Goal: Information Seeking & Learning: Learn about a topic

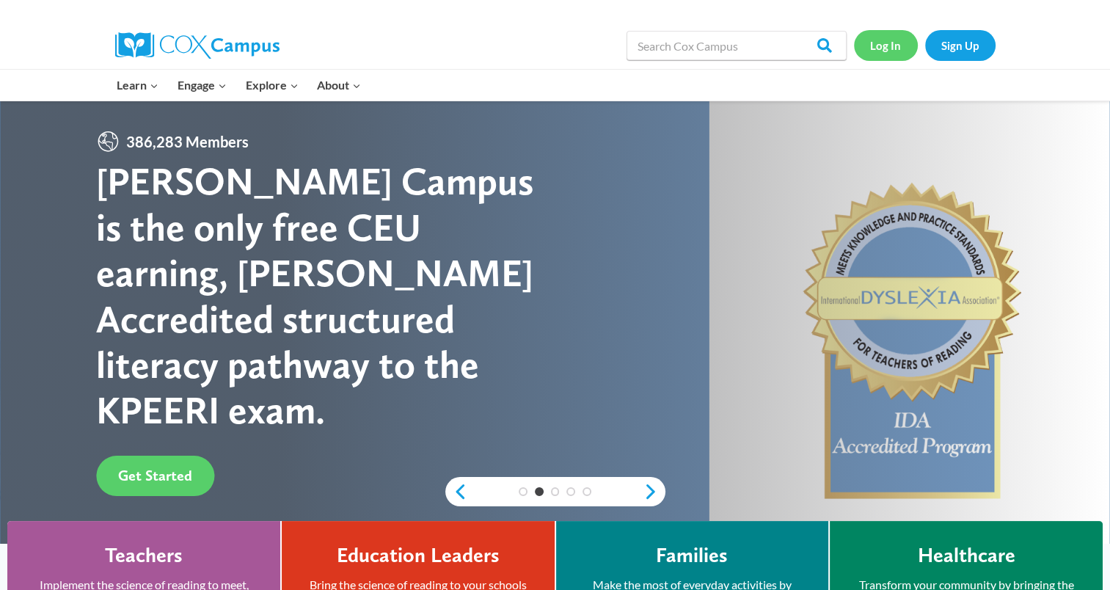
click at [876, 60] on link "Log In" at bounding box center [886, 45] width 64 height 30
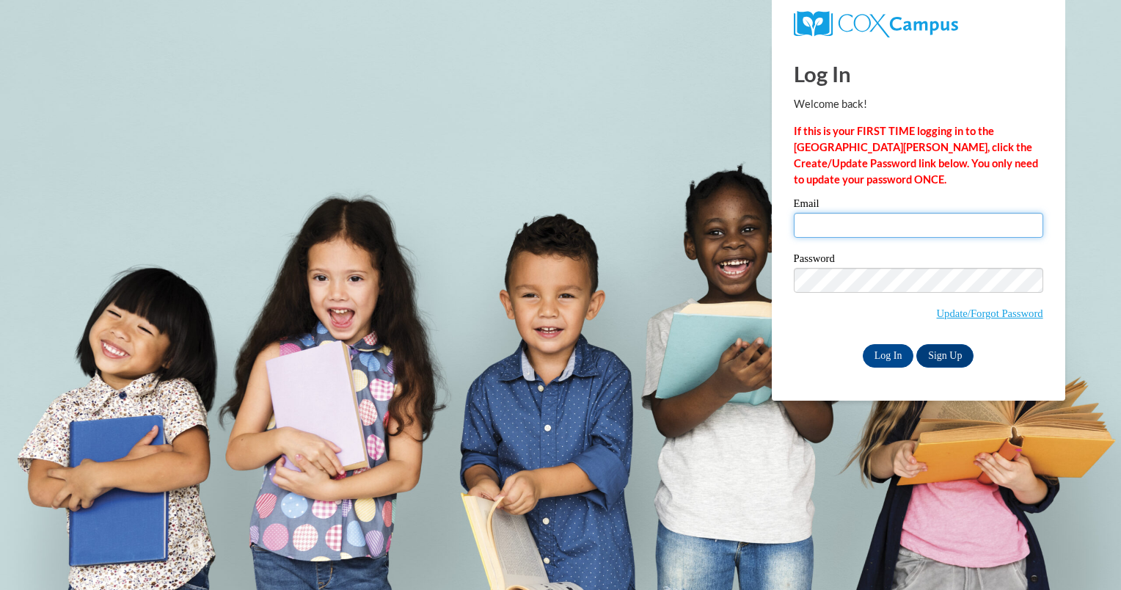
click at [849, 227] on input "Email" at bounding box center [918, 225] width 249 height 25
type input "stilltaylor5496@gmail.com"
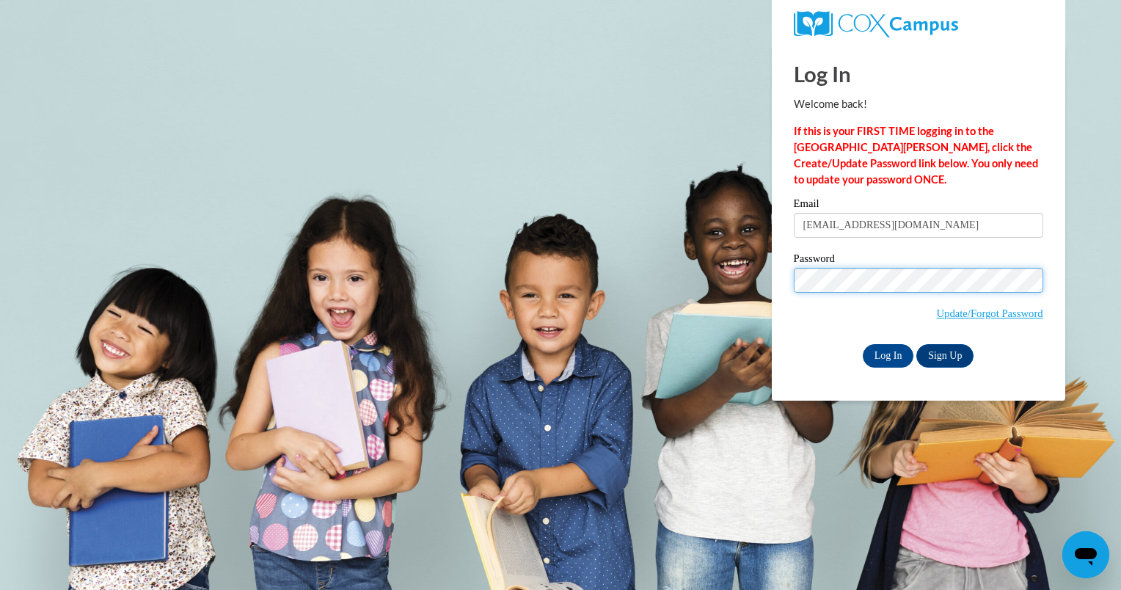
click at [862, 344] on input "Log In" at bounding box center [887, 355] width 51 height 23
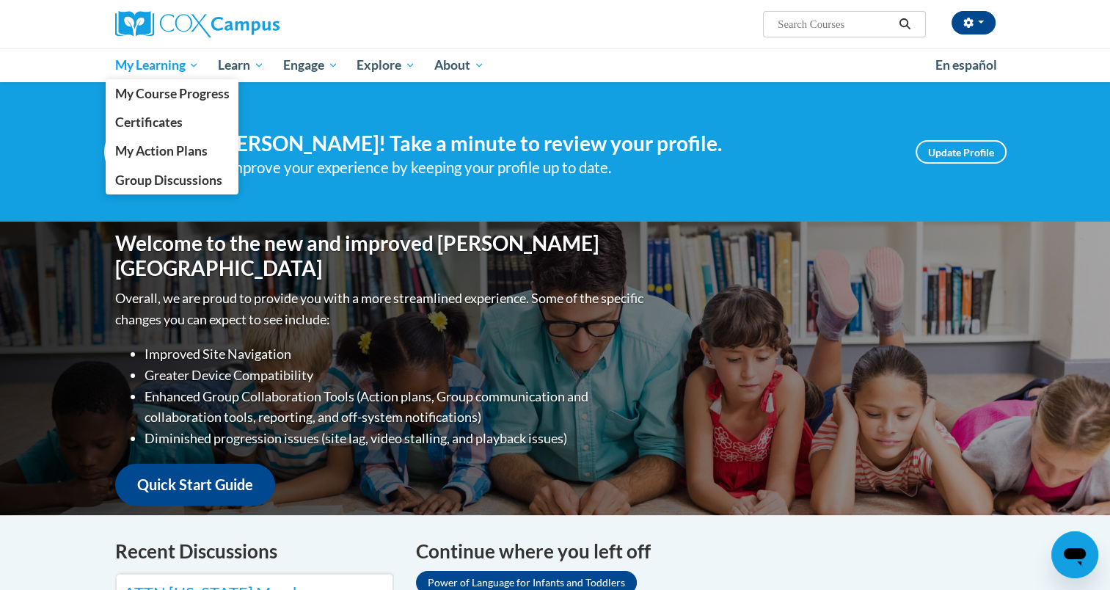
click at [159, 54] on link "My Learning" at bounding box center [157, 65] width 103 height 34
click at [158, 90] on span "My Course Progress" at bounding box center [171, 93] width 114 height 15
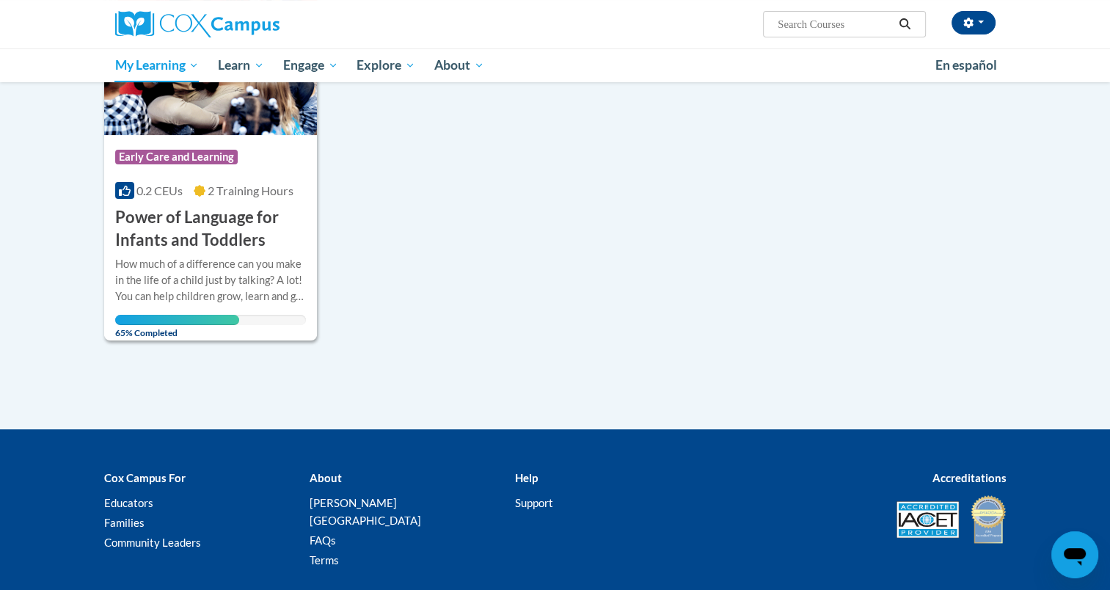
scroll to position [289, 0]
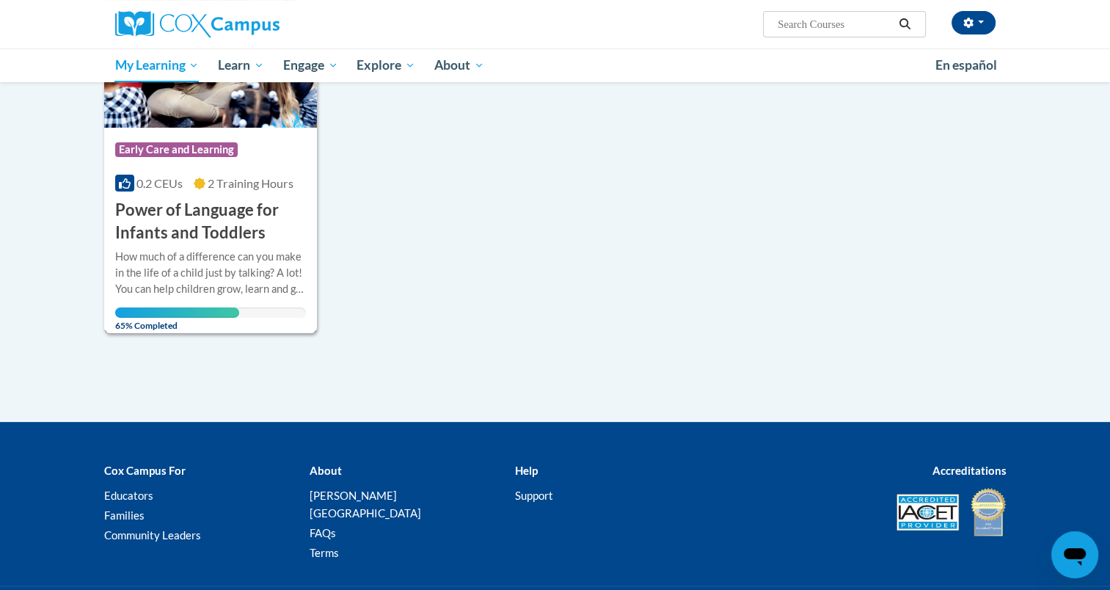
click at [231, 246] on div "More Info Open How much of a difference can you make in the life of a child jus…" at bounding box center [210, 286] width 213 height 85
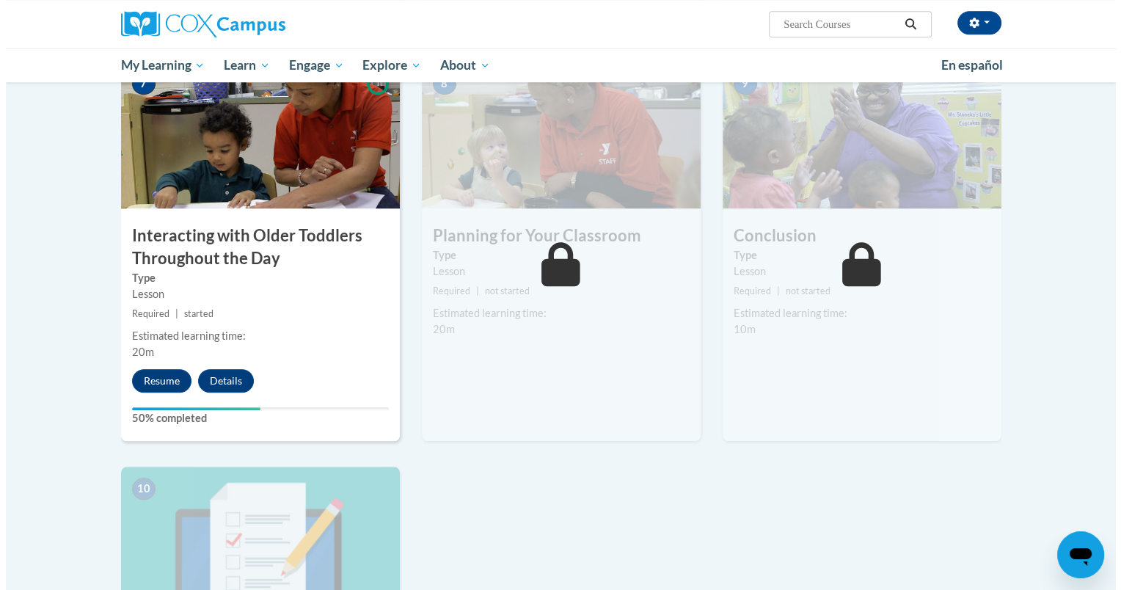
scroll to position [1132, 0]
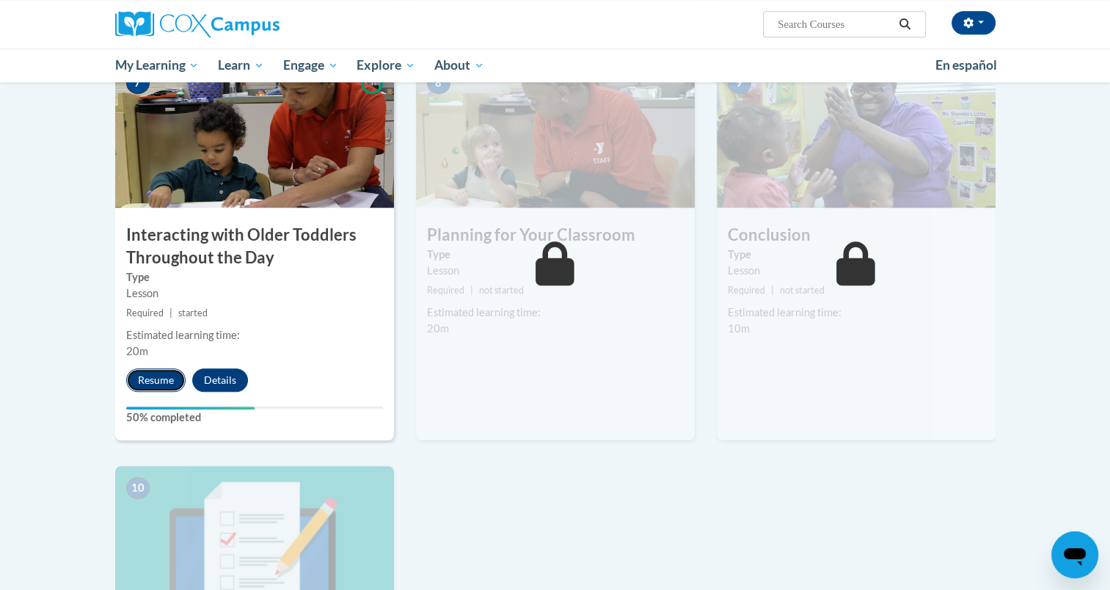
click at [164, 368] on button "Resume" at bounding box center [155, 379] width 59 height 23
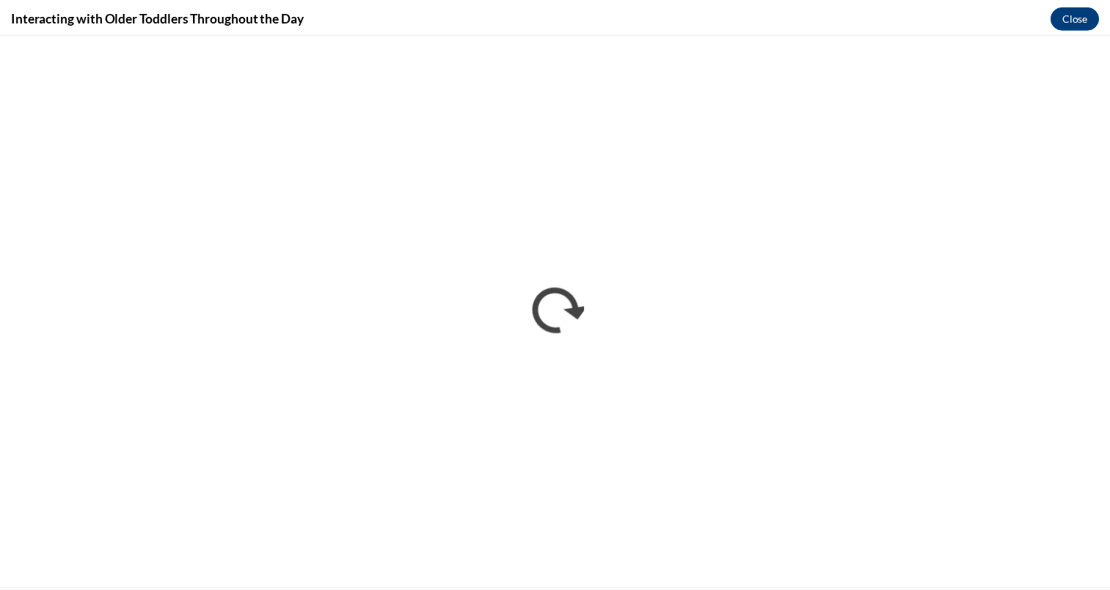
scroll to position [0, 0]
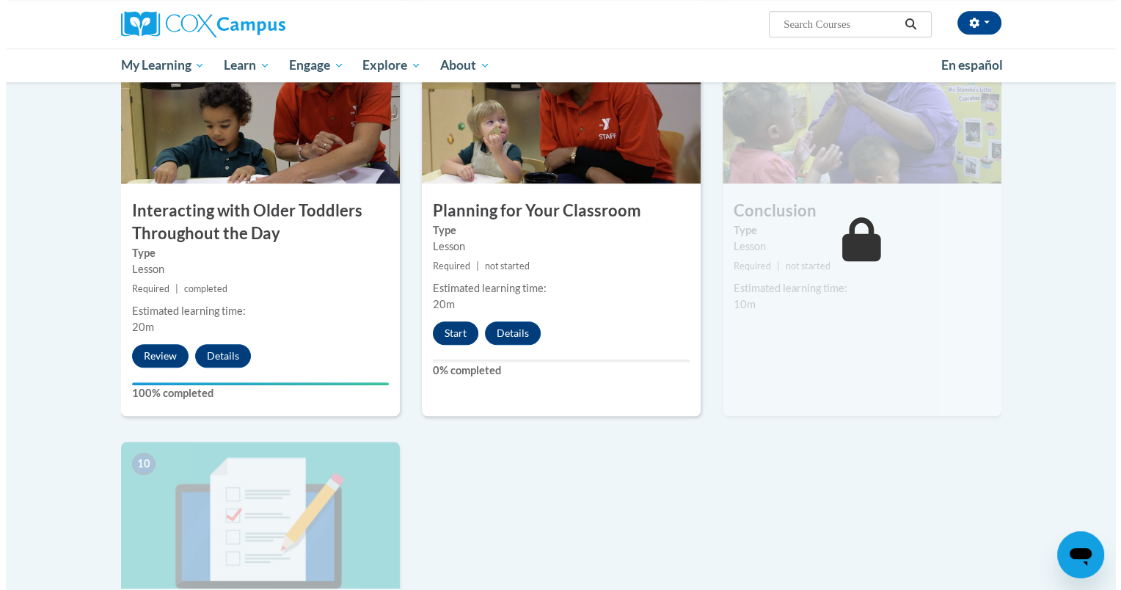
scroll to position [1155, 0]
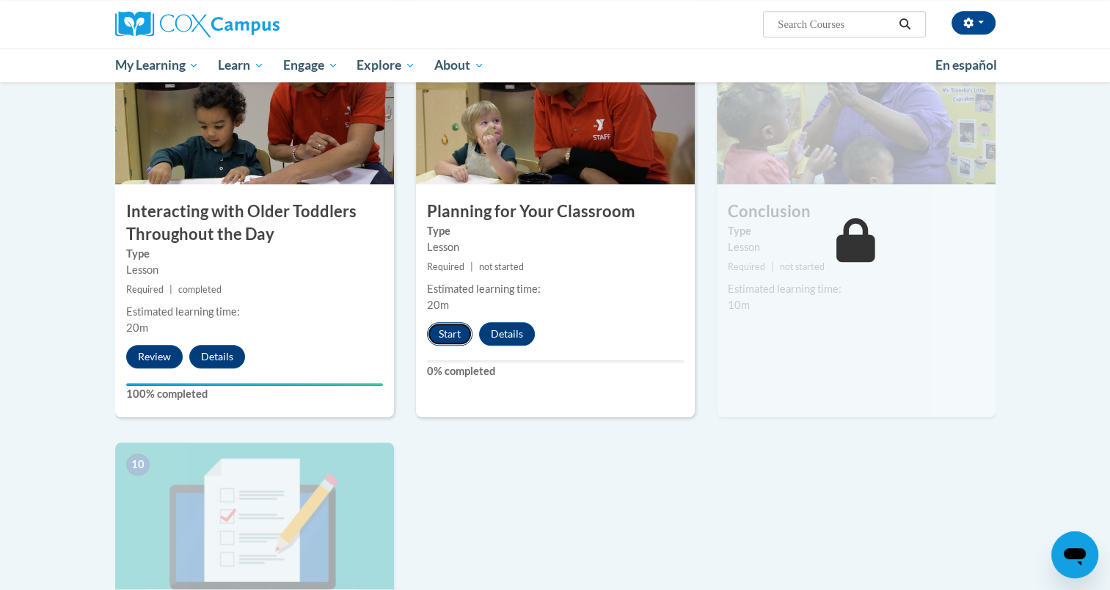
click at [451, 322] on button "Start" at bounding box center [449, 333] width 45 height 23
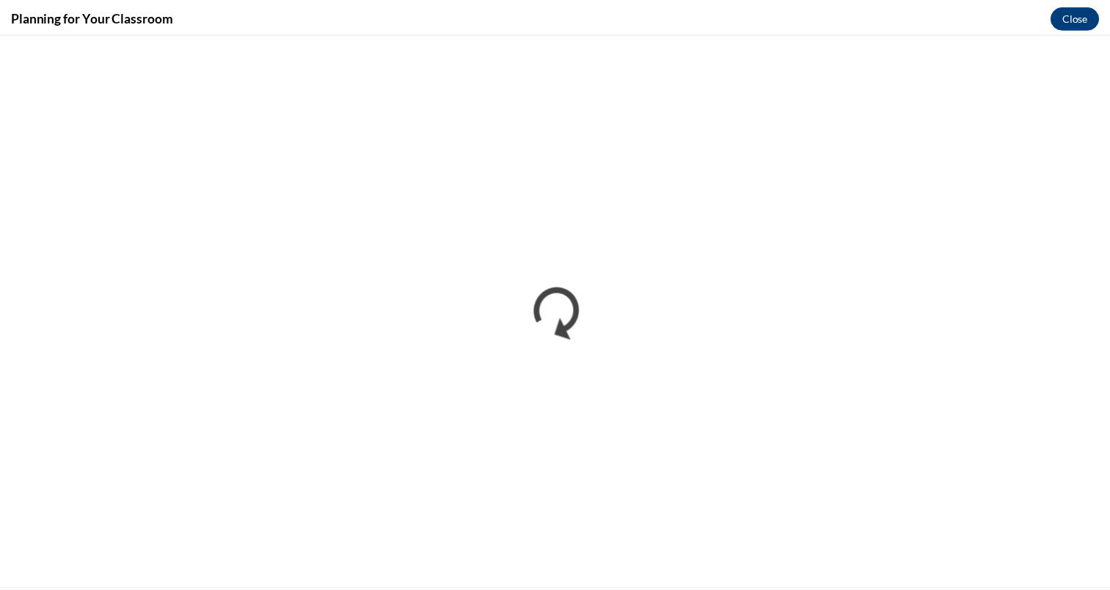
scroll to position [0, 0]
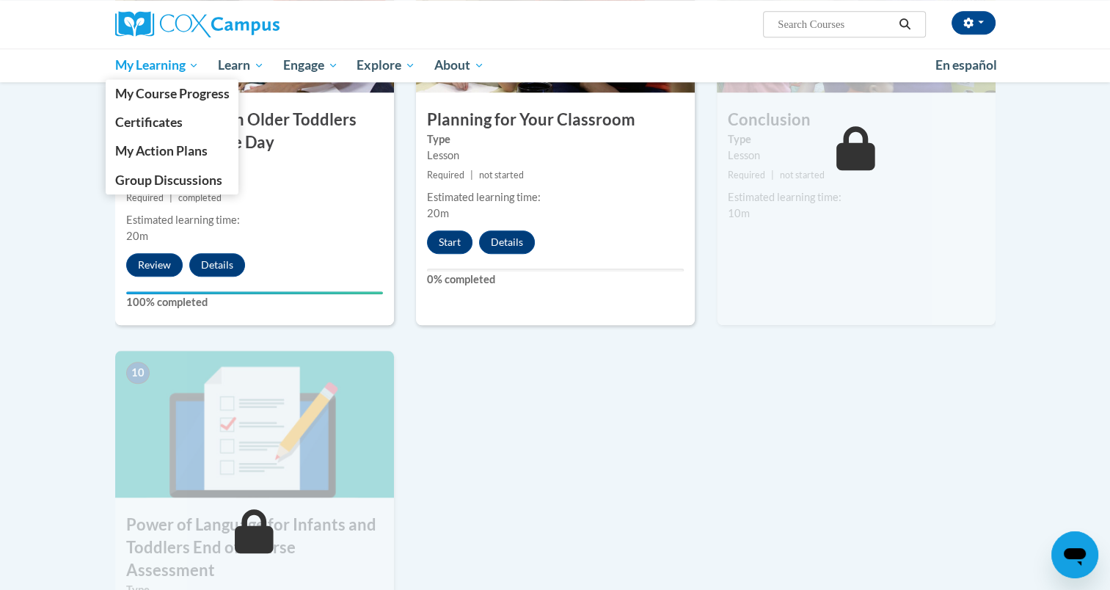
scroll to position [1132, 0]
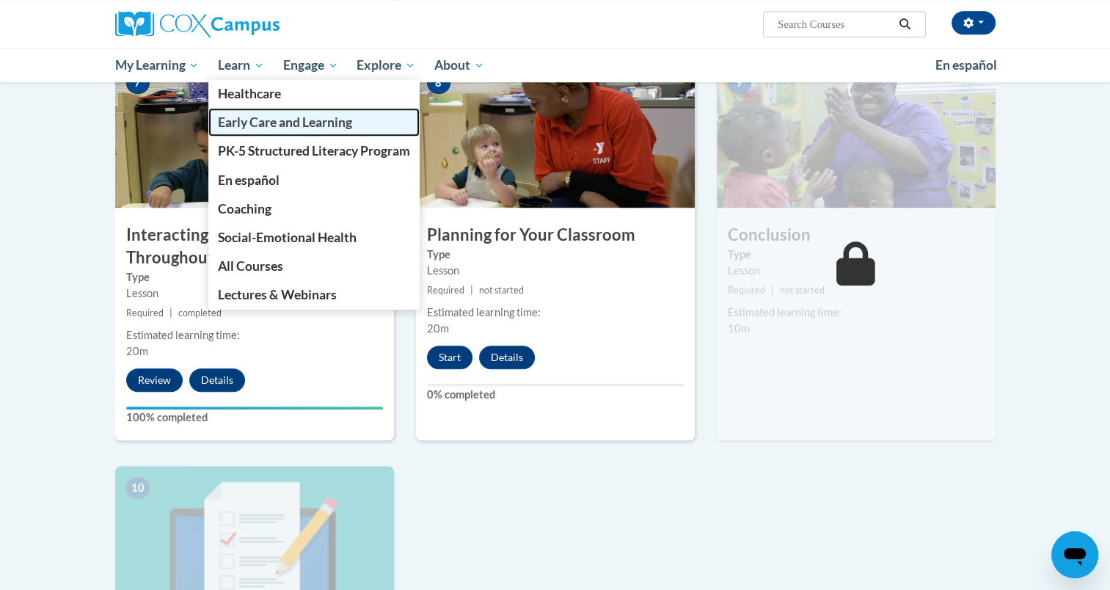
click at [243, 135] on link "Early Care and Learning" at bounding box center [313, 122] width 211 height 29
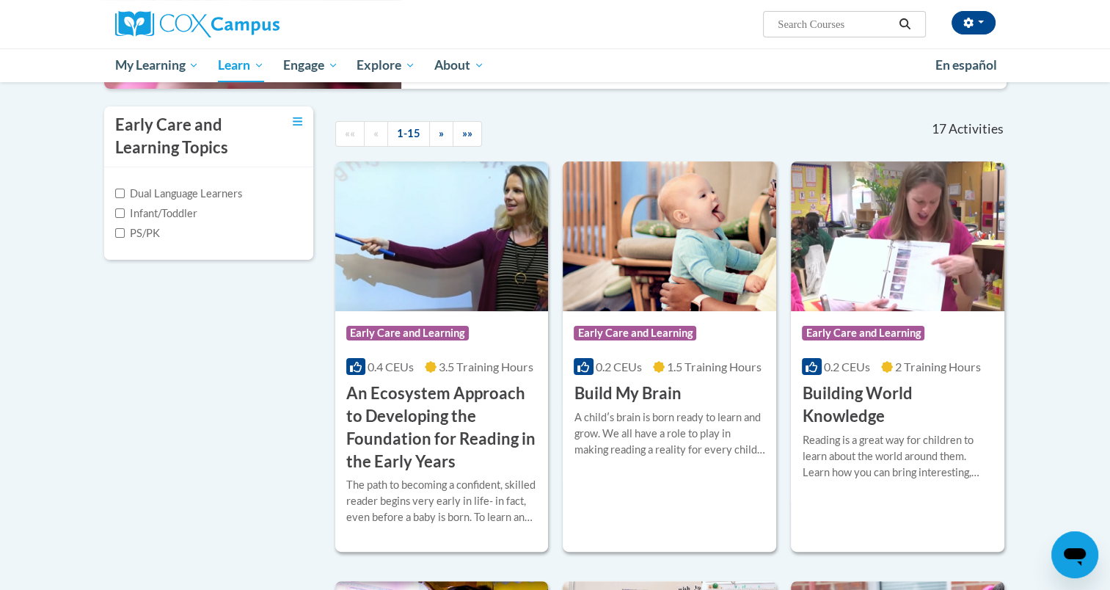
scroll to position [307, 0]
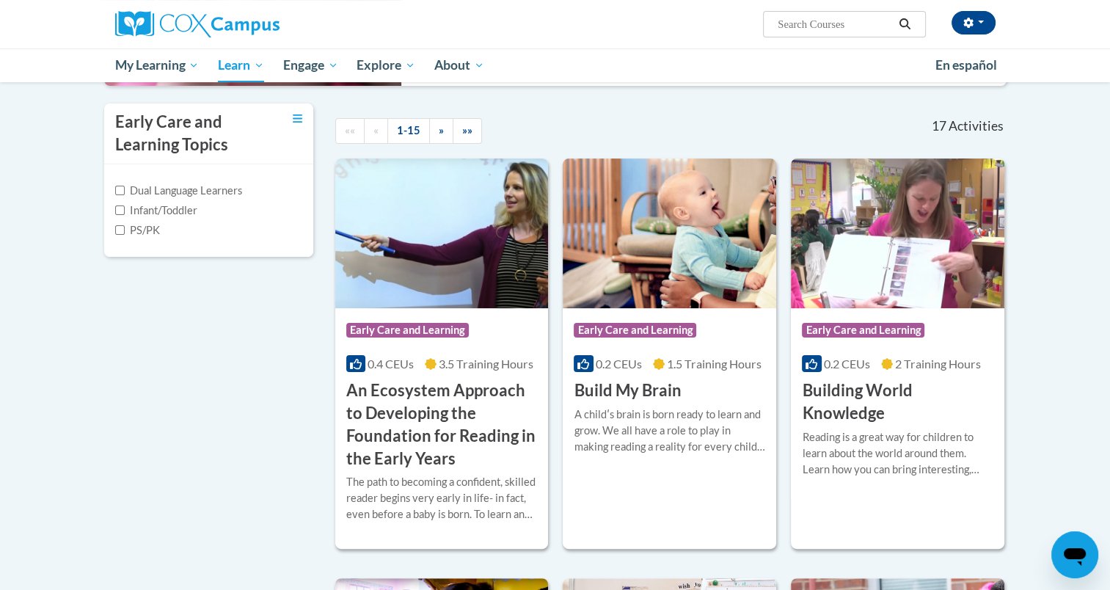
click at [128, 212] on label "Infant/Toddler" at bounding box center [156, 210] width 82 height 16
click at [125, 212] on input "Infant/Toddler" at bounding box center [120, 210] width 10 height 10
checkbox input "true"
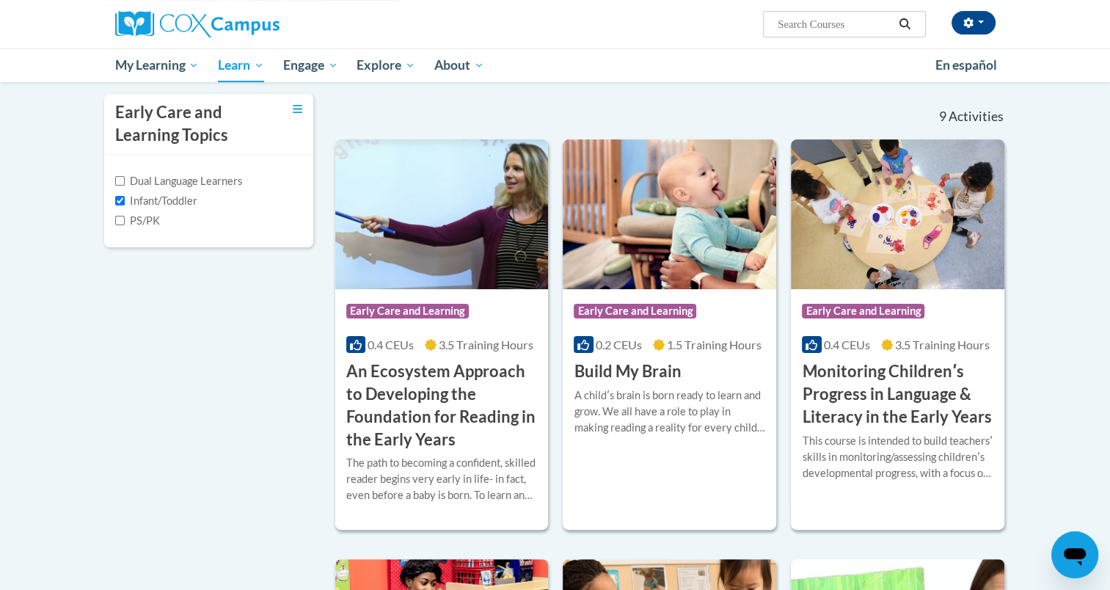
scroll to position [317, 0]
click at [666, 240] on img at bounding box center [669, 214] width 213 height 150
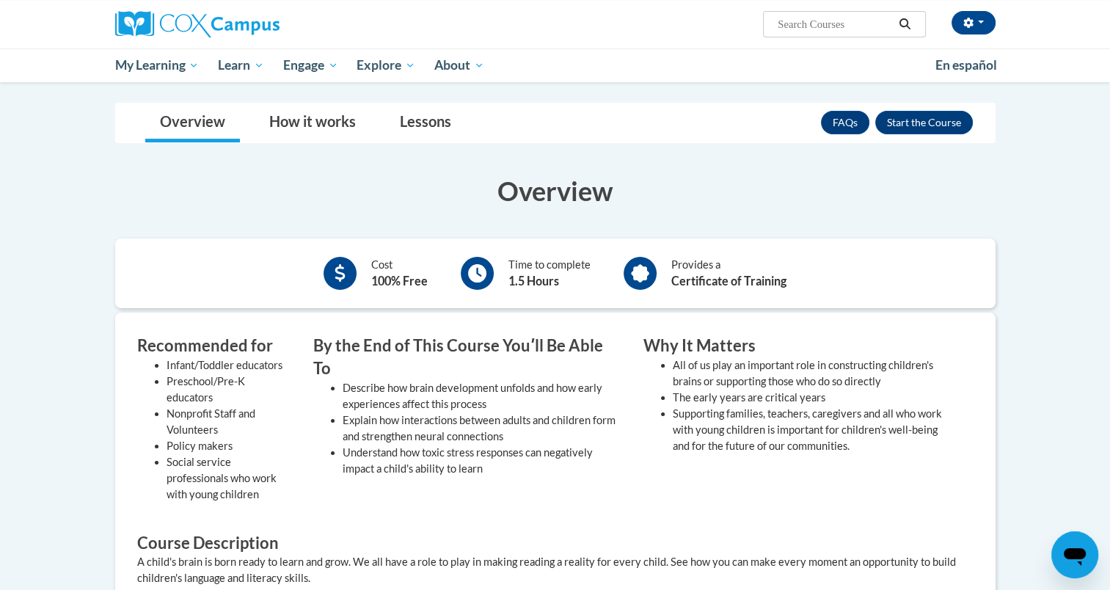
scroll to position [173, 0]
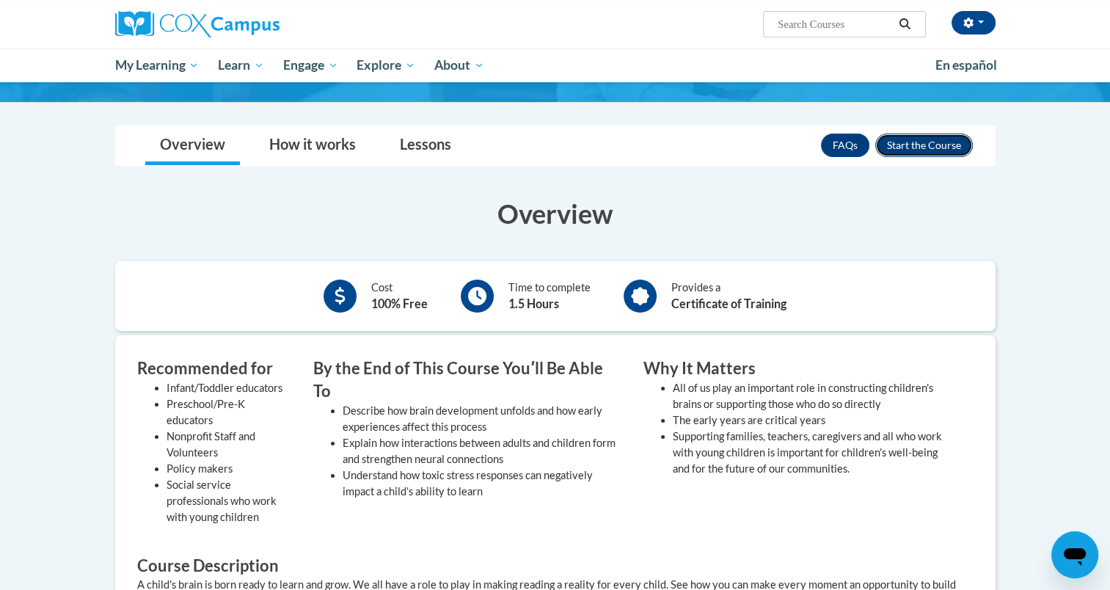
click at [956, 147] on button "Enroll" at bounding box center [924, 144] width 98 height 23
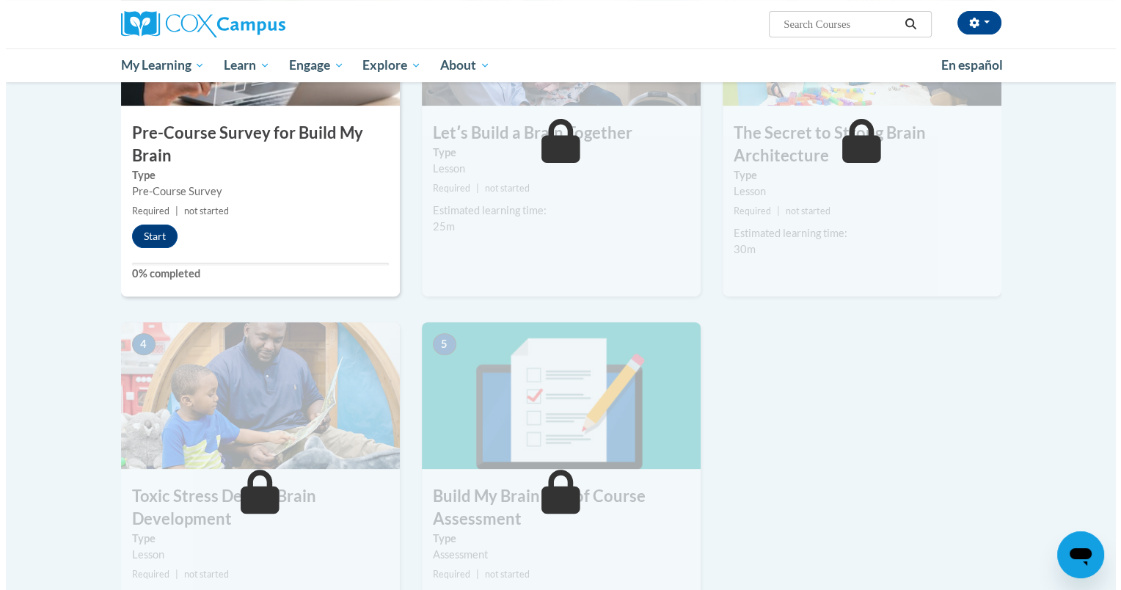
scroll to position [425, 0]
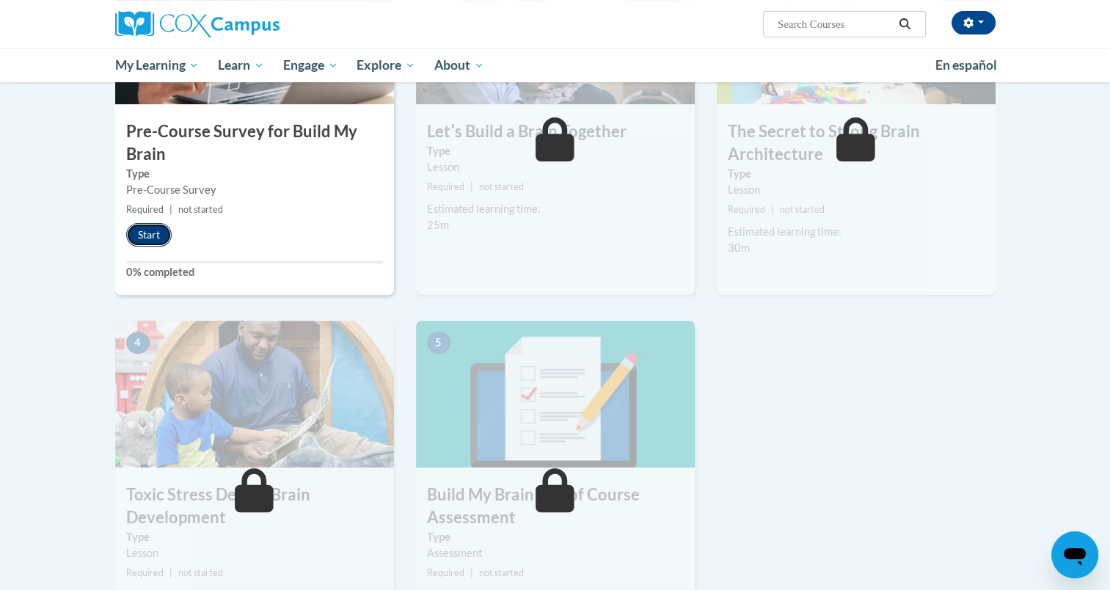
click at [135, 238] on button "Start" at bounding box center [148, 234] width 45 height 23
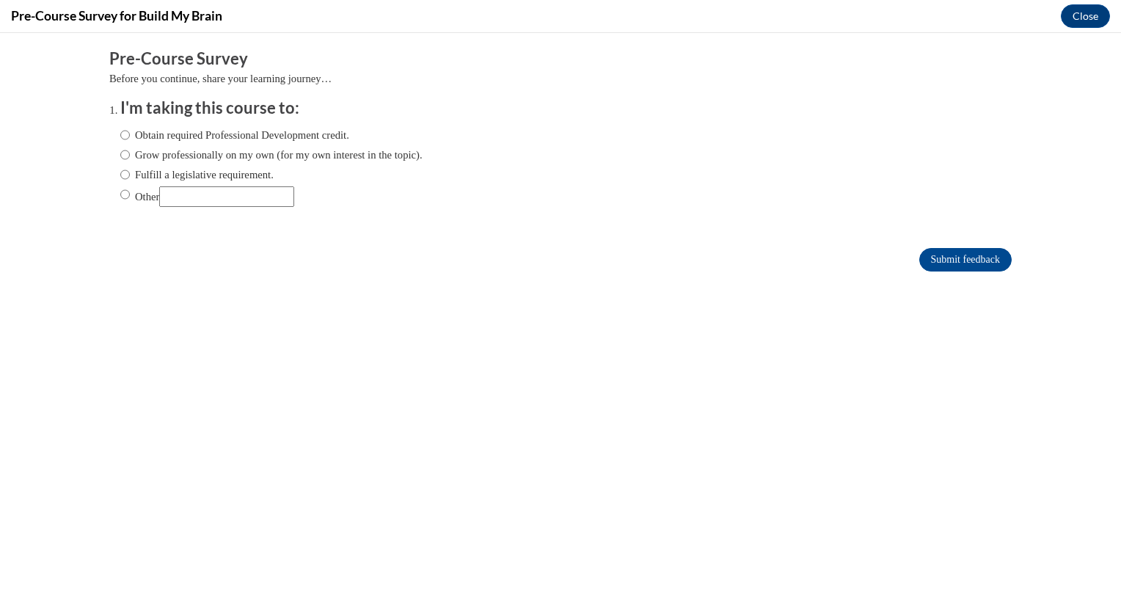
scroll to position [0, 0]
click at [164, 133] on label "Obtain required Professional Development credit." at bounding box center [234, 135] width 229 height 16
click at [130, 133] on input "Obtain required Professional Development credit." at bounding box center [125, 135] width 10 height 16
radio input "true"
click at [939, 254] on input "Submit feedback" at bounding box center [965, 259] width 92 height 23
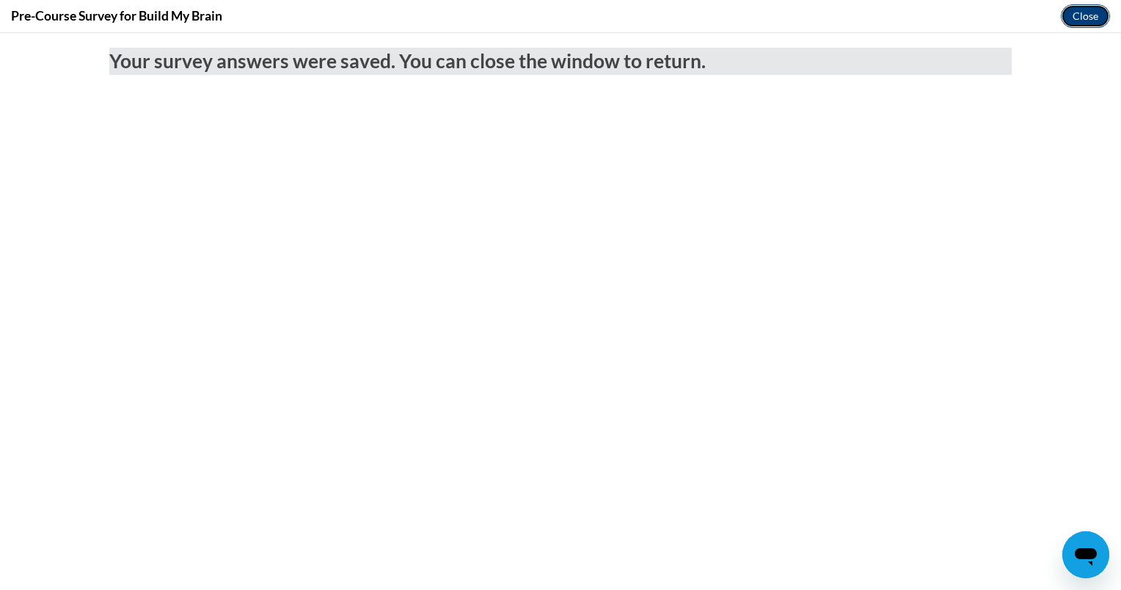
click at [1071, 18] on button "Close" at bounding box center [1085, 15] width 49 height 23
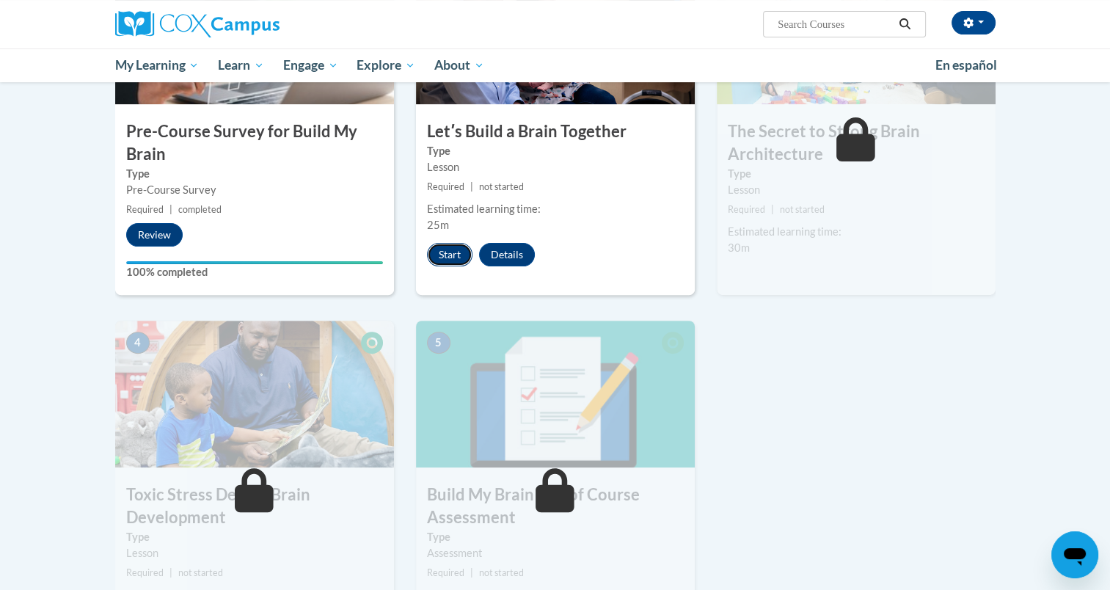
click at [456, 254] on button "Start" at bounding box center [449, 254] width 45 height 23
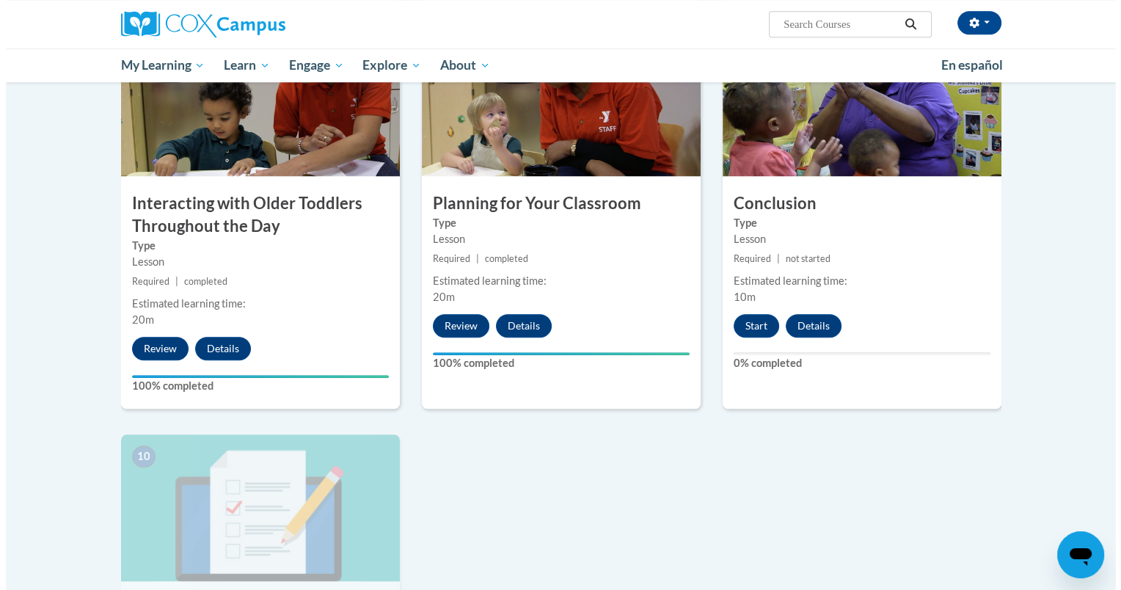
scroll to position [1162, 0]
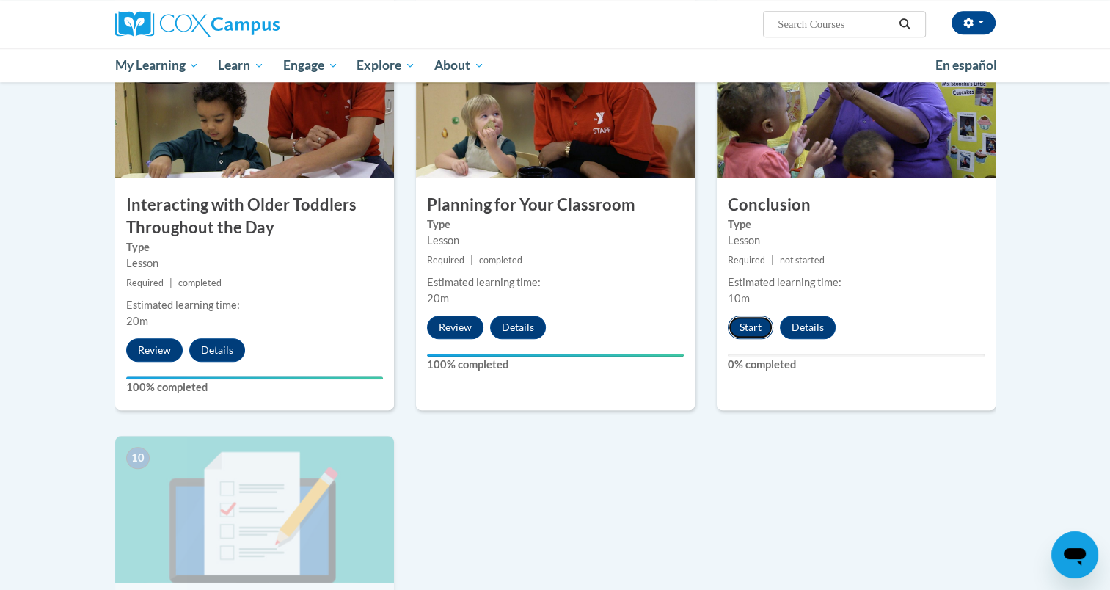
click at [752, 315] on button "Start" at bounding box center [750, 326] width 45 height 23
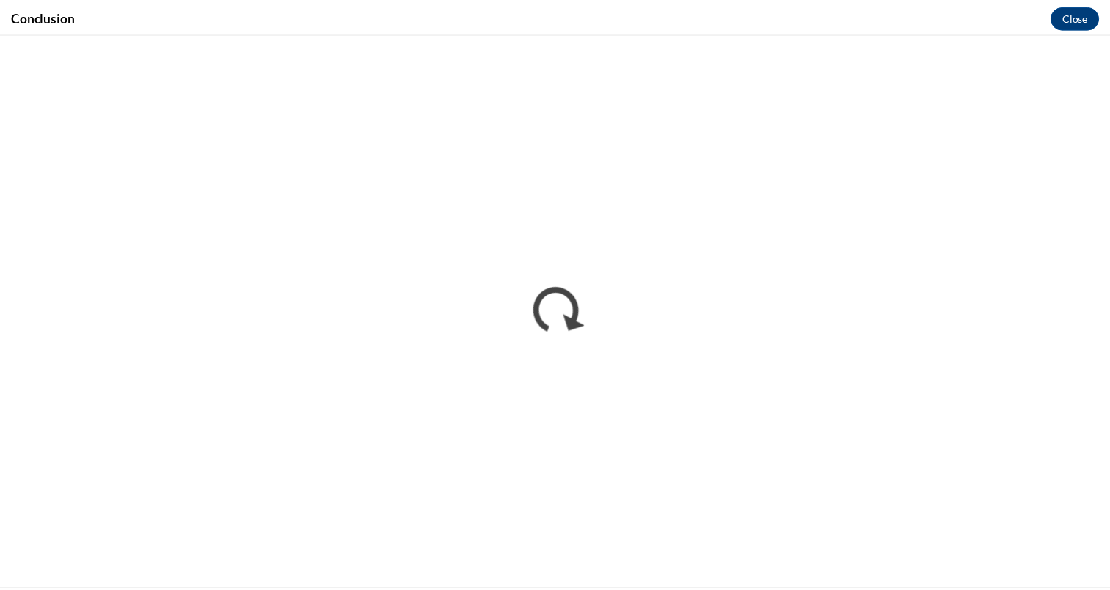
scroll to position [0, 0]
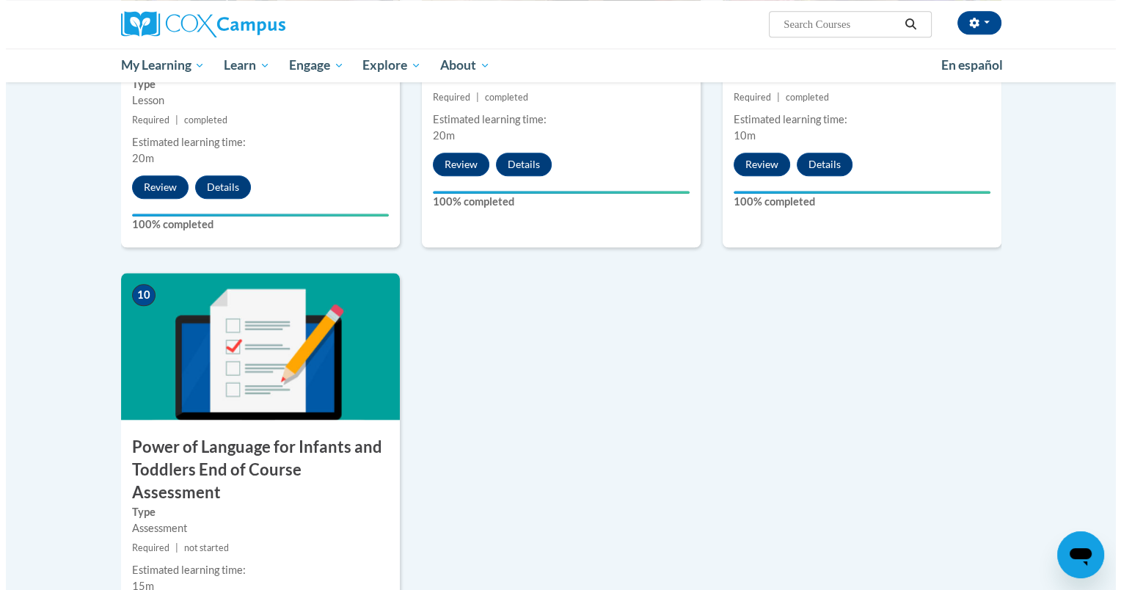
scroll to position [1739, 0]
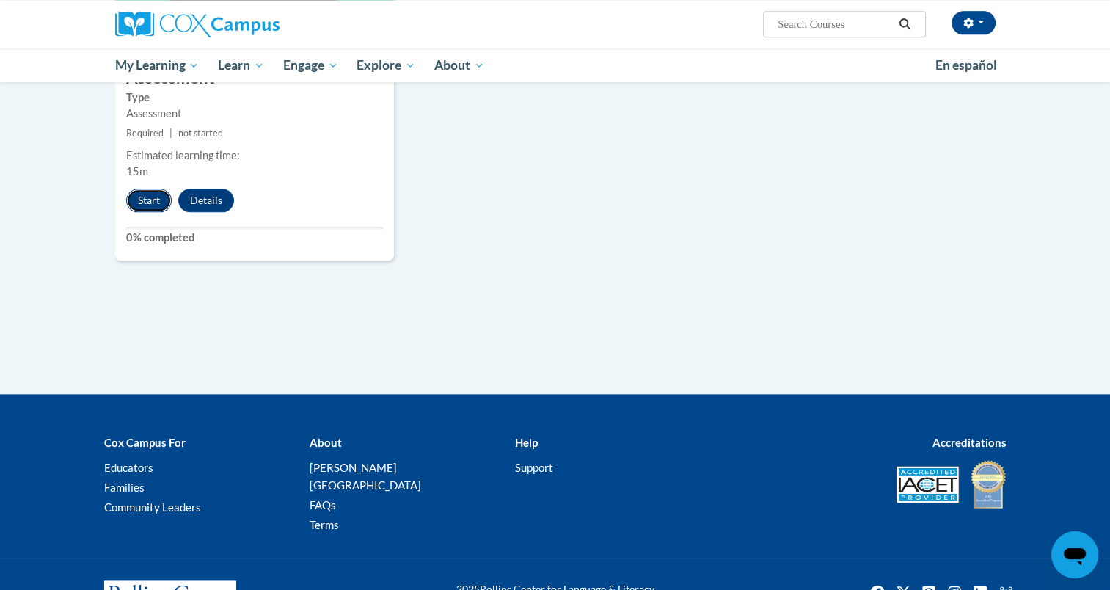
click at [136, 188] on button "Start" at bounding box center [148, 199] width 45 height 23
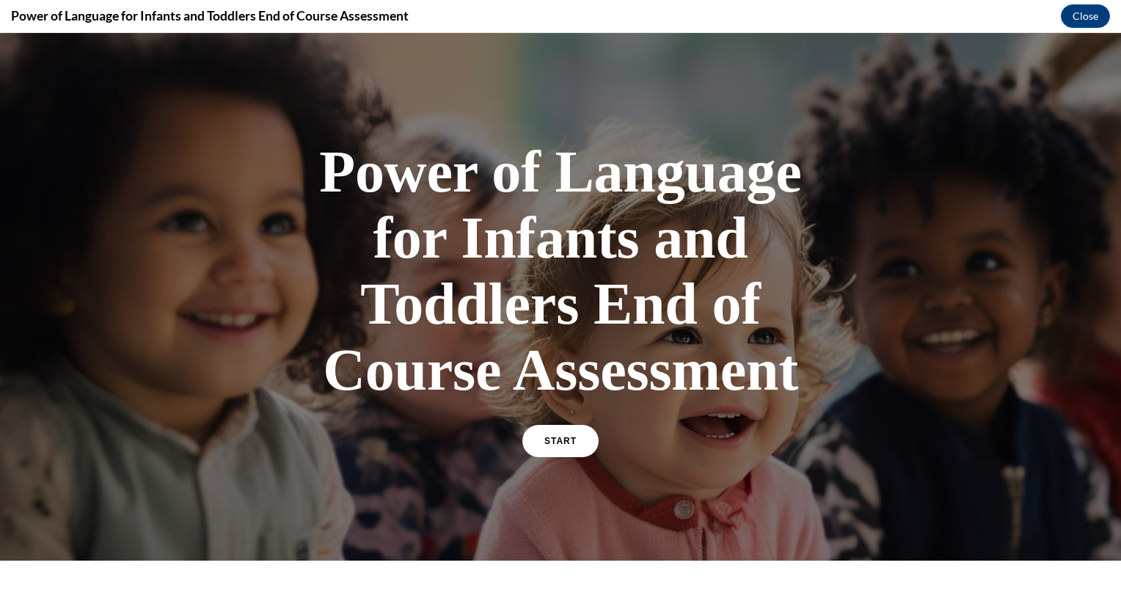
scroll to position [205, 0]
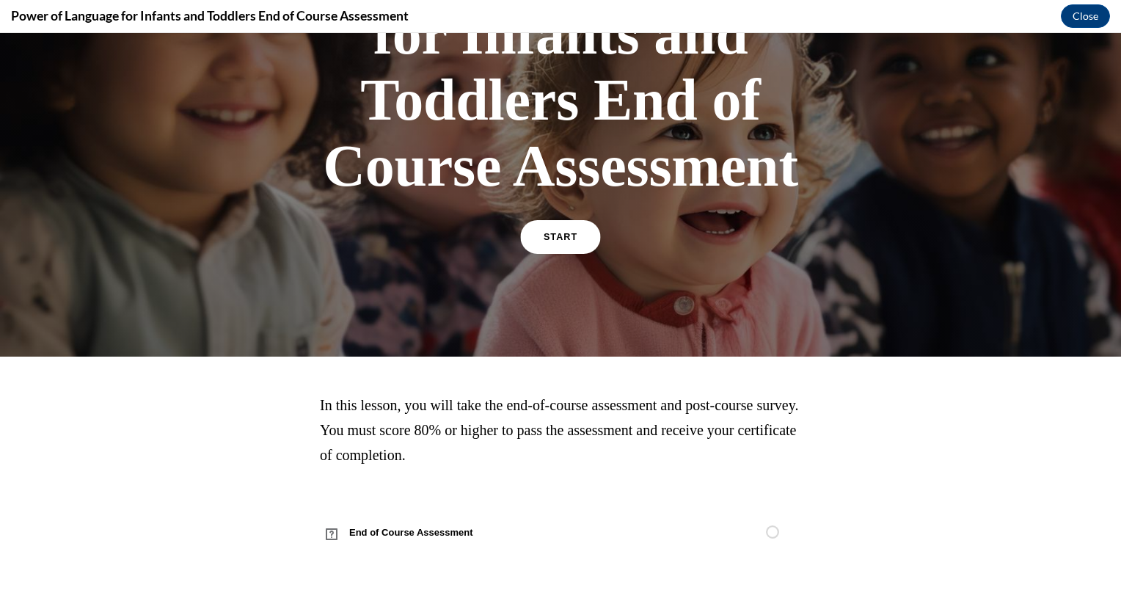
click at [560, 249] on link "START" at bounding box center [560, 237] width 80 height 34
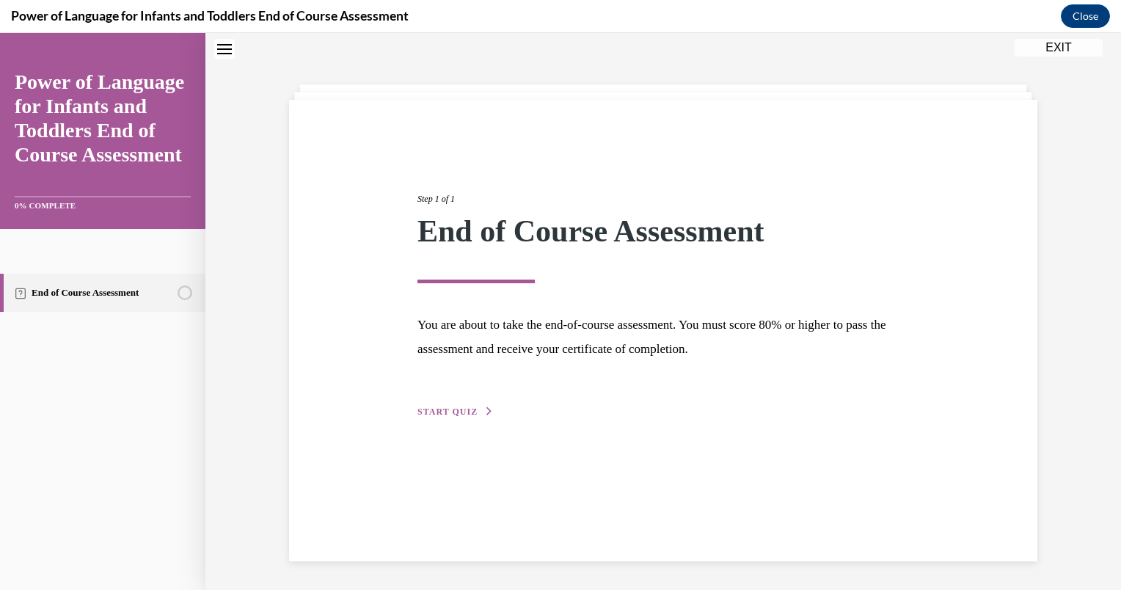
scroll to position [46, 0]
click at [447, 406] on span "START QUIZ" at bounding box center [447, 411] width 60 height 10
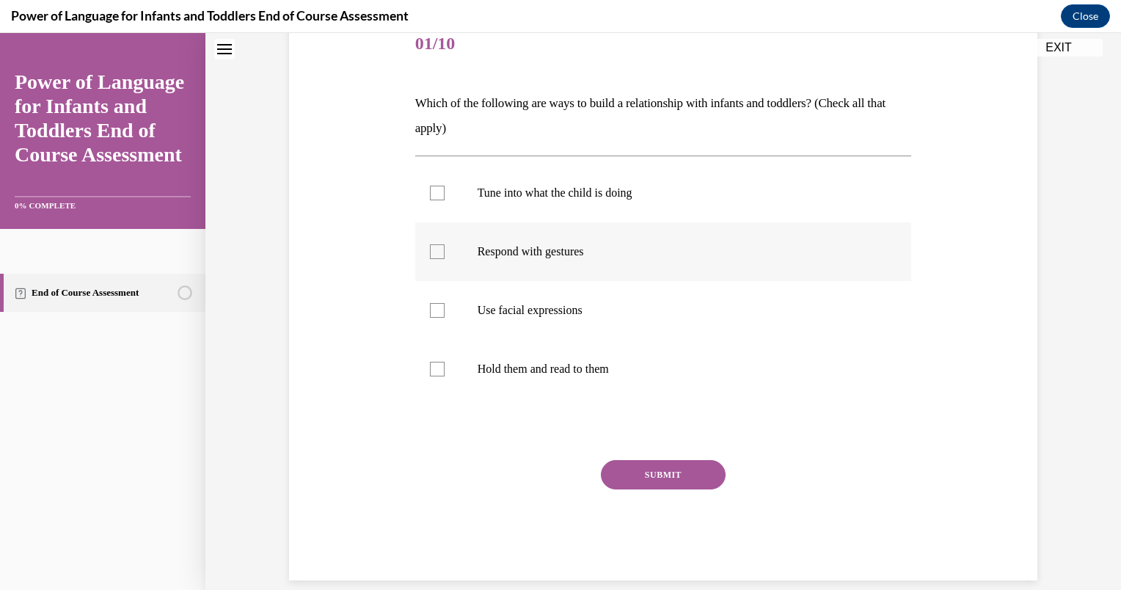
scroll to position [189, 0]
click at [527, 206] on label "Tune into what the child is doing" at bounding box center [663, 192] width 497 height 59
click at [444, 199] on input "Tune into what the child is doing" at bounding box center [437, 192] width 15 height 15
checkbox input "true"
click at [538, 254] on p "Respond with gestures" at bounding box center [676, 250] width 398 height 15
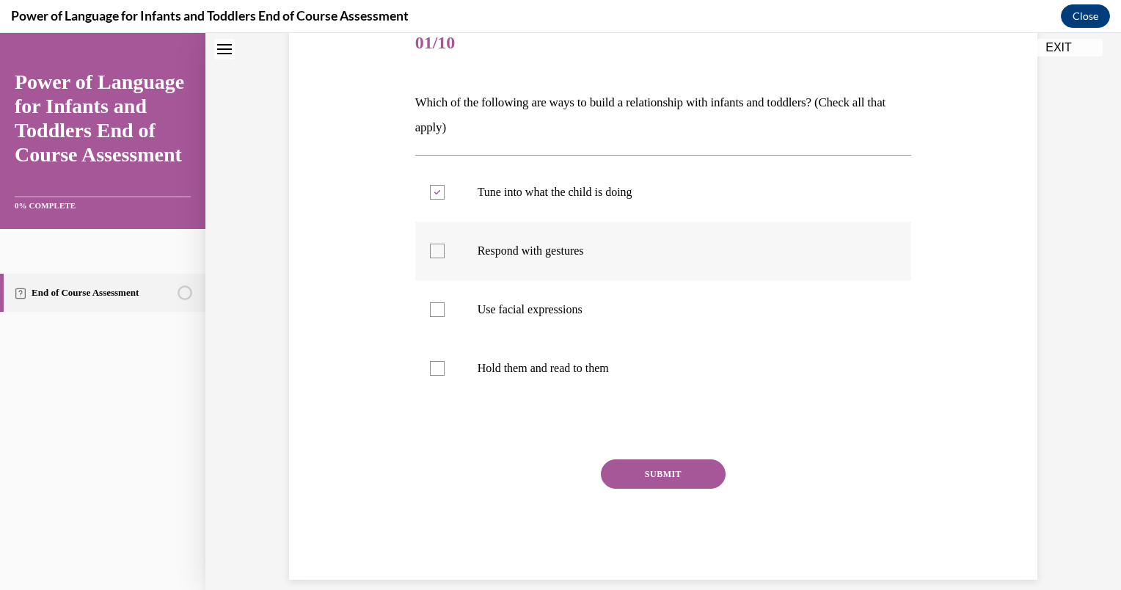
click at [444, 254] on input "Respond with gestures" at bounding box center [437, 250] width 15 height 15
checkbox input "true"
click at [534, 296] on label "Use facial expressions" at bounding box center [663, 309] width 497 height 59
click at [444, 302] on input "Use facial expressions" at bounding box center [437, 309] width 15 height 15
checkbox input "true"
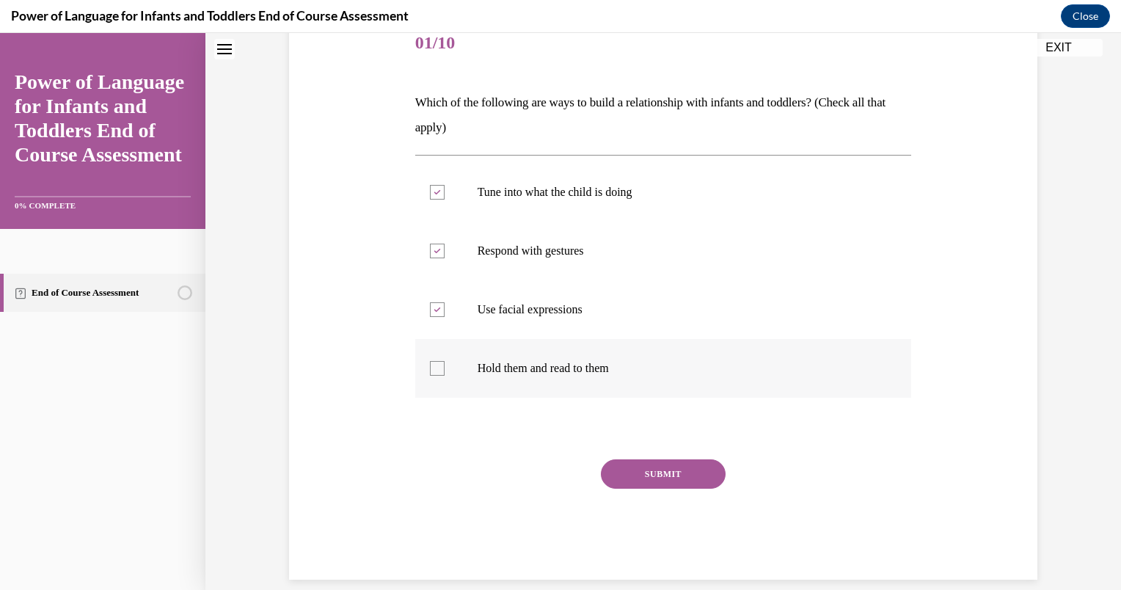
click at [543, 364] on p "Hold them and read to them" at bounding box center [676, 368] width 398 height 15
click at [444, 364] on input "Hold them and read to them" at bounding box center [437, 368] width 15 height 15
checkbox input "true"
click at [626, 475] on button "SUBMIT" at bounding box center [663, 473] width 125 height 29
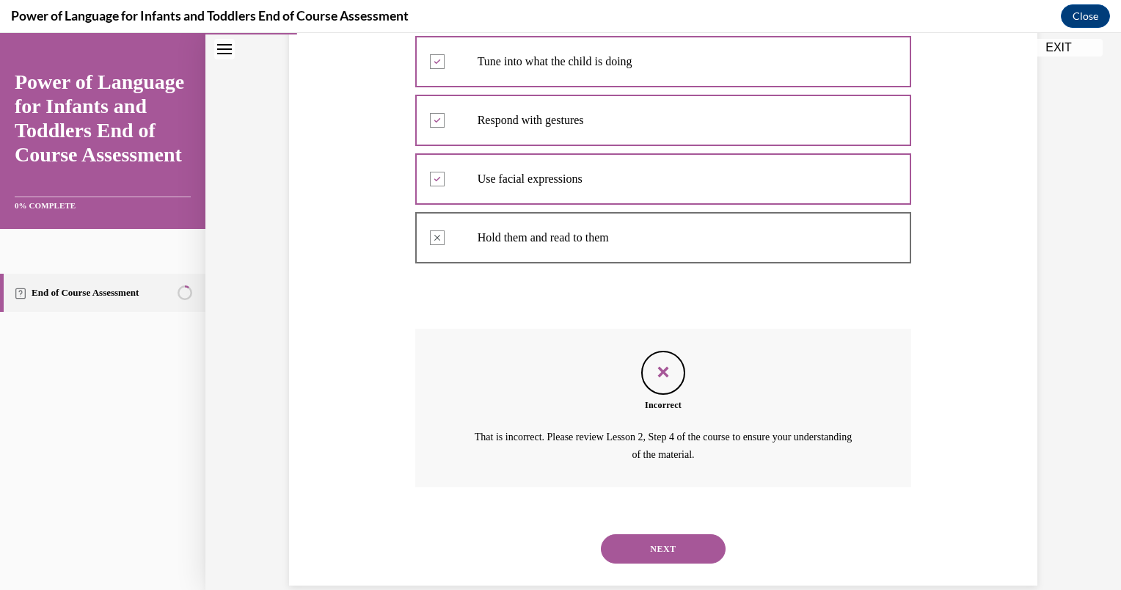
scroll to position [344, 0]
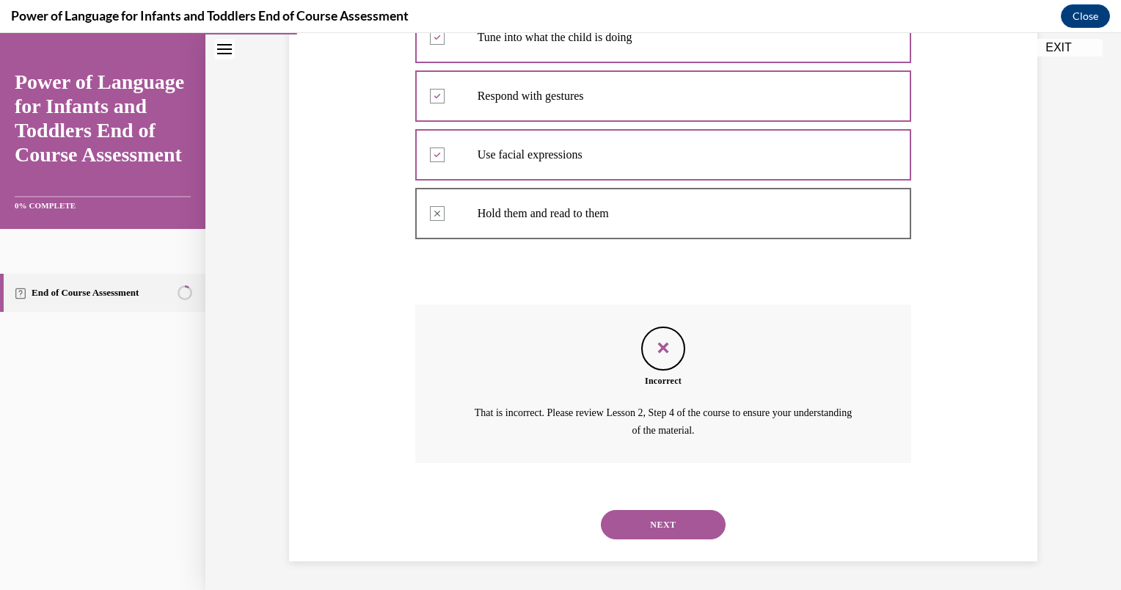
click at [645, 535] on button "NEXT" at bounding box center [663, 524] width 125 height 29
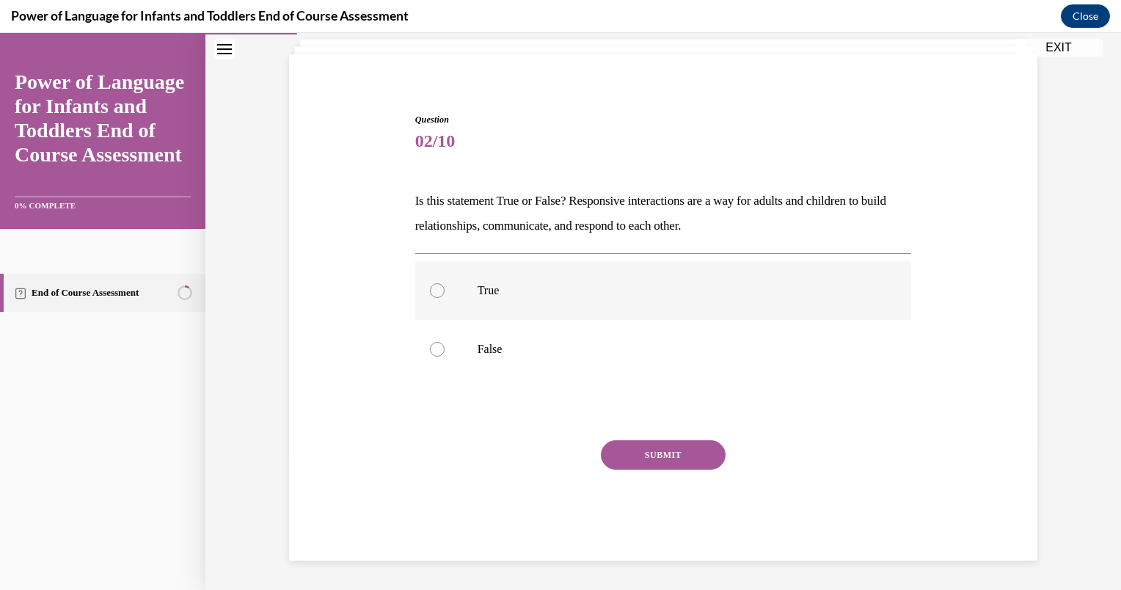
click at [541, 299] on label "True" at bounding box center [663, 290] width 497 height 59
click at [444, 298] on input "True" at bounding box center [437, 290] width 15 height 15
radio input "true"
click at [637, 457] on button "SUBMIT" at bounding box center [663, 454] width 125 height 29
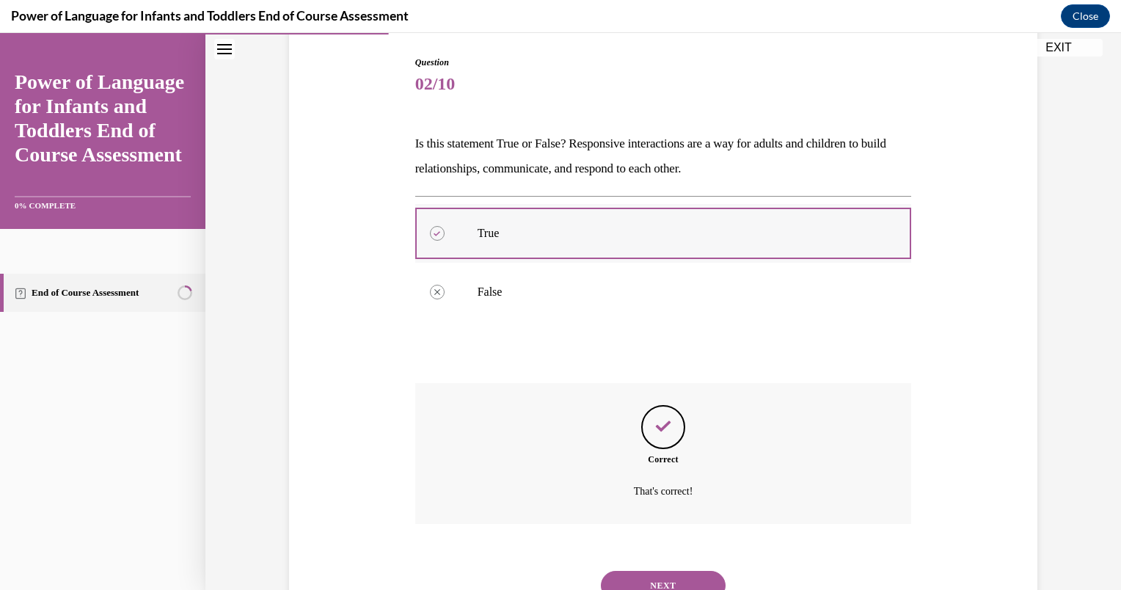
scroll to position [209, 0]
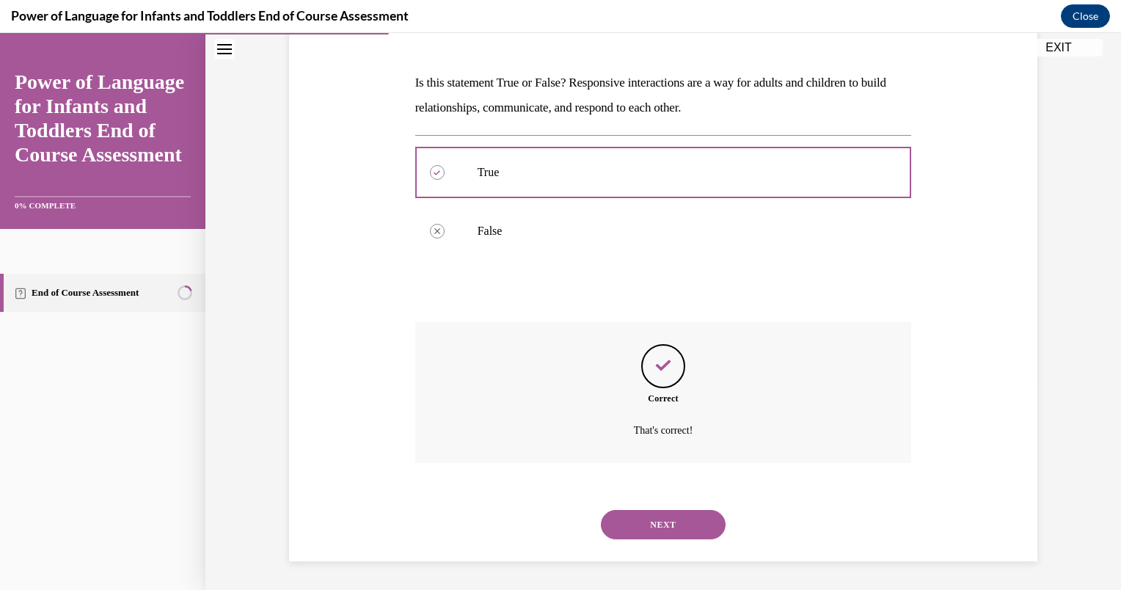
click at [645, 541] on div "NEXT" at bounding box center [663, 524] width 497 height 59
click at [626, 525] on button "NEXT" at bounding box center [663, 524] width 125 height 29
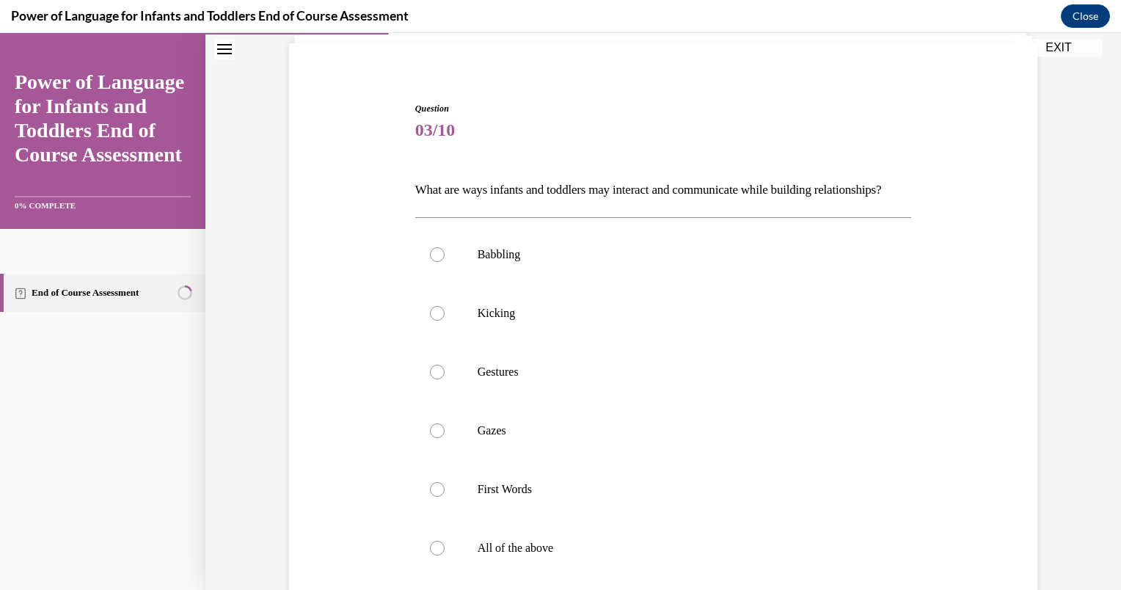
scroll to position [212, 0]
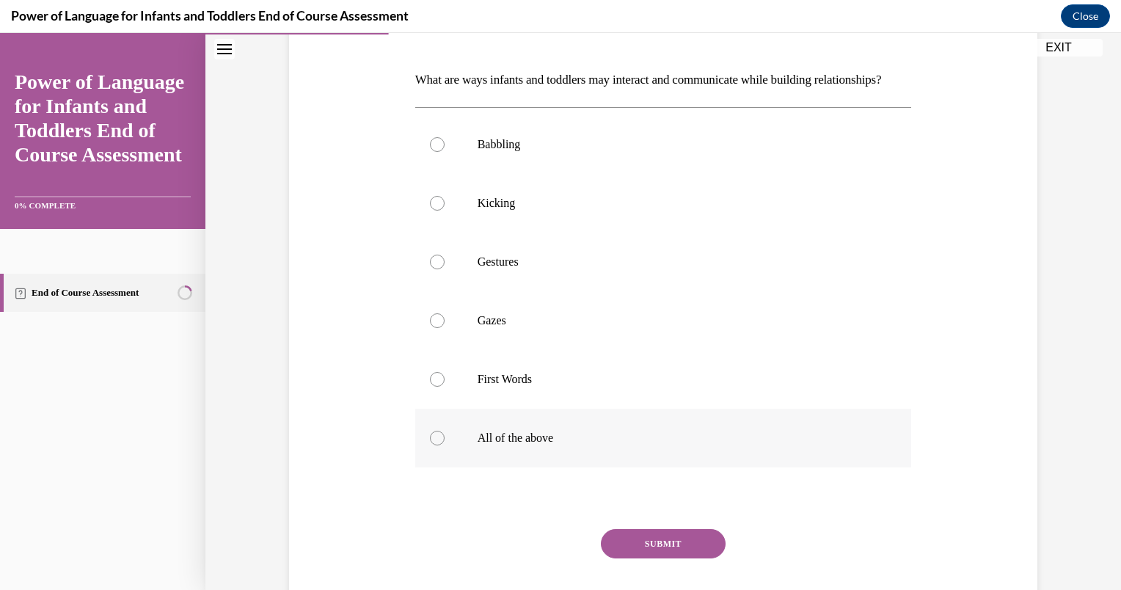
click at [513, 444] on label "All of the above" at bounding box center [663, 438] width 497 height 59
click at [444, 444] on input "All of the above" at bounding box center [437, 438] width 15 height 15
radio input "true"
click at [636, 558] on button "SUBMIT" at bounding box center [663, 543] width 125 height 29
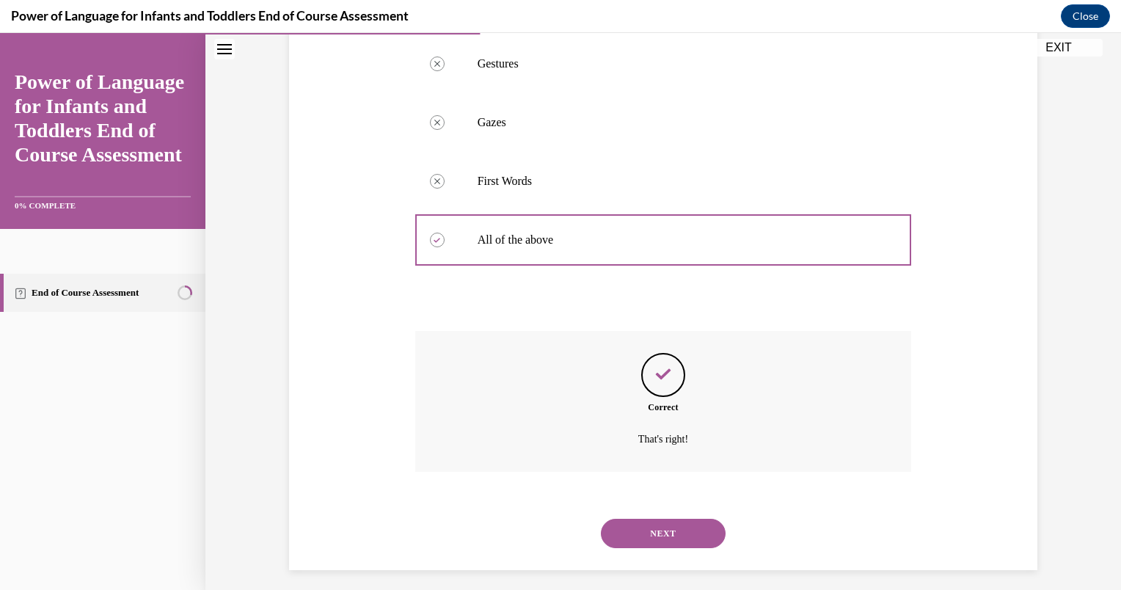
scroll to position [444, 0]
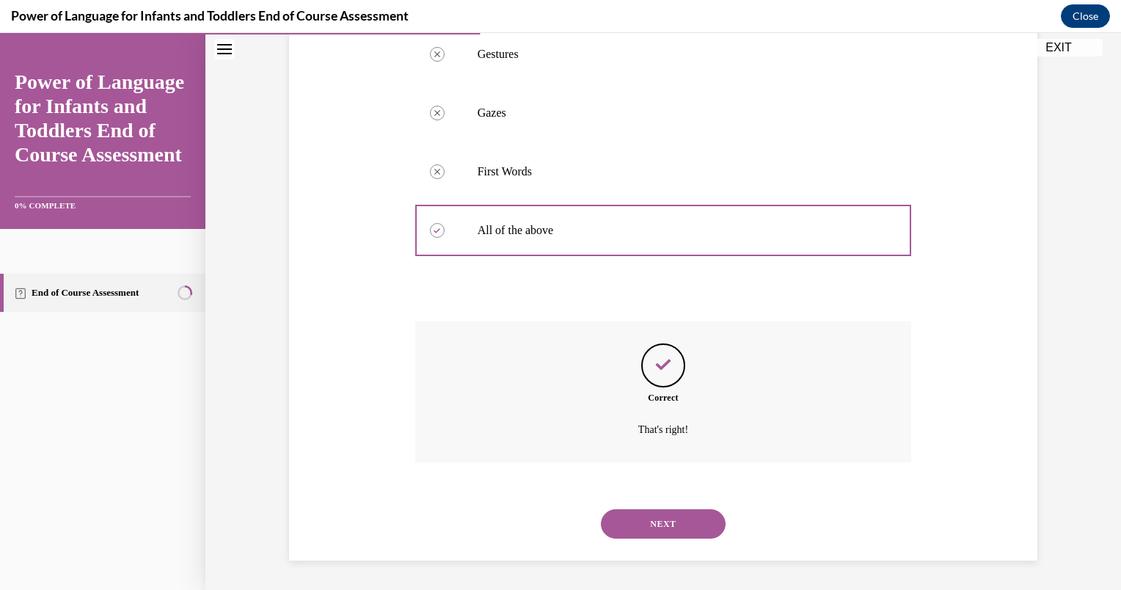
click at [656, 521] on button "NEXT" at bounding box center [663, 523] width 125 height 29
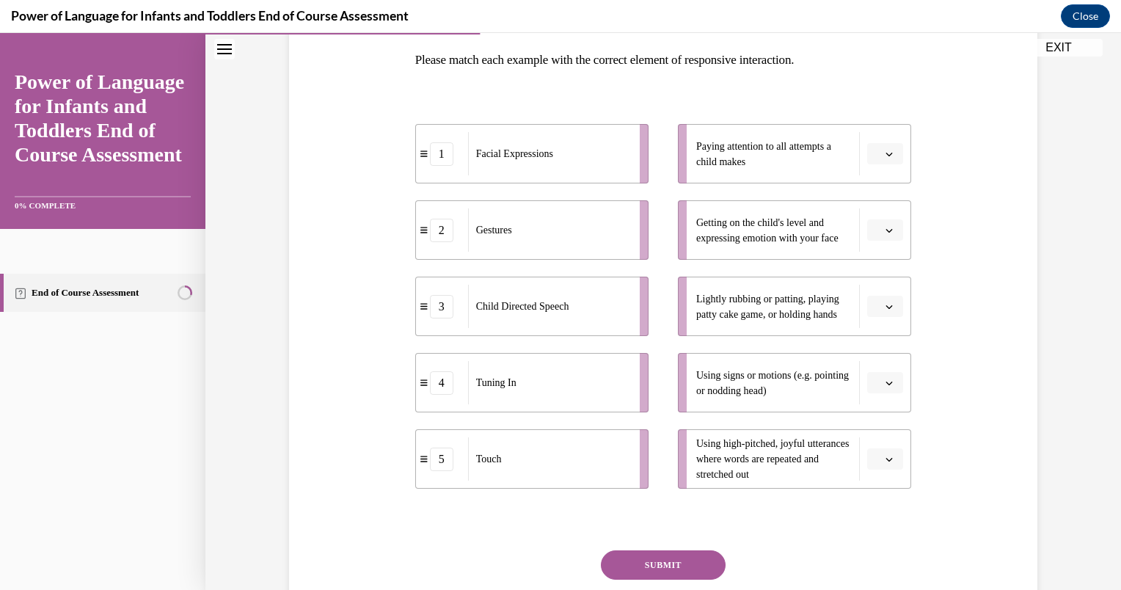
scroll to position [233, 0]
click at [524, 167] on div "Facial Expressions" at bounding box center [549, 152] width 162 height 43
click at [867, 232] on button "button" at bounding box center [885, 229] width 36 height 22
click at [880, 290] on div "1" at bounding box center [878, 290] width 37 height 29
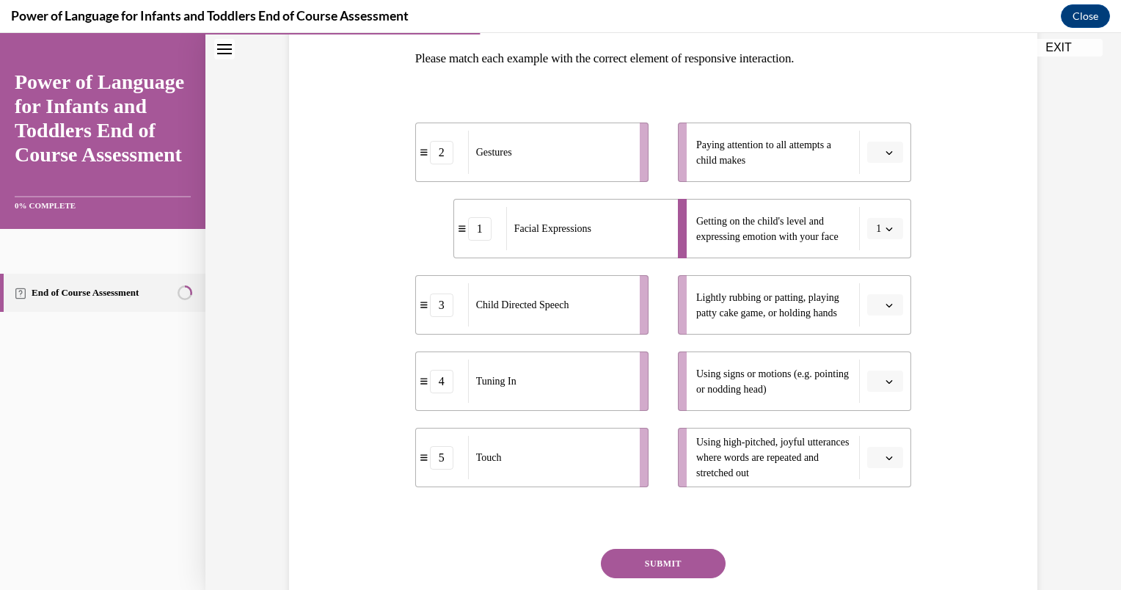
click at [877, 380] on button "button" at bounding box center [885, 381] width 36 height 22
click at [877, 463] on div "2" at bounding box center [878, 472] width 37 height 29
click at [876, 157] on span "Please select an option" at bounding box center [878, 152] width 5 height 15
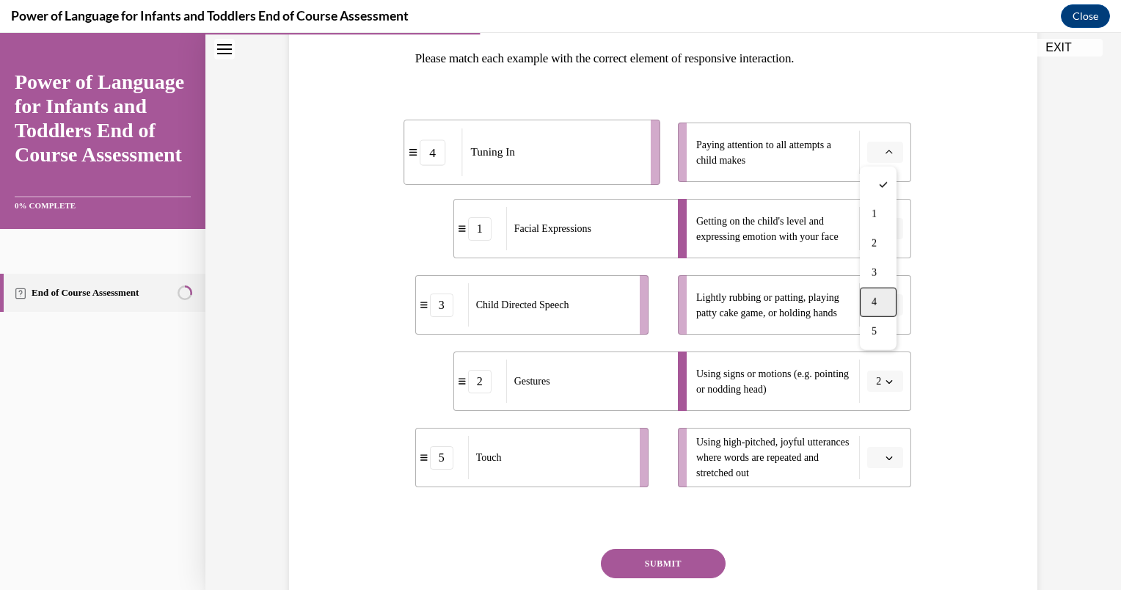
click at [873, 306] on span "4" at bounding box center [873, 302] width 5 height 12
click at [877, 313] on button "button" at bounding box center [885, 305] width 36 height 22
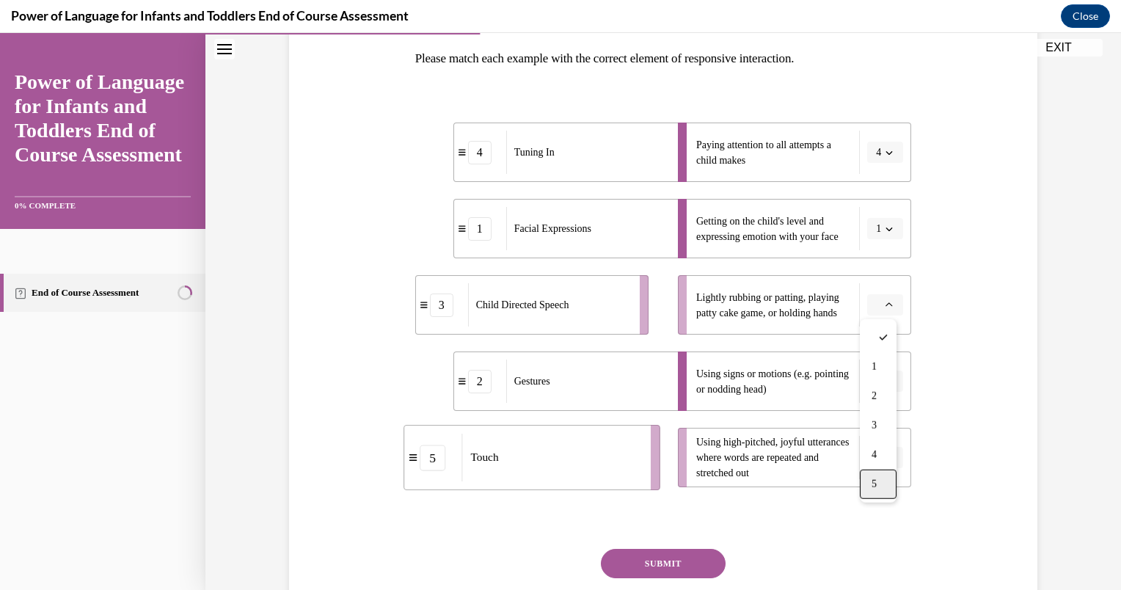
click at [880, 481] on div "5" at bounding box center [878, 483] width 37 height 29
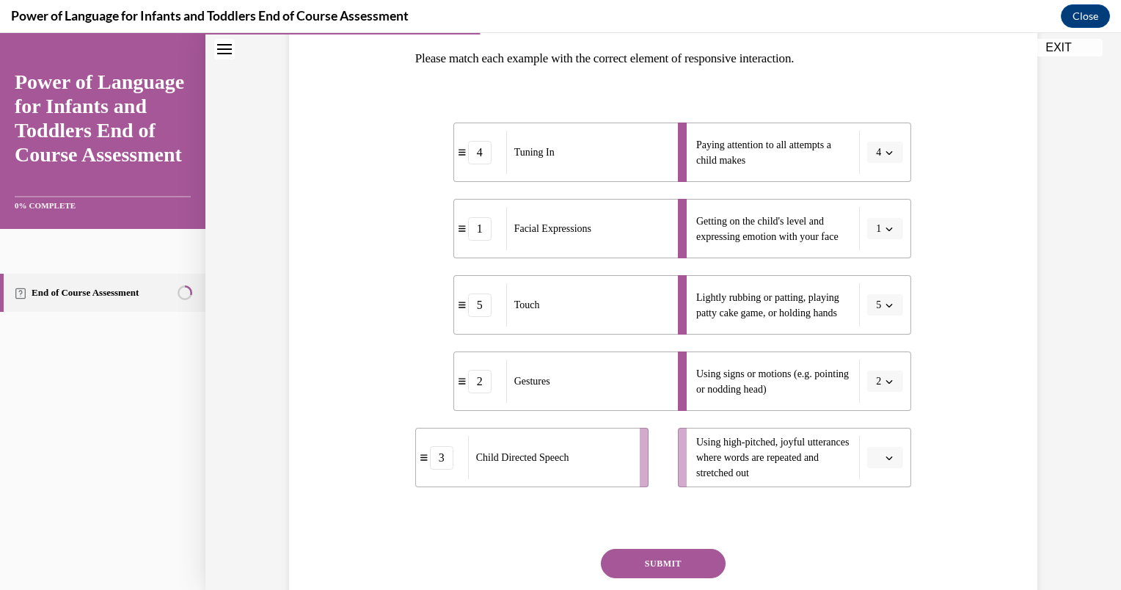
click at [885, 458] on icon "button" at bounding box center [888, 457] width 7 height 7
click at [877, 358] on div "3" at bounding box center [878, 365] width 37 height 29
click at [671, 569] on button "SUBMIT" at bounding box center [663, 563] width 125 height 29
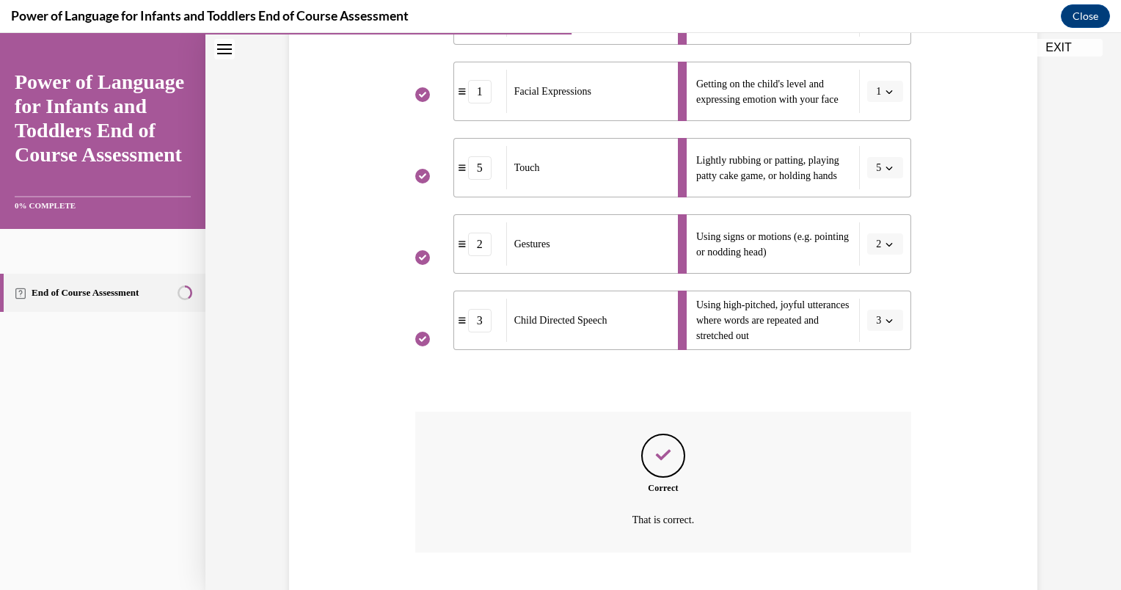
scroll to position [461, 0]
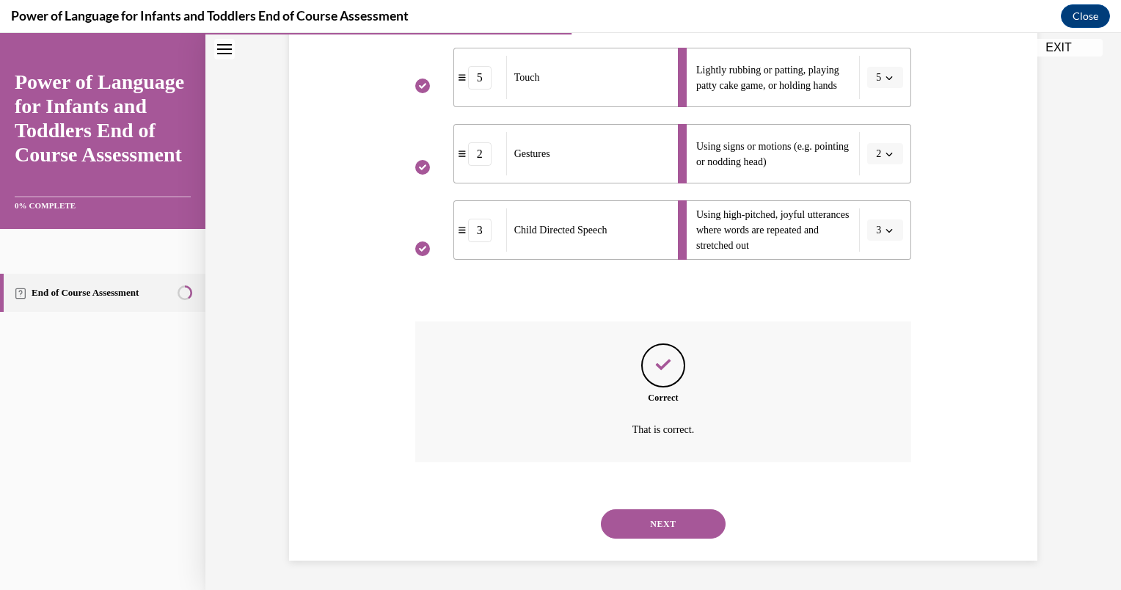
click at [637, 519] on button "NEXT" at bounding box center [663, 523] width 125 height 29
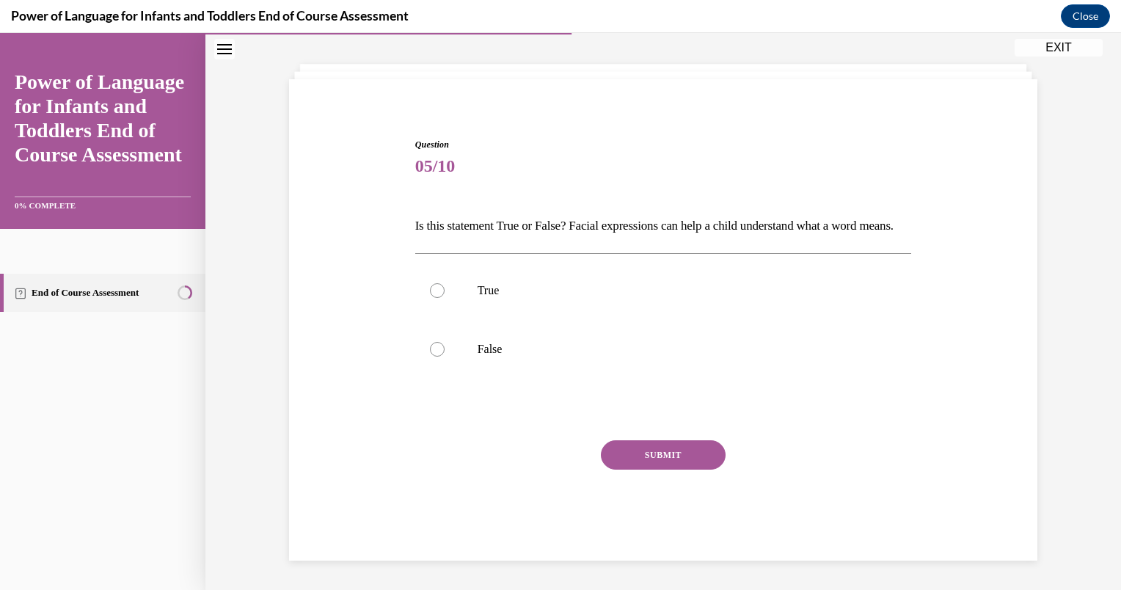
scroll to position [91, 0]
click at [535, 276] on label "True" at bounding box center [663, 290] width 497 height 59
click at [444, 283] on input "True" at bounding box center [437, 290] width 15 height 15
radio input "true"
click at [654, 458] on button "SUBMIT" at bounding box center [663, 454] width 125 height 29
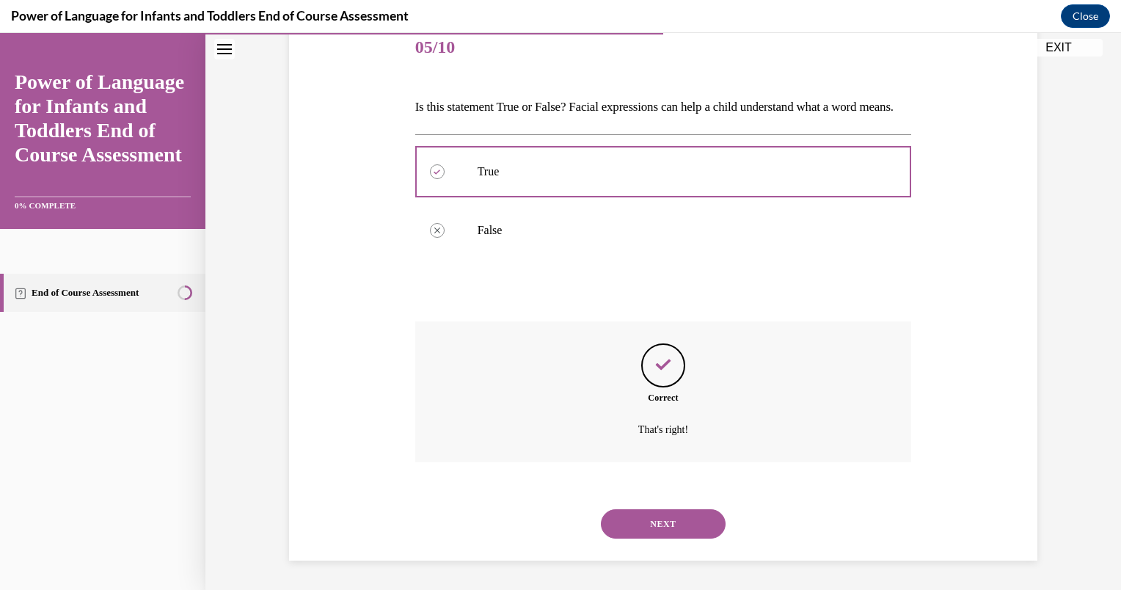
scroll to position [209, 0]
click at [640, 522] on button "NEXT" at bounding box center [663, 523] width 125 height 29
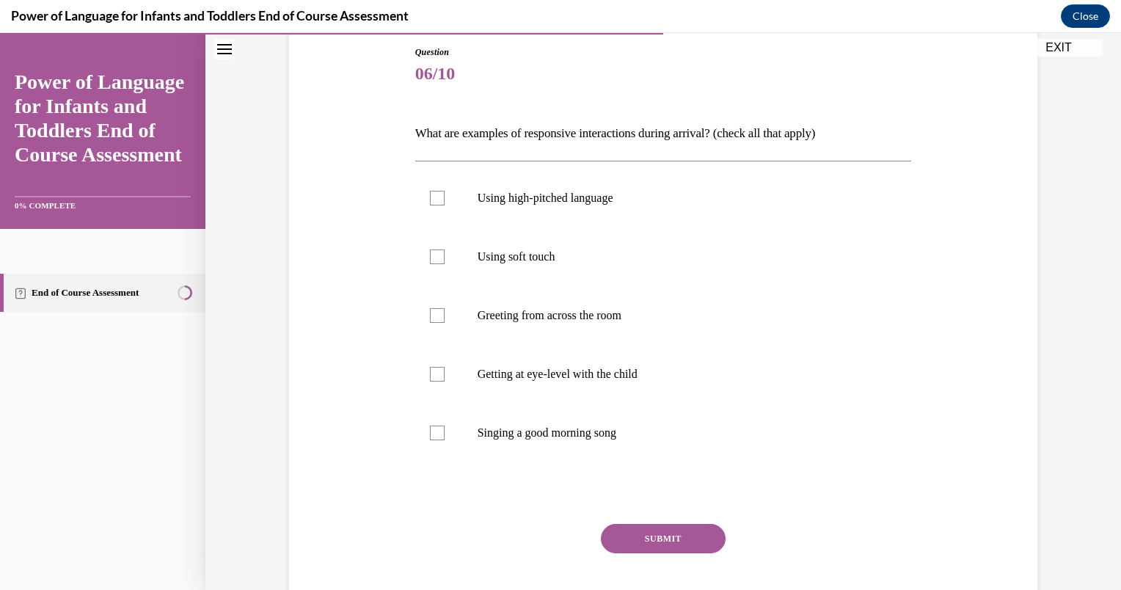
scroll to position [158, 0]
click at [622, 357] on label "Getting at eye-level with the child" at bounding box center [663, 374] width 497 height 59
click at [444, 367] on input "Getting at eye-level with the child" at bounding box center [437, 374] width 15 height 15
checkbox input "true"
click at [565, 271] on label "Using soft touch" at bounding box center [663, 256] width 497 height 59
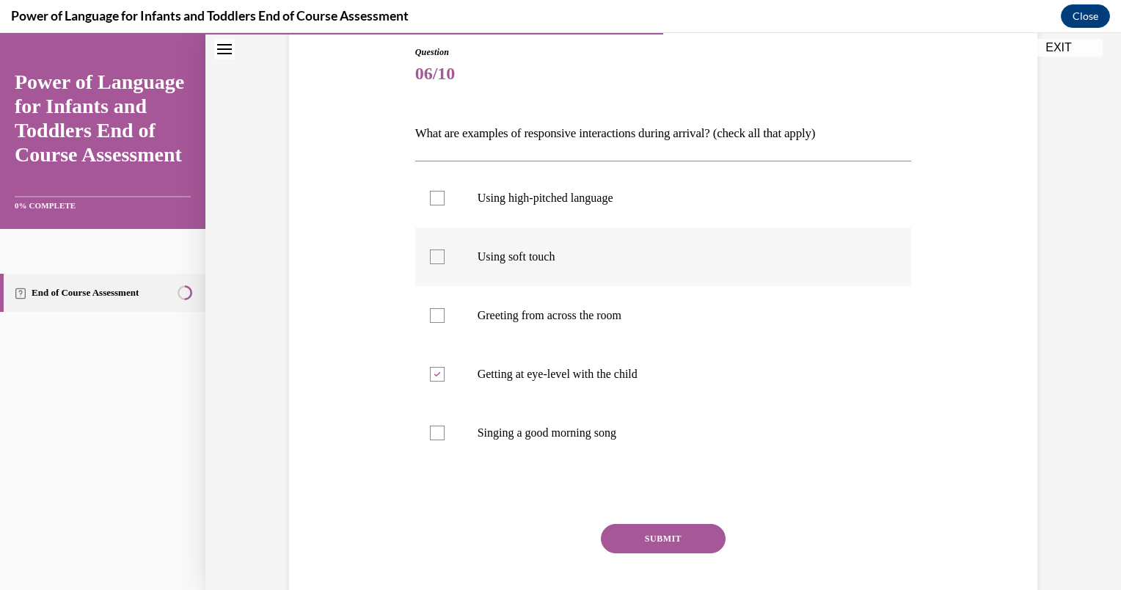
click at [444, 264] on input "Using soft touch" at bounding box center [437, 256] width 15 height 15
checkbox input "true"
click at [564, 211] on label "Using high-pitched language" at bounding box center [663, 198] width 497 height 59
click at [444, 205] on input "Using high-pitched language" at bounding box center [437, 198] width 15 height 15
checkbox input "true"
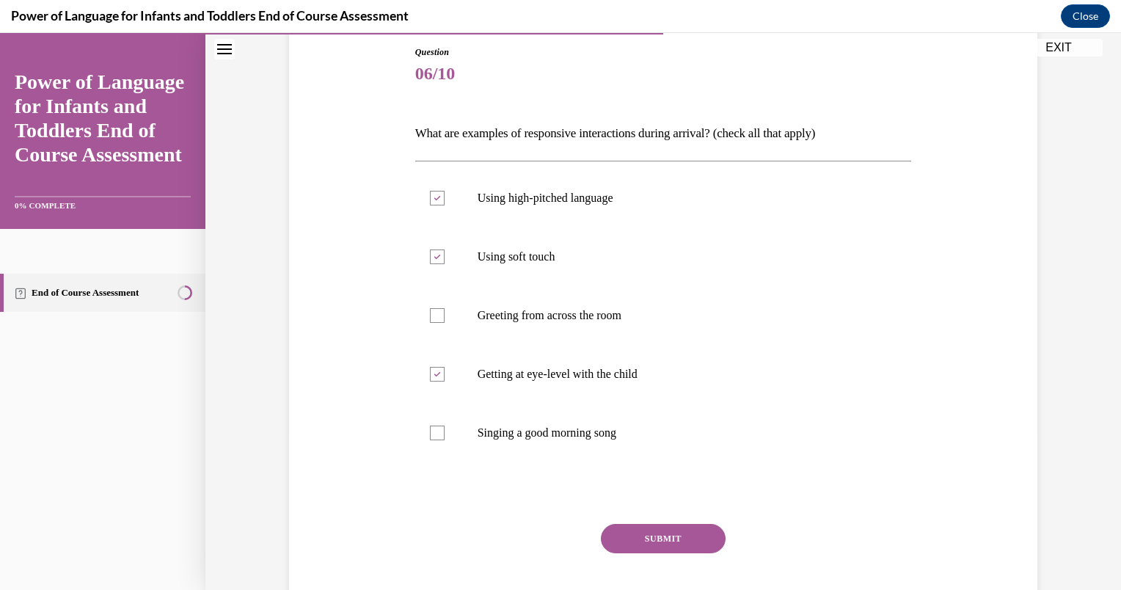
click at [645, 534] on button "SUBMIT" at bounding box center [663, 538] width 125 height 29
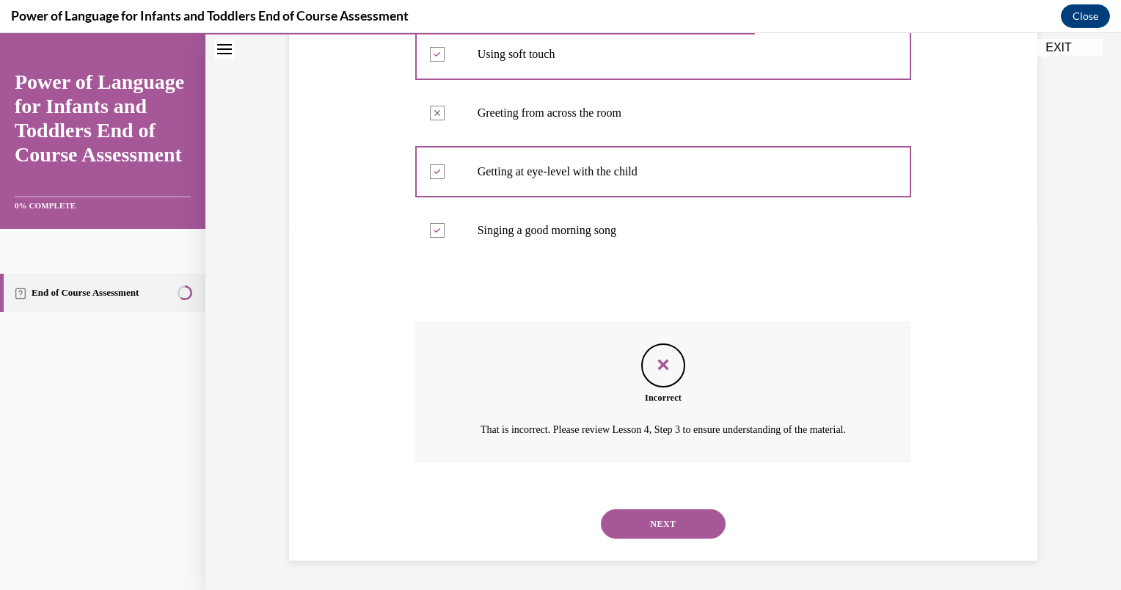
scroll to position [378, 0]
click at [642, 531] on button "NEXT" at bounding box center [663, 523] width 125 height 29
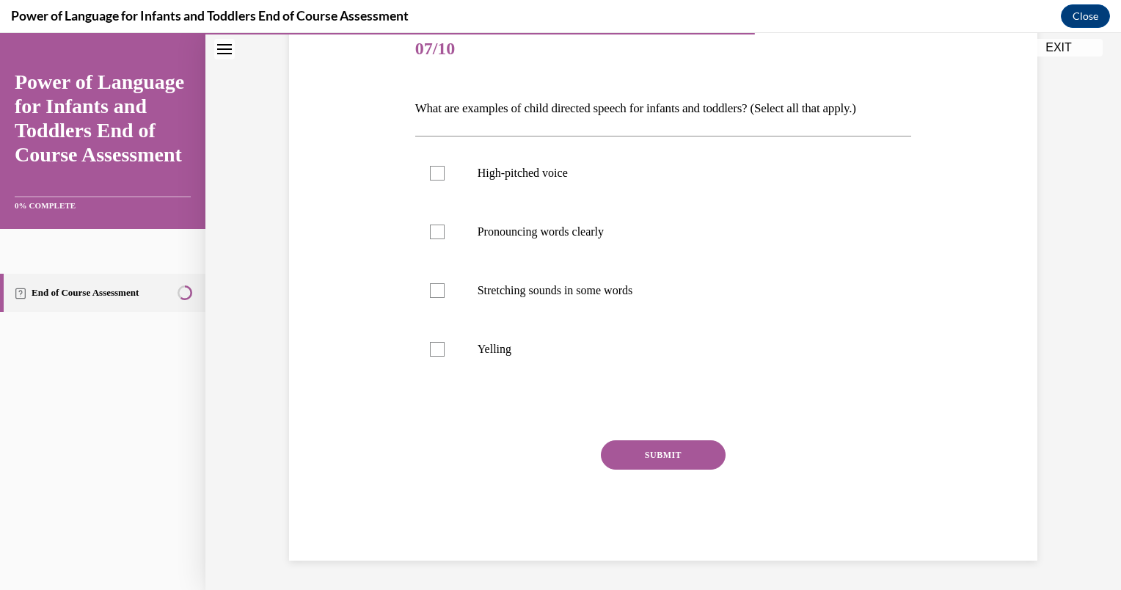
scroll to position [163, 0]
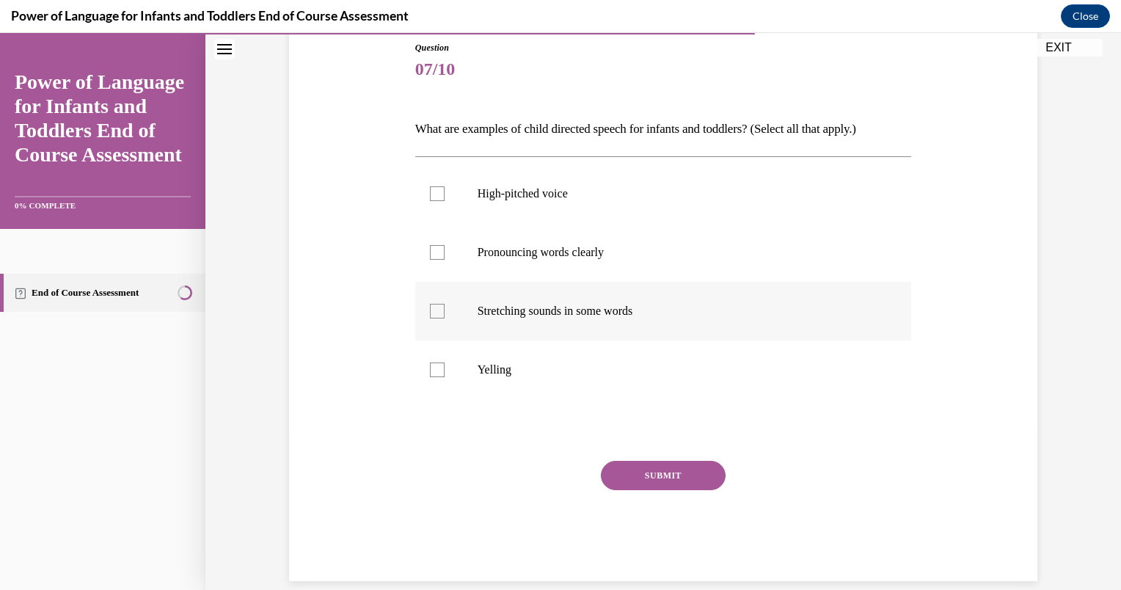
click at [507, 299] on label "Stretching sounds in some words" at bounding box center [663, 311] width 497 height 59
click at [444, 304] on input "Stretching sounds in some words" at bounding box center [437, 311] width 15 height 15
checkbox input "true"
click at [513, 210] on label "High-pitched voice" at bounding box center [663, 193] width 497 height 59
click at [444, 201] on input "High-pitched voice" at bounding box center [437, 193] width 15 height 15
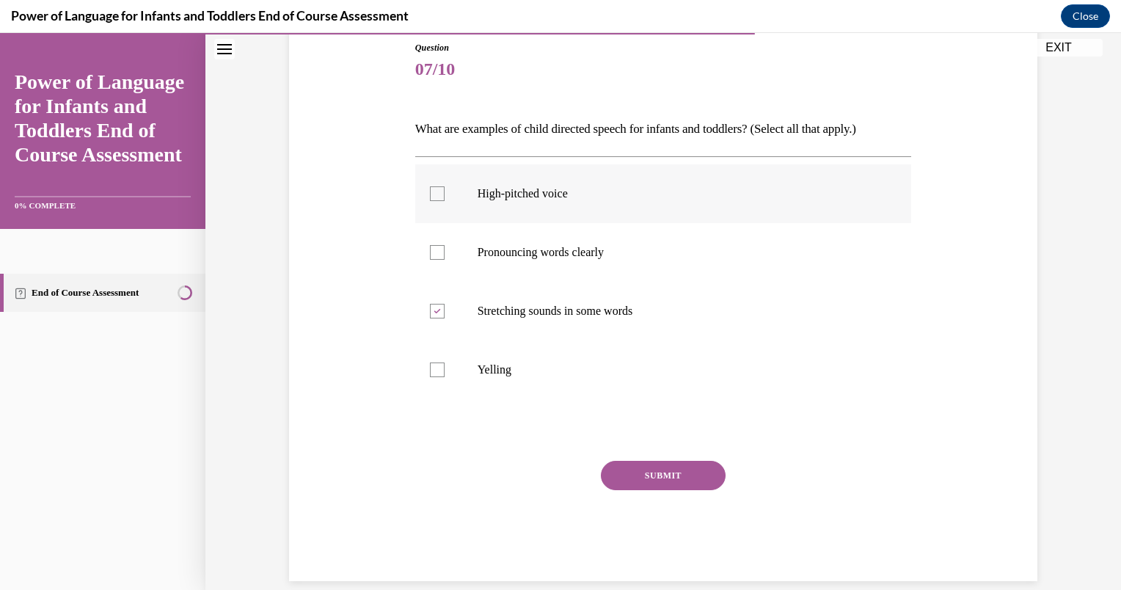
checkbox input "true"
click at [502, 364] on p "Yelling" at bounding box center [676, 369] width 398 height 15
click at [444, 364] on input "Yelling" at bounding box center [437, 369] width 15 height 15
checkbox input "true"
click at [621, 484] on button "SUBMIT" at bounding box center [663, 475] width 125 height 29
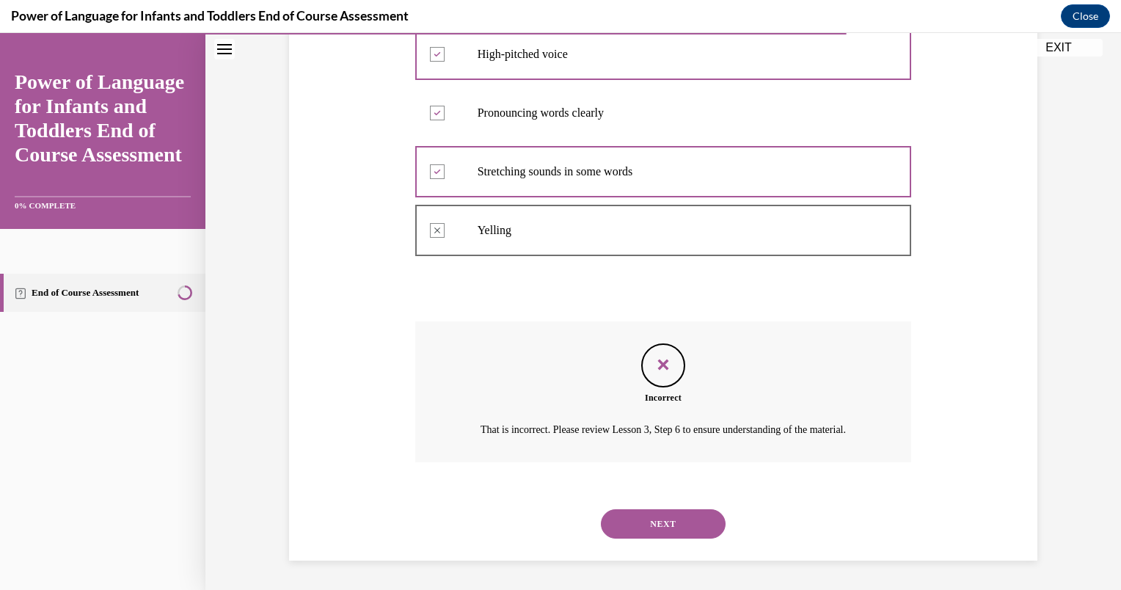
scroll to position [319, 0]
click at [636, 532] on button "NEXT" at bounding box center [663, 523] width 125 height 29
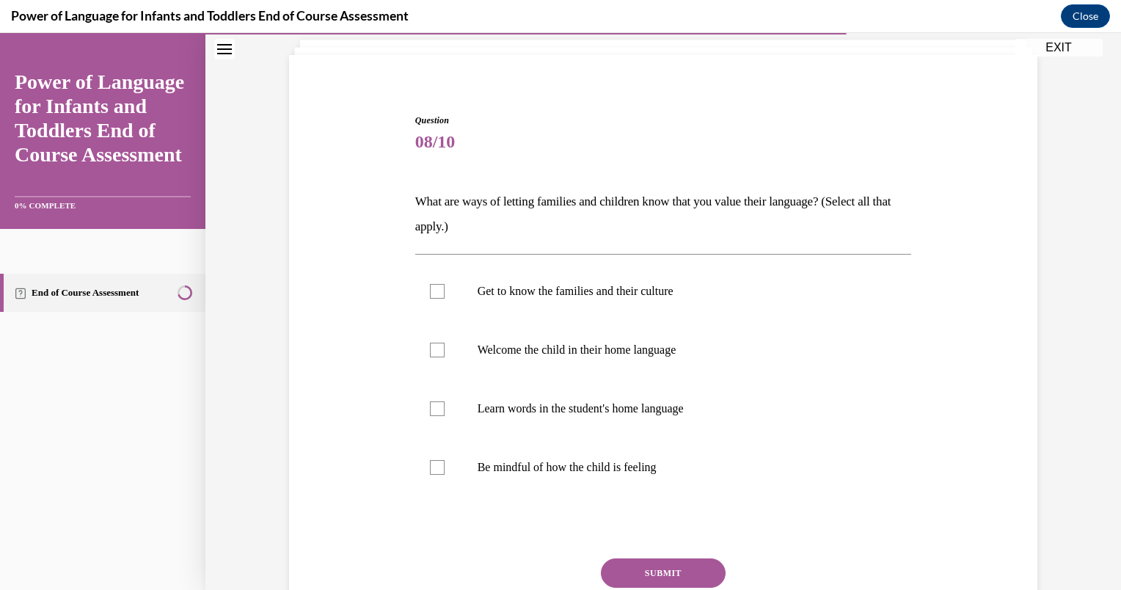
scroll to position [91, 0]
click at [601, 287] on p "Get to know the families and their culture" at bounding box center [676, 290] width 398 height 15
click at [444, 287] on input "Get to know the families and their culture" at bounding box center [437, 290] width 15 height 15
checkbox input "true"
click at [593, 342] on p "Welcome the child in their home language" at bounding box center [676, 349] width 398 height 15
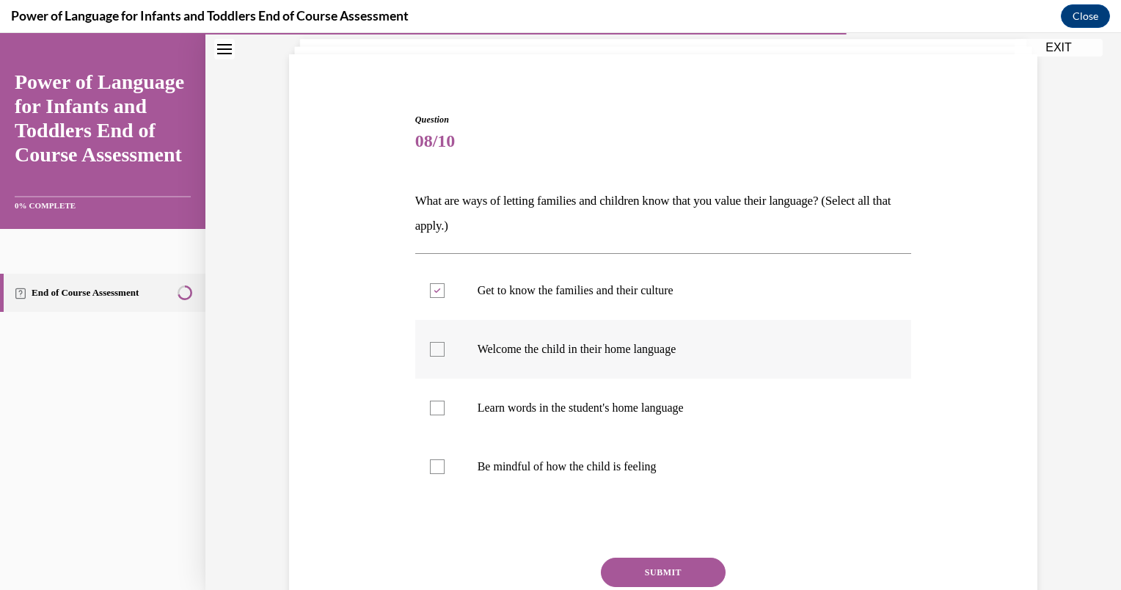
click at [444, 342] on input "Welcome the child in their home language" at bounding box center [437, 349] width 15 height 15
checkbox input "true"
click at [587, 403] on p "Learn words in the student's home language" at bounding box center [676, 407] width 398 height 15
click at [444, 403] on input "Learn words in the student's home language" at bounding box center [437, 407] width 15 height 15
checkbox input "true"
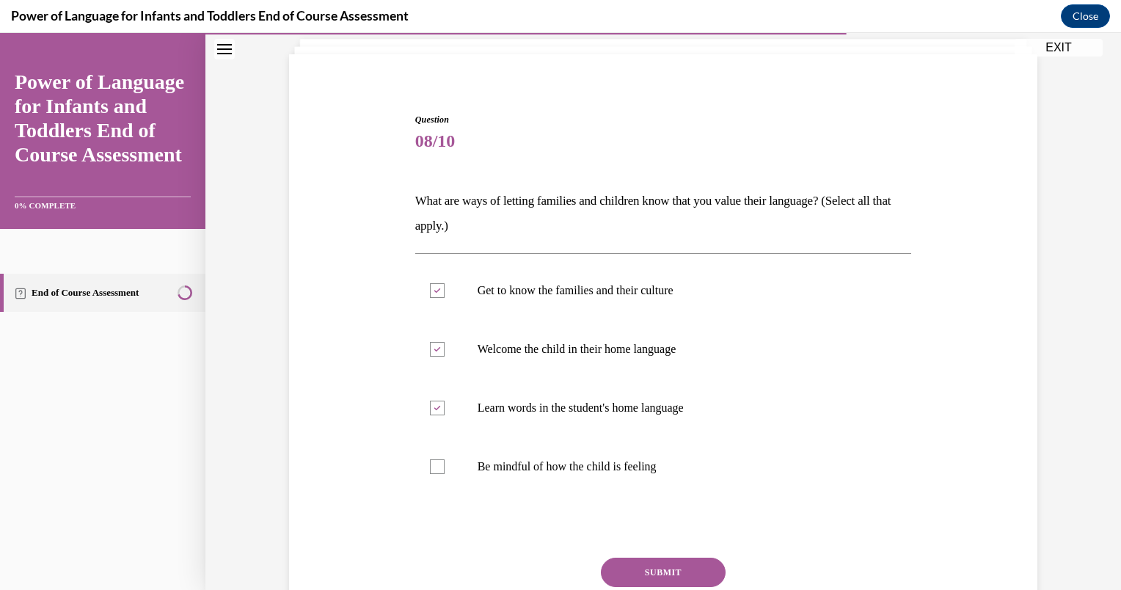
click at [631, 566] on button "SUBMIT" at bounding box center [663, 571] width 125 height 29
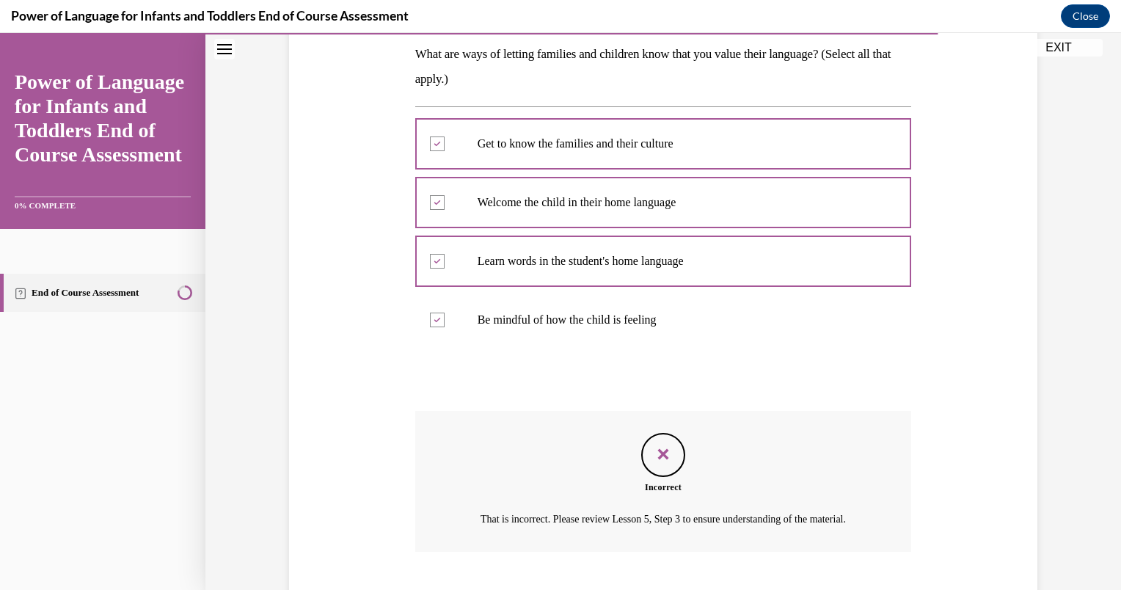
scroll to position [344, 0]
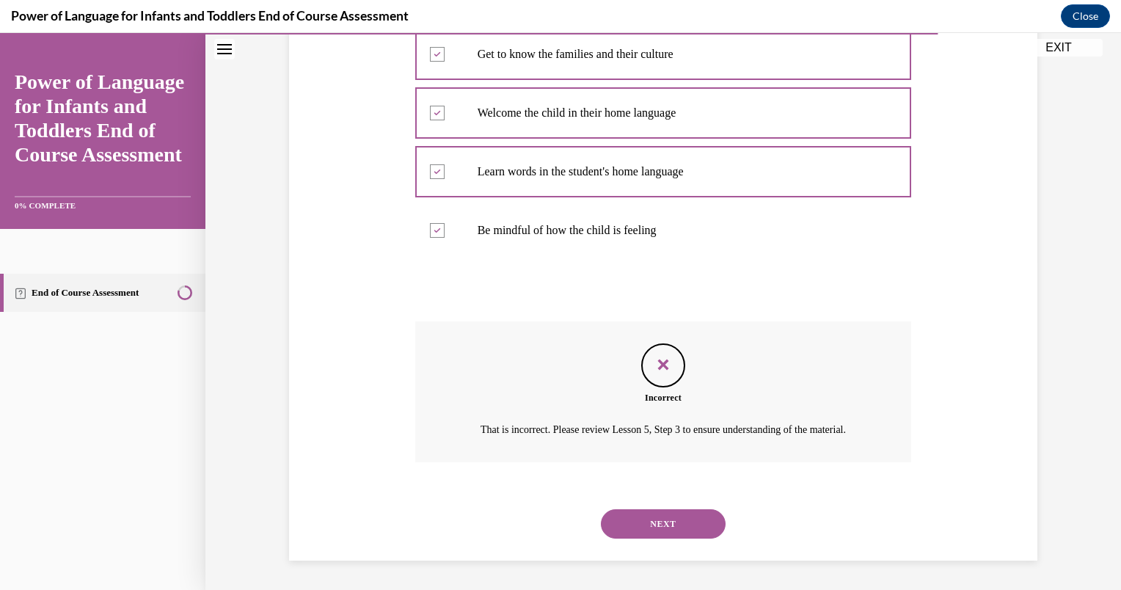
click at [637, 528] on button "NEXT" at bounding box center [663, 523] width 125 height 29
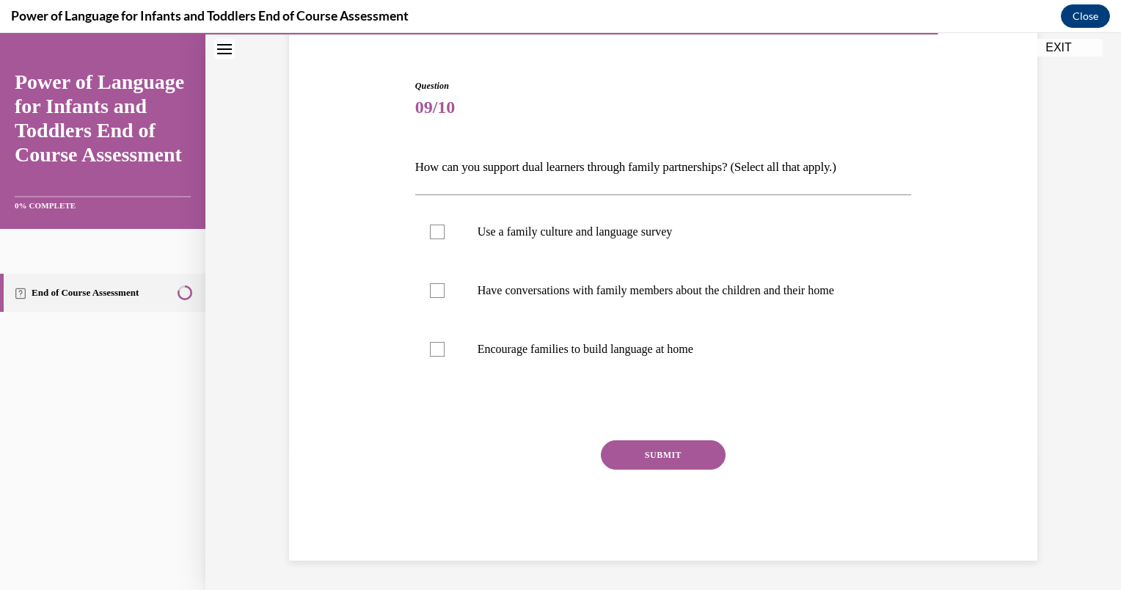
scroll to position [124, 0]
click at [568, 245] on label "Use a family culture and language survey" at bounding box center [663, 232] width 497 height 59
click at [444, 240] on input "Use a family culture and language survey" at bounding box center [437, 232] width 15 height 15
checkbox input "true"
click at [565, 271] on label "Have conversations with family members about the children and their home" at bounding box center [663, 291] width 497 height 59
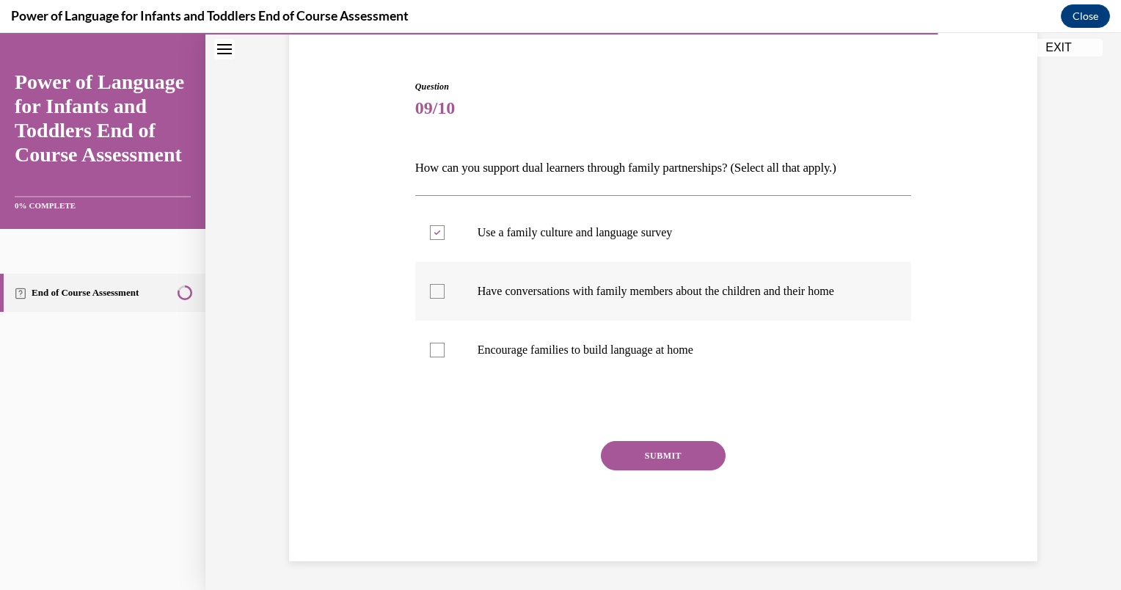
click at [444, 284] on input "Have conversations with family members about the children and their home" at bounding box center [437, 291] width 15 height 15
checkbox input "true"
click at [569, 356] on p "Encourage families to build language at home" at bounding box center [676, 349] width 398 height 15
click at [444, 356] on input "Encourage families to build language at home" at bounding box center [437, 349] width 15 height 15
checkbox input "true"
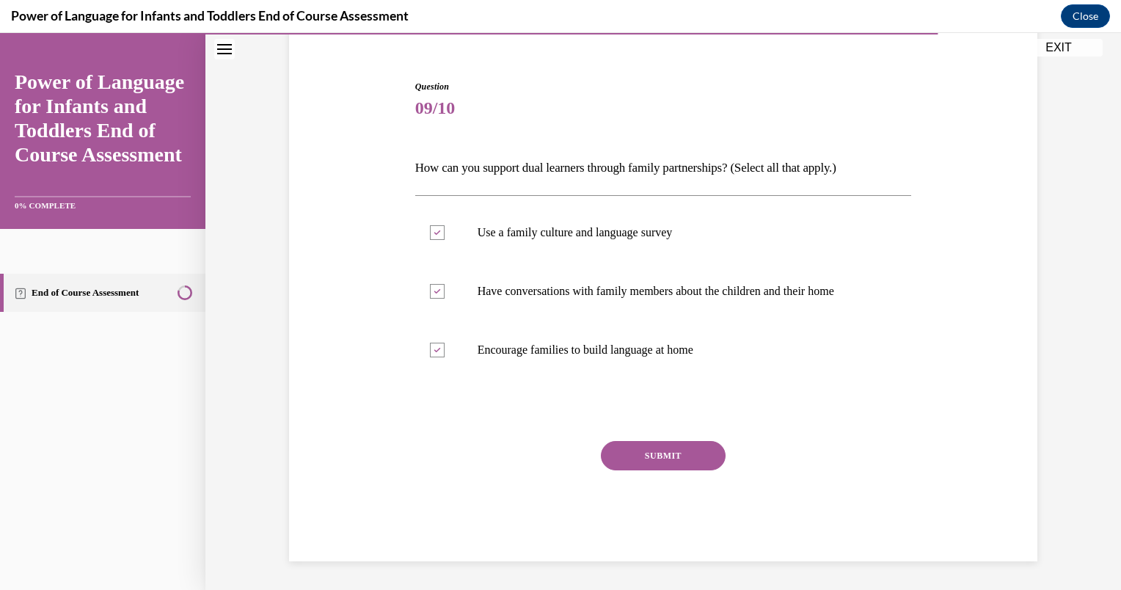
click at [620, 436] on div "Question 09/10 How can you support dual learners through family partnerships? (…" at bounding box center [663, 320] width 497 height 481
click at [629, 464] on button "SUBMIT" at bounding box center [663, 455] width 125 height 29
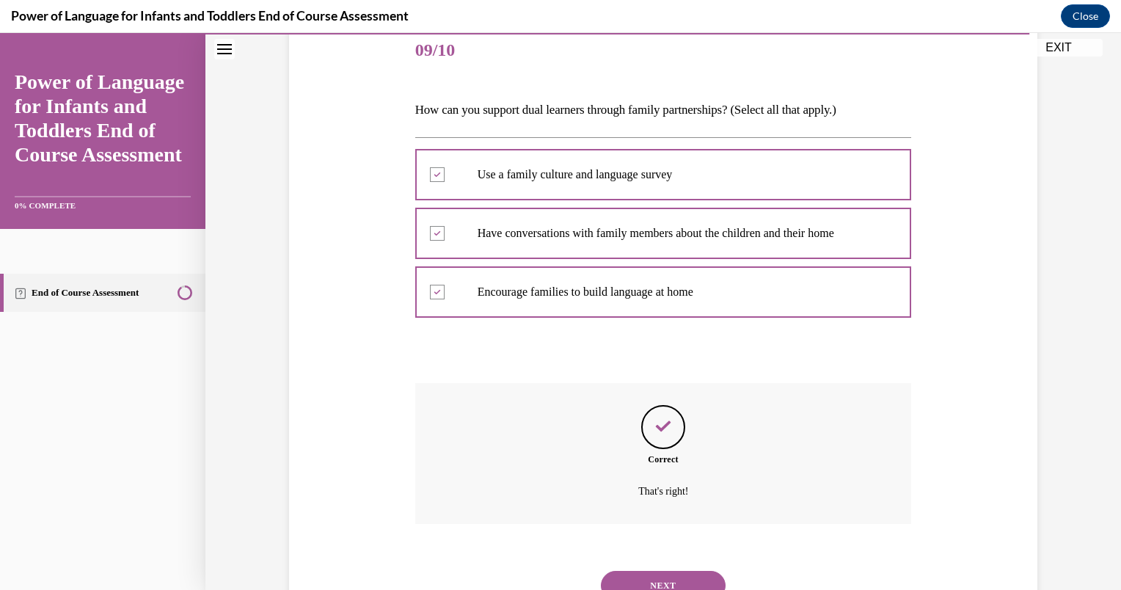
scroll to position [243, 0]
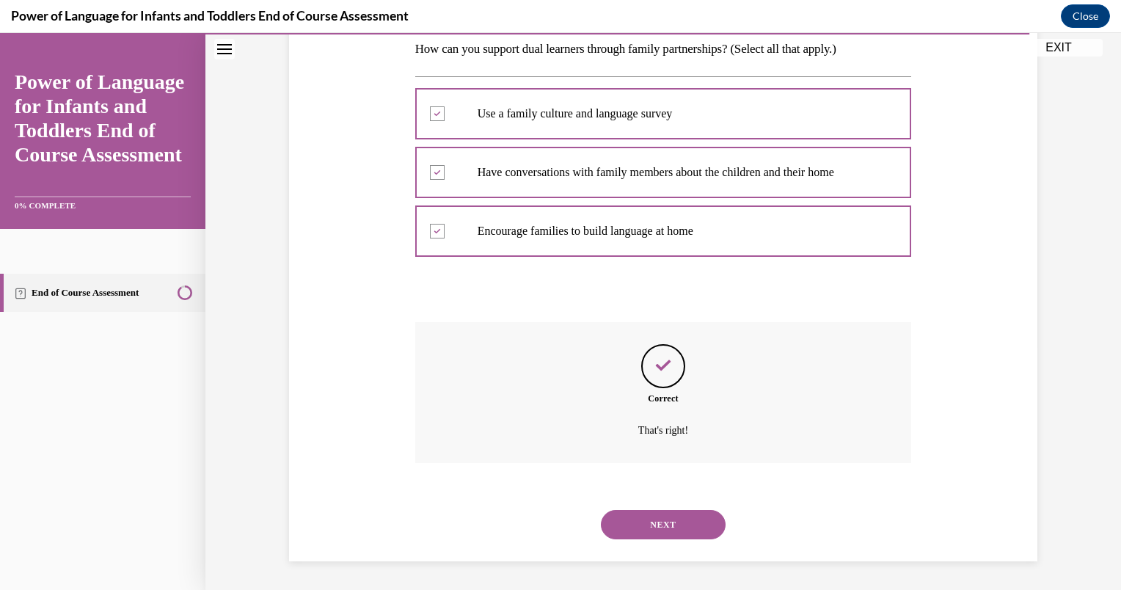
click at [656, 520] on button "NEXT" at bounding box center [663, 524] width 125 height 29
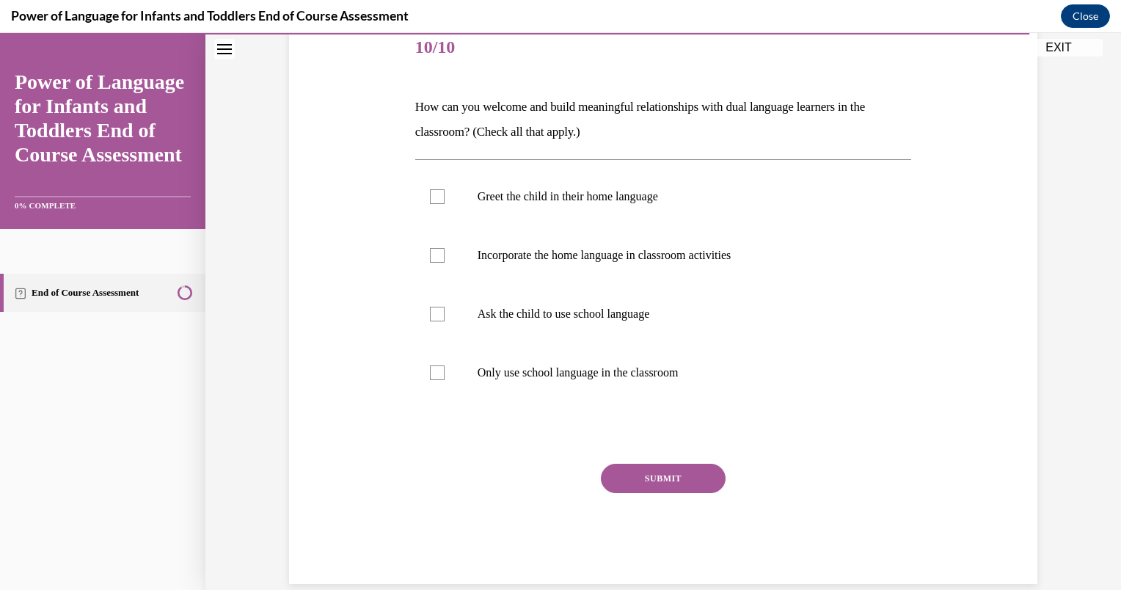
scroll to position [186, 0]
click at [599, 202] on p "Greet the child in their home language" at bounding box center [676, 195] width 398 height 15
click at [444, 202] on input "Greet the child in their home language" at bounding box center [437, 195] width 15 height 15
checkbox input "true"
click at [598, 252] on p "Incorporate the home language in classroom activities" at bounding box center [676, 253] width 398 height 15
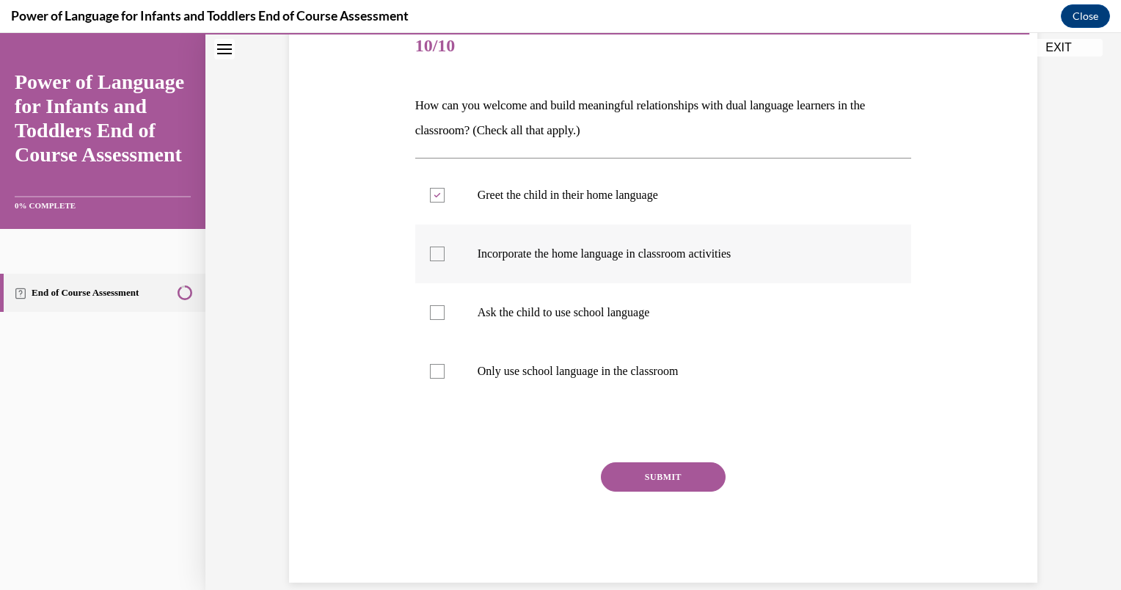
click at [444, 252] on input "Incorporate the home language in classroom activities" at bounding box center [437, 253] width 15 height 15
checkbox input "true"
click at [640, 479] on button "SUBMIT" at bounding box center [663, 476] width 125 height 29
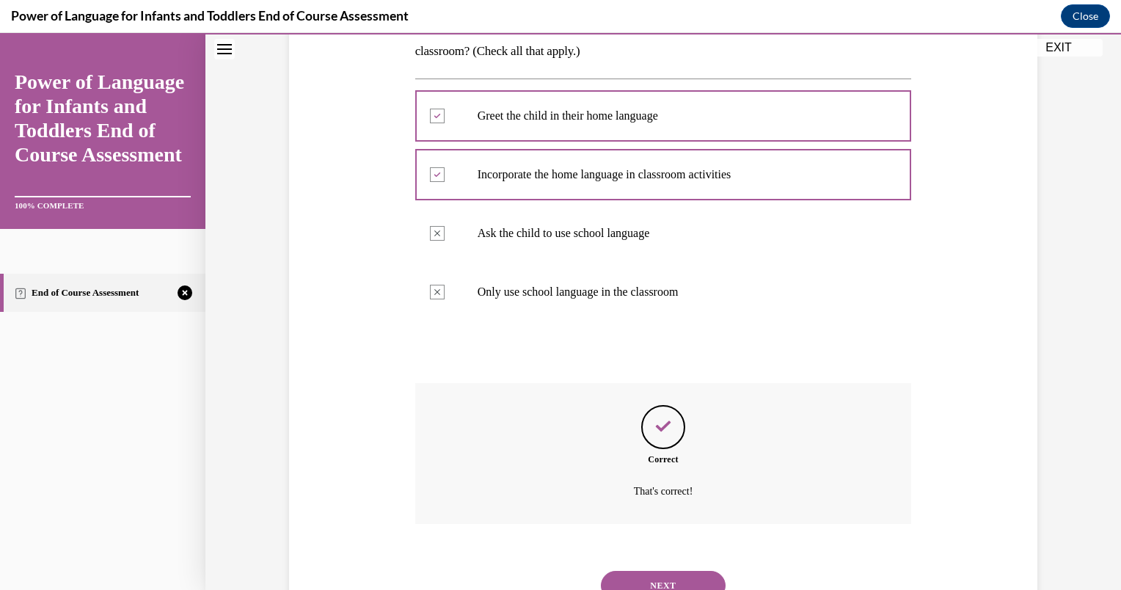
scroll to position [326, 0]
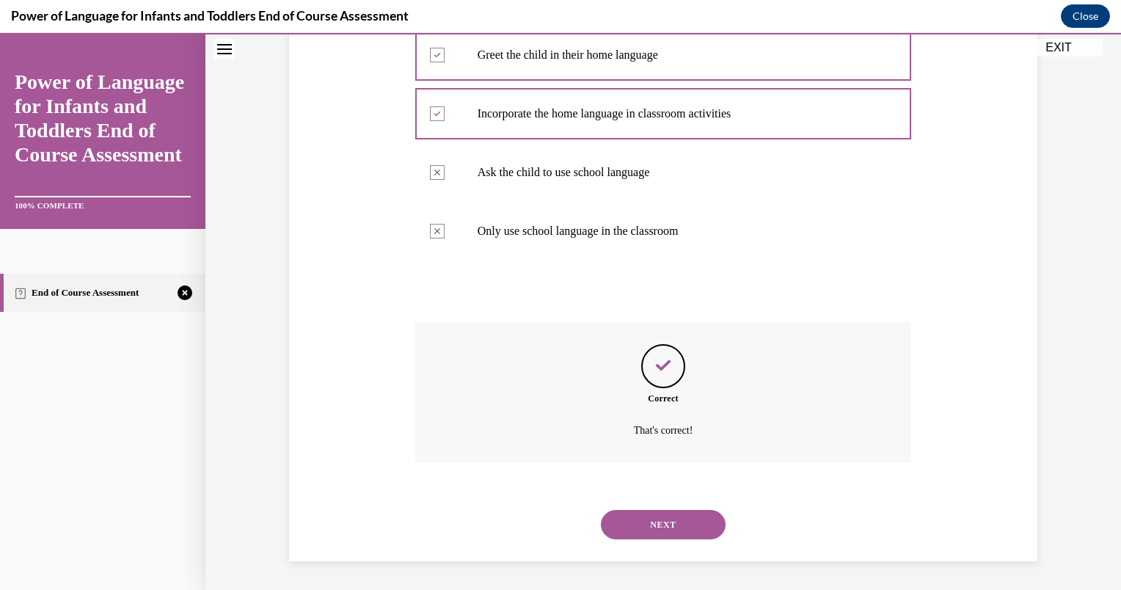
click at [642, 524] on button "NEXT" at bounding box center [663, 524] width 125 height 29
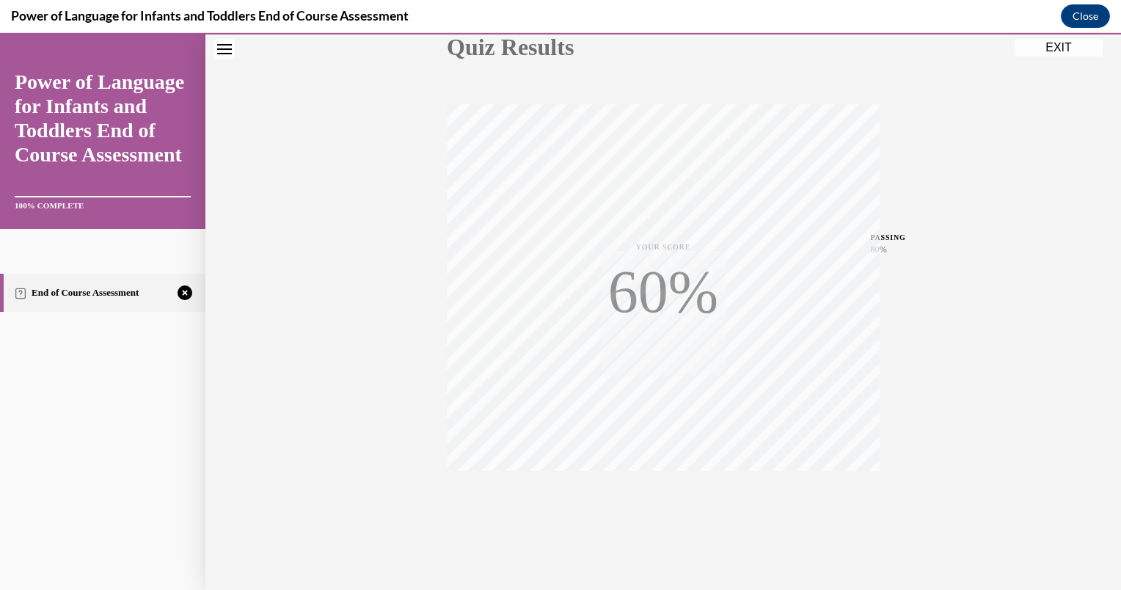
scroll to position [194, 0]
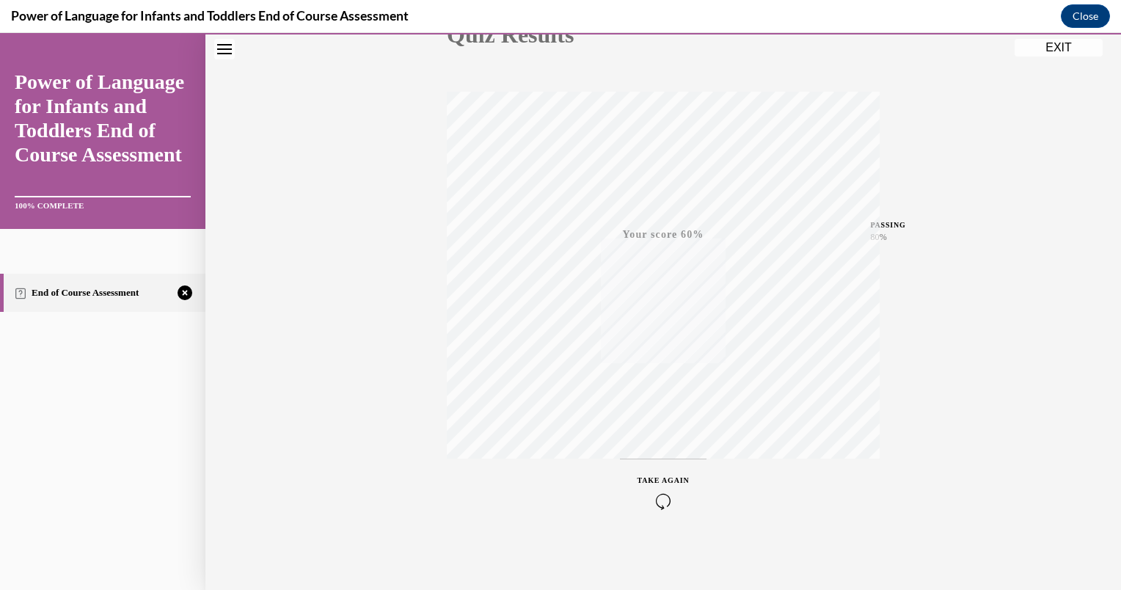
click at [659, 498] on icon "button" at bounding box center [663, 501] width 52 height 16
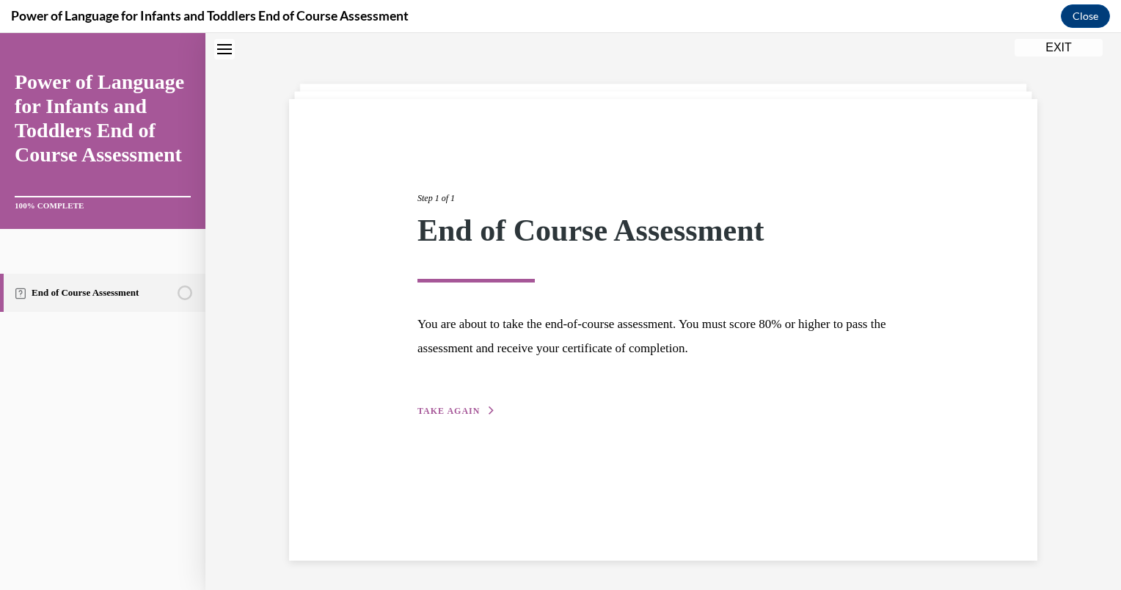
click at [448, 404] on button "TAKE AGAIN" at bounding box center [456, 410] width 78 height 13
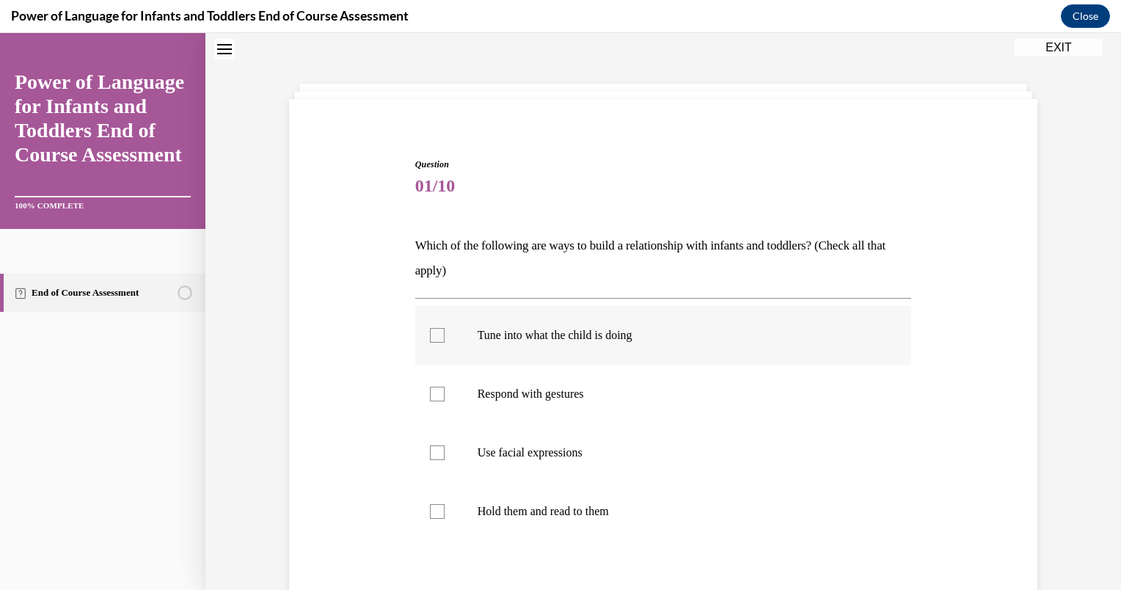
click at [566, 342] on p "Tune into what the child is doing" at bounding box center [676, 335] width 398 height 15
click at [444, 342] on input "Tune into what the child is doing" at bounding box center [437, 335] width 15 height 15
checkbox input "true"
click at [553, 392] on p "Respond with gestures" at bounding box center [676, 394] width 398 height 15
click at [444, 392] on input "Respond with gestures" at bounding box center [437, 394] width 15 height 15
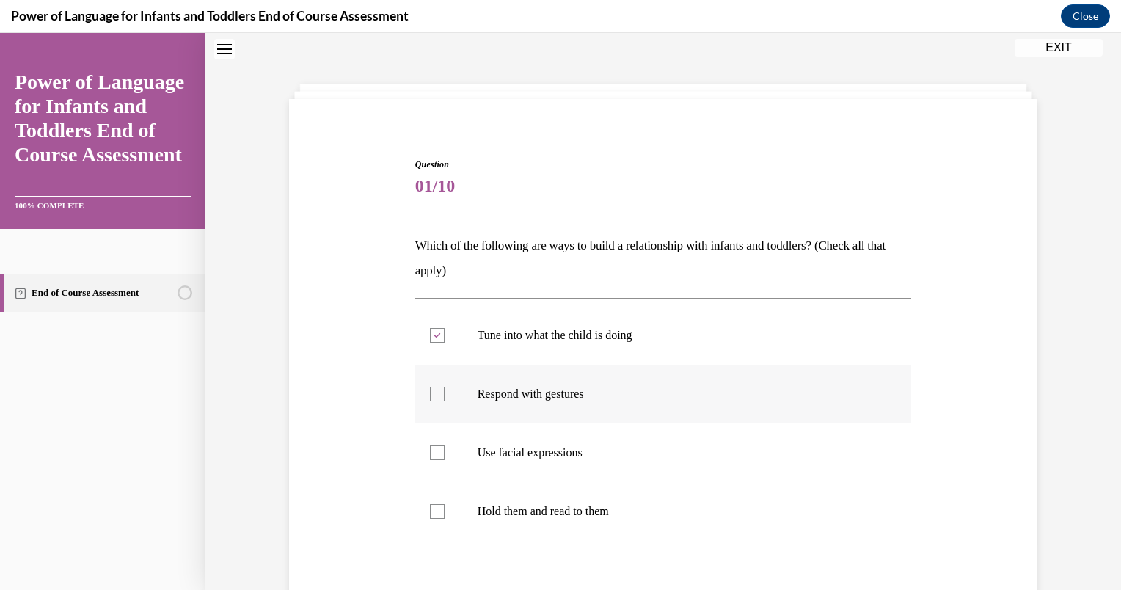
checkbox input "true"
click at [551, 442] on label "Use facial expressions" at bounding box center [663, 452] width 497 height 59
click at [444, 445] on input "Use facial expressions" at bounding box center [437, 452] width 15 height 15
checkbox input "true"
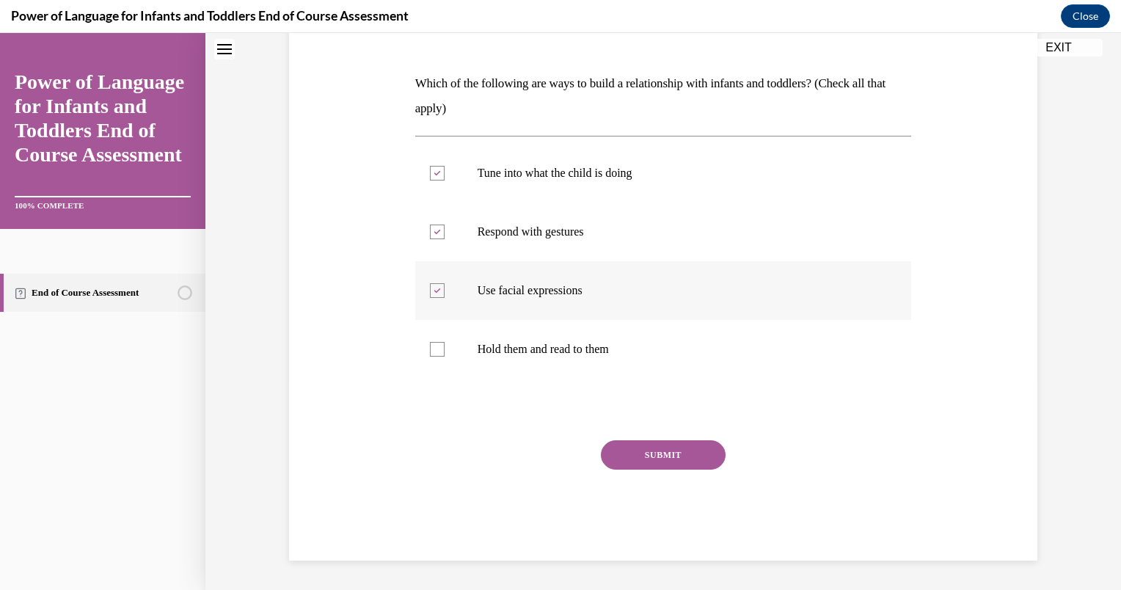
scroll to position [208, 0]
click at [659, 457] on button "SUBMIT" at bounding box center [663, 455] width 125 height 29
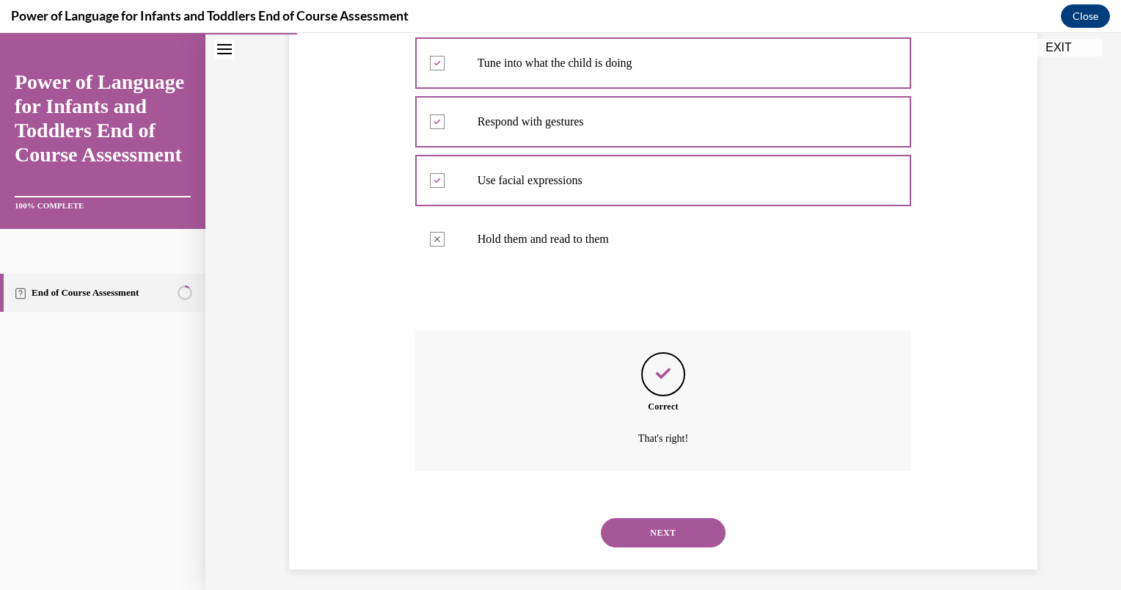
scroll to position [326, 0]
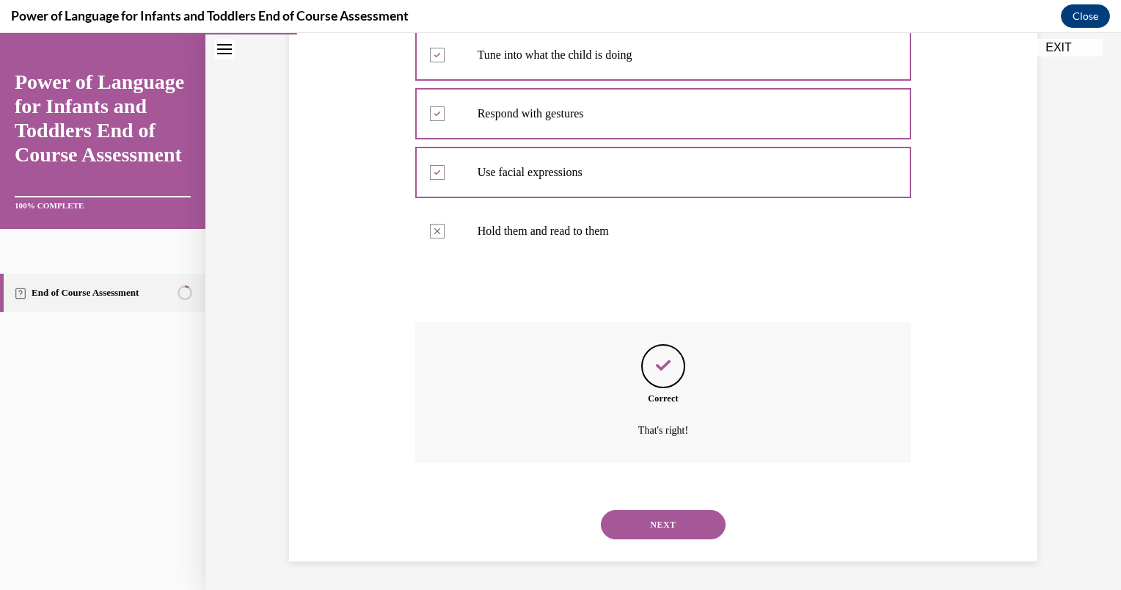
click at [659, 522] on button "NEXT" at bounding box center [663, 524] width 125 height 29
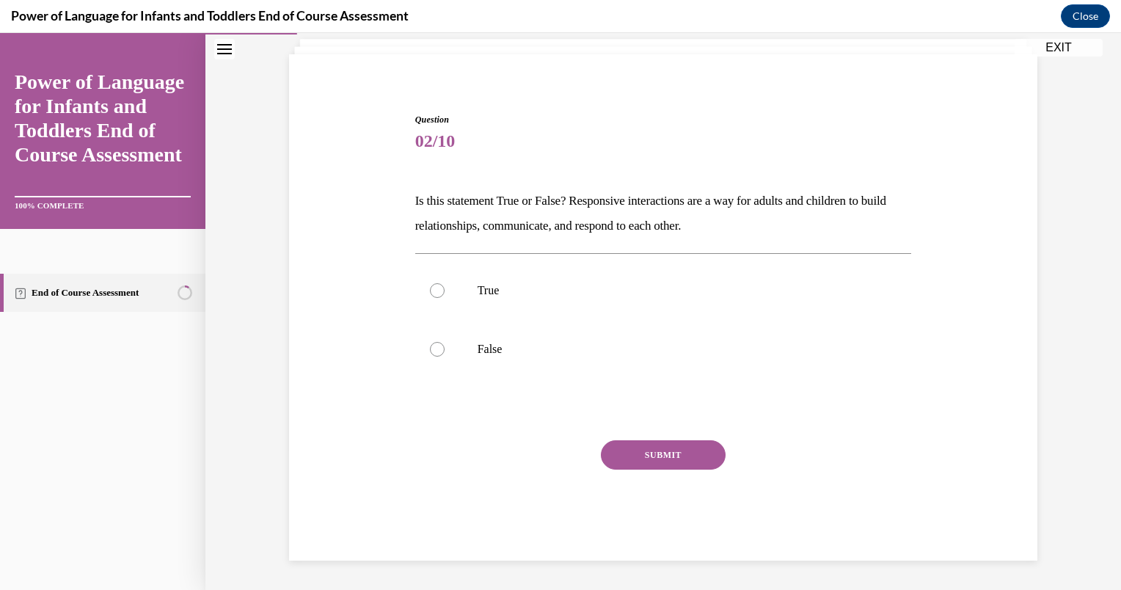
scroll to position [91, 0]
click at [633, 285] on p "True" at bounding box center [676, 290] width 398 height 15
click at [444, 285] on input "True" at bounding box center [437, 290] width 15 height 15
radio input "true"
click at [667, 458] on button "SUBMIT" at bounding box center [663, 454] width 125 height 29
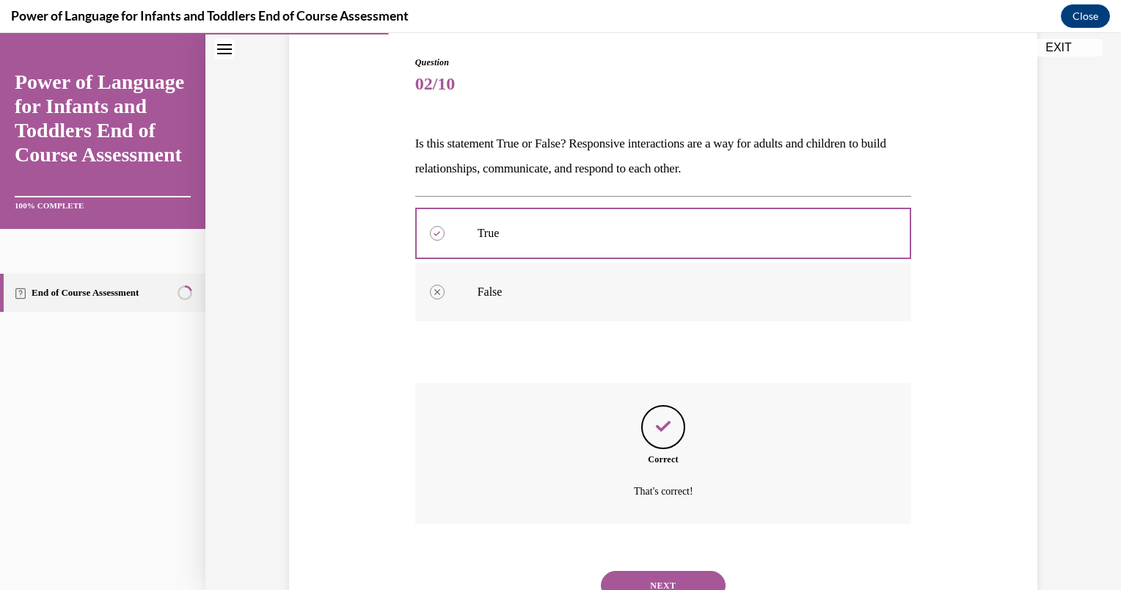
scroll to position [209, 0]
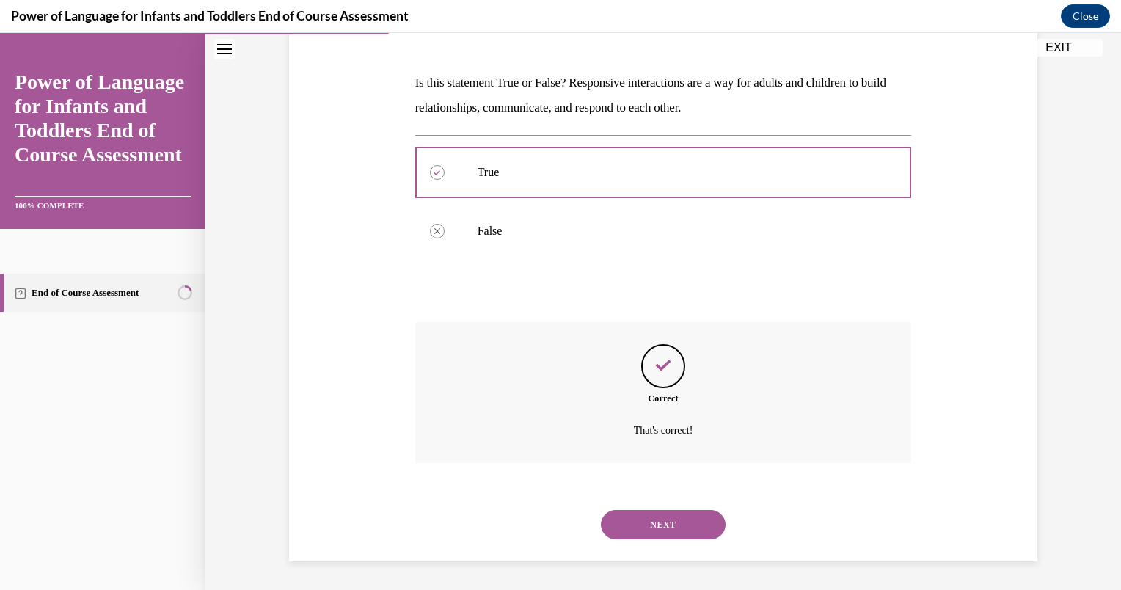
click at [648, 524] on button "NEXT" at bounding box center [663, 524] width 125 height 29
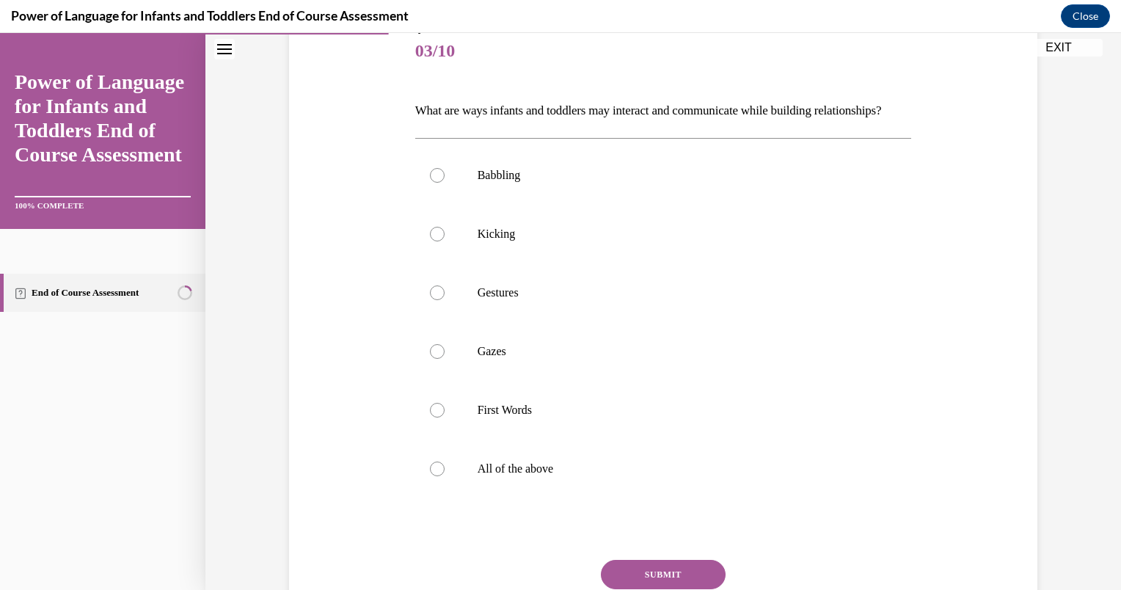
scroll to position [182, 0]
click at [527, 475] on p "All of the above" at bounding box center [676, 468] width 398 height 15
click at [444, 475] on input "All of the above" at bounding box center [437, 468] width 15 height 15
radio input "true"
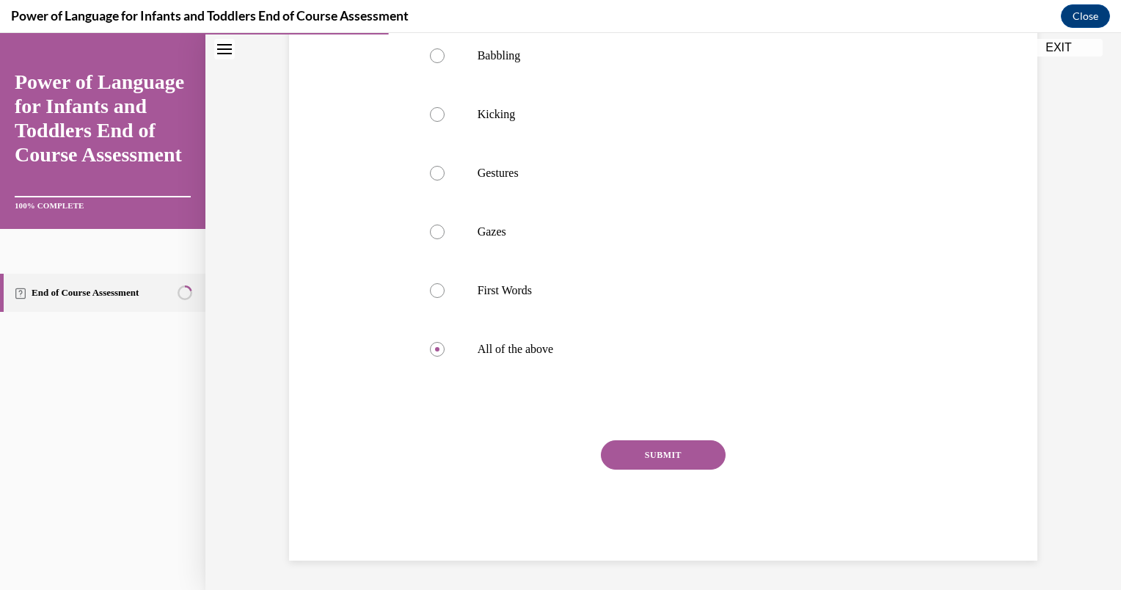
click at [634, 461] on button "SUBMIT" at bounding box center [663, 454] width 125 height 29
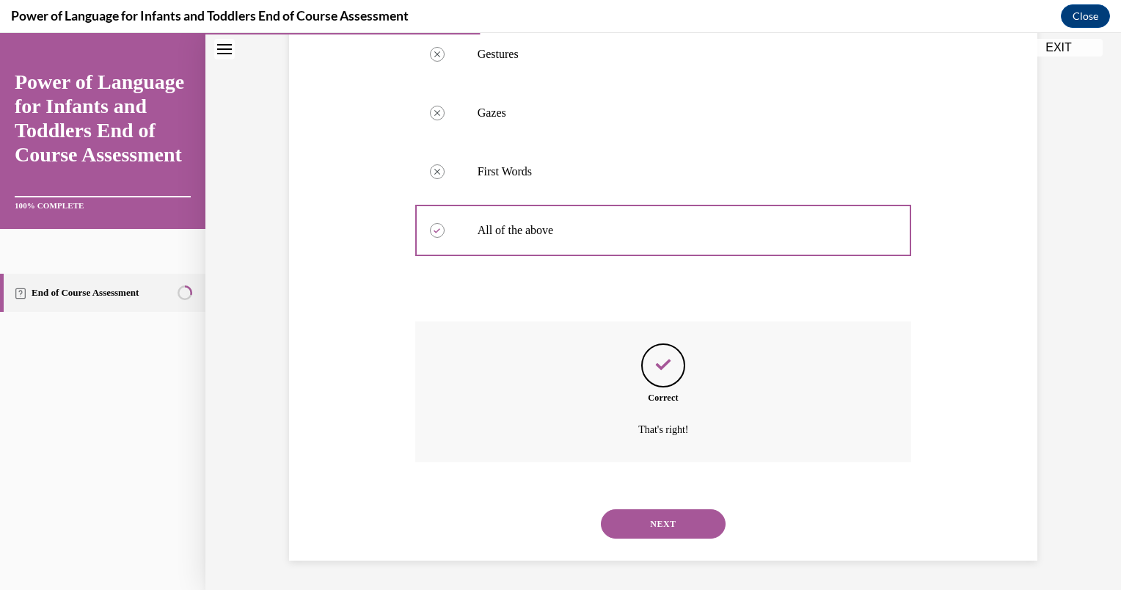
scroll to position [444, 0]
click at [656, 536] on button "NEXT" at bounding box center [663, 523] width 125 height 29
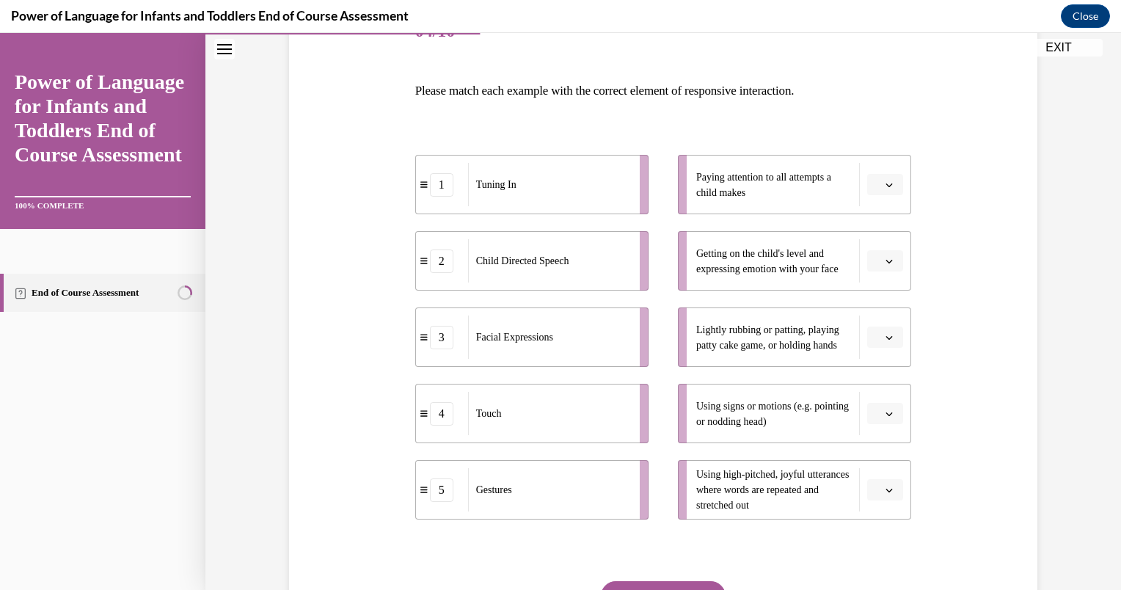
scroll to position [248, 0]
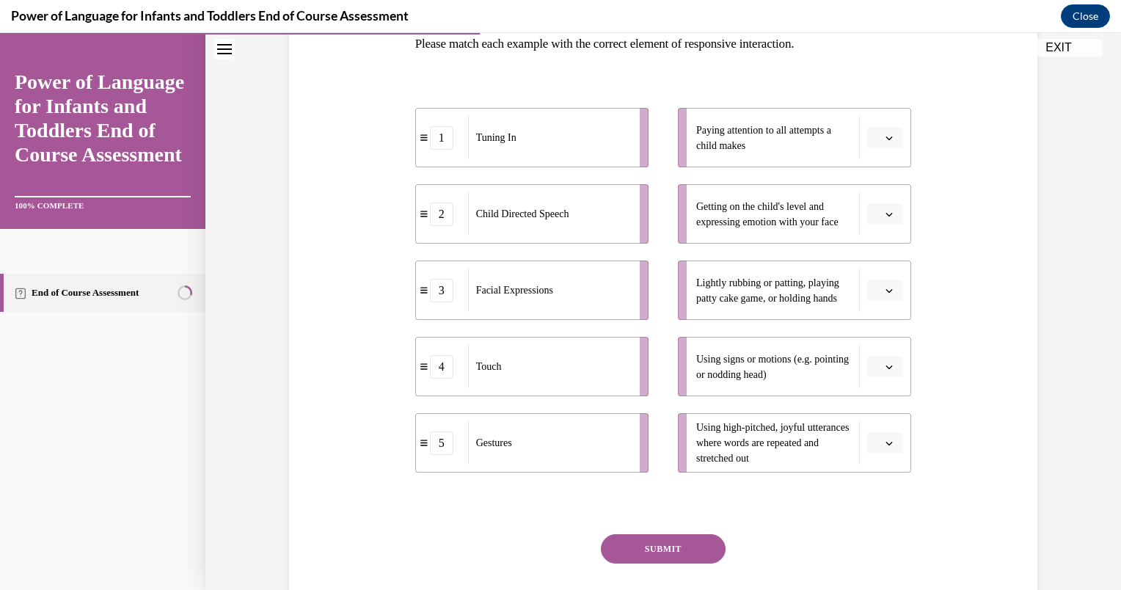
click at [889, 146] on button "button" at bounding box center [885, 138] width 36 height 22
click at [875, 194] on span "1" at bounding box center [873, 200] width 5 height 12
click at [890, 446] on button "button" at bounding box center [885, 443] width 36 height 22
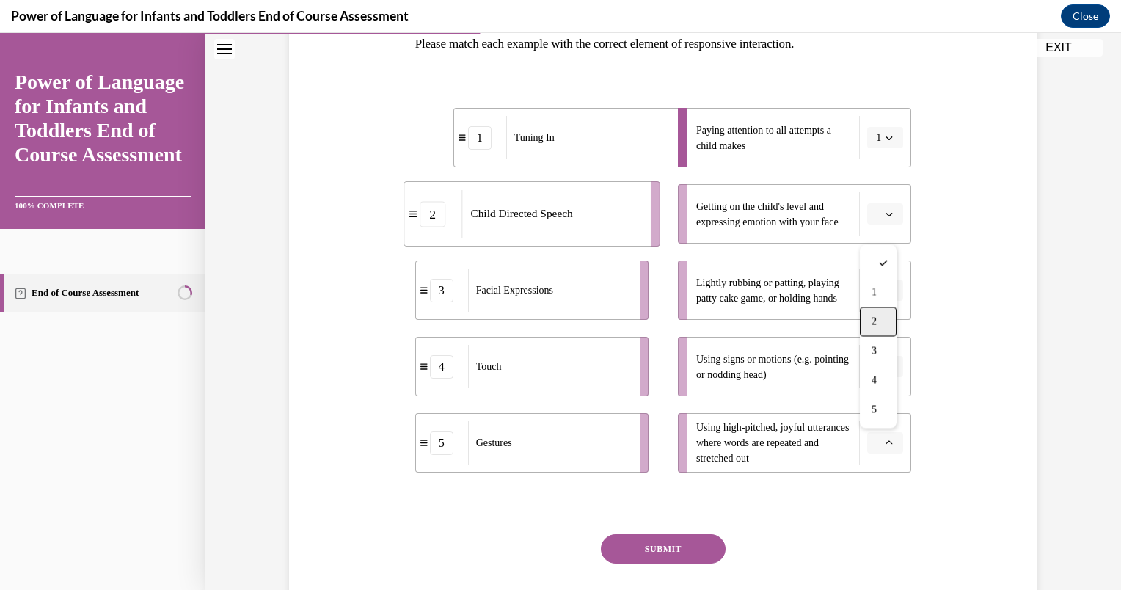
click at [884, 309] on div "2" at bounding box center [878, 321] width 37 height 29
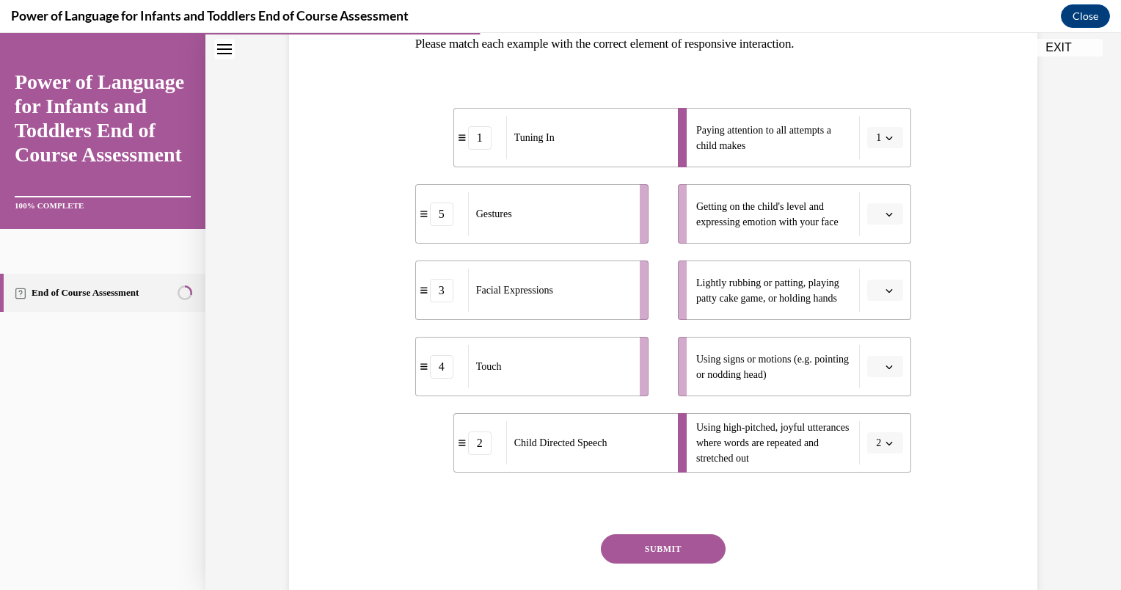
click at [885, 215] on icon "button" at bounding box center [888, 213] width 7 height 7
click at [874, 331] on span "3" at bounding box center [873, 335] width 5 height 12
click at [884, 294] on span "button" at bounding box center [889, 290] width 10 height 10
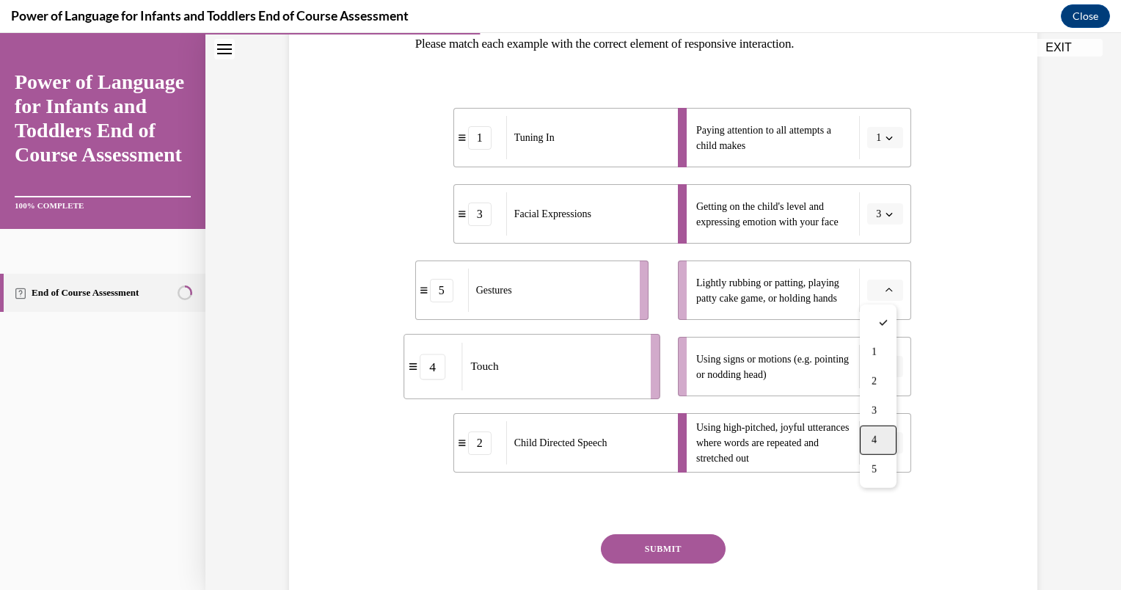
click at [870, 436] on div "4" at bounding box center [878, 439] width 37 height 29
click at [877, 370] on button "button" at bounding box center [885, 367] width 36 height 22
click at [879, 543] on div "5" at bounding box center [878, 545] width 37 height 29
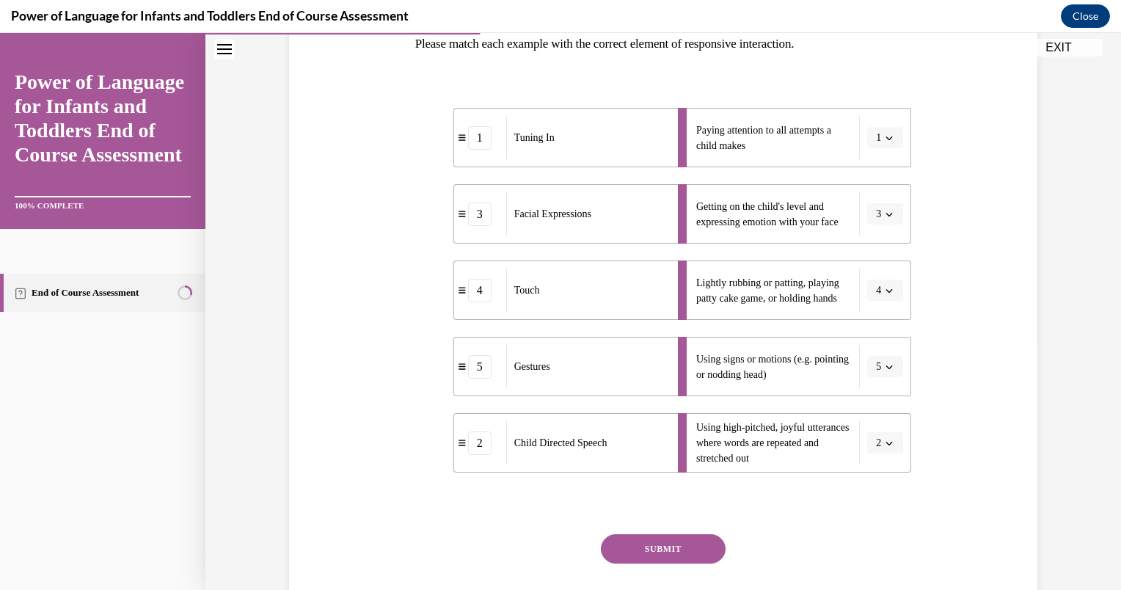
click at [638, 547] on button "SUBMIT" at bounding box center [663, 548] width 125 height 29
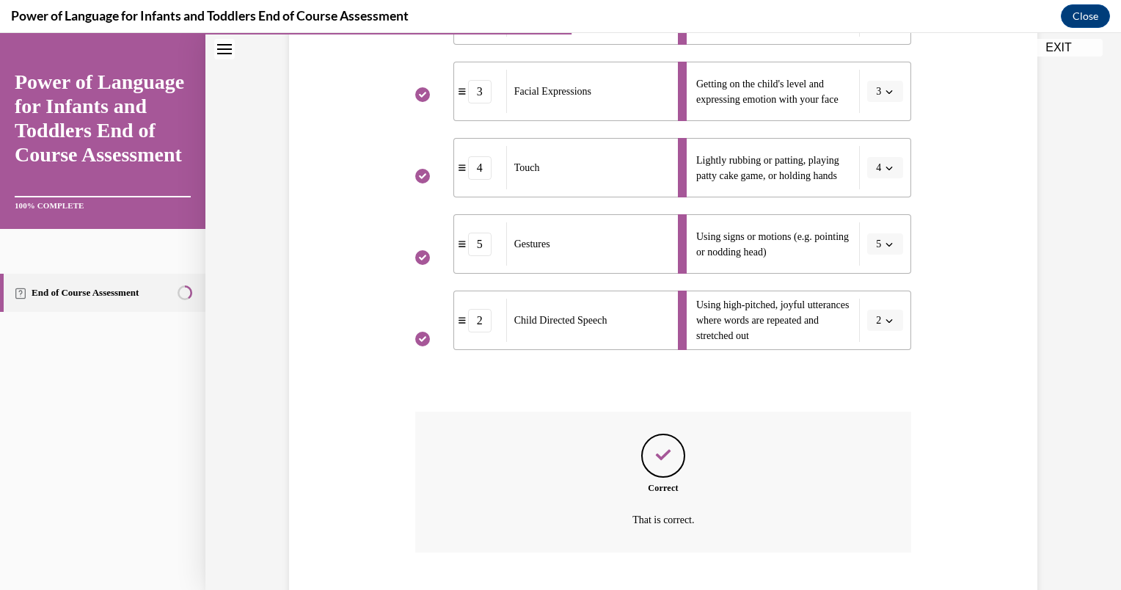
scroll to position [461, 0]
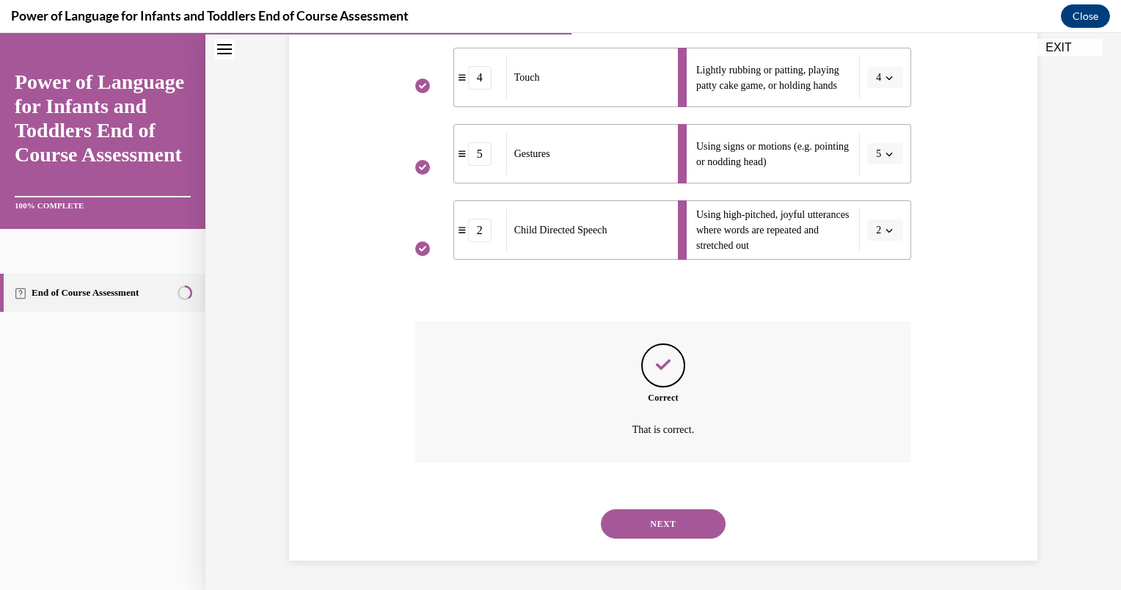
click at [625, 528] on button "NEXT" at bounding box center [663, 523] width 125 height 29
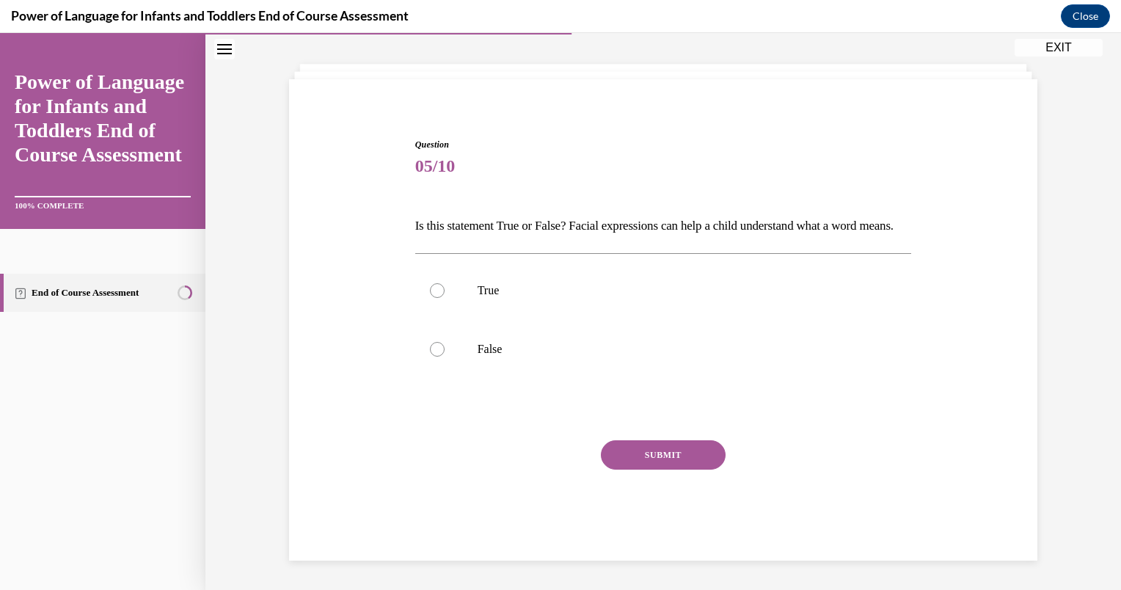
scroll to position [91, 0]
click at [510, 310] on label "True" at bounding box center [663, 290] width 497 height 59
click at [444, 298] on input "True" at bounding box center [437, 290] width 15 height 15
radio input "true"
click at [625, 449] on button "SUBMIT" at bounding box center [663, 454] width 125 height 29
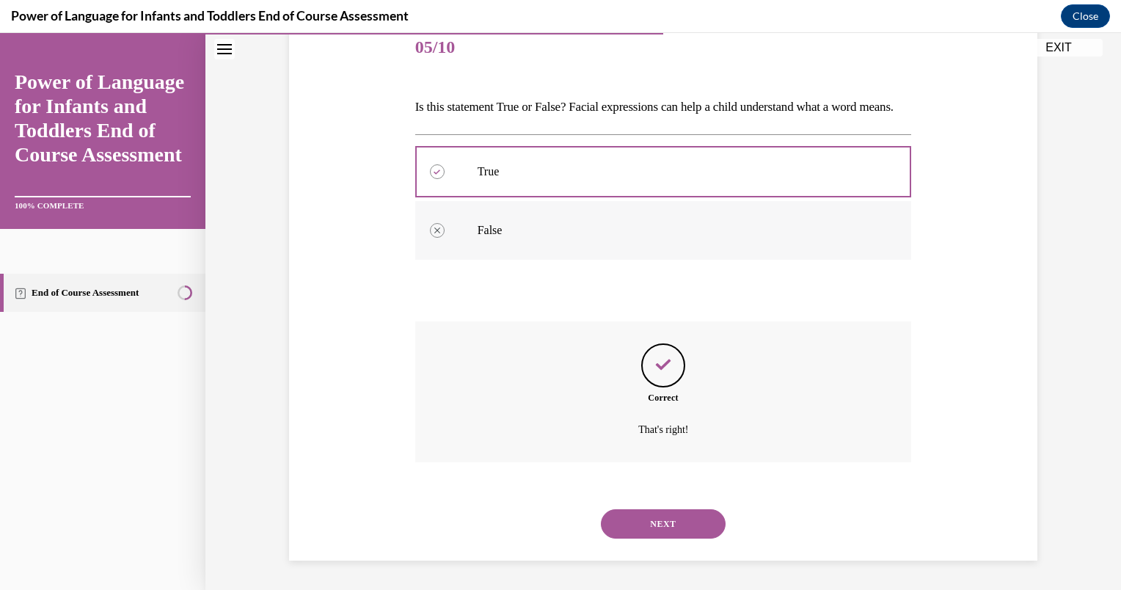
scroll to position [209, 0]
click at [648, 525] on button "NEXT" at bounding box center [663, 523] width 125 height 29
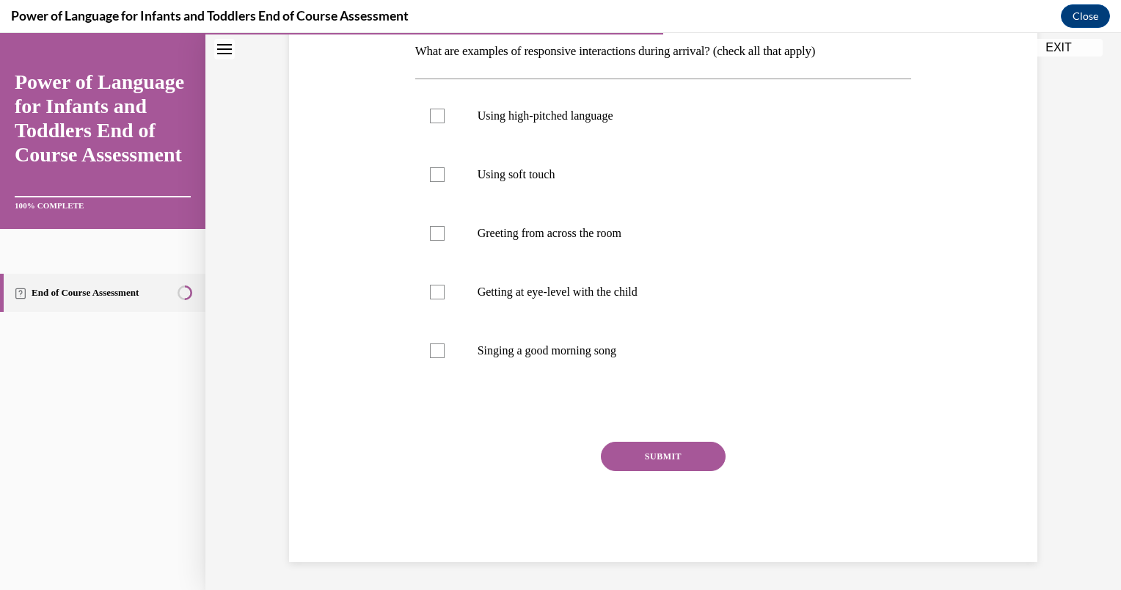
scroll to position [241, 0]
click at [516, 172] on p "Using soft touch" at bounding box center [676, 173] width 398 height 15
click at [444, 172] on input "Using soft touch" at bounding box center [437, 173] width 15 height 15
checkbox input "true"
click at [538, 278] on label "Getting at eye-level with the child" at bounding box center [663, 291] width 497 height 59
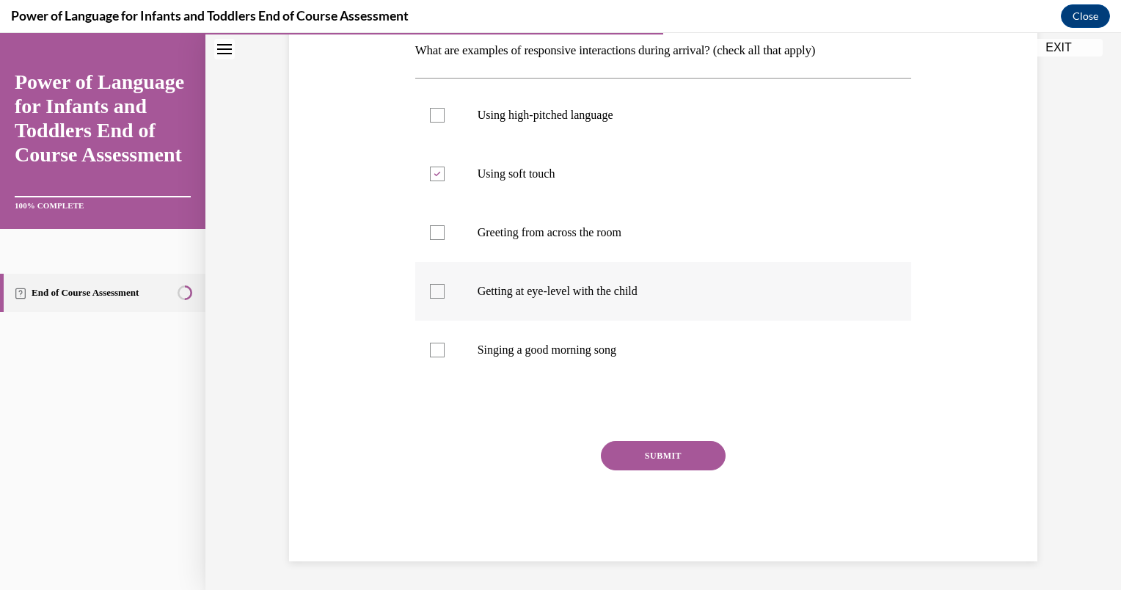
click at [444, 284] on input "Getting at eye-level with the child" at bounding box center [437, 291] width 15 height 15
checkbox input "true"
click at [508, 106] on label "Using high-pitched language" at bounding box center [663, 115] width 497 height 59
click at [444, 108] on input "Using high-pitched language" at bounding box center [437, 115] width 15 height 15
click at [526, 111] on p "Using high-pitched language" at bounding box center [676, 115] width 398 height 15
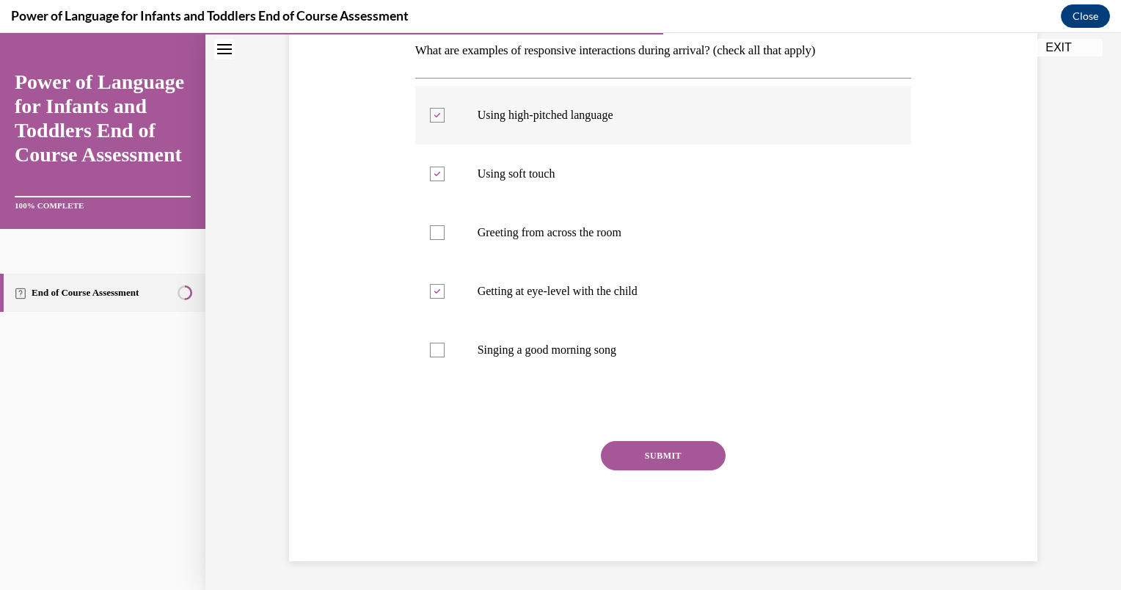
click at [444, 111] on input "Using high-pitched language" at bounding box center [437, 115] width 15 height 15
checkbox input "false"
click at [634, 441] on button "SUBMIT" at bounding box center [663, 455] width 125 height 29
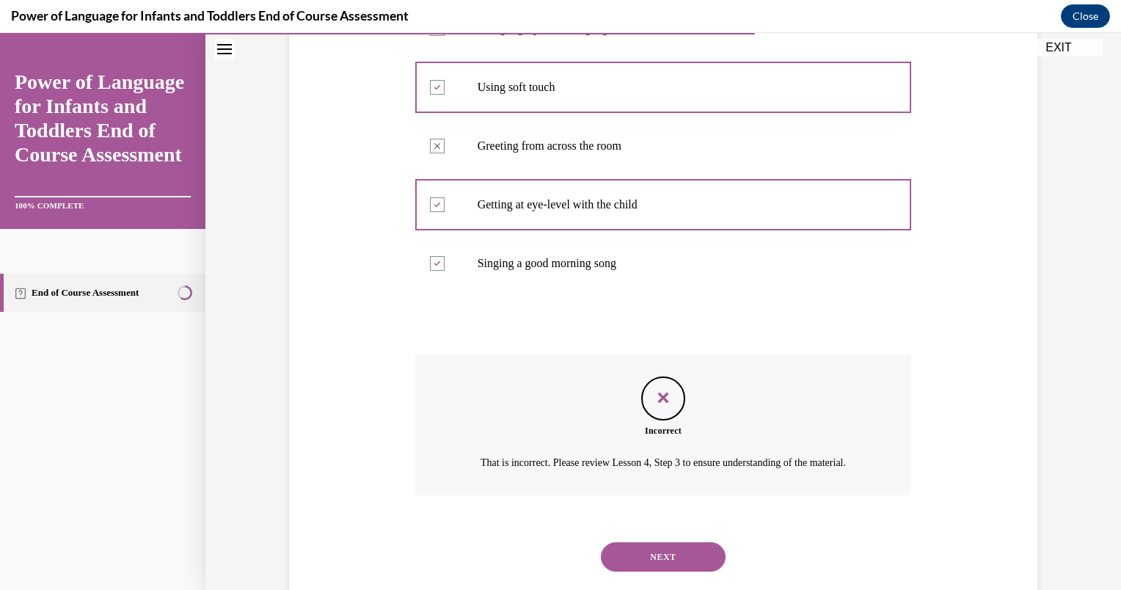
scroll to position [378, 0]
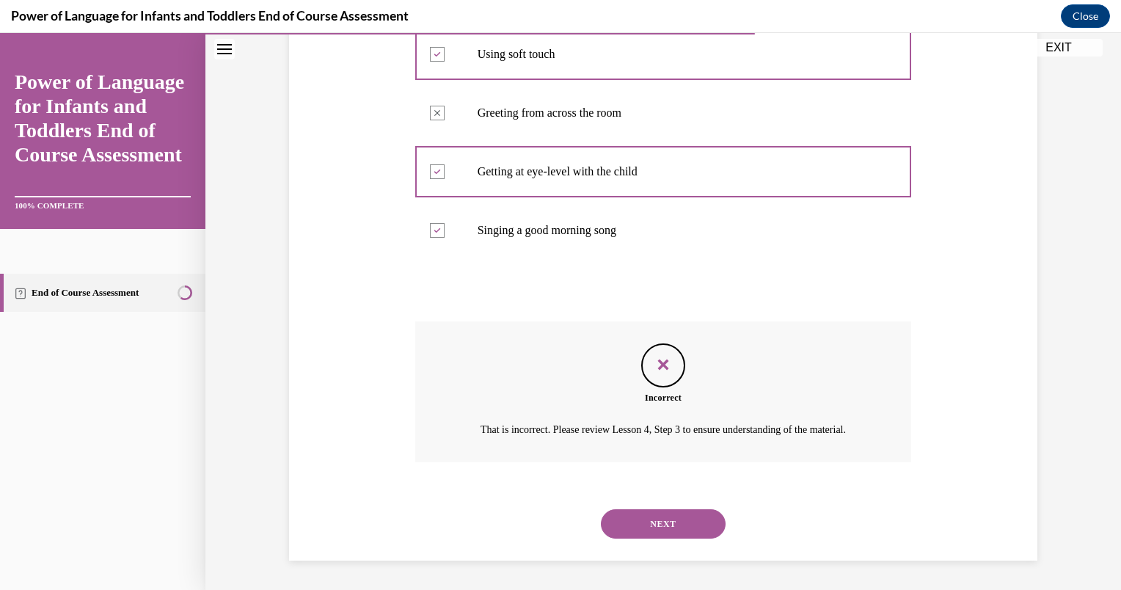
click at [648, 525] on button "NEXT" at bounding box center [663, 523] width 125 height 29
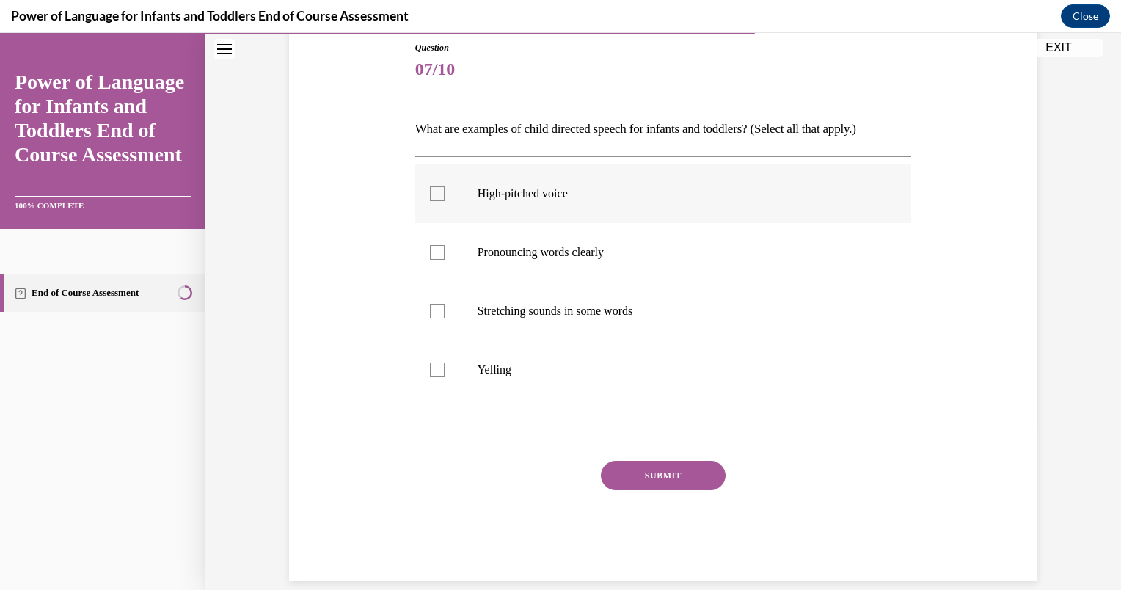
click at [613, 186] on p "High-pitched voice" at bounding box center [676, 193] width 398 height 15
click at [444, 186] on input "High-pitched voice" at bounding box center [437, 193] width 15 height 15
checkbox input "true"
click at [587, 295] on label "Stretching sounds in some words" at bounding box center [663, 311] width 497 height 59
click at [444, 304] on input "Stretching sounds in some words" at bounding box center [437, 311] width 15 height 15
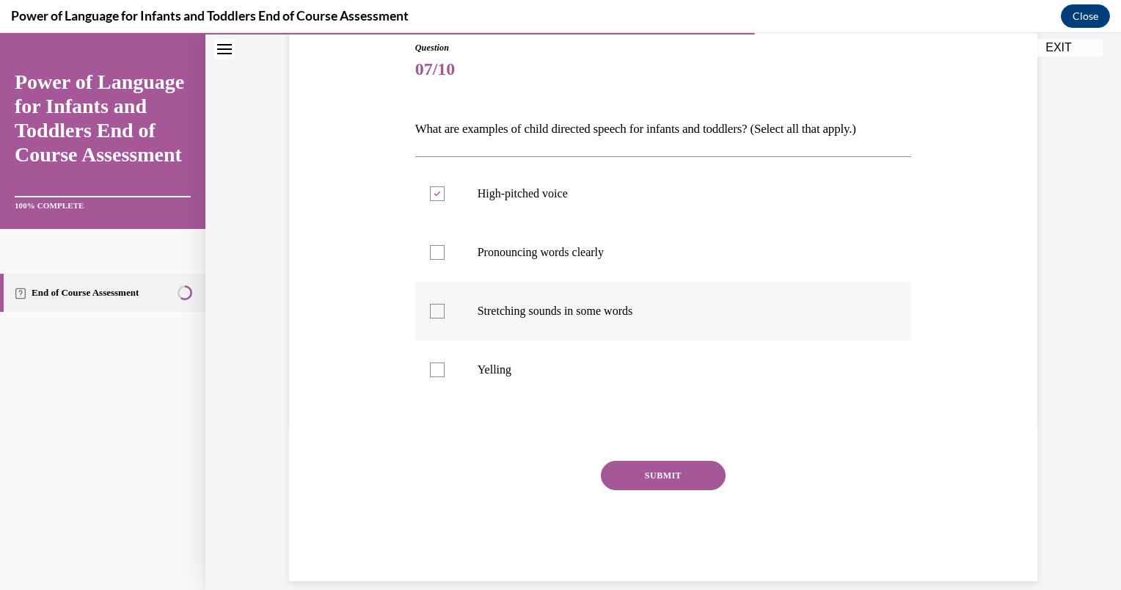
checkbox input "true"
click at [654, 475] on button "SUBMIT" at bounding box center [663, 475] width 125 height 29
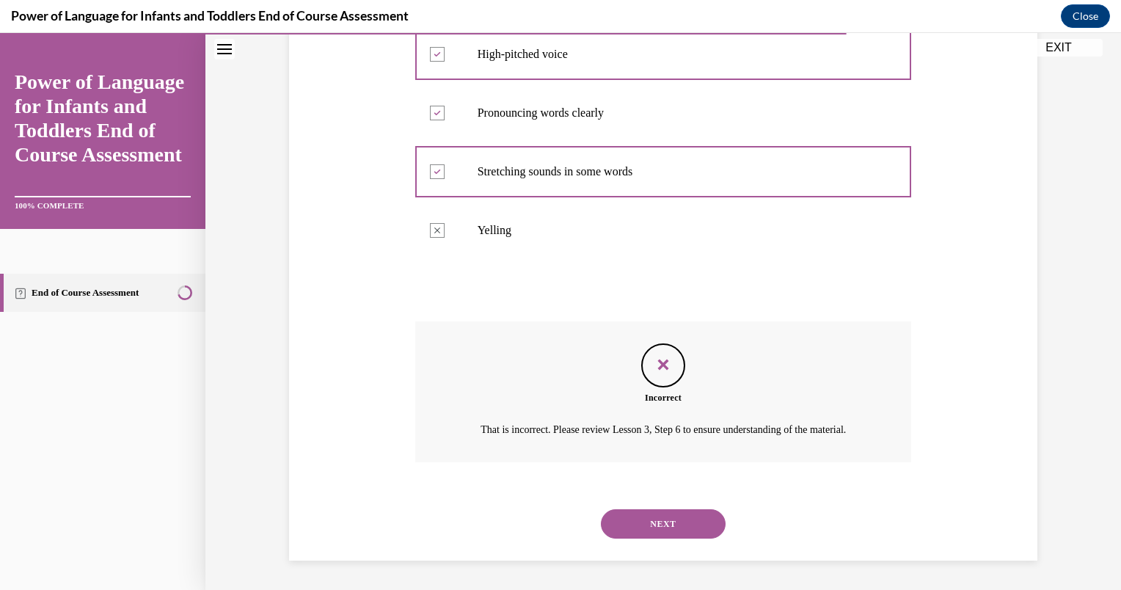
scroll to position [319, 0]
click at [663, 519] on button "NEXT" at bounding box center [663, 523] width 125 height 29
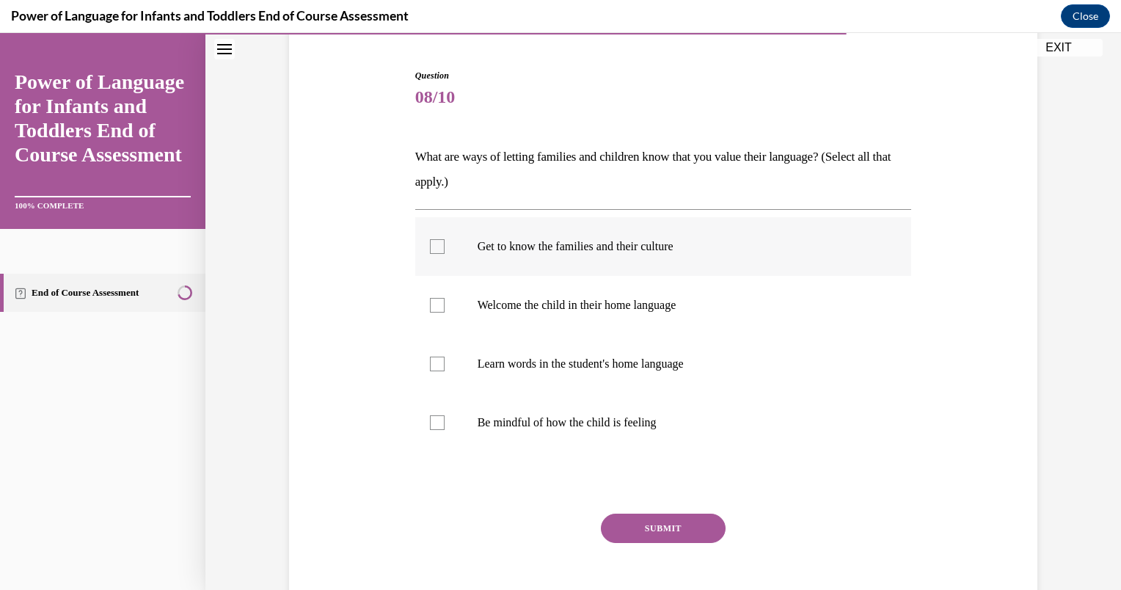
scroll to position [135, 0]
click at [543, 249] on p "Get to know the families and their culture" at bounding box center [676, 246] width 398 height 15
click at [444, 249] on input "Get to know the families and their culture" at bounding box center [437, 246] width 15 height 15
checkbox input "true"
click at [545, 293] on label "Welcome the child in their home language" at bounding box center [663, 305] width 497 height 59
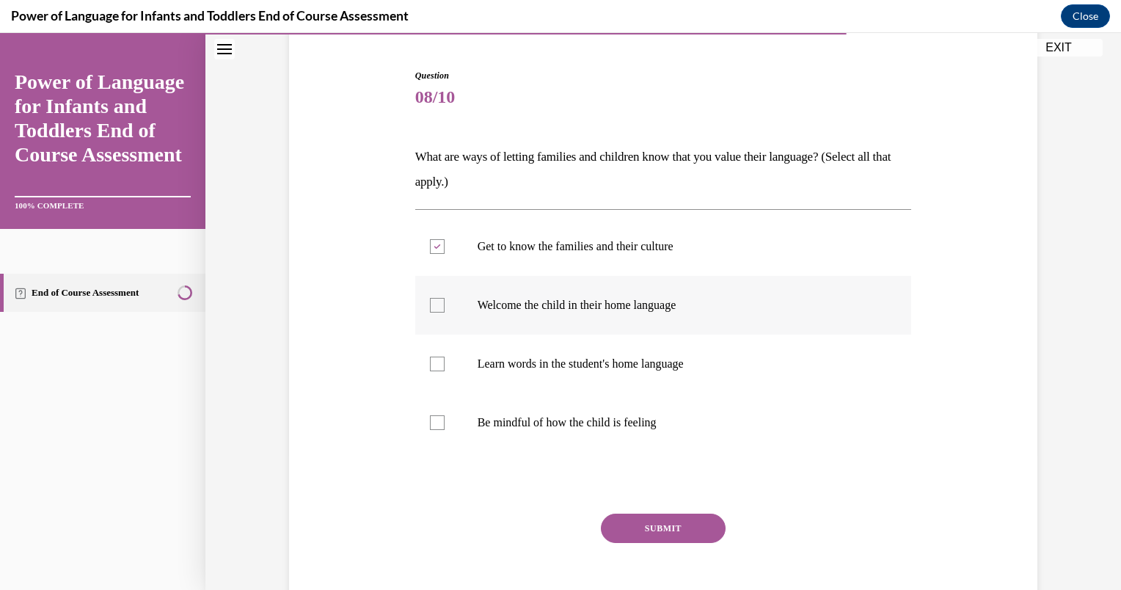
click at [444, 298] on input "Welcome the child in their home language" at bounding box center [437, 305] width 15 height 15
checkbox input "true"
click at [546, 348] on label "Learn words in the student's home language" at bounding box center [663, 363] width 497 height 59
click at [444, 356] on input "Learn words in the student's home language" at bounding box center [437, 363] width 15 height 15
checkbox input "true"
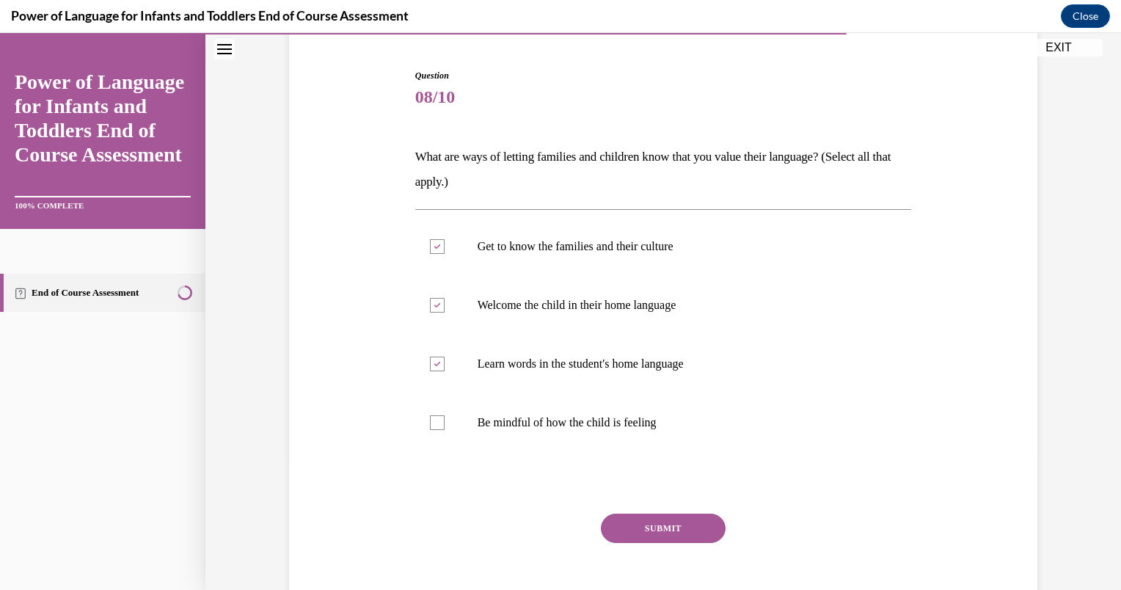
click at [653, 525] on button "SUBMIT" at bounding box center [663, 527] width 125 height 29
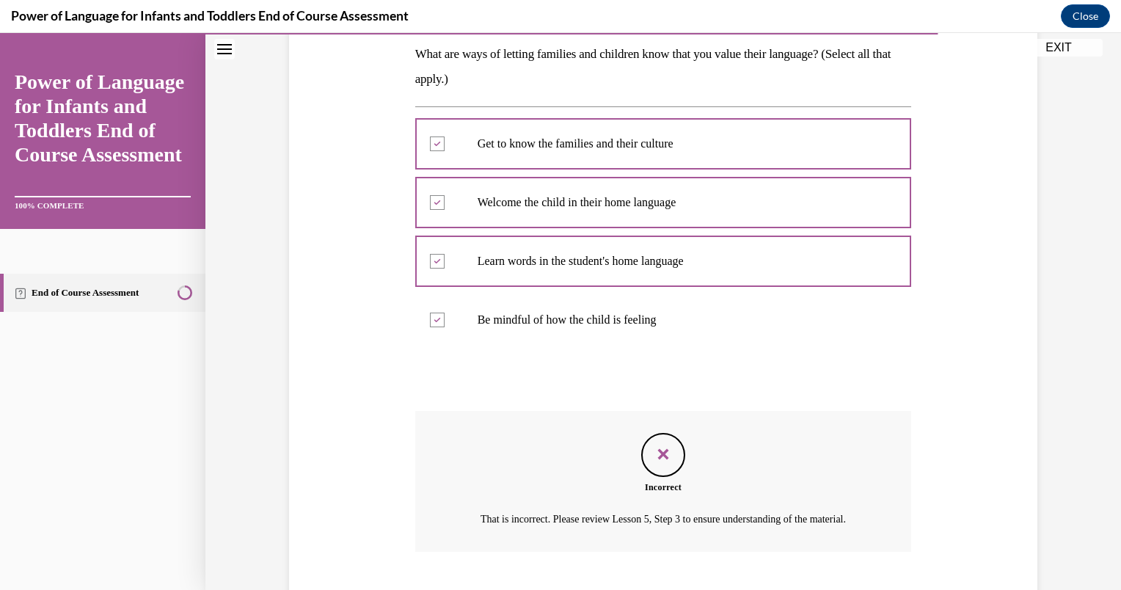
scroll to position [344, 0]
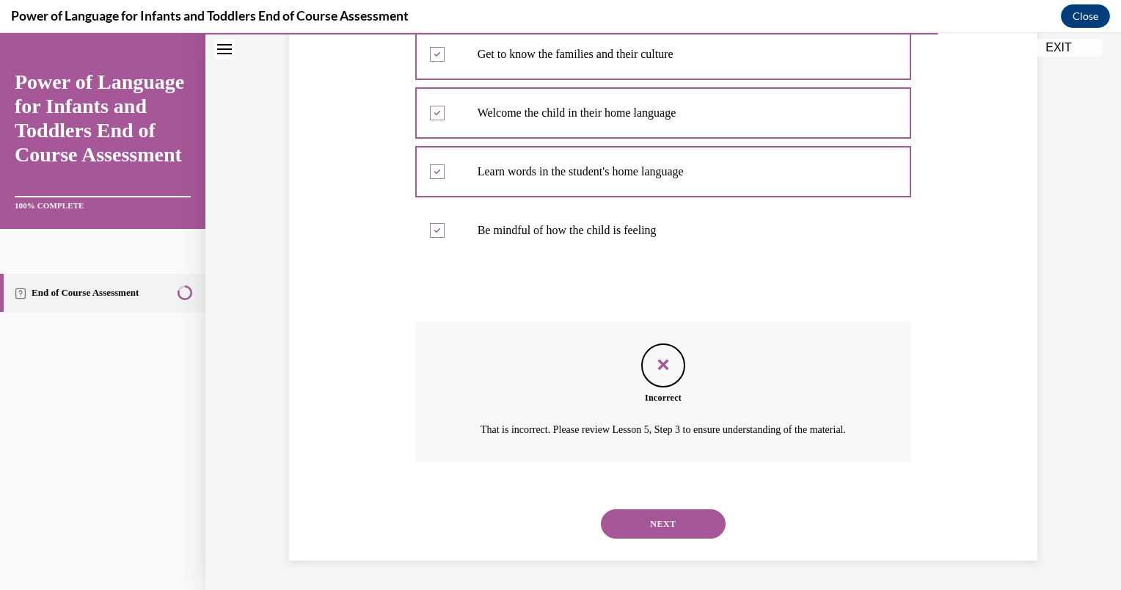
click at [653, 539] on div "NEXT" at bounding box center [663, 523] width 497 height 59
click at [626, 510] on button "NEXT" at bounding box center [663, 523] width 125 height 29
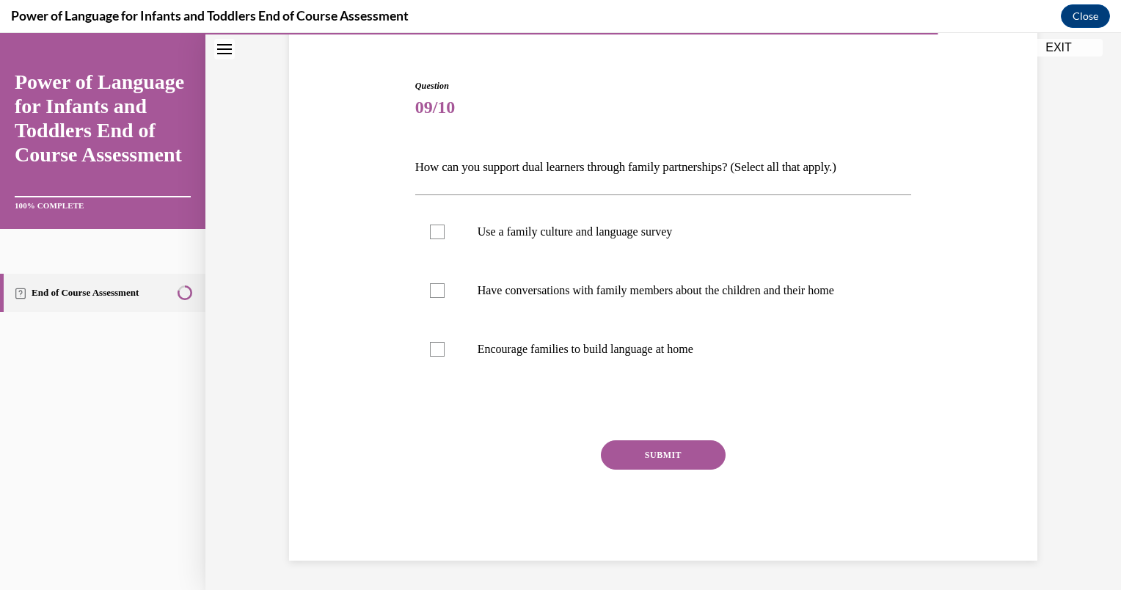
scroll to position [124, 0]
click at [584, 280] on label "Have conversations with family members about the children and their home" at bounding box center [663, 291] width 497 height 59
click at [444, 284] on input "Have conversations with family members about the children and their home" at bounding box center [437, 291] width 15 height 15
checkbox input "true"
click at [584, 337] on label "Encourage families to build language at home" at bounding box center [663, 349] width 497 height 59
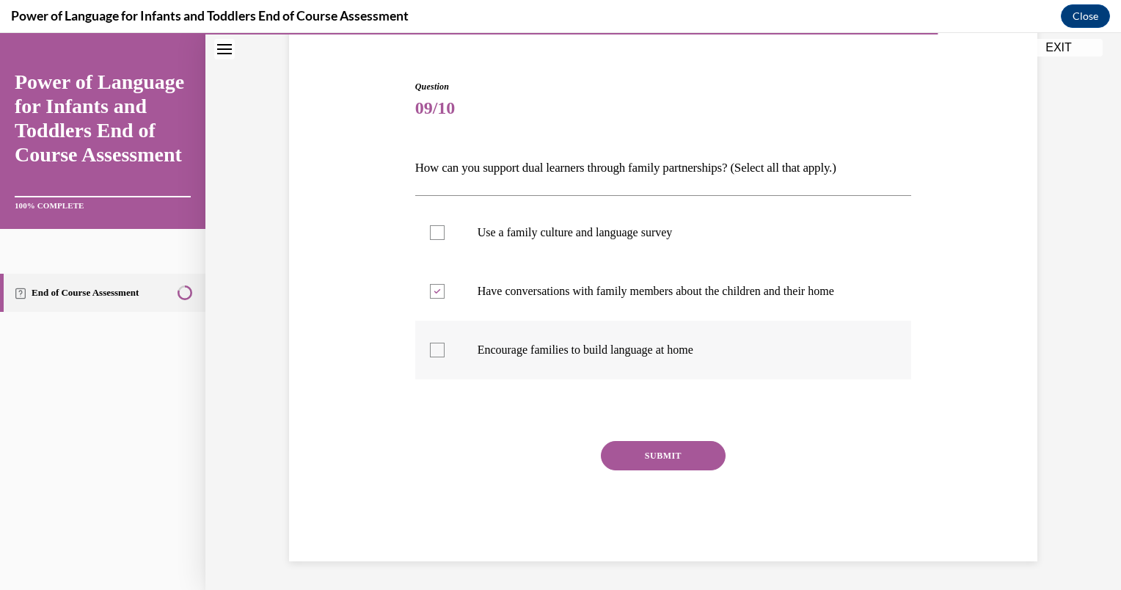
click at [444, 342] on input "Encourage families to build language at home" at bounding box center [437, 349] width 15 height 15
checkbox input "true"
click at [543, 223] on label "Use a family culture and language survey" at bounding box center [663, 232] width 497 height 59
click at [444, 225] on input "Use a family culture and language survey" at bounding box center [437, 232] width 15 height 15
checkbox input "true"
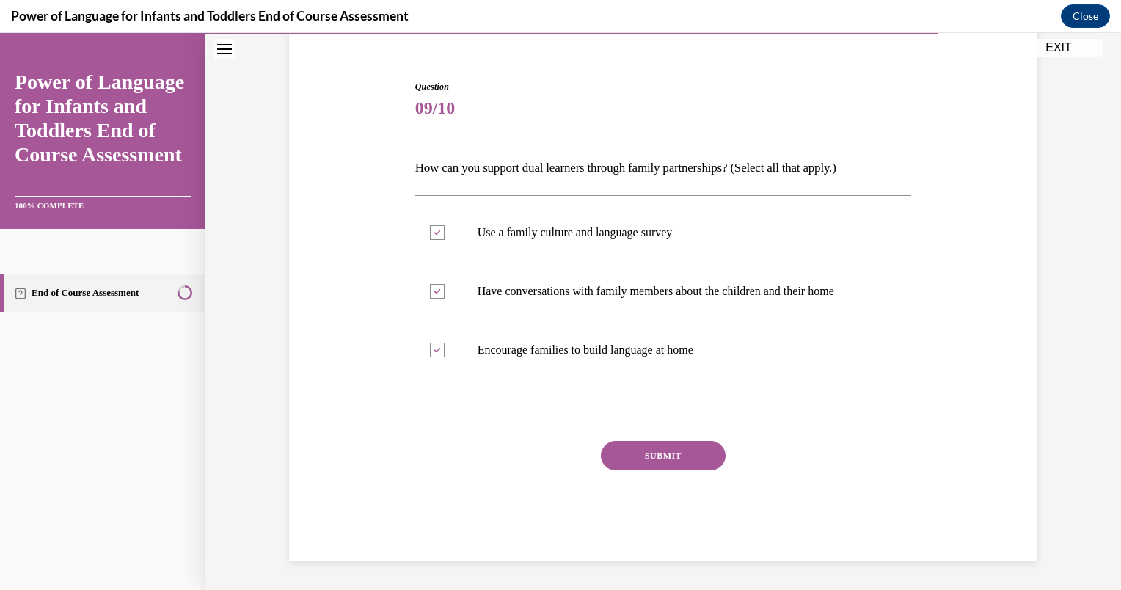
click at [637, 452] on button "SUBMIT" at bounding box center [663, 455] width 125 height 29
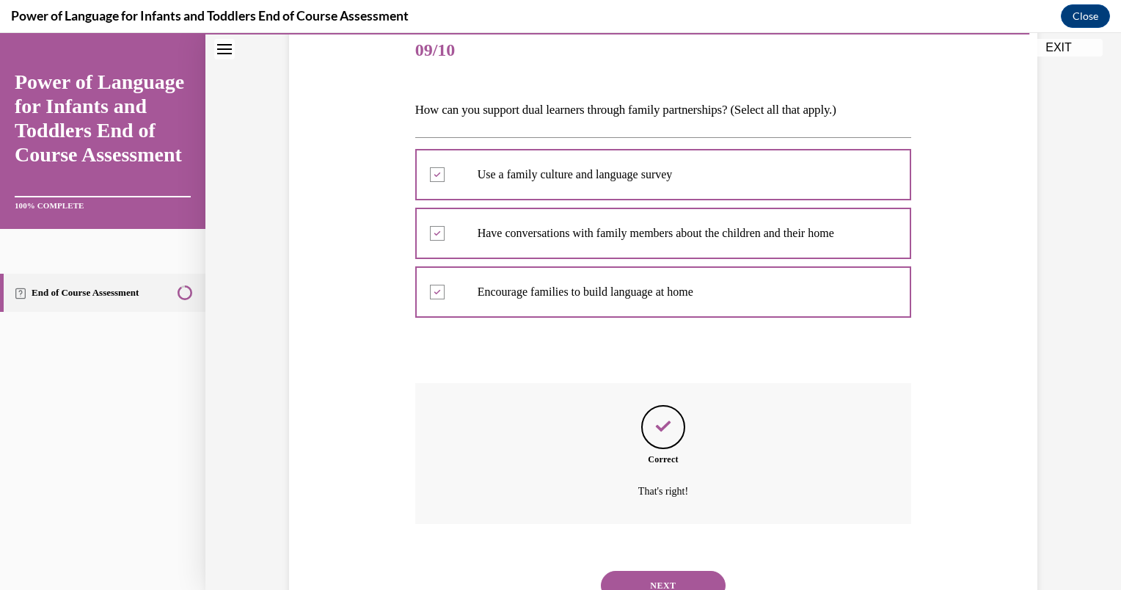
scroll to position [243, 0]
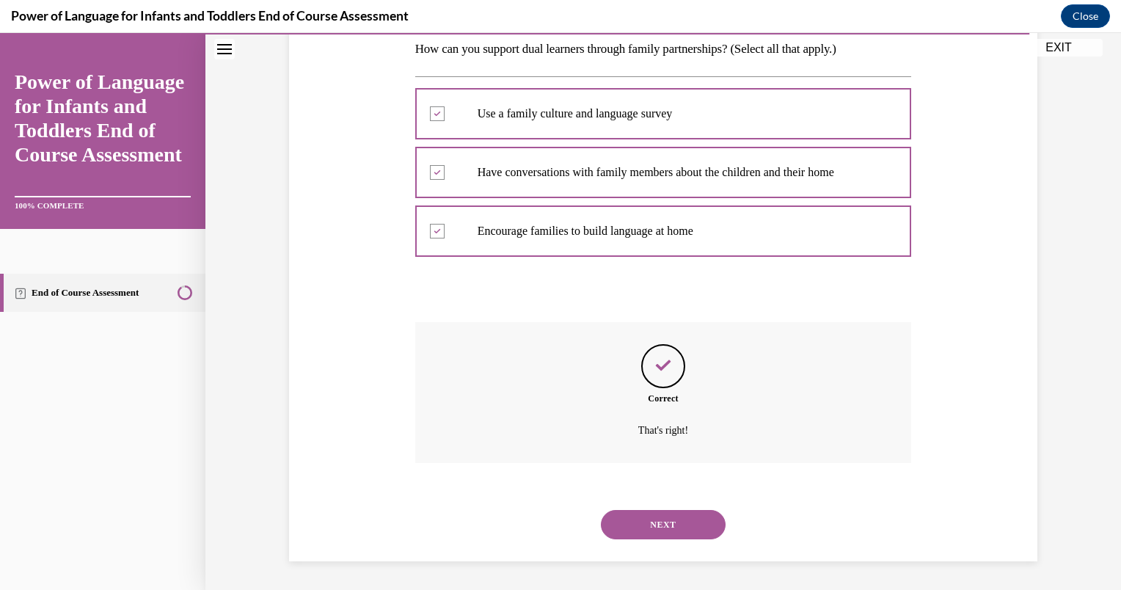
click at [649, 517] on button "NEXT" at bounding box center [663, 524] width 125 height 29
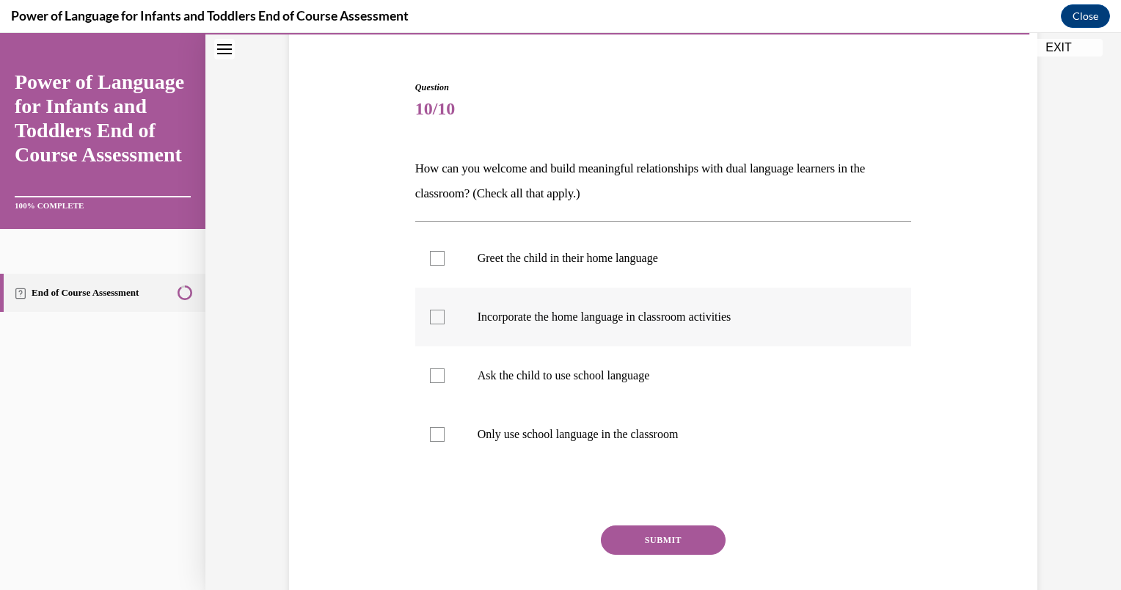
scroll to position [208, 0]
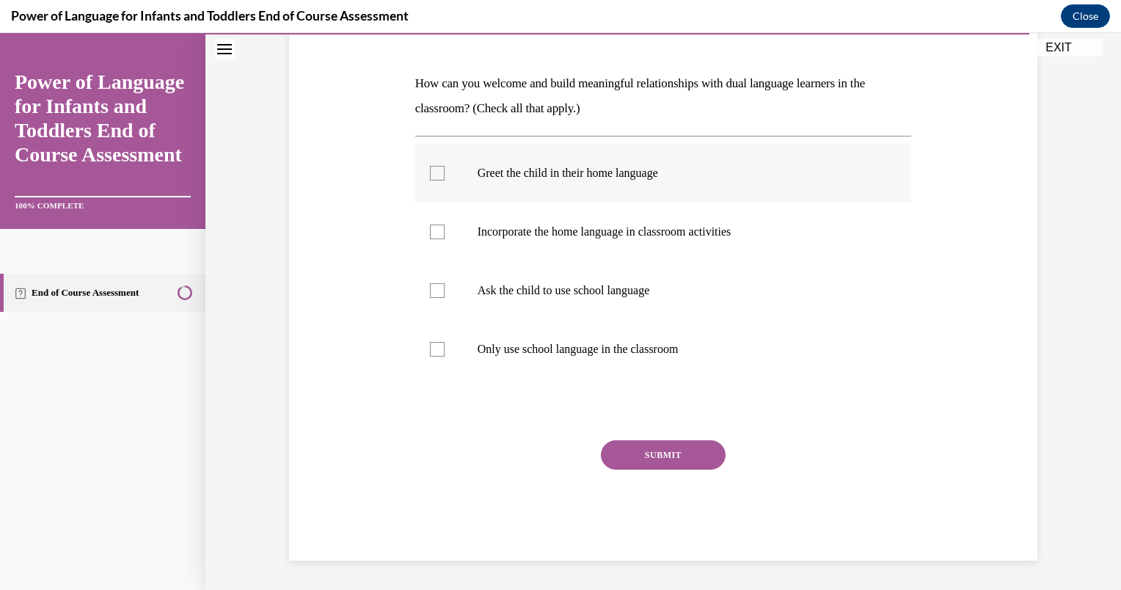
click at [525, 172] on p "Greet the child in their home language" at bounding box center [676, 173] width 398 height 15
click at [444, 172] on input "Greet the child in their home language" at bounding box center [437, 173] width 15 height 15
checkbox input "true"
click at [533, 225] on p "Incorporate the home language in classroom activities" at bounding box center [676, 231] width 398 height 15
click at [444, 225] on input "Incorporate the home language in classroom activities" at bounding box center [437, 231] width 15 height 15
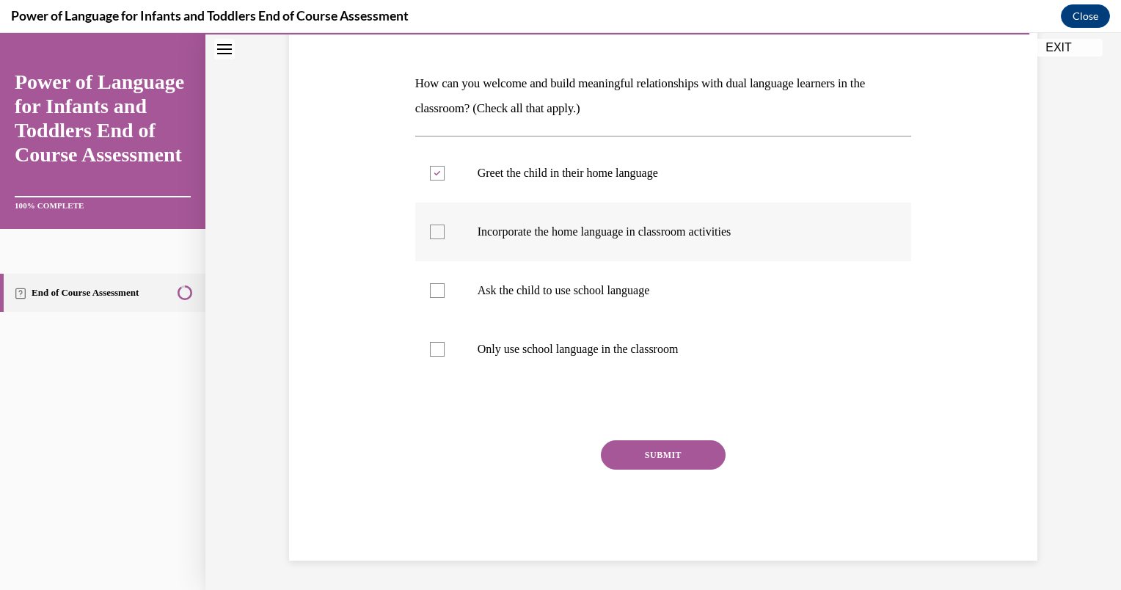
checkbox input "true"
click at [533, 276] on label "Ask the child to use school language" at bounding box center [663, 290] width 497 height 59
click at [444, 283] on input "Ask the child to use school language" at bounding box center [437, 290] width 15 height 15
checkbox input "true"
click at [601, 461] on button "SUBMIT" at bounding box center [663, 454] width 125 height 29
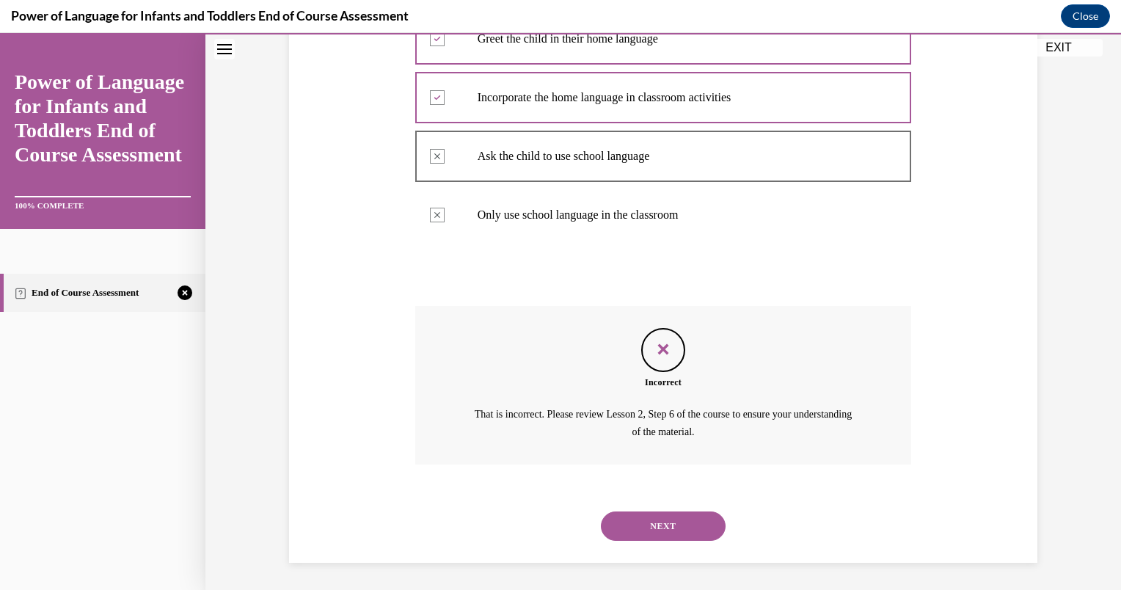
scroll to position [344, 0]
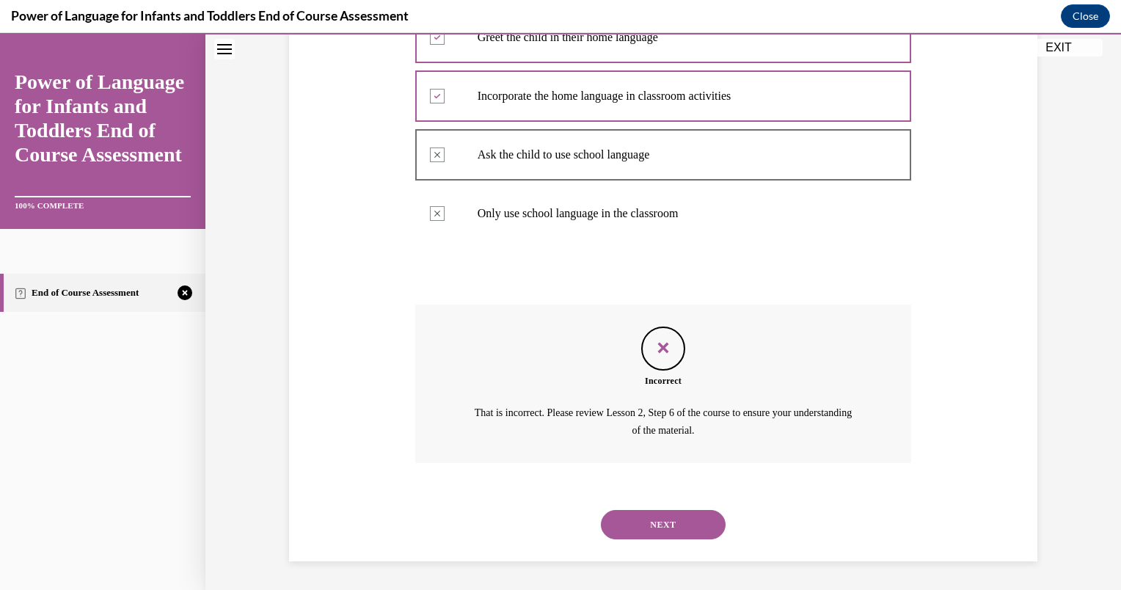
click at [660, 507] on div "NEXT" at bounding box center [663, 524] width 497 height 59
click at [660, 518] on button "NEXT" at bounding box center [663, 524] width 125 height 29
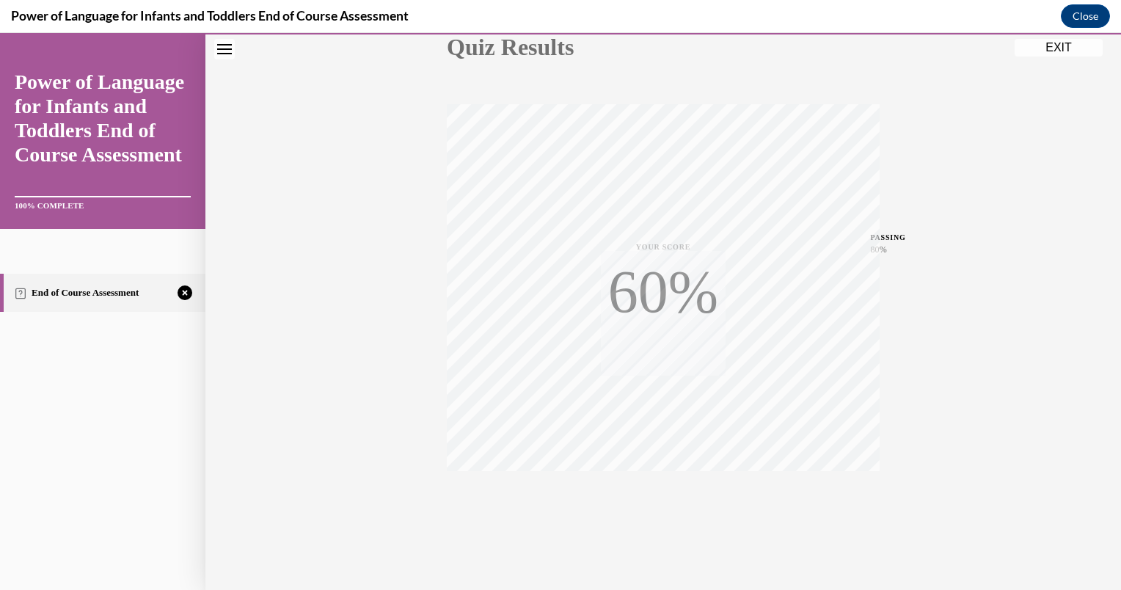
scroll to position [194, 0]
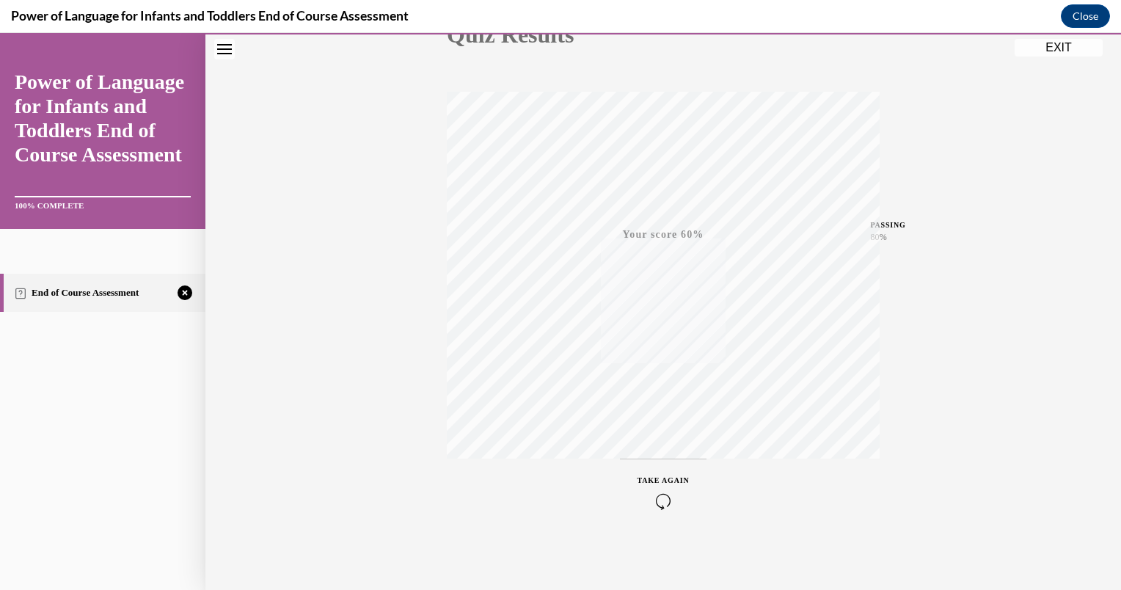
click at [657, 496] on icon "button" at bounding box center [663, 501] width 52 height 16
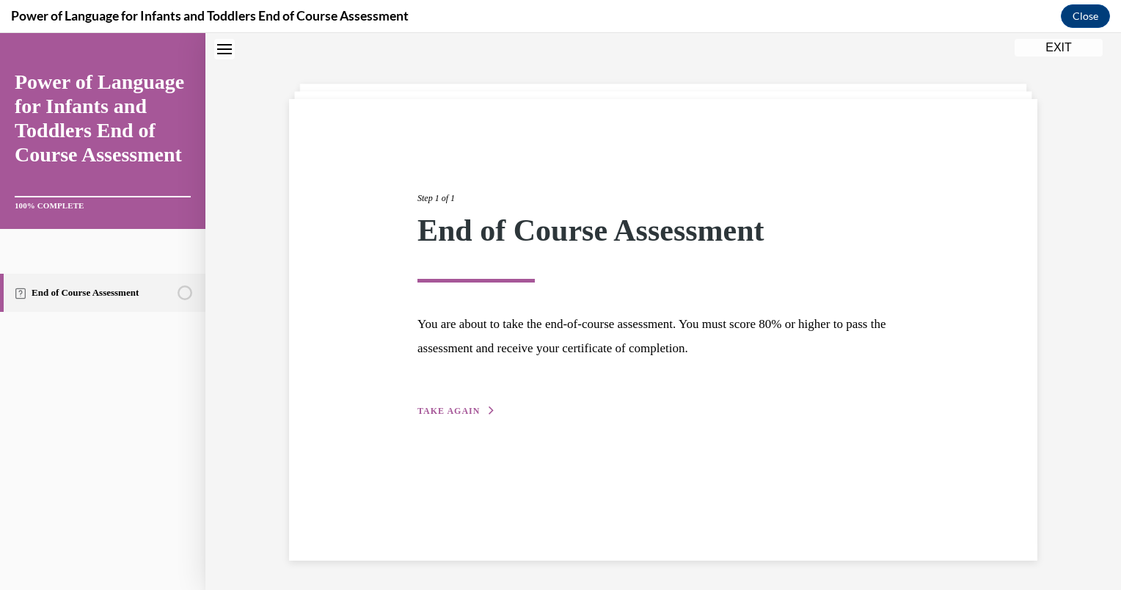
scroll to position [46, 0]
click at [446, 408] on span "TAKE AGAIN" at bounding box center [448, 411] width 62 height 10
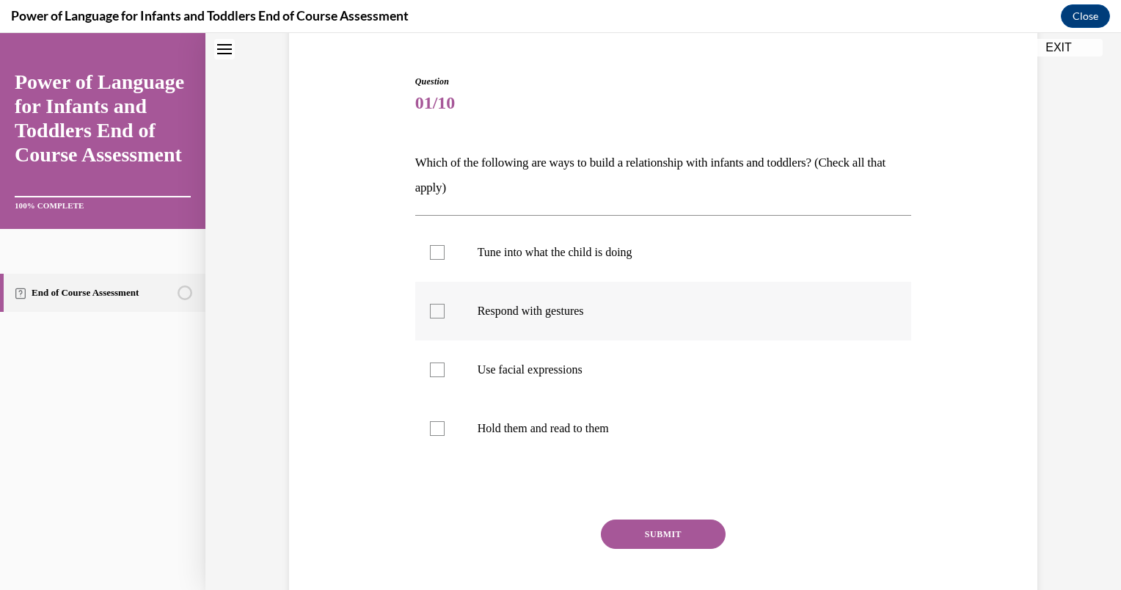
scroll to position [133, 0]
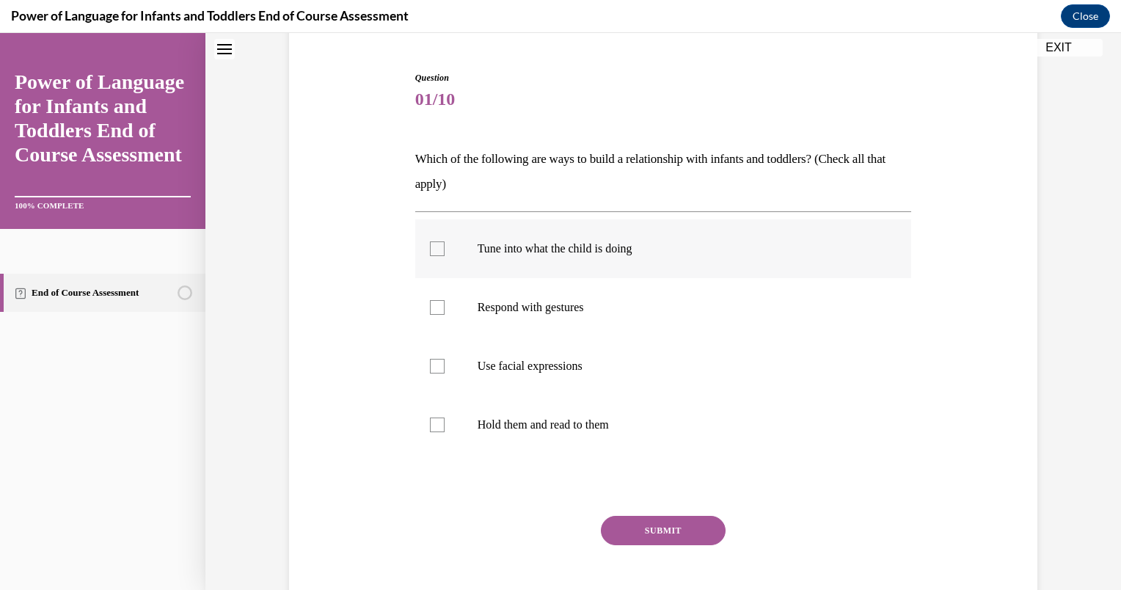
click at [549, 255] on p "Tune into what the child is doing" at bounding box center [676, 248] width 398 height 15
click at [444, 255] on input "Tune into what the child is doing" at bounding box center [437, 248] width 15 height 15
checkbox input "true"
click at [549, 290] on label "Respond with gestures" at bounding box center [663, 307] width 497 height 59
click at [444, 300] on input "Respond with gestures" at bounding box center [437, 307] width 15 height 15
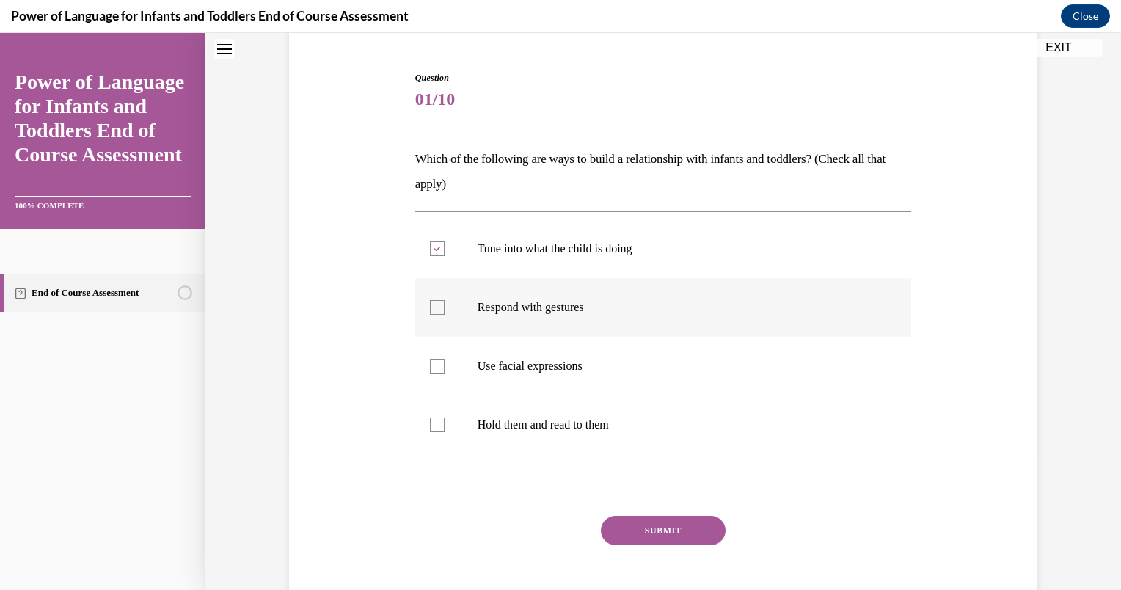
checkbox input "true"
click at [550, 354] on label "Use facial expressions" at bounding box center [663, 366] width 497 height 59
click at [444, 359] on input "Use facial expressions" at bounding box center [437, 366] width 15 height 15
checkbox input "true"
click at [645, 529] on button "SUBMIT" at bounding box center [663, 530] width 125 height 29
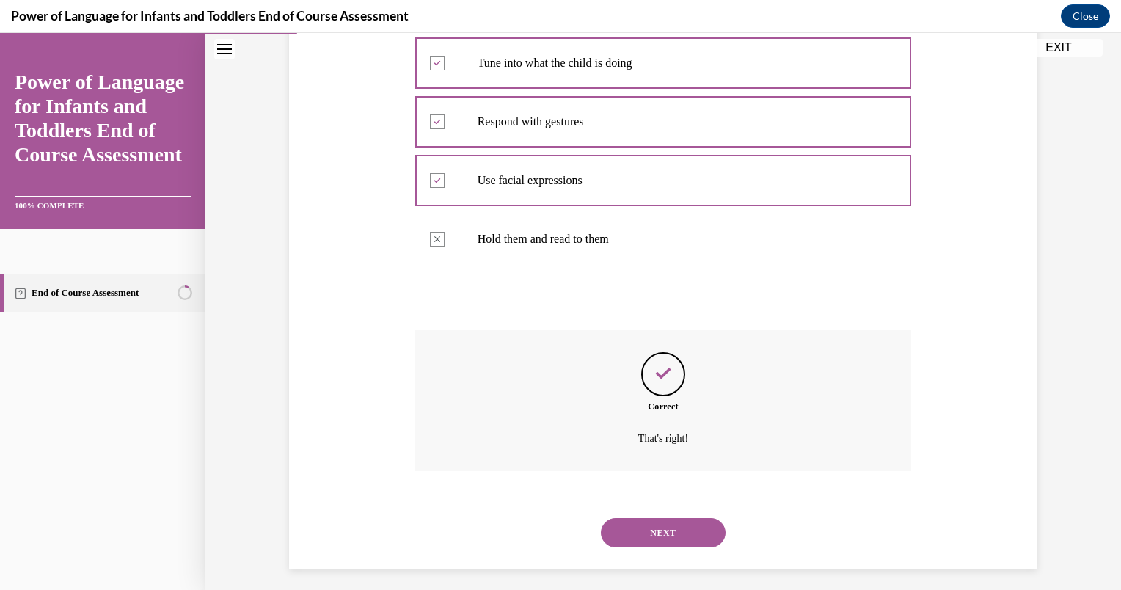
scroll to position [326, 0]
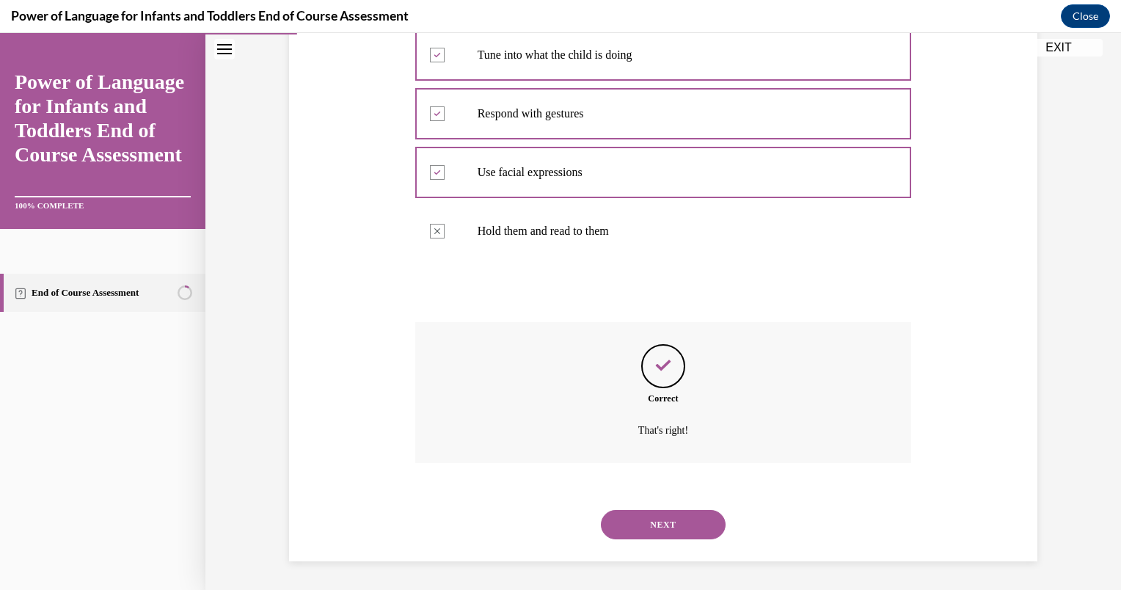
click at [643, 514] on button "NEXT" at bounding box center [663, 524] width 125 height 29
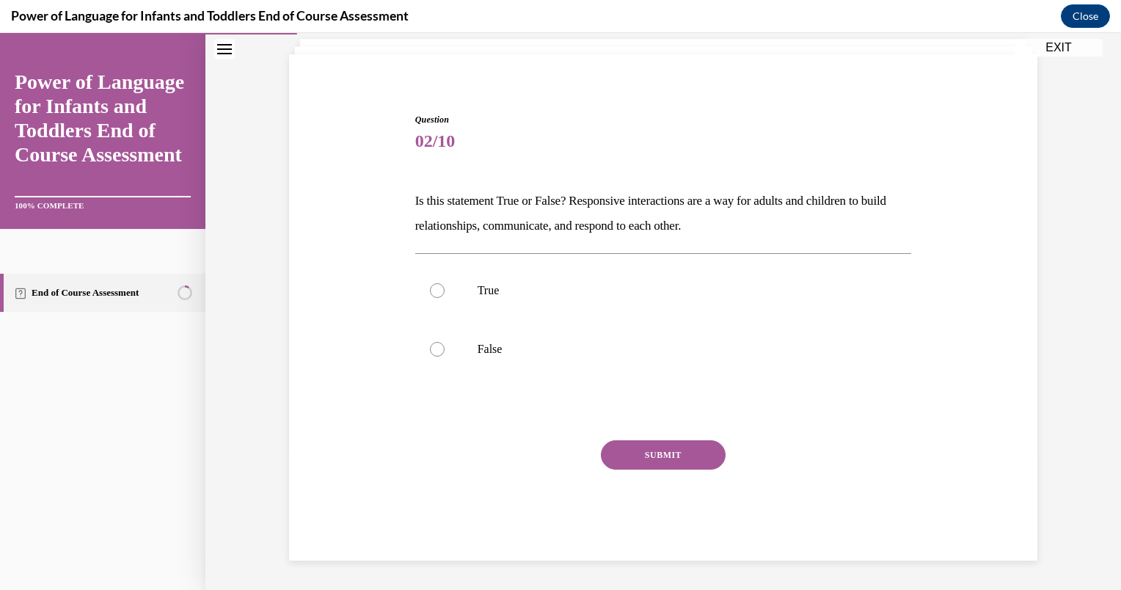
scroll to position [91, 0]
click at [549, 293] on p "True" at bounding box center [676, 290] width 398 height 15
click at [444, 293] on input "True" at bounding box center [437, 290] width 15 height 15
radio input "true"
click at [637, 467] on button "SUBMIT" at bounding box center [663, 454] width 125 height 29
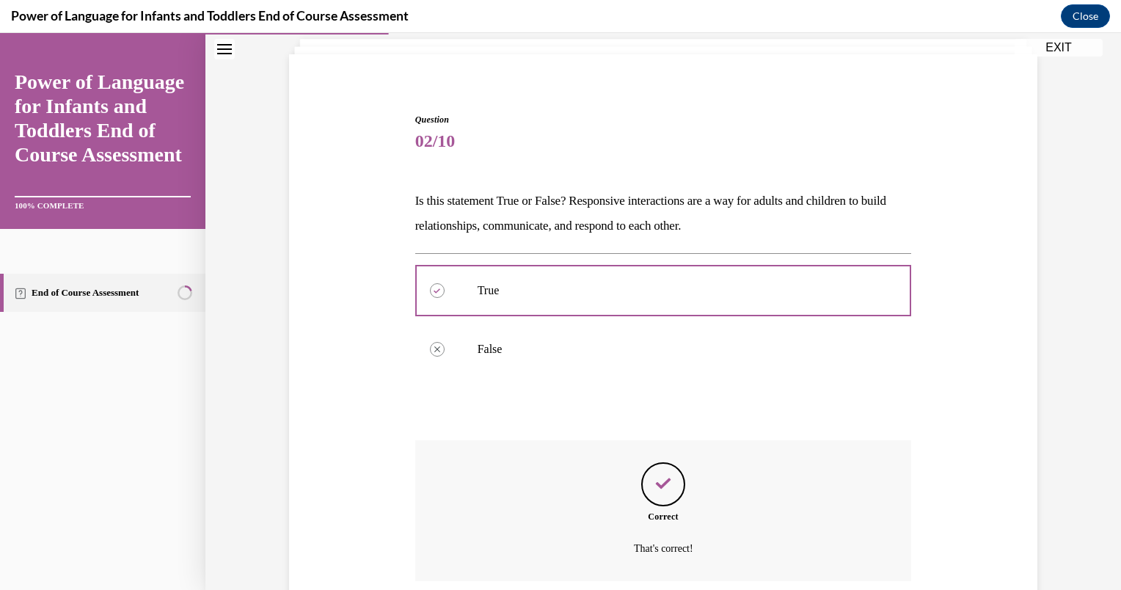
scroll to position [209, 0]
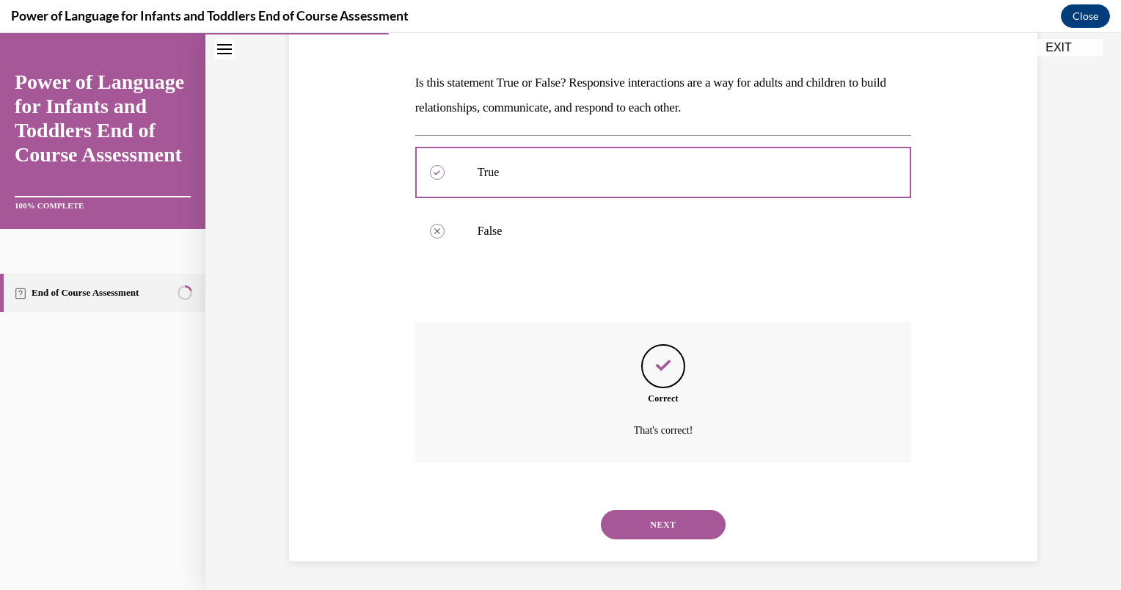
click at [650, 528] on button "NEXT" at bounding box center [663, 524] width 125 height 29
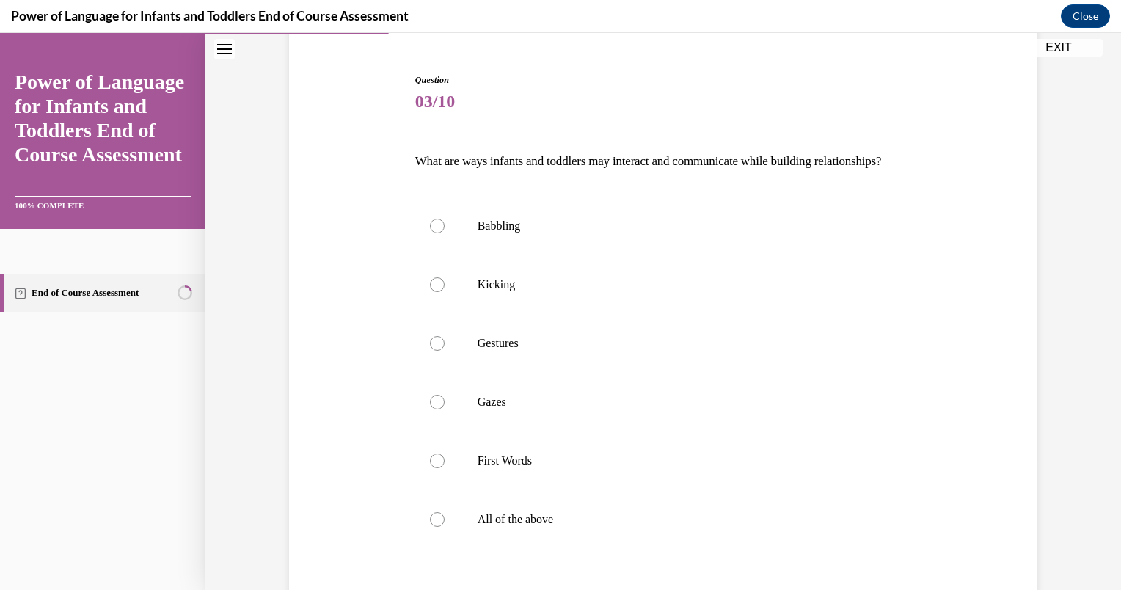
scroll to position [227, 0]
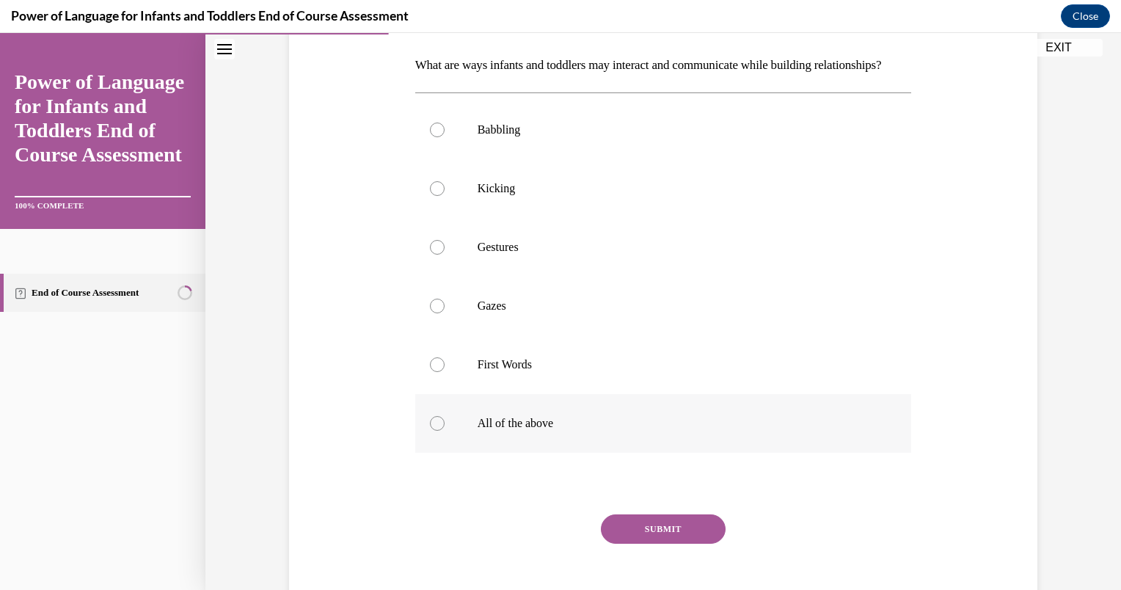
click at [517, 438] on label "All of the above" at bounding box center [663, 423] width 497 height 59
click at [444, 431] on input "All of the above" at bounding box center [437, 423] width 15 height 15
radio input "true"
click at [631, 543] on button "SUBMIT" at bounding box center [663, 528] width 125 height 29
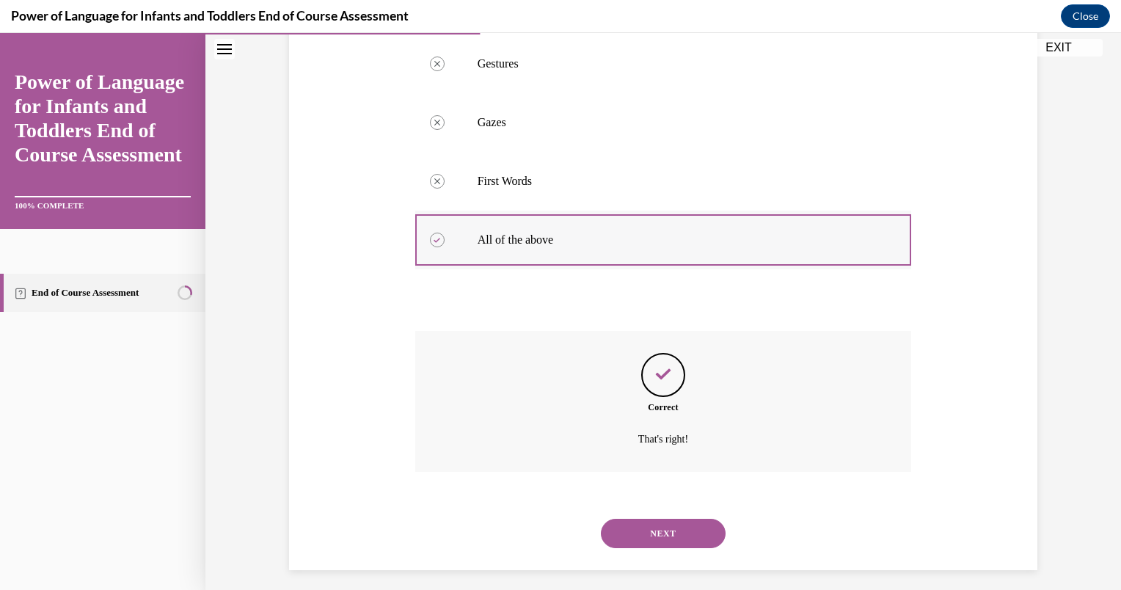
scroll to position [444, 0]
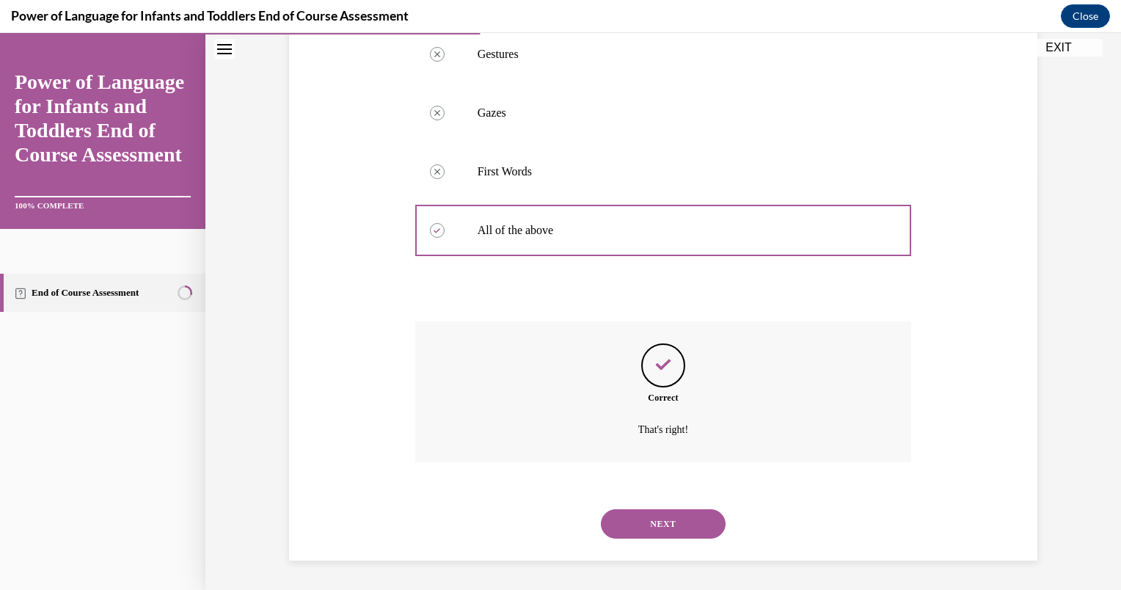
click at [649, 511] on button "NEXT" at bounding box center [663, 523] width 125 height 29
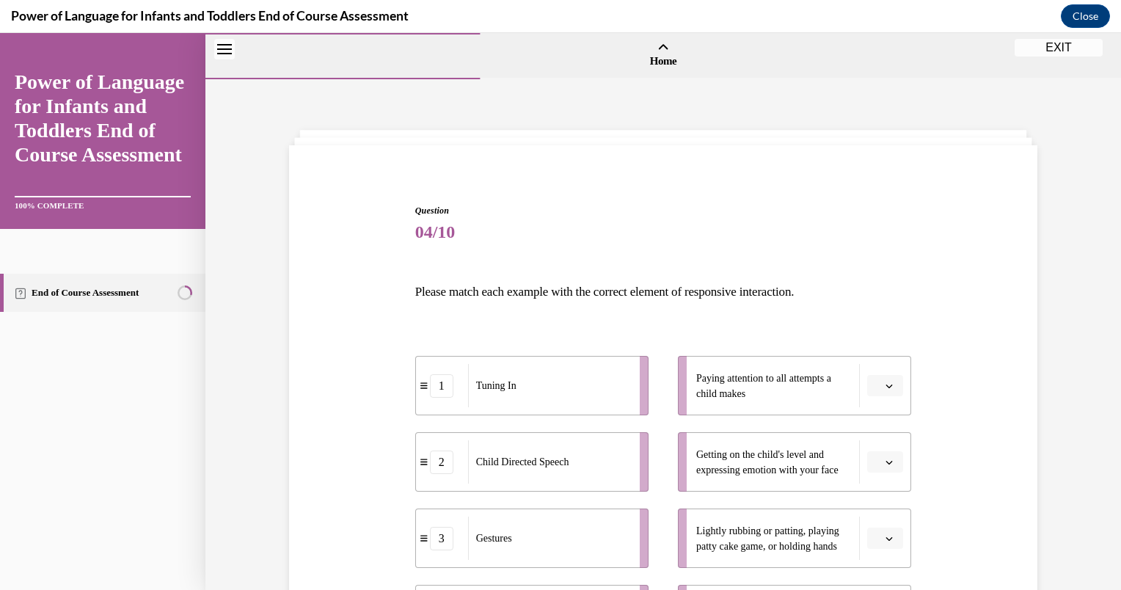
scroll to position [199, 0]
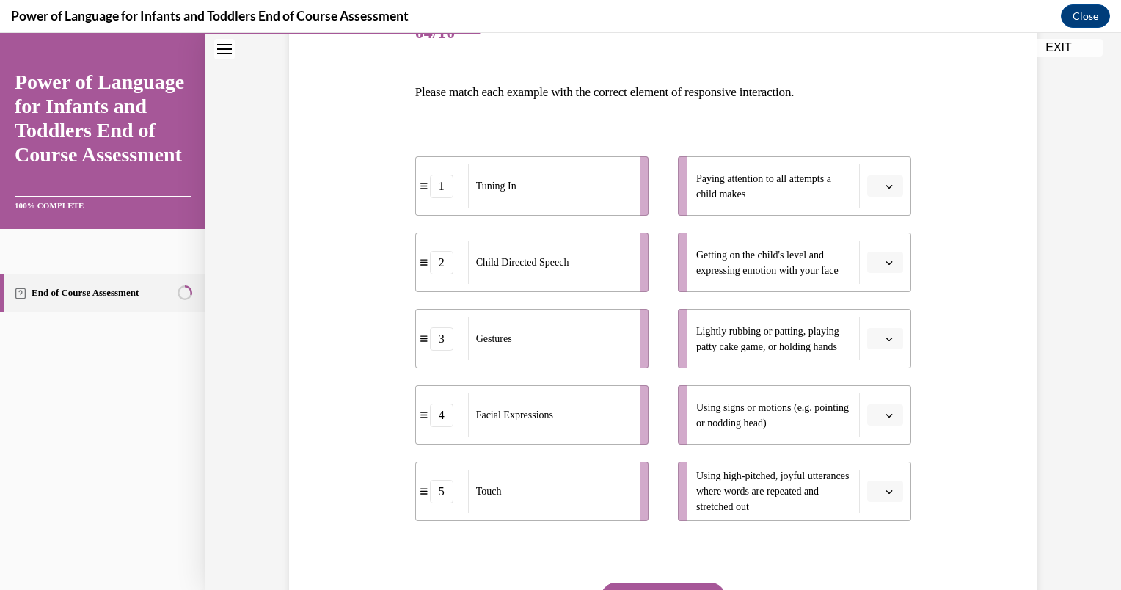
click at [885, 188] on icon "button" at bounding box center [888, 186] width 7 height 7
click at [870, 252] on div "1" at bounding box center [878, 247] width 37 height 29
click at [886, 263] on icon "button" at bounding box center [889, 263] width 7 height 4
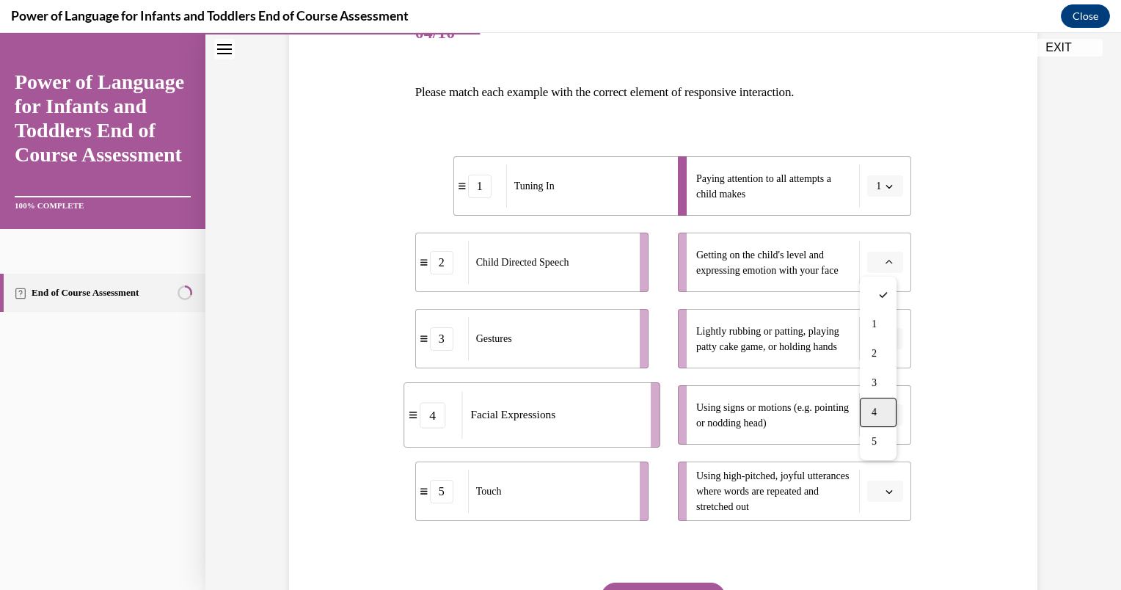
click at [875, 409] on span "4" at bounding box center [873, 412] width 5 height 12
click at [876, 343] on span "Please select an option" at bounding box center [878, 338] width 5 height 15
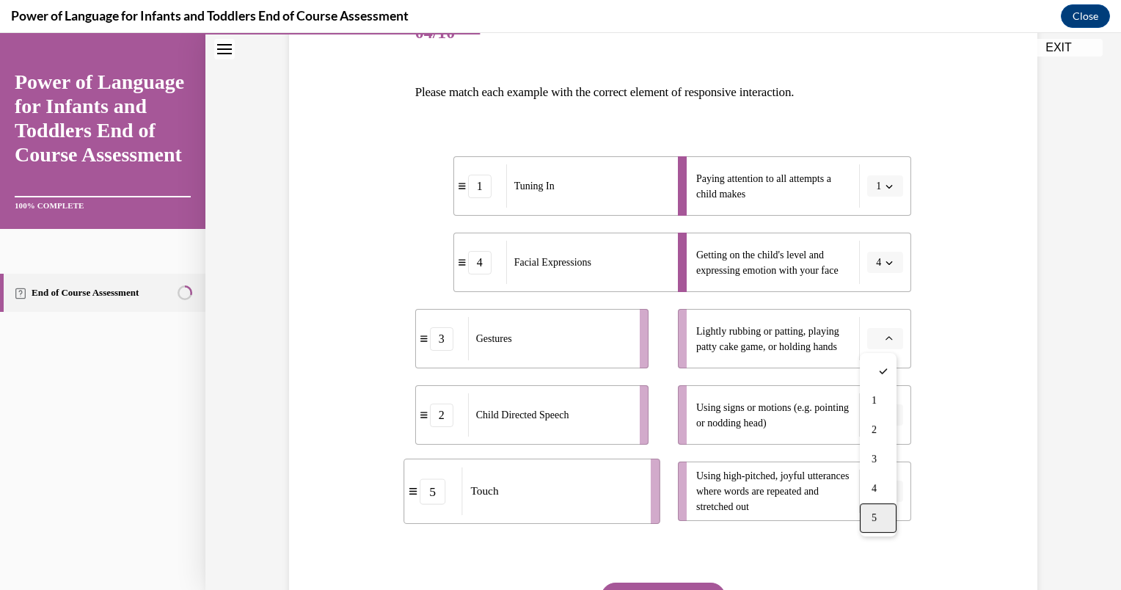
click at [873, 513] on span "5" at bounding box center [873, 518] width 5 height 12
click at [889, 416] on span "button" at bounding box center [889, 415] width 10 height 10
click at [884, 314] on div "3" at bounding box center [878, 323] width 37 height 29
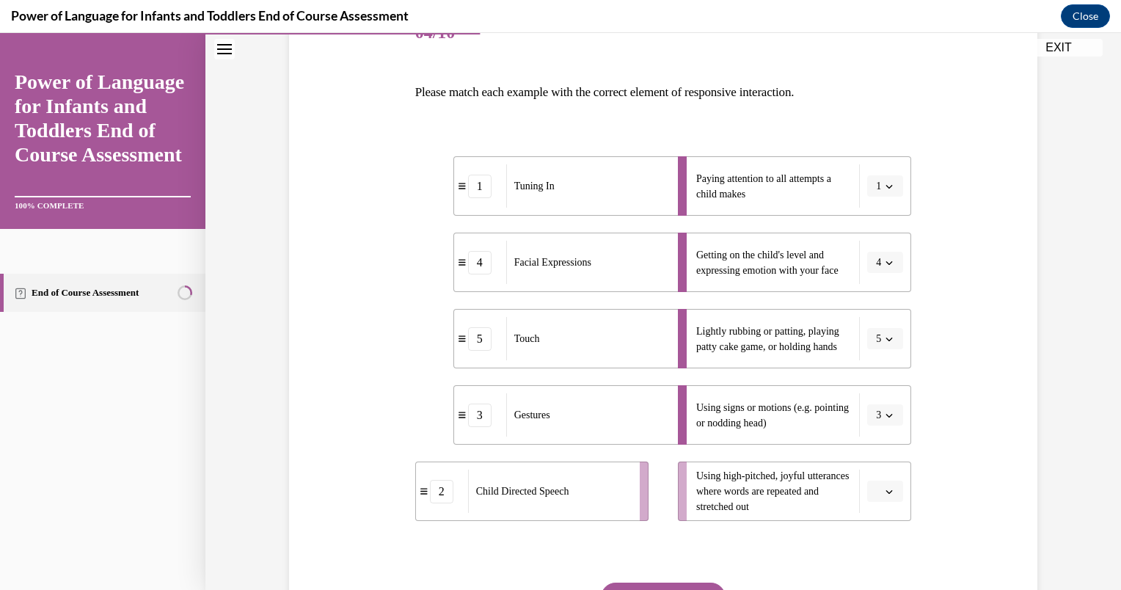
click at [885, 489] on icon "button" at bounding box center [888, 491] width 7 height 7
click at [875, 376] on div "2" at bounding box center [878, 370] width 37 height 29
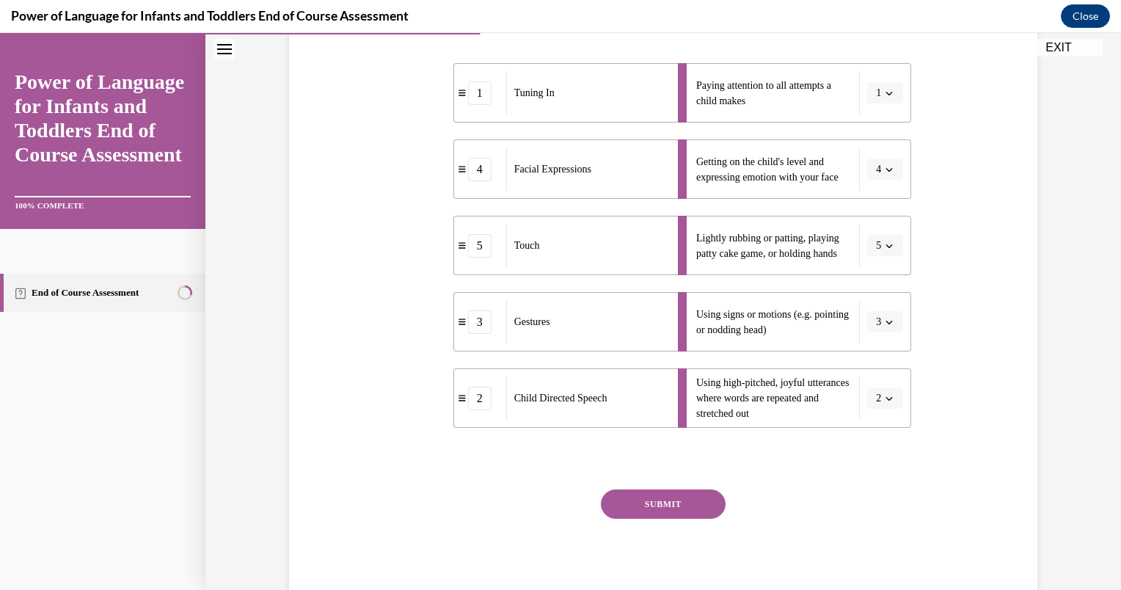
scroll to position [302, 0]
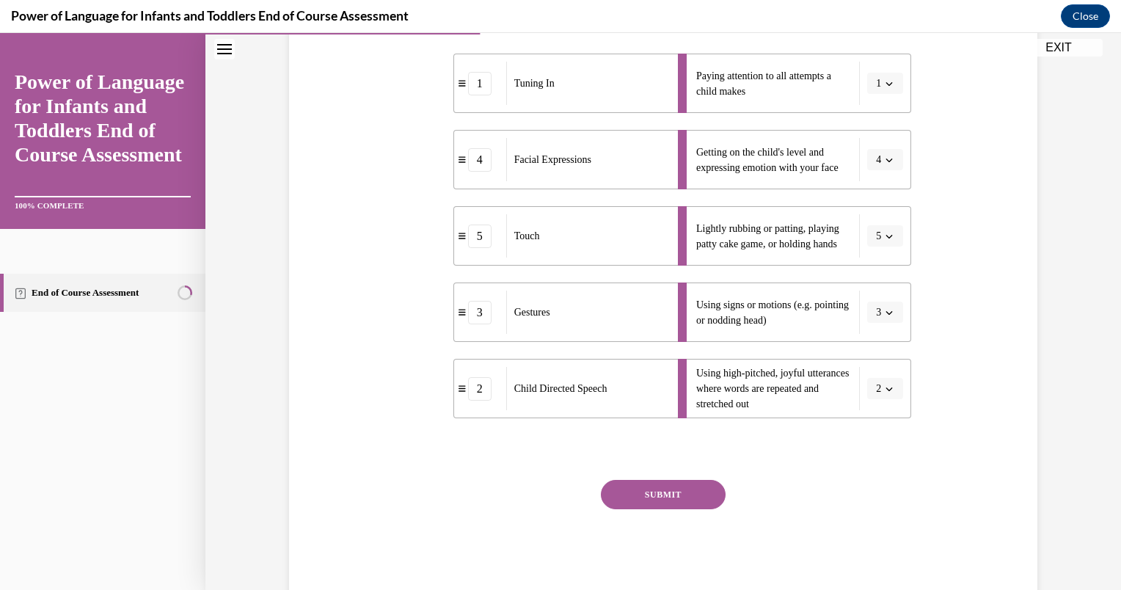
click at [628, 497] on button "SUBMIT" at bounding box center [663, 494] width 125 height 29
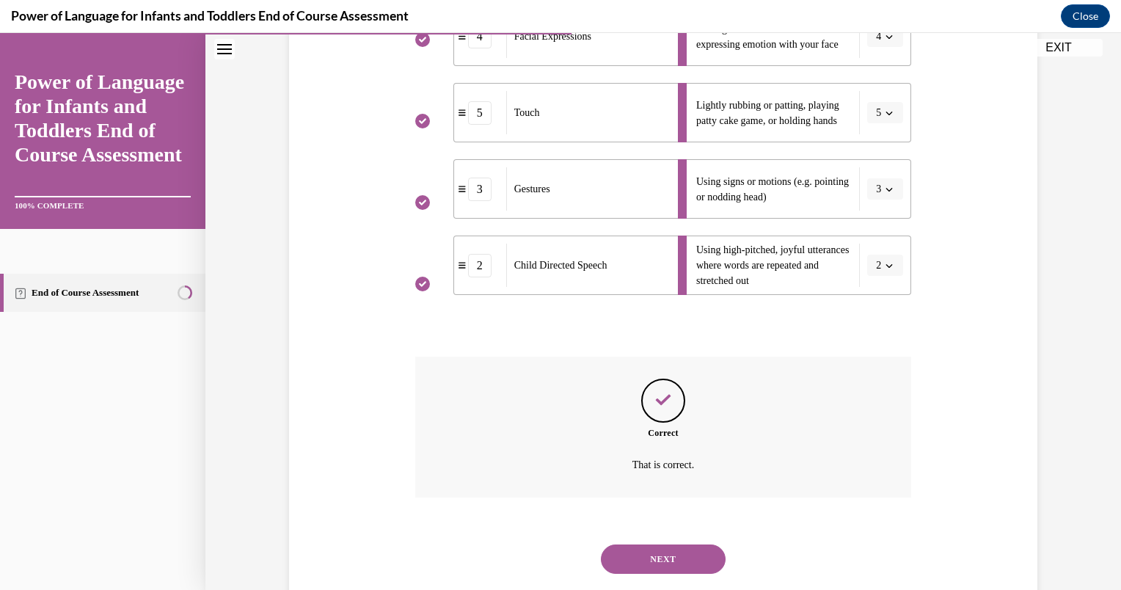
scroll to position [461, 0]
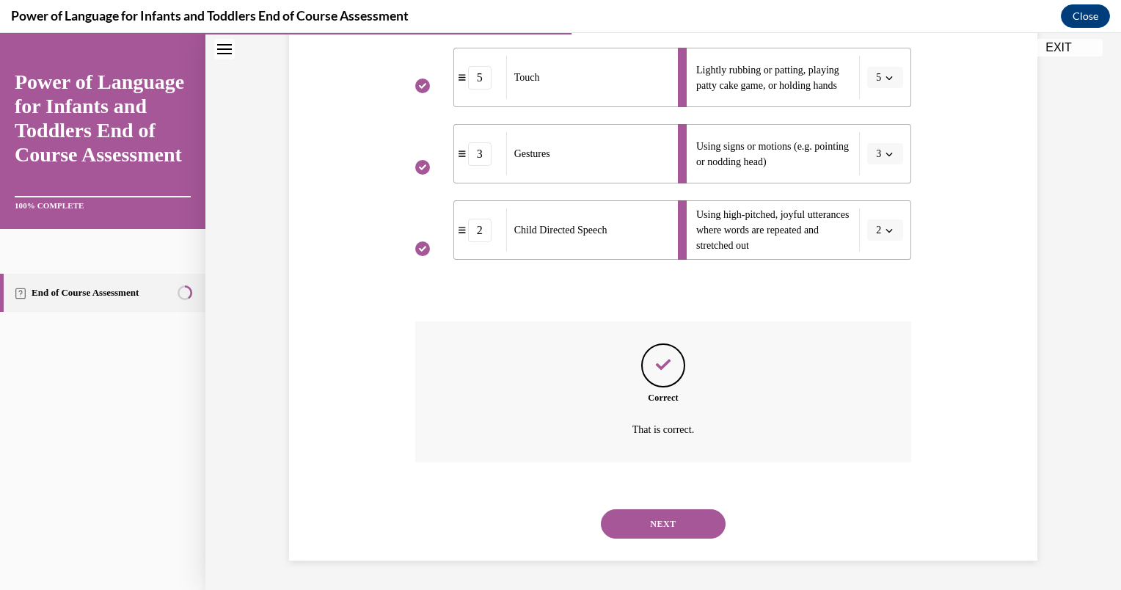
click at [660, 528] on button "NEXT" at bounding box center [663, 523] width 125 height 29
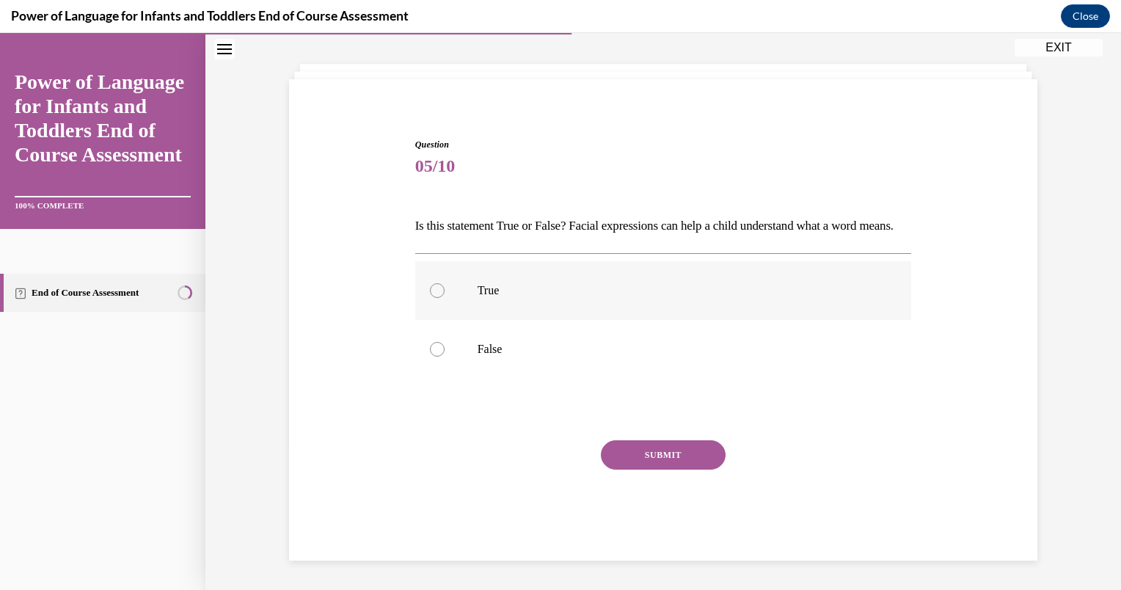
click at [623, 309] on label "True" at bounding box center [663, 290] width 497 height 59
click at [444, 298] on input "True" at bounding box center [437, 290] width 15 height 15
radio input "true"
click at [634, 450] on button "SUBMIT" at bounding box center [663, 454] width 125 height 29
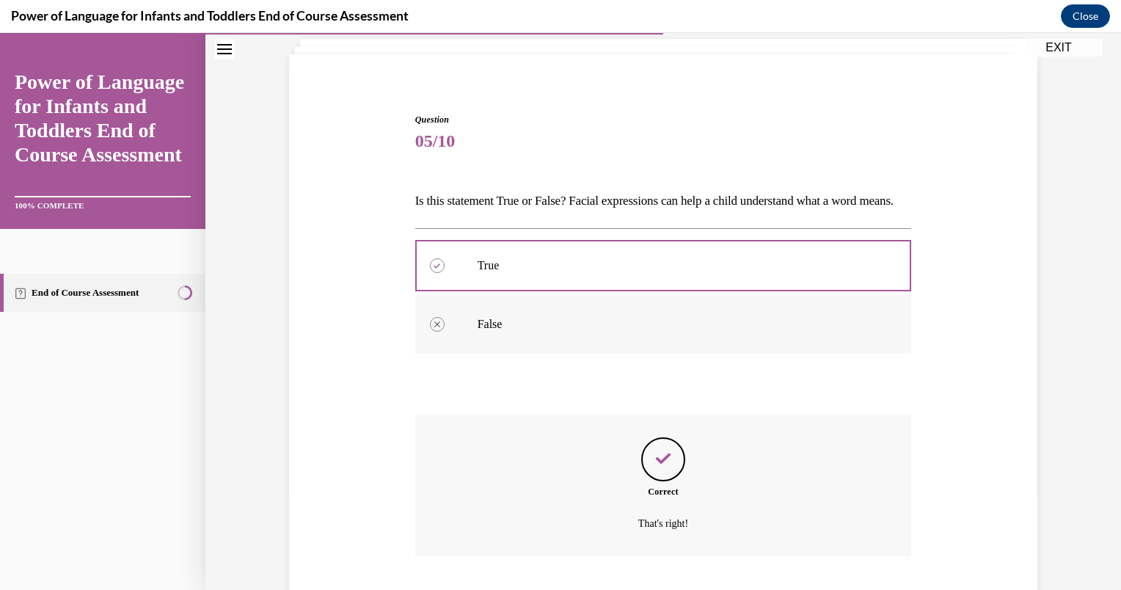
scroll to position [209, 0]
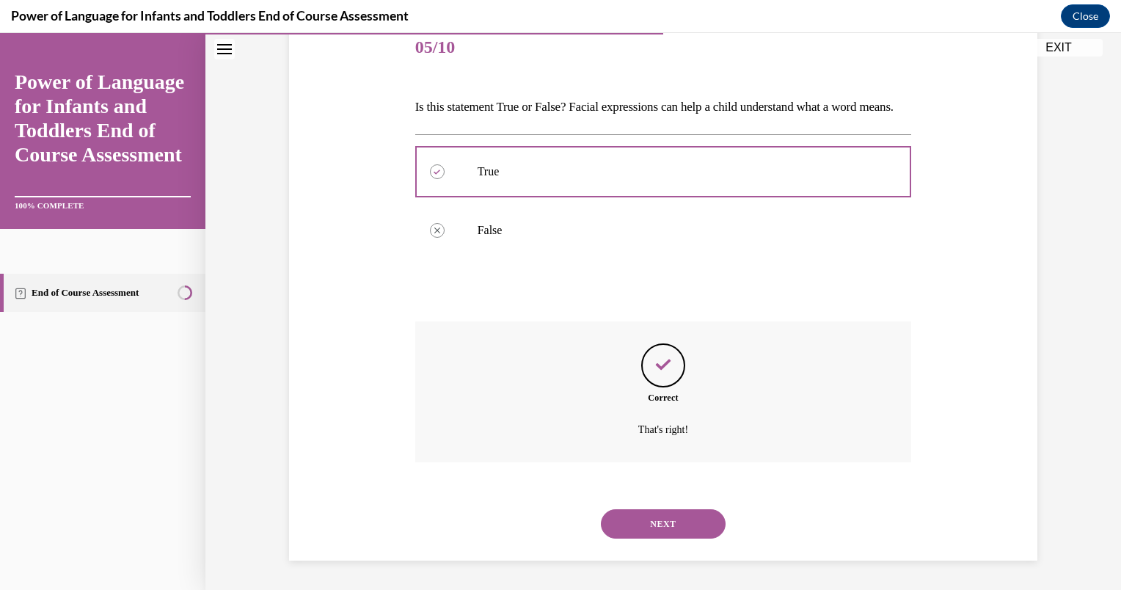
click at [648, 512] on button "NEXT" at bounding box center [663, 523] width 125 height 29
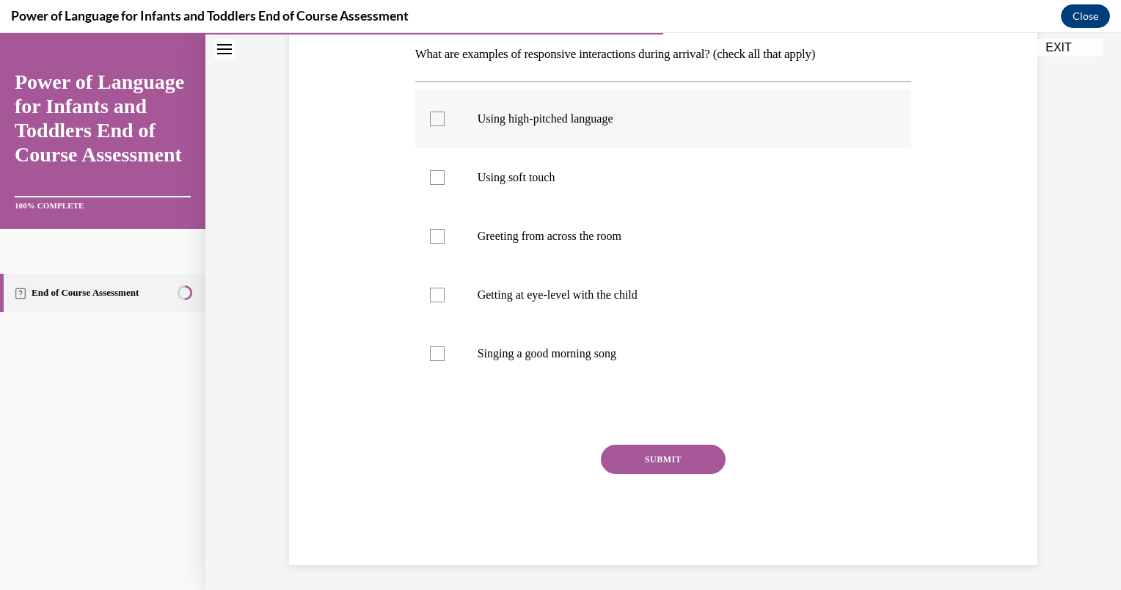
scroll to position [240, 0]
click at [503, 133] on label "Using high-pitched language" at bounding box center [663, 116] width 497 height 59
click at [444, 124] on input "Using high-pitched language" at bounding box center [437, 116] width 15 height 15
checkbox input "true"
click at [508, 191] on label "Using soft touch" at bounding box center [663, 175] width 497 height 59
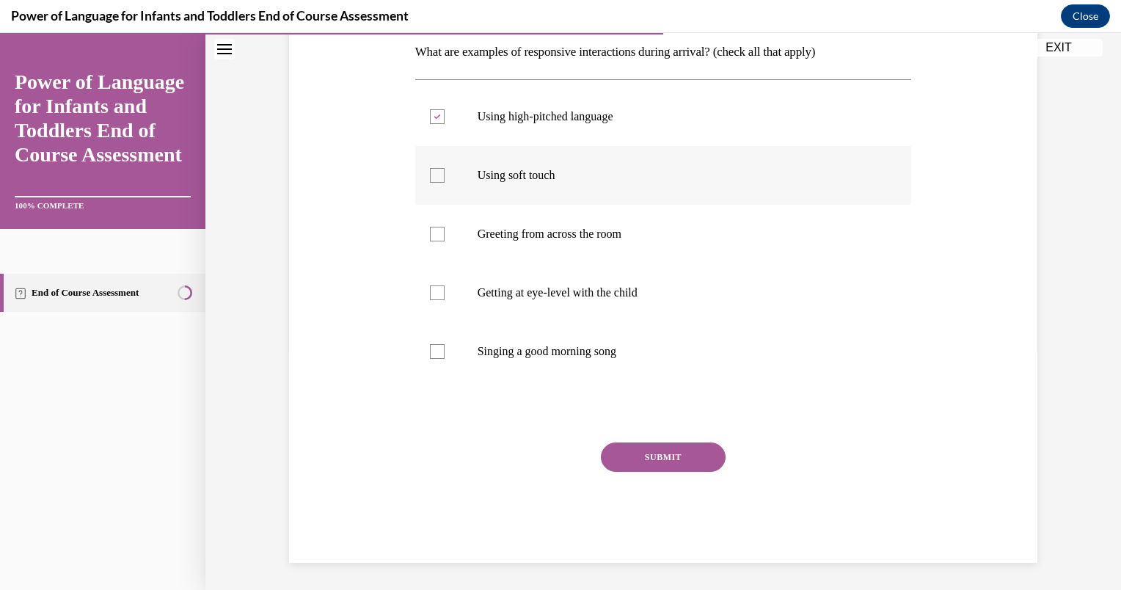
click at [444, 183] on input "Using soft touch" at bounding box center [437, 175] width 15 height 15
checkbox input "true"
click at [528, 285] on p "Getting at eye-level with the child" at bounding box center [676, 292] width 398 height 15
click at [444, 285] on input "Getting at eye-level with the child" at bounding box center [437, 292] width 15 height 15
checkbox input "true"
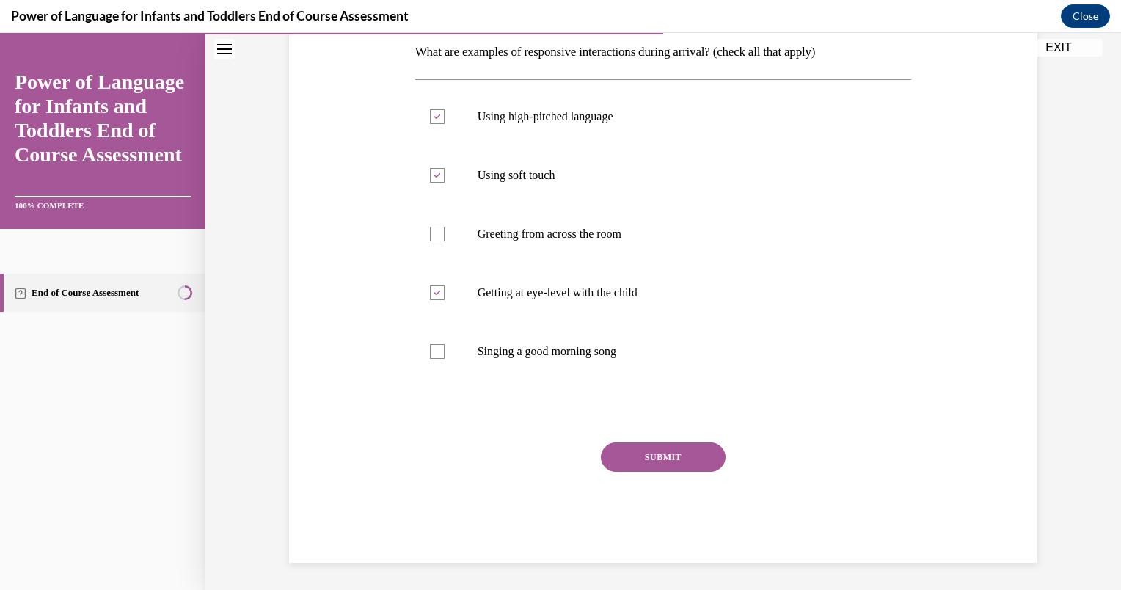
click at [625, 447] on button "SUBMIT" at bounding box center [663, 456] width 125 height 29
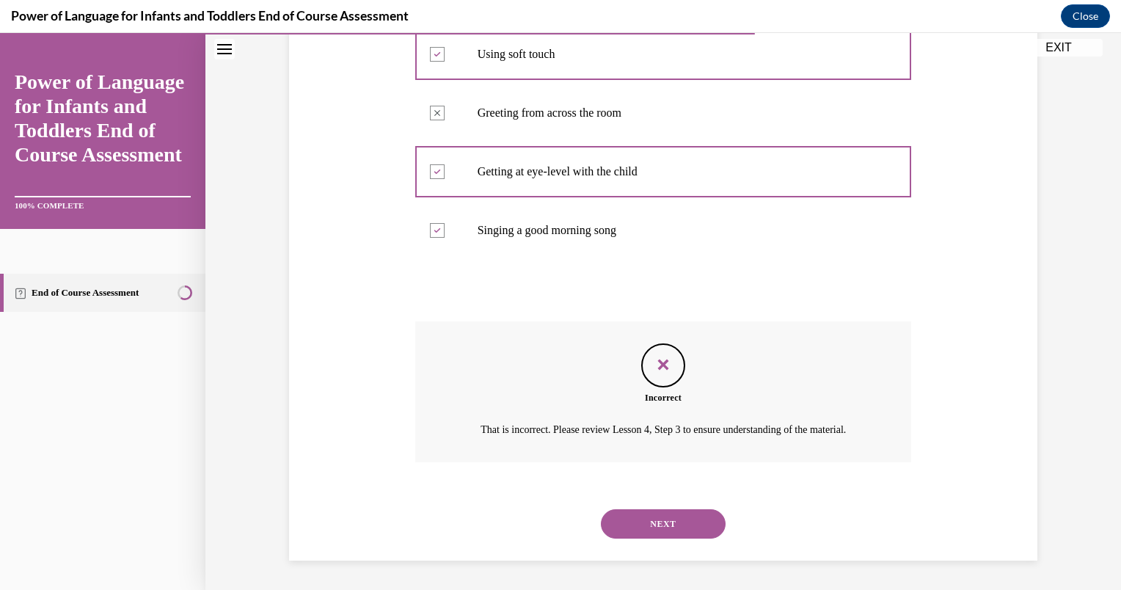
scroll to position [378, 0]
click at [645, 519] on button "NEXT" at bounding box center [663, 523] width 125 height 29
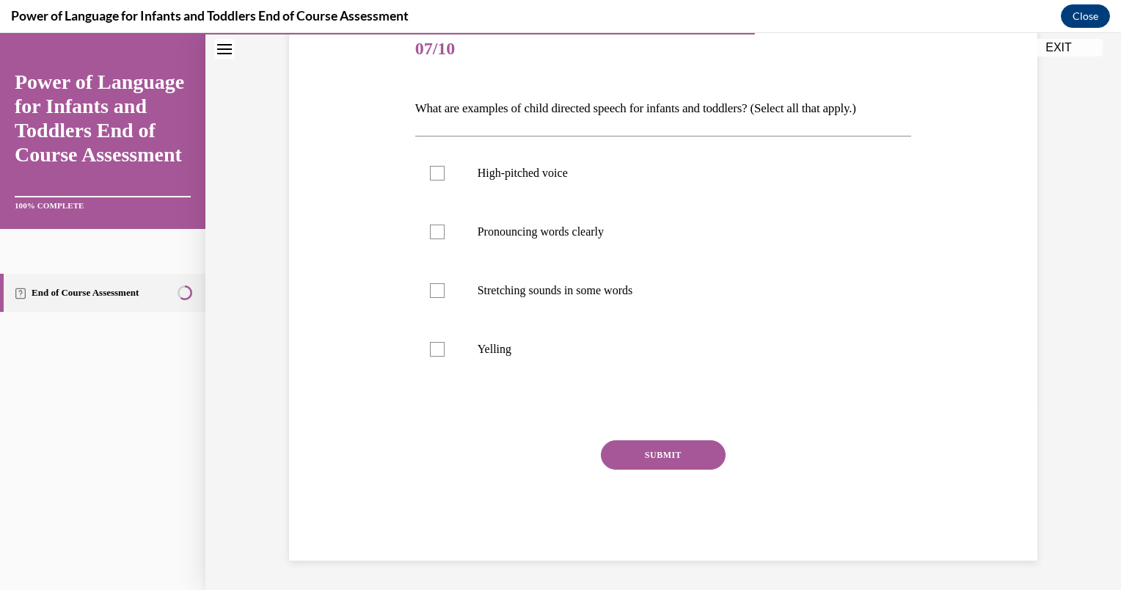
scroll to position [163, 0]
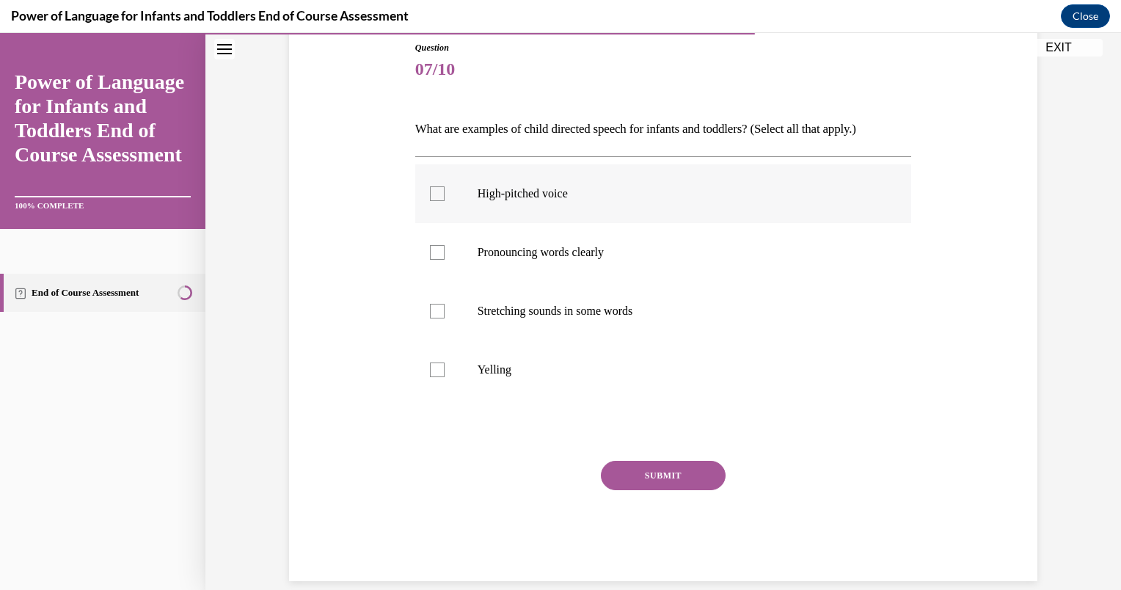
click at [529, 204] on label "High-pitched voice" at bounding box center [663, 193] width 497 height 59
click at [444, 201] on input "High-pitched voice" at bounding box center [437, 193] width 15 height 15
checkbox input "true"
click at [530, 311] on p "Stretching sounds in some words" at bounding box center [676, 311] width 398 height 15
click at [444, 311] on input "Stretching sounds in some words" at bounding box center [437, 311] width 15 height 15
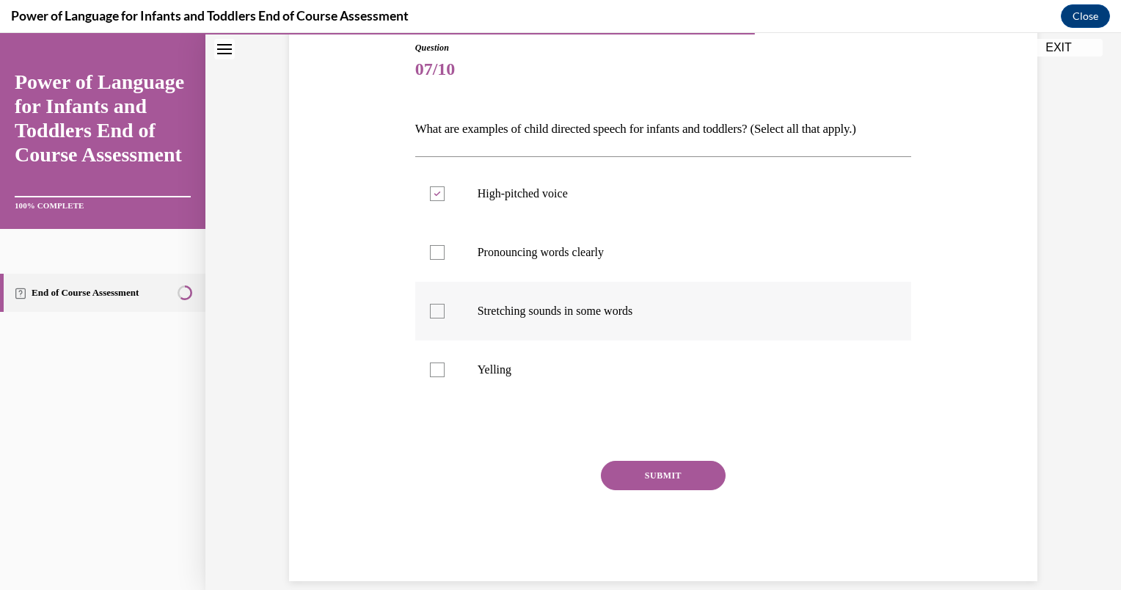
checkbox input "true"
click at [494, 249] on p "Pronouncing words clearly" at bounding box center [676, 252] width 398 height 15
click at [444, 249] on input "Pronouncing words clearly" at bounding box center [437, 252] width 15 height 15
checkbox input "true"
click at [641, 486] on button "SUBMIT" at bounding box center [663, 475] width 125 height 29
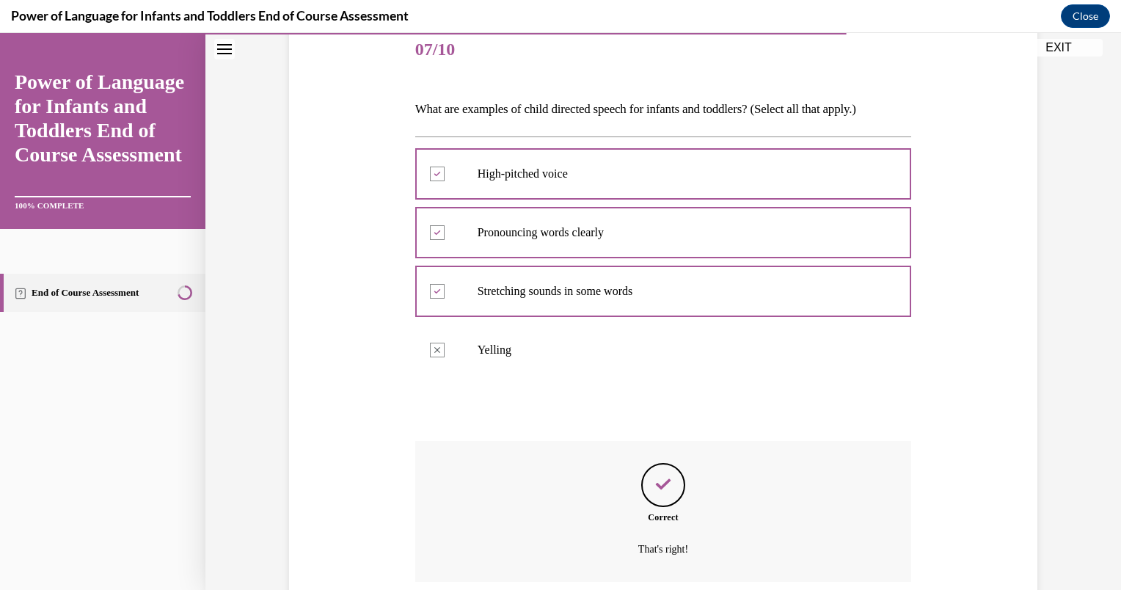
scroll to position [301, 0]
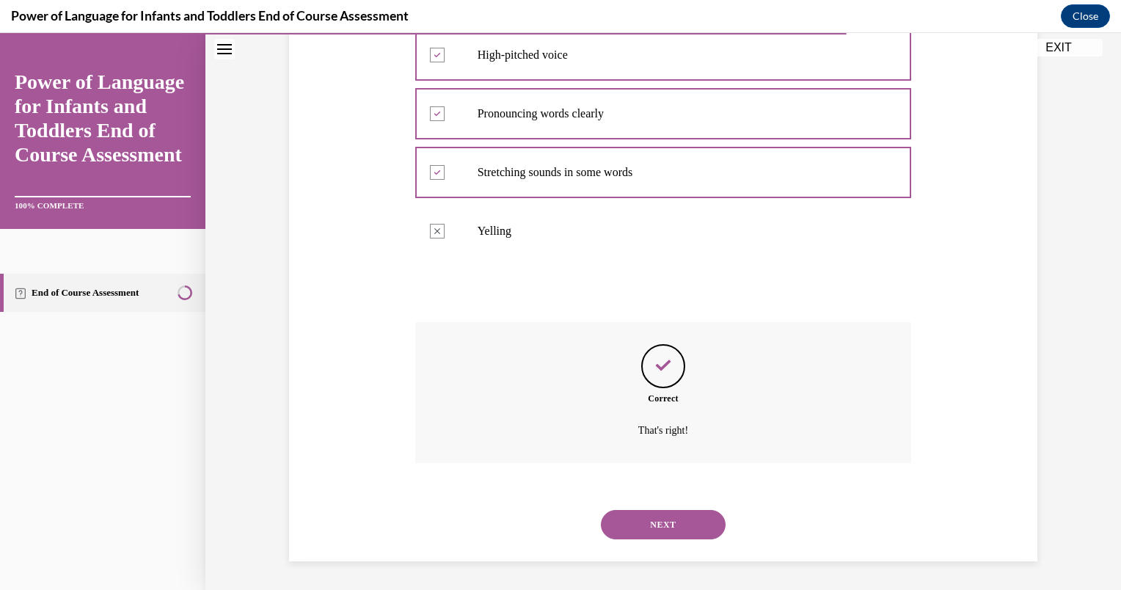
click at [643, 523] on button "NEXT" at bounding box center [663, 524] width 125 height 29
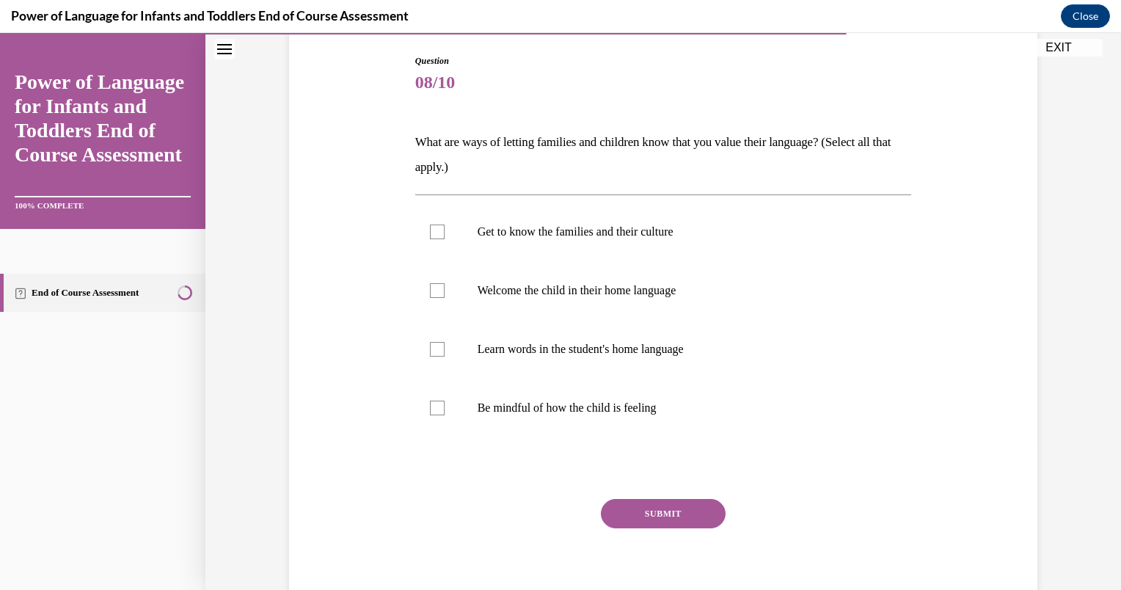
scroll to position [152, 0]
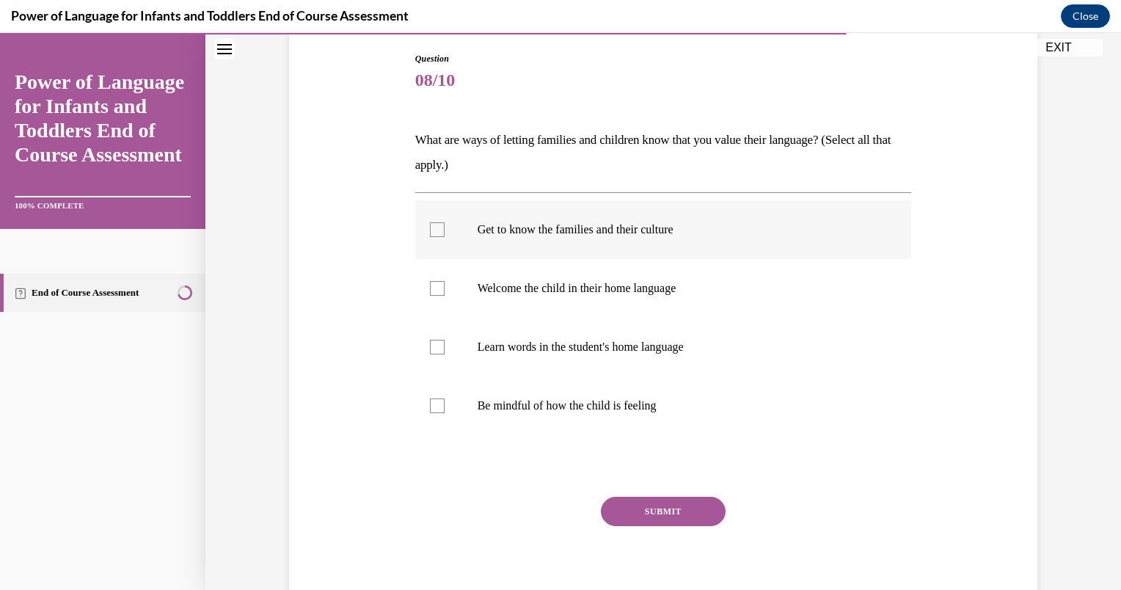
click at [543, 240] on label "Get to know the families and their culture" at bounding box center [663, 229] width 497 height 59
click at [444, 237] on input "Get to know the families and their culture" at bounding box center [437, 229] width 15 height 15
checkbox input "true"
click at [543, 287] on p "Welcome the child in their home language" at bounding box center [676, 288] width 398 height 15
click at [444, 287] on input "Welcome the child in their home language" at bounding box center [437, 288] width 15 height 15
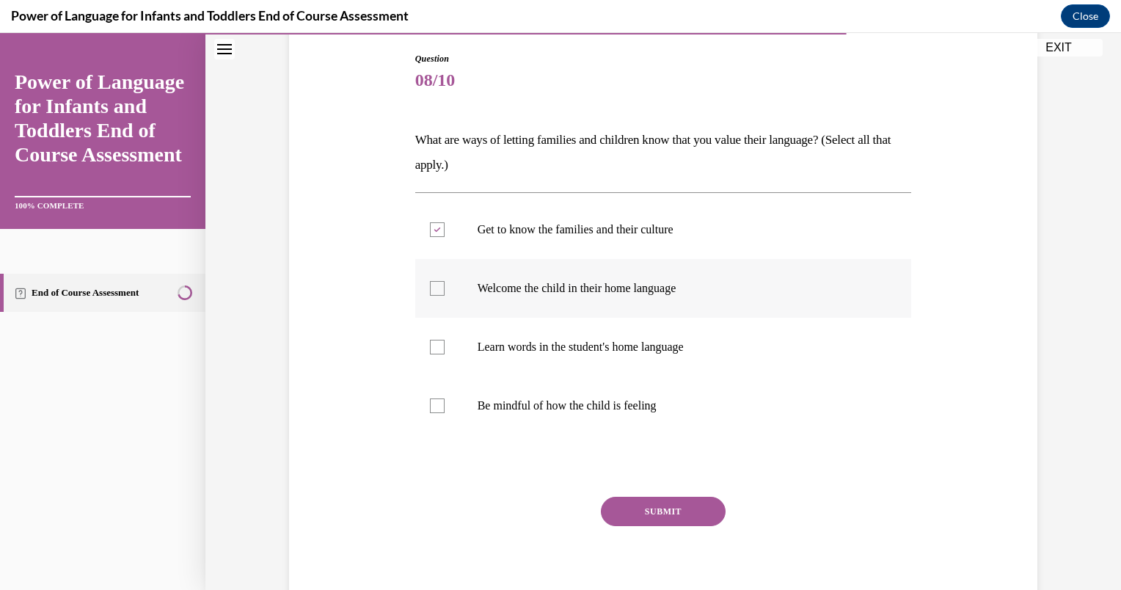
checkbox input "true"
click at [549, 354] on label "Learn words in the student's home language" at bounding box center [663, 347] width 497 height 59
click at [444, 354] on input "Learn words in the student's home language" at bounding box center [437, 347] width 15 height 15
checkbox input "true"
click at [631, 502] on button "SUBMIT" at bounding box center [663, 511] width 125 height 29
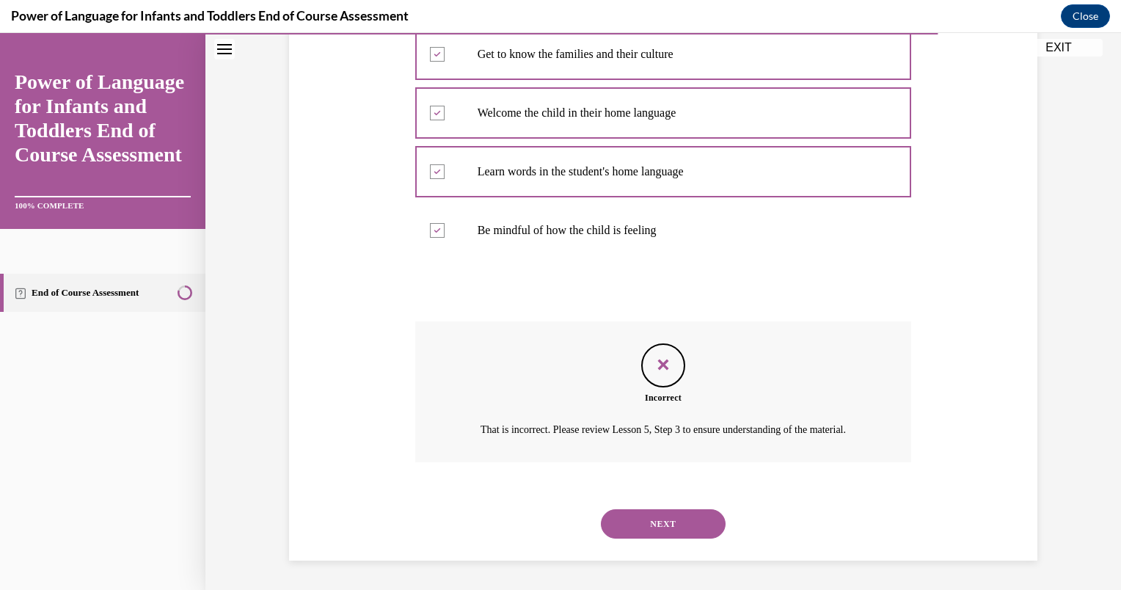
scroll to position [344, 0]
click at [657, 523] on button "NEXT" at bounding box center [663, 523] width 125 height 29
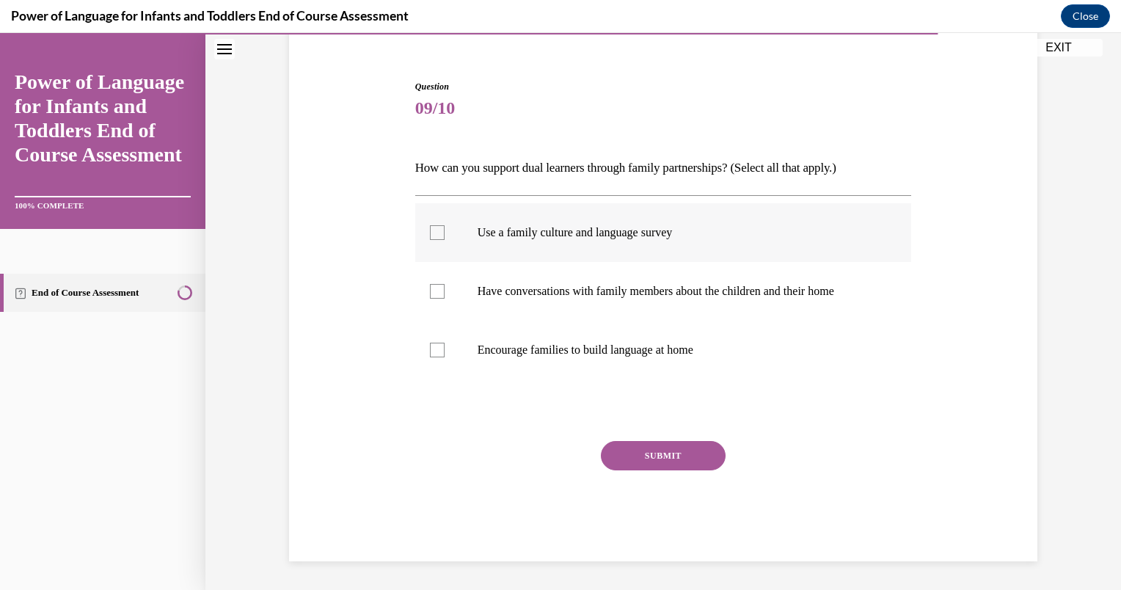
click at [604, 231] on p "Use a family culture and language survey" at bounding box center [676, 232] width 398 height 15
click at [444, 231] on input "Use a family culture and language survey" at bounding box center [437, 232] width 15 height 15
checkbox input "true"
click at [596, 276] on label "Have conversations with family members about the children and their home" at bounding box center [663, 291] width 497 height 59
click at [444, 284] on input "Have conversations with family members about the children and their home" at bounding box center [437, 291] width 15 height 15
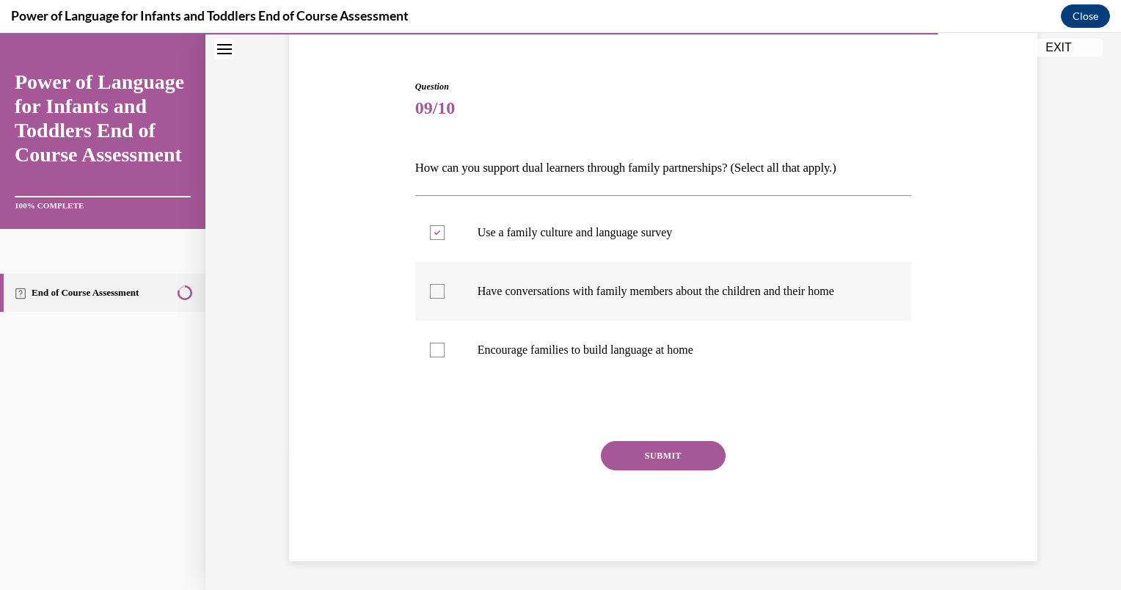
checkbox input "true"
click at [596, 345] on p "Encourage families to build language at home" at bounding box center [676, 349] width 398 height 15
click at [444, 345] on input "Encourage families to build language at home" at bounding box center [437, 349] width 15 height 15
checkbox input "true"
click at [657, 456] on button "SUBMIT" at bounding box center [663, 455] width 125 height 29
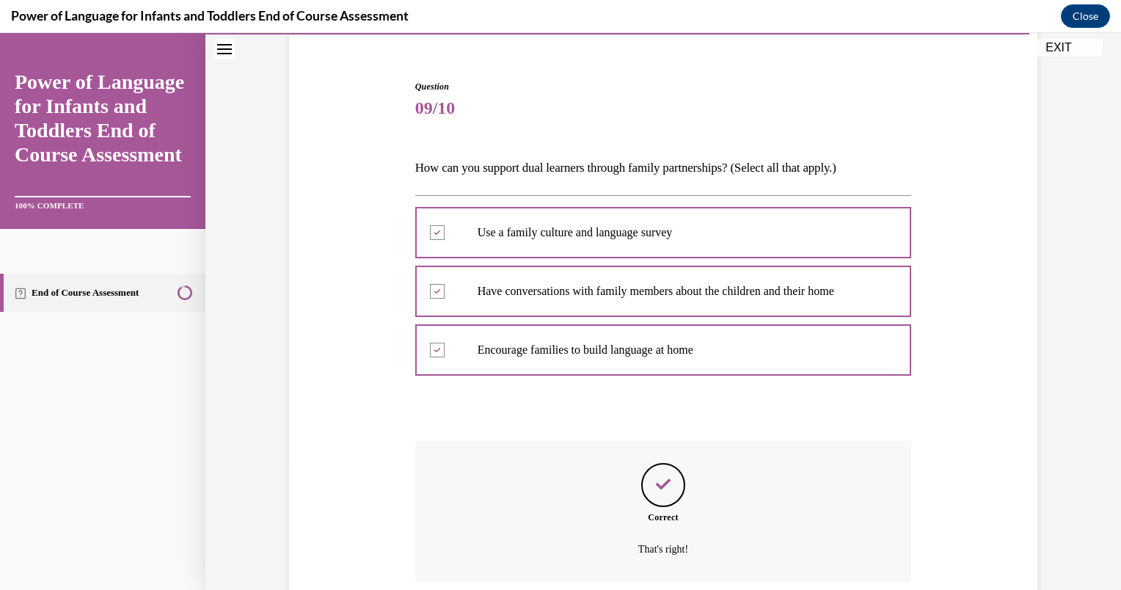
scroll to position [243, 0]
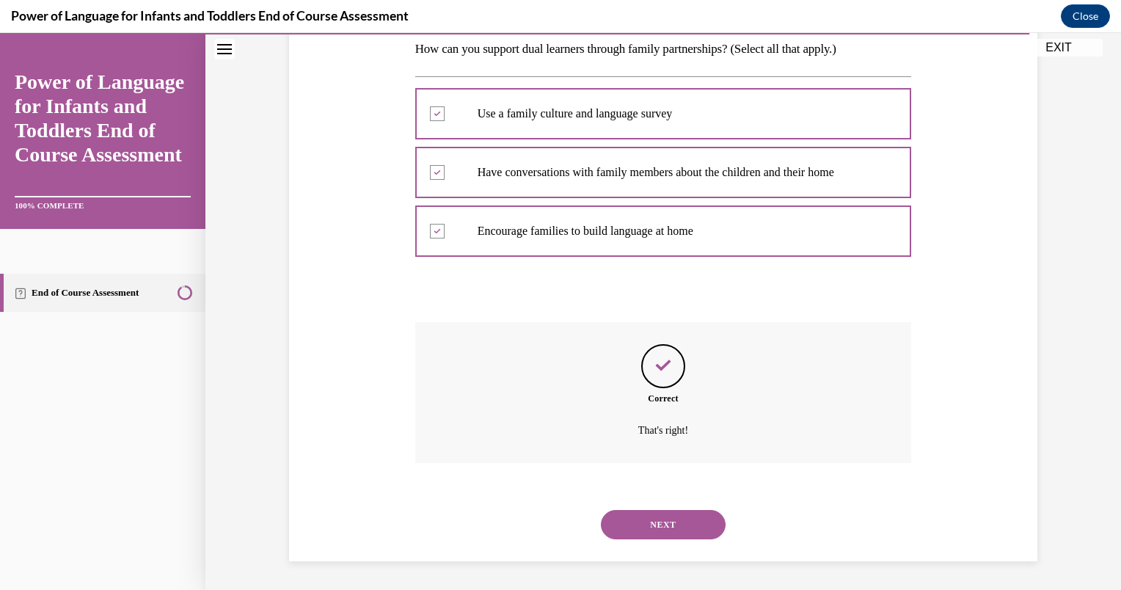
click at [642, 522] on button "NEXT" at bounding box center [663, 524] width 125 height 29
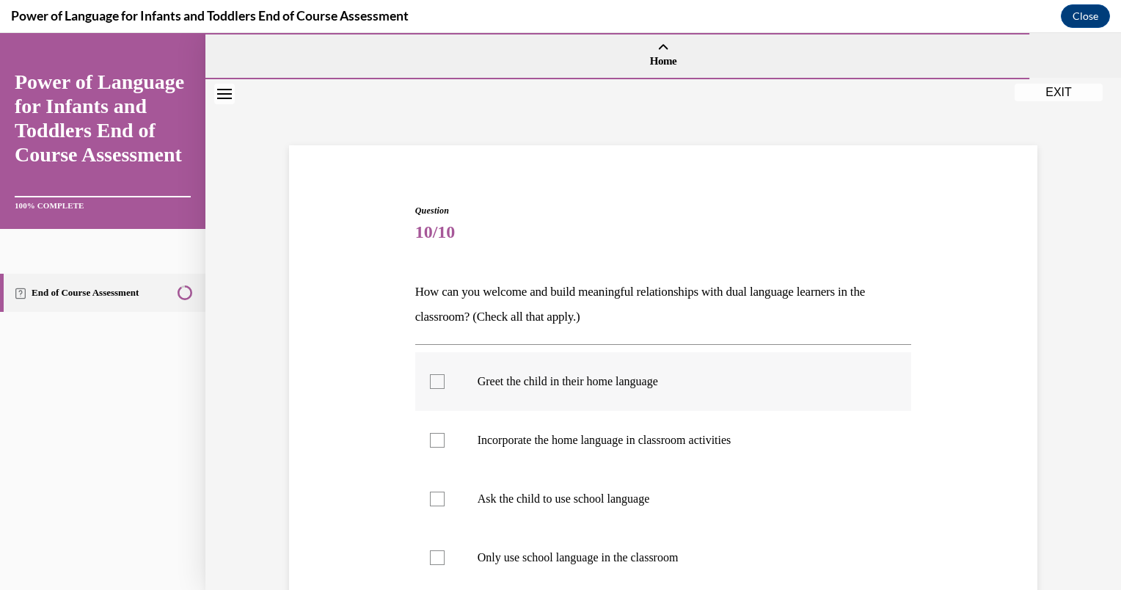
scroll to position [79, 0]
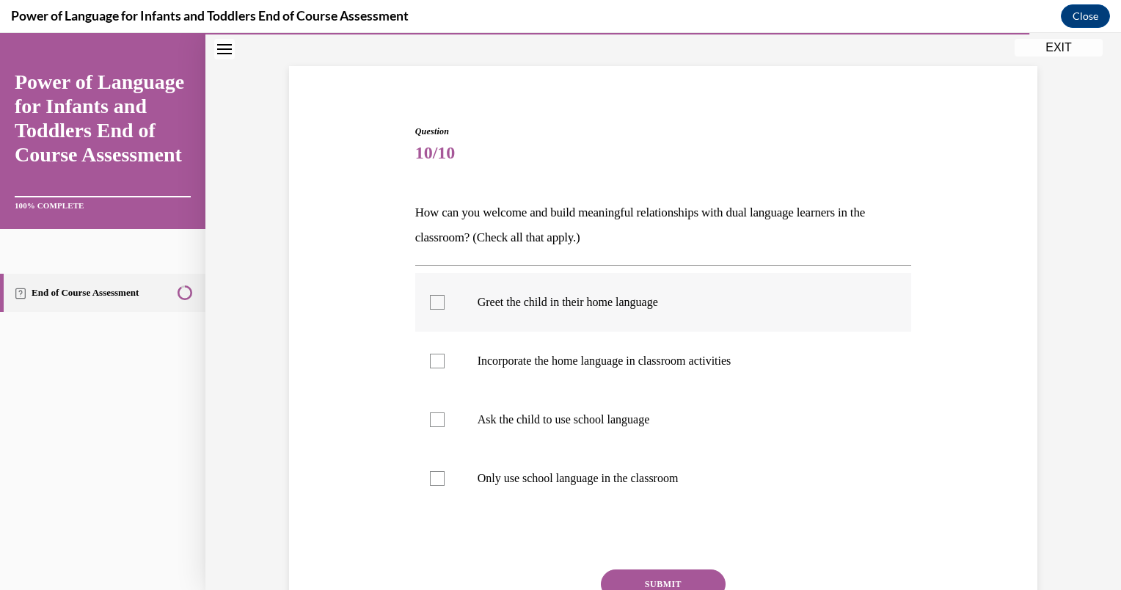
click at [602, 323] on label "Greet the child in their home language" at bounding box center [663, 302] width 497 height 59
click at [444, 309] on input "Greet the child in their home language" at bounding box center [437, 302] width 15 height 15
checkbox input "true"
click at [604, 354] on p "Incorporate the home language in classroom activities" at bounding box center [676, 361] width 398 height 15
click at [444, 354] on input "Incorporate the home language in classroom activities" at bounding box center [437, 361] width 15 height 15
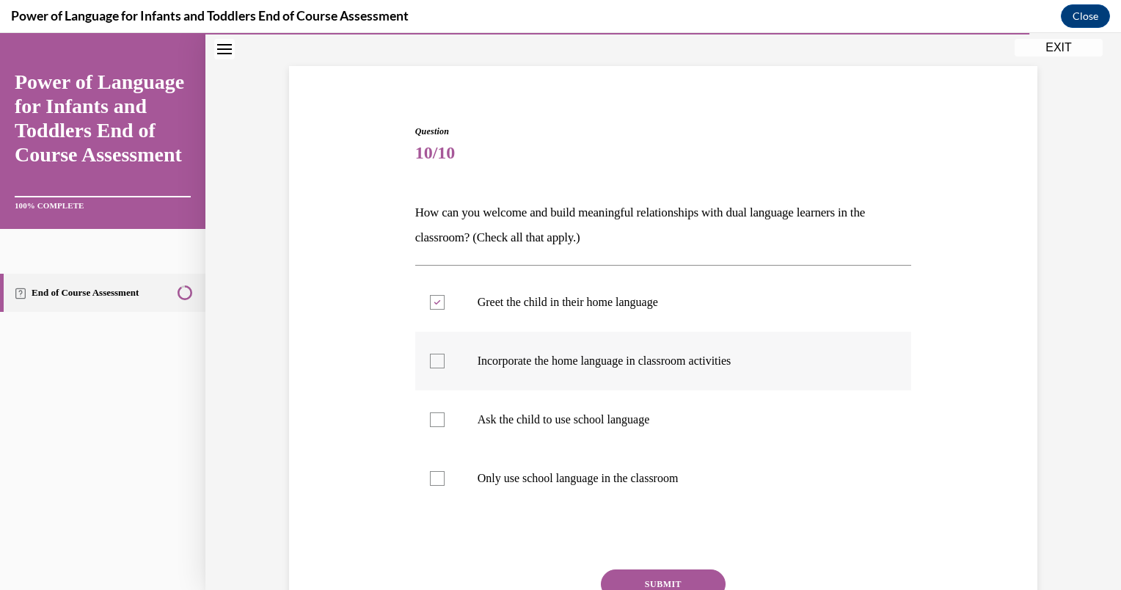
checkbox input "true"
click at [608, 417] on p "Ask the child to use school language" at bounding box center [676, 419] width 398 height 15
click at [444, 417] on input "Ask the child to use school language" at bounding box center [437, 419] width 15 height 15
checkbox input "true"
click at [614, 484] on p "Only use school language in the classroom" at bounding box center [676, 478] width 398 height 15
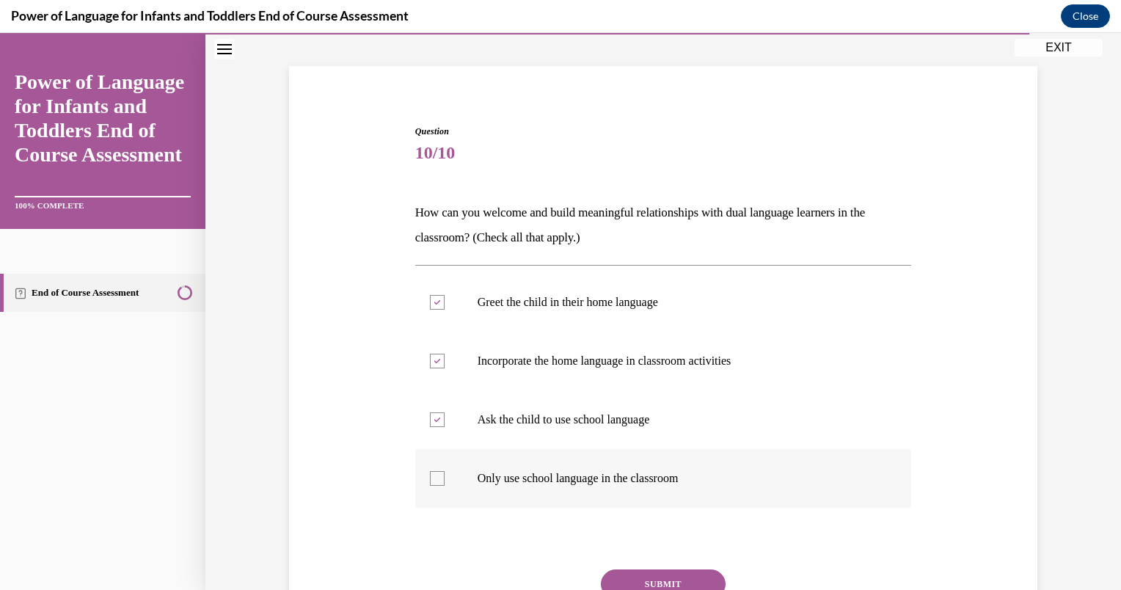
click at [444, 484] on input "Only use school language in the classroom" at bounding box center [437, 478] width 15 height 15
checkbox input "true"
click at [643, 581] on button "SUBMIT" at bounding box center [663, 583] width 125 height 29
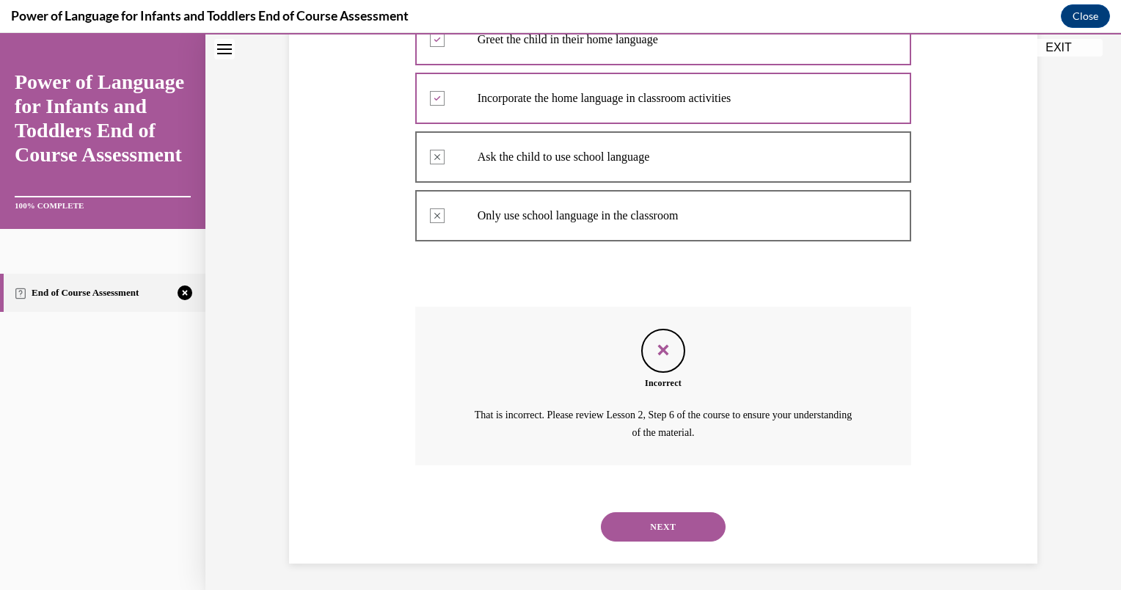
scroll to position [344, 0]
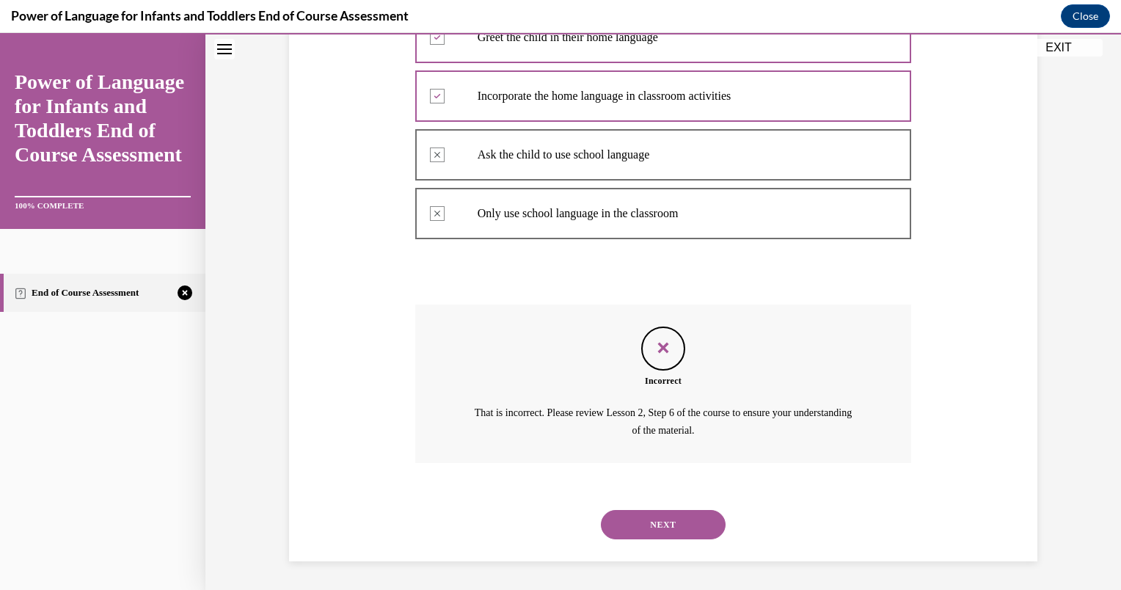
click at [656, 525] on button "NEXT" at bounding box center [663, 524] width 125 height 29
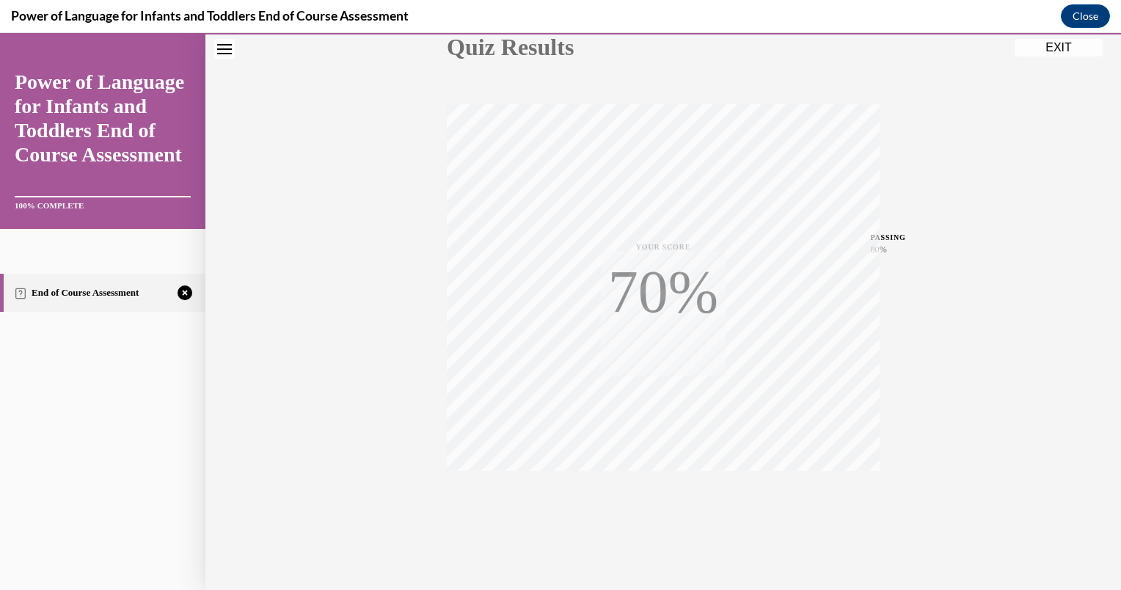
scroll to position [194, 0]
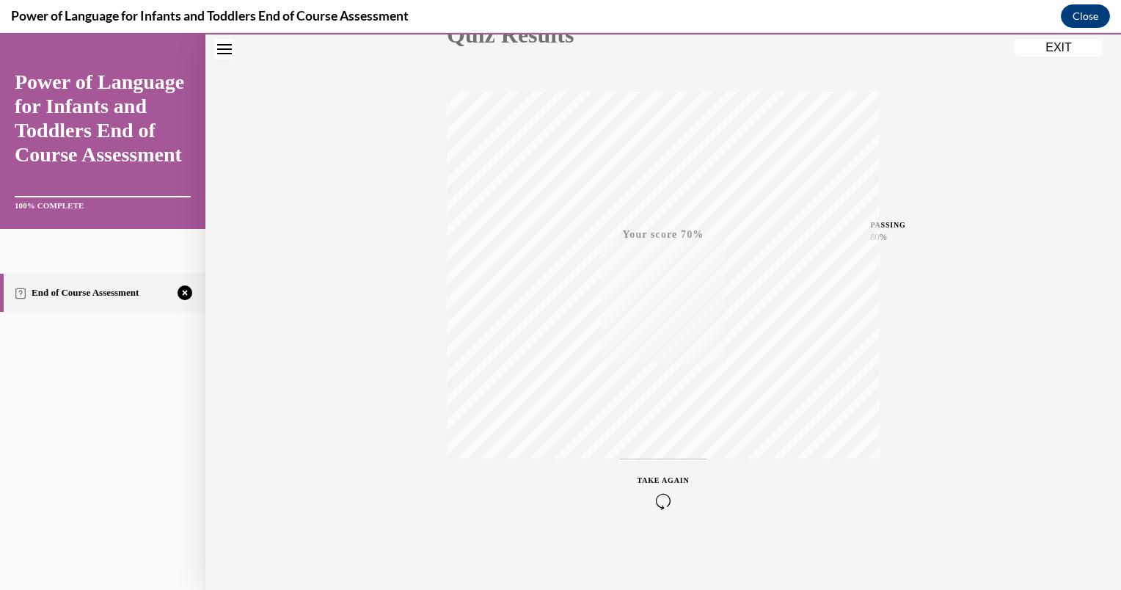
click at [656, 486] on div "TAKE AGAIN" at bounding box center [663, 492] width 52 height 34
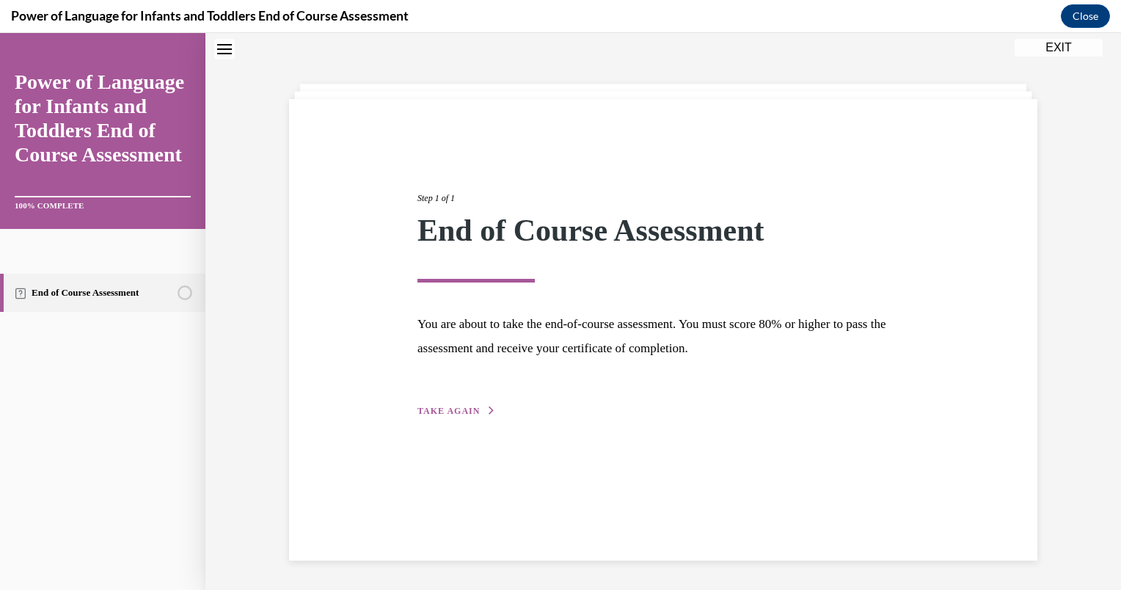
scroll to position [46, 0]
click at [417, 406] on span "TAKE AGAIN" at bounding box center [448, 411] width 62 height 10
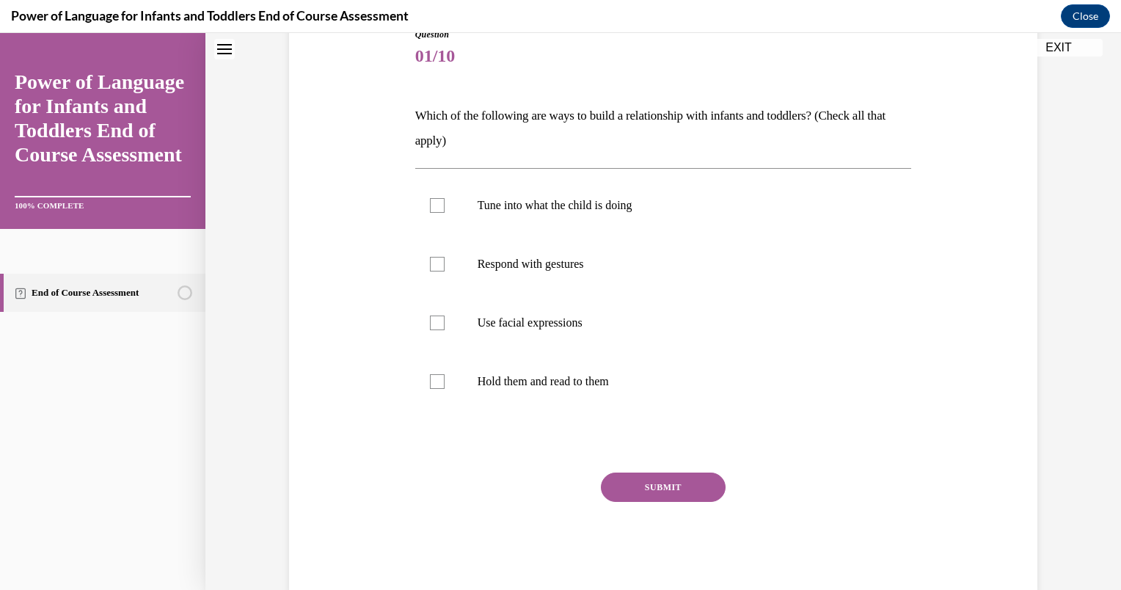
scroll to position [178, 0]
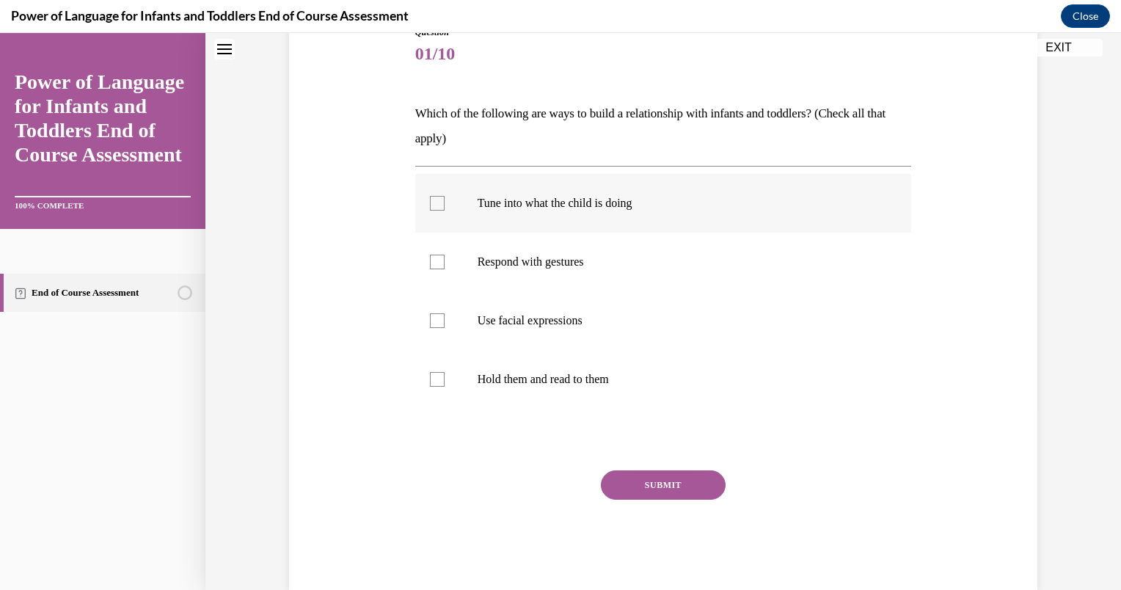
click at [508, 208] on p "Tune into what the child is doing" at bounding box center [676, 203] width 398 height 15
click at [444, 208] on input "Tune into what the child is doing" at bounding box center [437, 203] width 15 height 15
checkbox input "true"
click at [518, 256] on p "Respond with gestures" at bounding box center [676, 261] width 398 height 15
click at [444, 256] on input "Respond with gestures" at bounding box center [437, 261] width 15 height 15
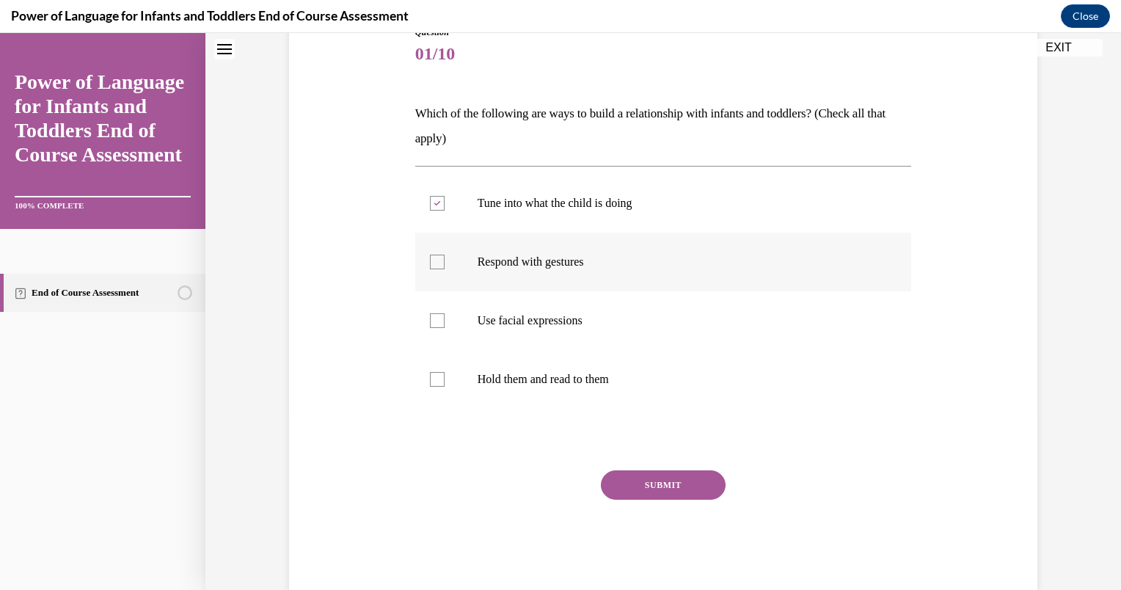
checkbox input "true"
click at [535, 323] on p "Use facial expressions" at bounding box center [676, 320] width 398 height 15
click at [444, 323] on input "Use facial expressions" at bounding box center [437, 320] width 15 height 15
checkbox input "true"
click at [658, 490] on button "SUBMIT" at bounding box center [663, 484] width 125 height 29
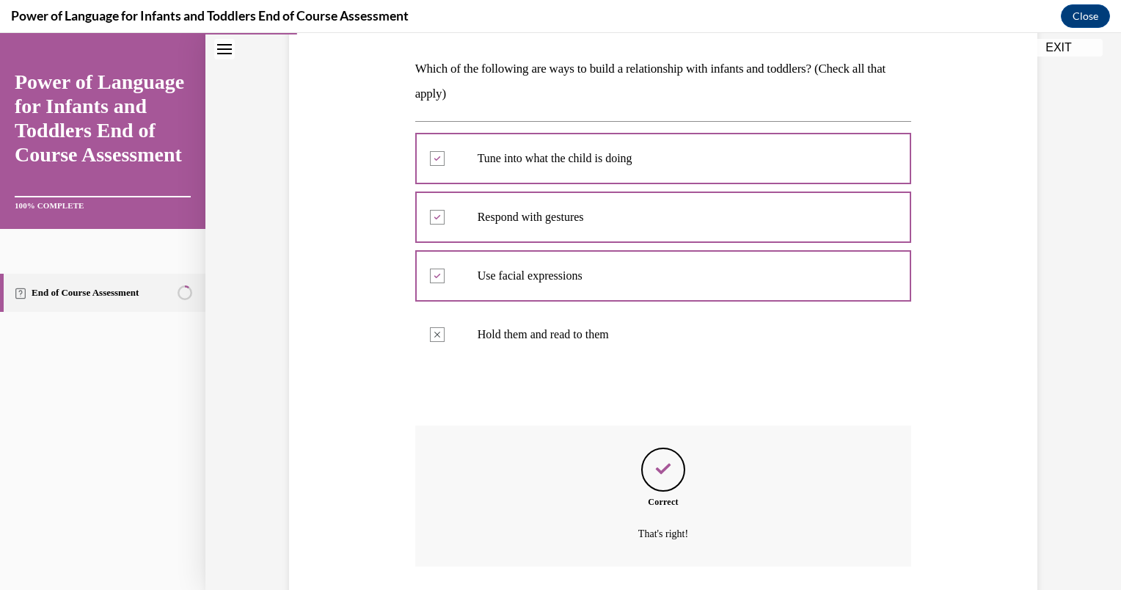
scroll to position [326, 0]
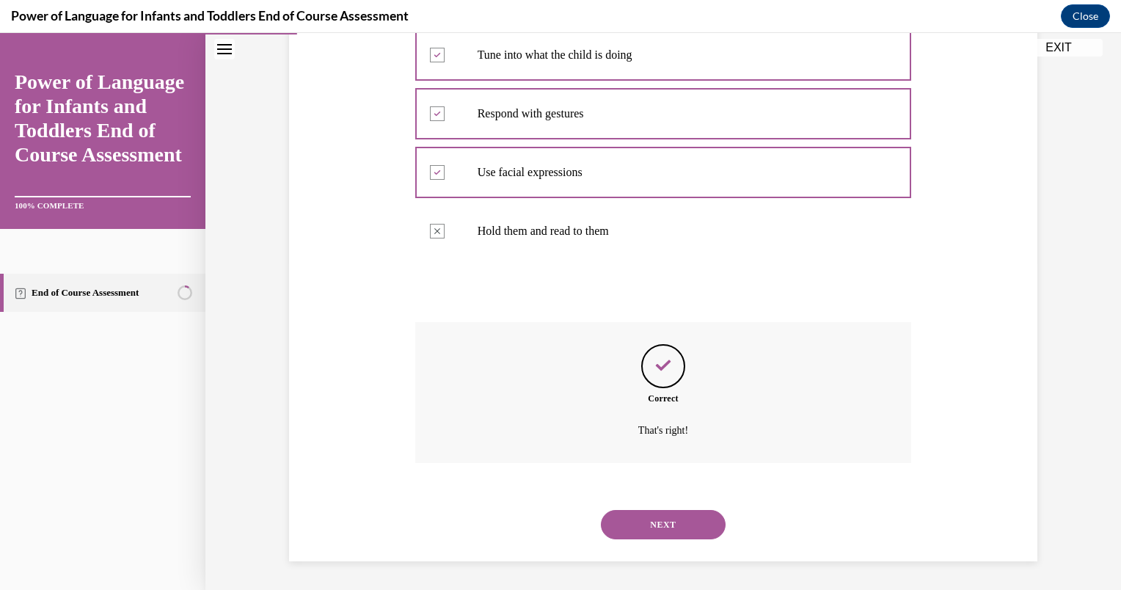
click at [632, 510] on button "NEXT" at bounding box center [663, 524] width 125 height 29
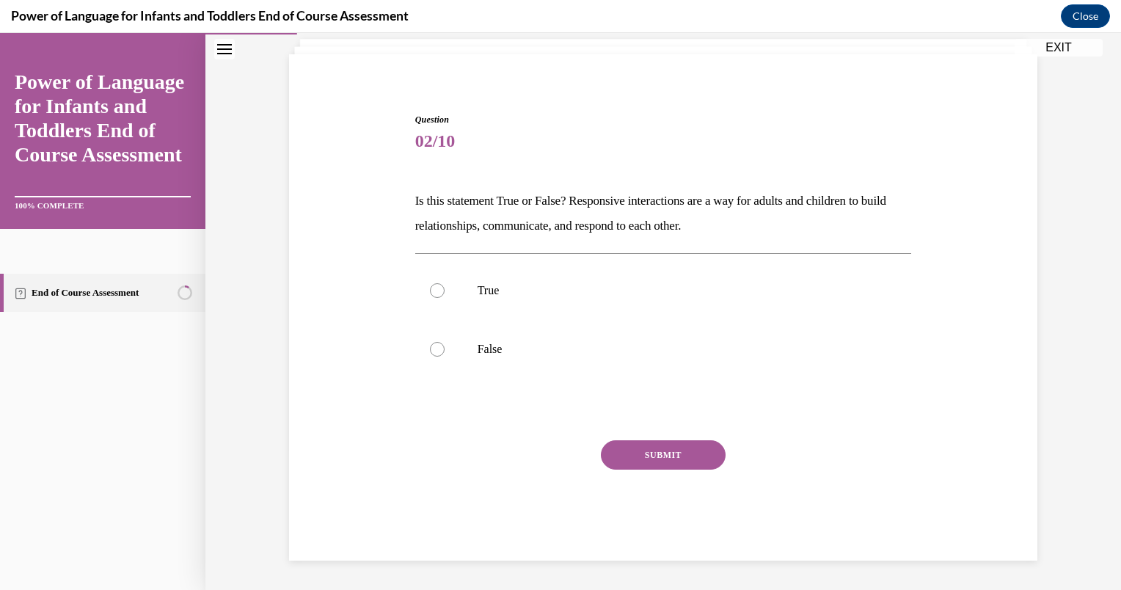
scroll to position [91, 0]
click at [493, 291] on p "True" at bounding box center [676, 290] width 398 height 15
click at [444, 291] on input "True" at bounding box center [437, 290] width 15 height 15
radio input "true"
click at [619, 466] on button "SUBMIT" at bounding box center [663, 454] width 125 height 29
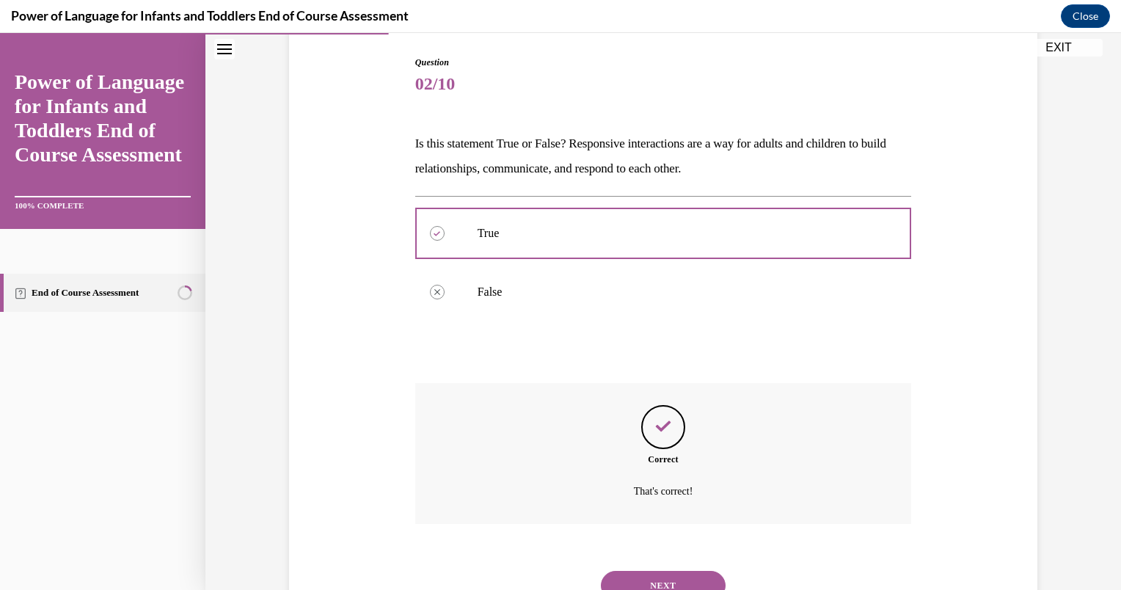
scroll to position [209, 0]
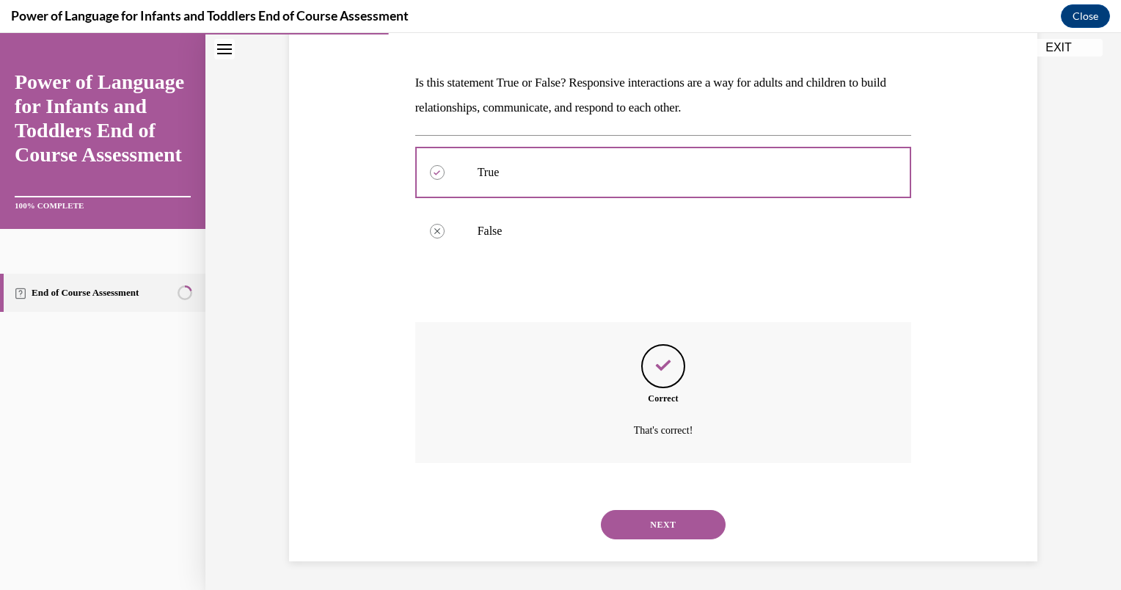
click at [631, 522] on button "NEXT" at bounding box center [663, 524] width 125 height 29
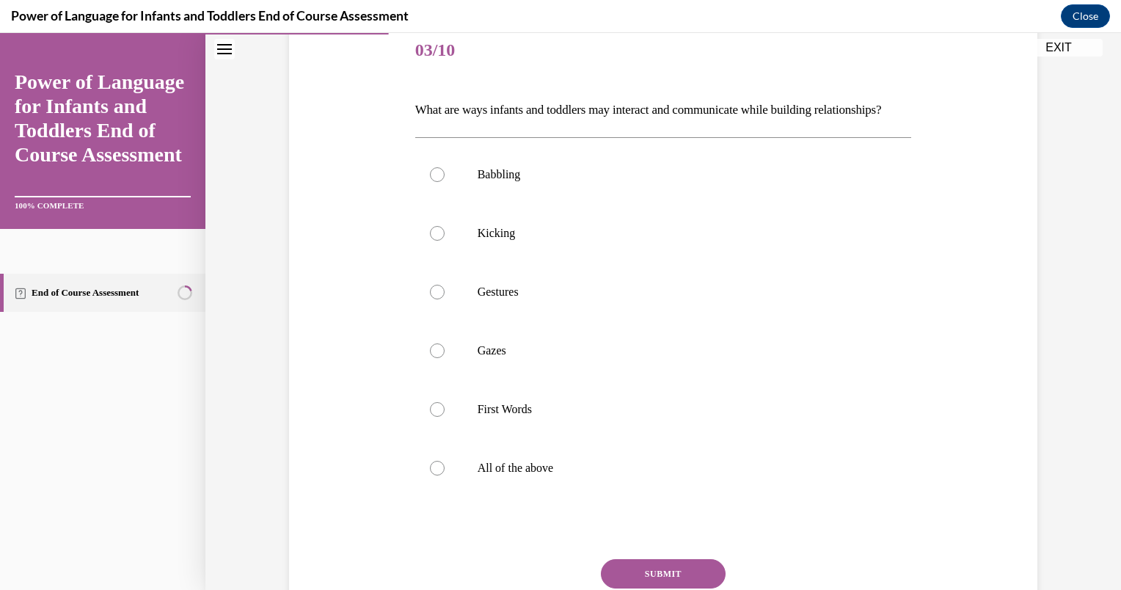
scroll to position [185, 0]
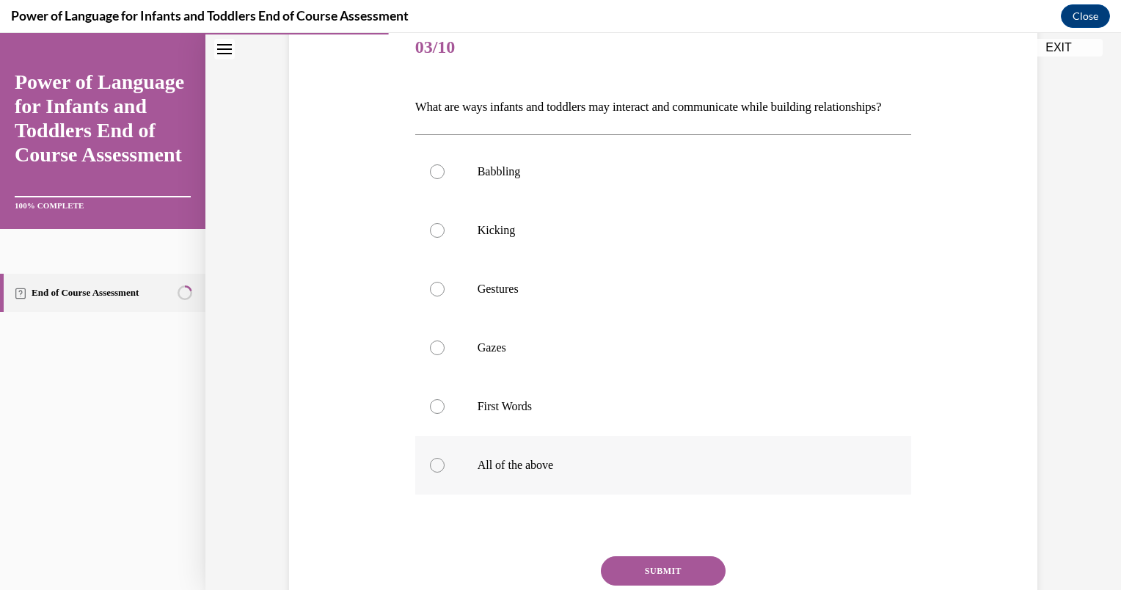
click at [546, 470] on label "All of the above" at bounding box center [663, 465] width 497 height 59
click at [444, 470] on input "All of the above" at bounding box center [437, 465] width 15 height 15
radio input "true"
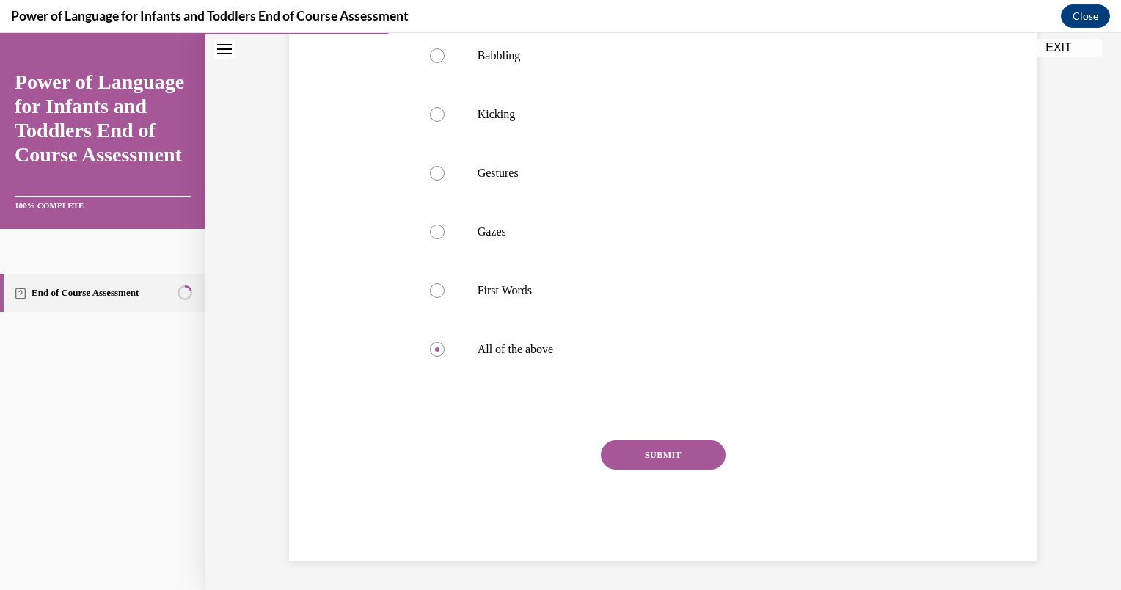
click at [653, 461] on button "SUBMIT" at bounding box center [663, 454] width 125 height 29
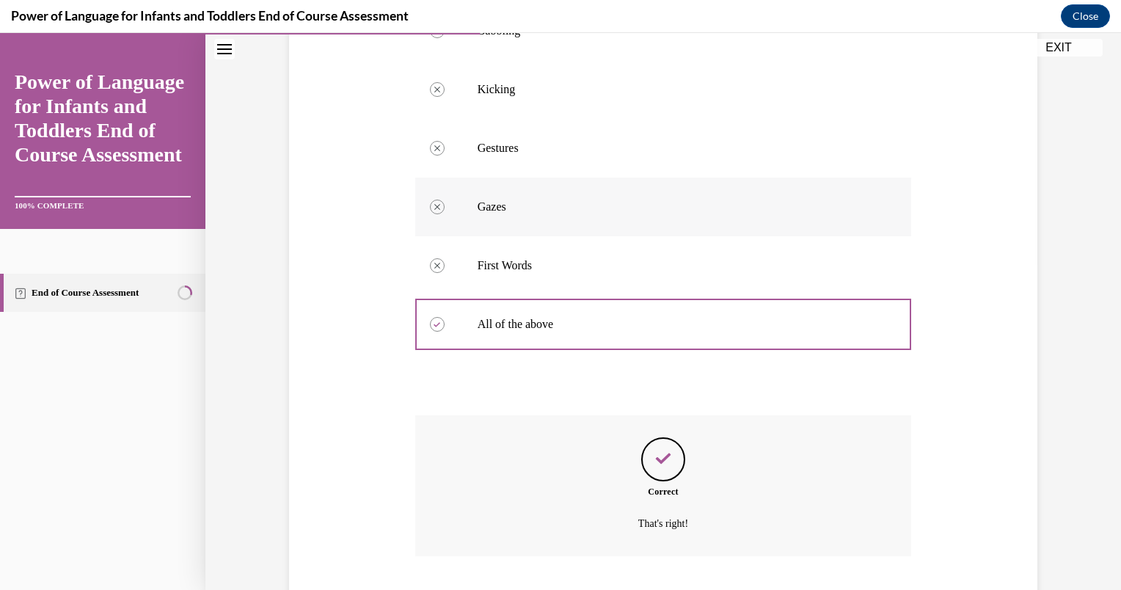
scroll to position [444, 0]
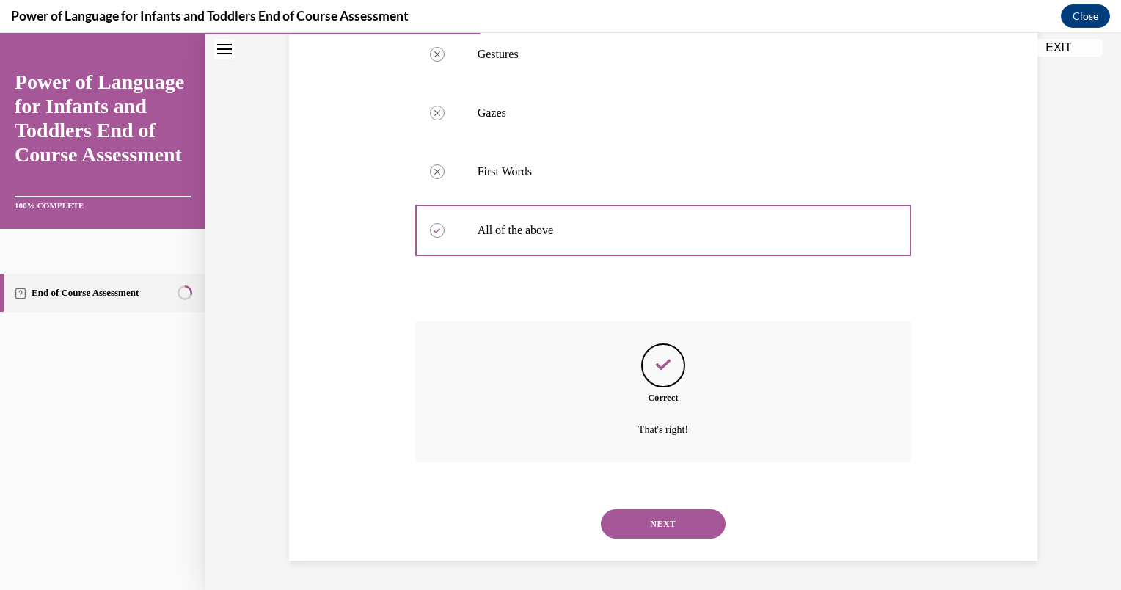
click at [686, 531] on button "NEXT" at bounding box center [663, 523] width 125 height 29
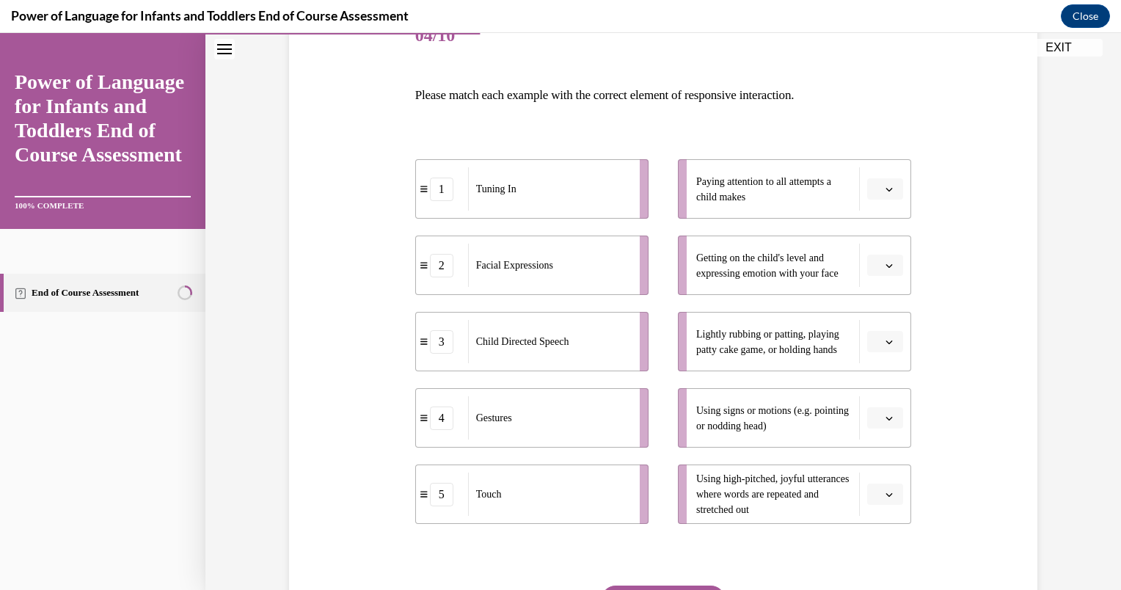
scroll to position [202, 0]
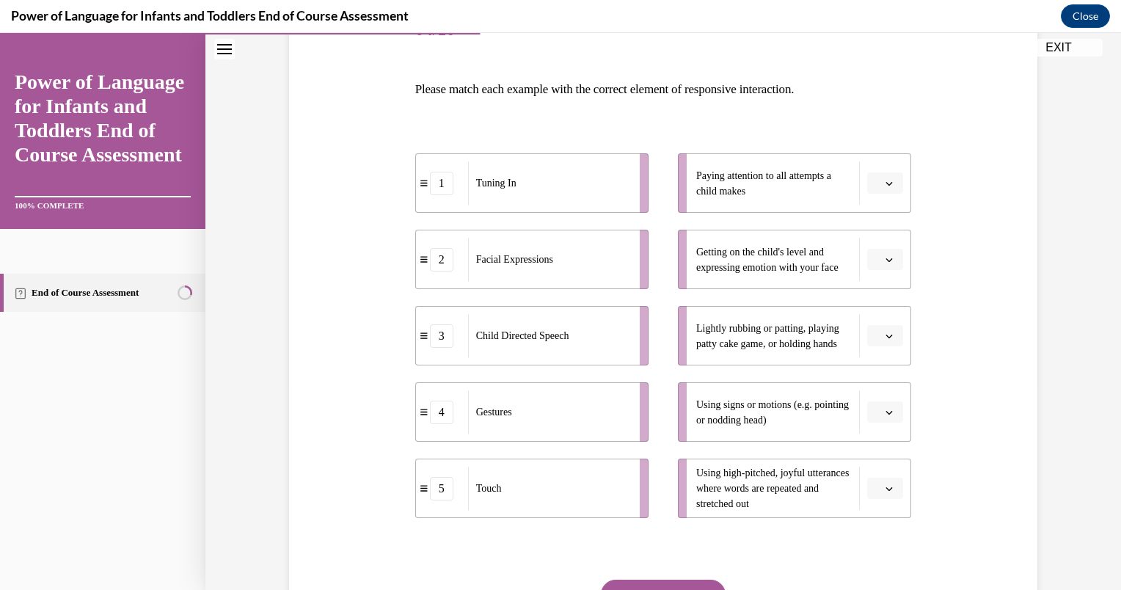
click at [886, 182] on icon "button" at bounding box center [889, 184] width 7 height 4
click at [876, 239] on span "1" at bounding box center [873, 244] width 5 height 12
click at [892, 258] on button "button" at bounding box center [885, 260] width 36 height 22
click at [878, 353] on div "2" at bounding box center [878, 349] width 37 height 29
click at [890, 334] on button "button" at bounding box center [885, 336] width 36 height 22
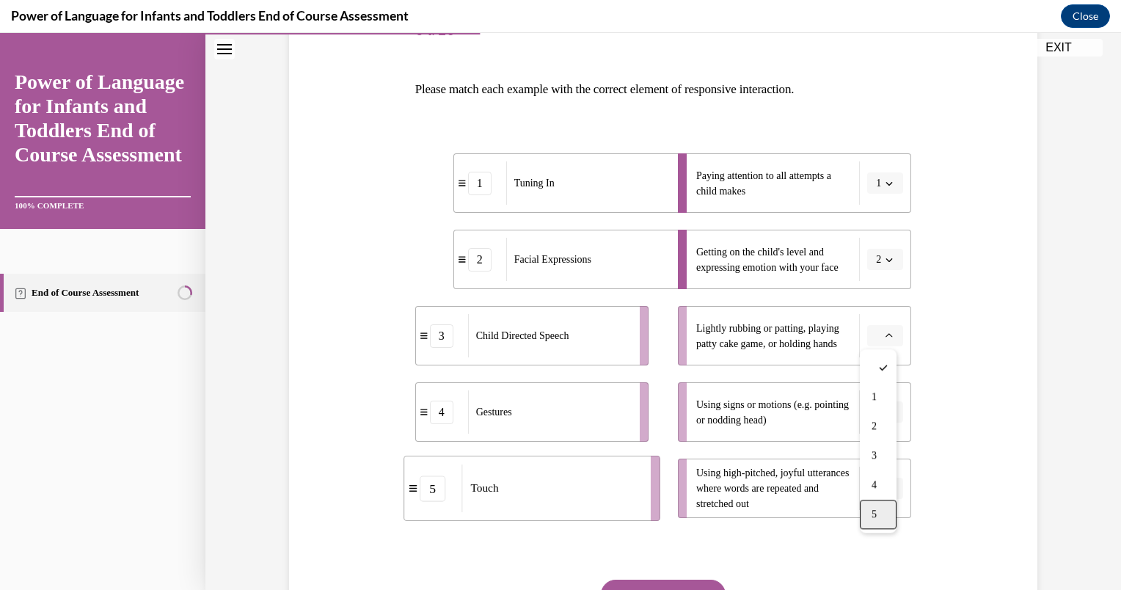
click at [872, 508] on span "5" at bounding box center [873, 514] width 5 height 12
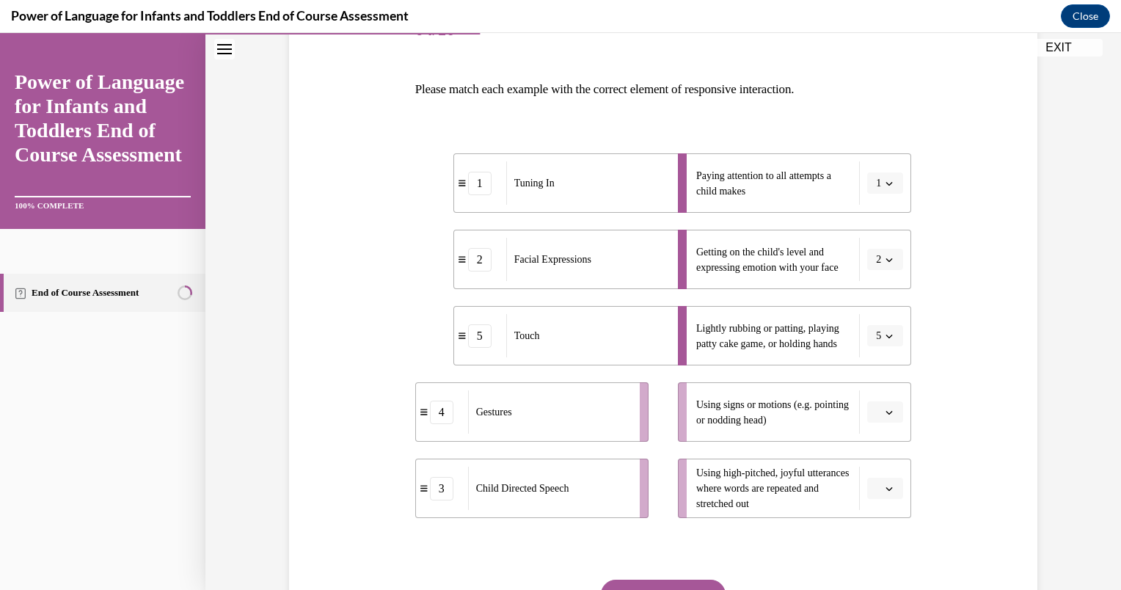
click at [889, 414] on button "button" at bounding box center [885, 412] width 36 height 22
click at [883, 353] on div "4" at bounding box center [878, 348] width 37 height 29
click at [886, 487] on icon "button" at bounding box center [889, 489] width 7 height 4
click at [880, 389] on div "3" at bounding box center [878, 395] width 37 height 29
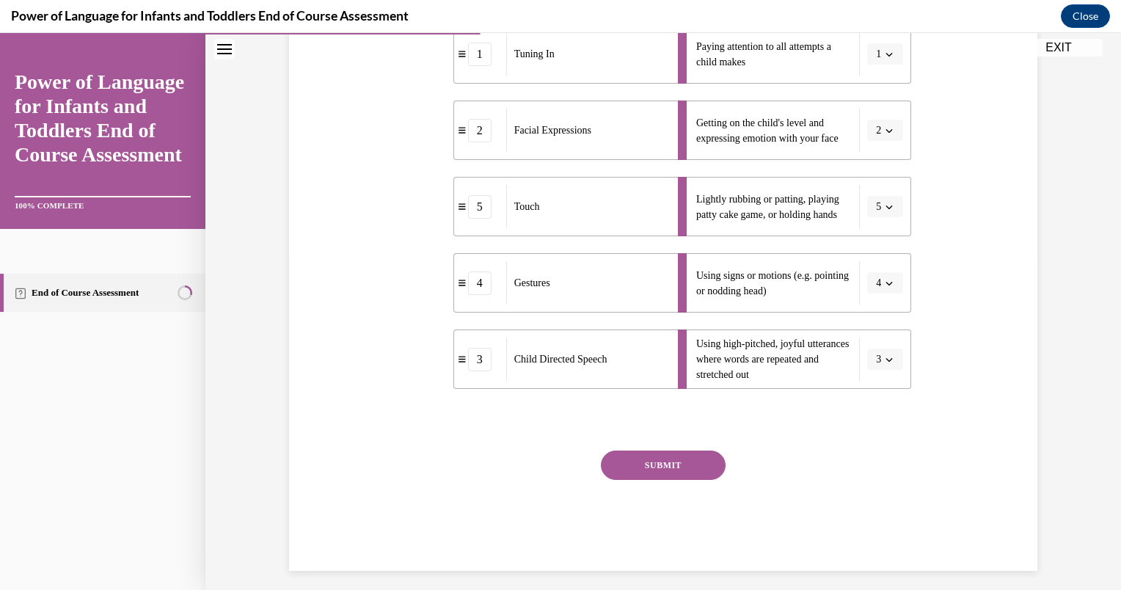
click at [650, 458] on button "SUBMIT" at bounding box center [663, 464] width 125 height 29
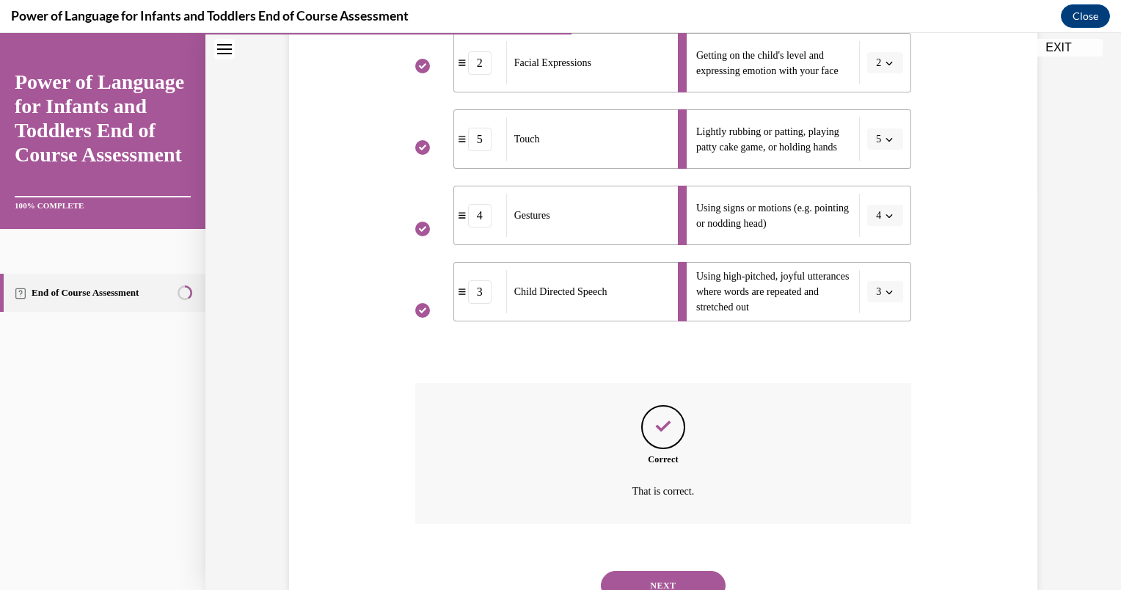
scroll to position [461, 0]
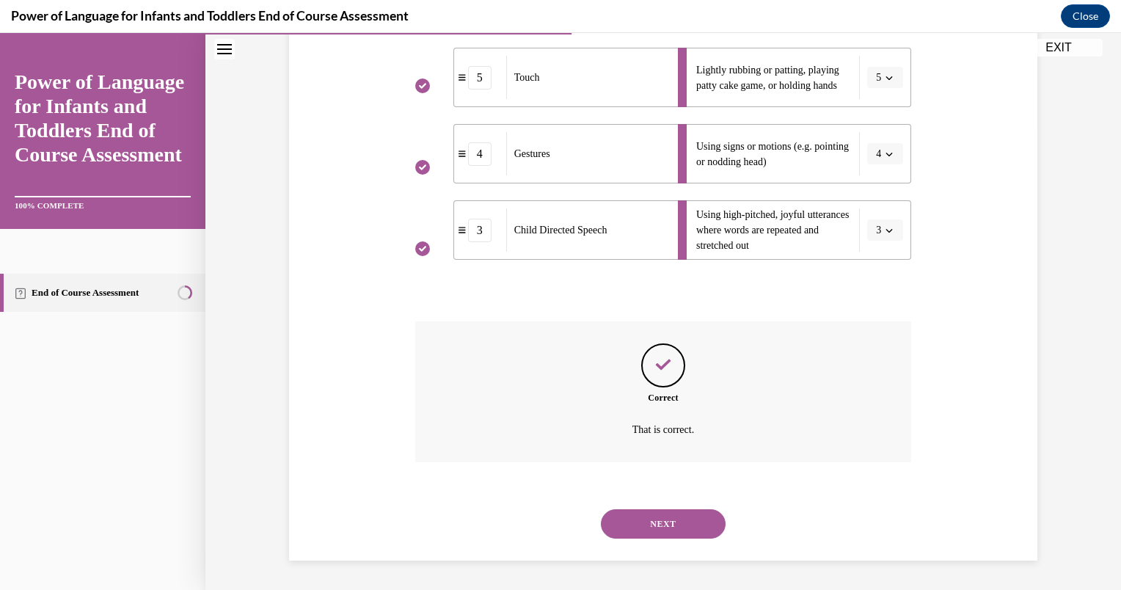
click at [651, 525] on button "NEXT" at bounding box center [663, 523] width 125 height 29
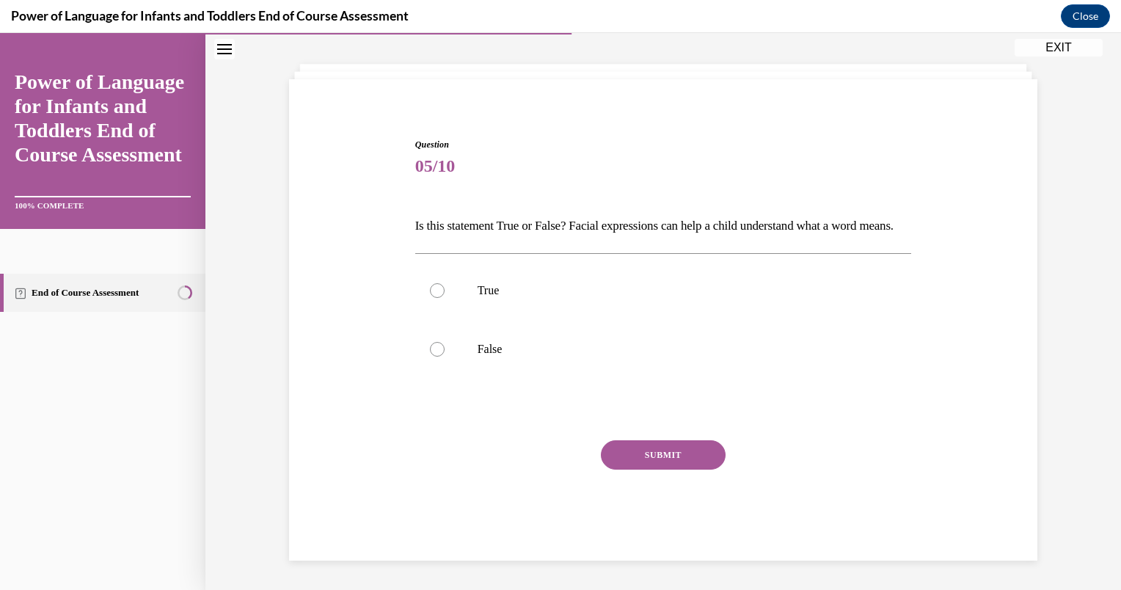
scroll to position [91, 0]
click at [505, 312] on label "True" at bounding box center [663, 290] width 497 height 59
click at [444, 298] on input "True" at bounding box center [437, 290] width 15 height 15
radio input "true"
click at [625, 452] on button "SUBMIT" at bounding box center [663, 454] width 125 height 29
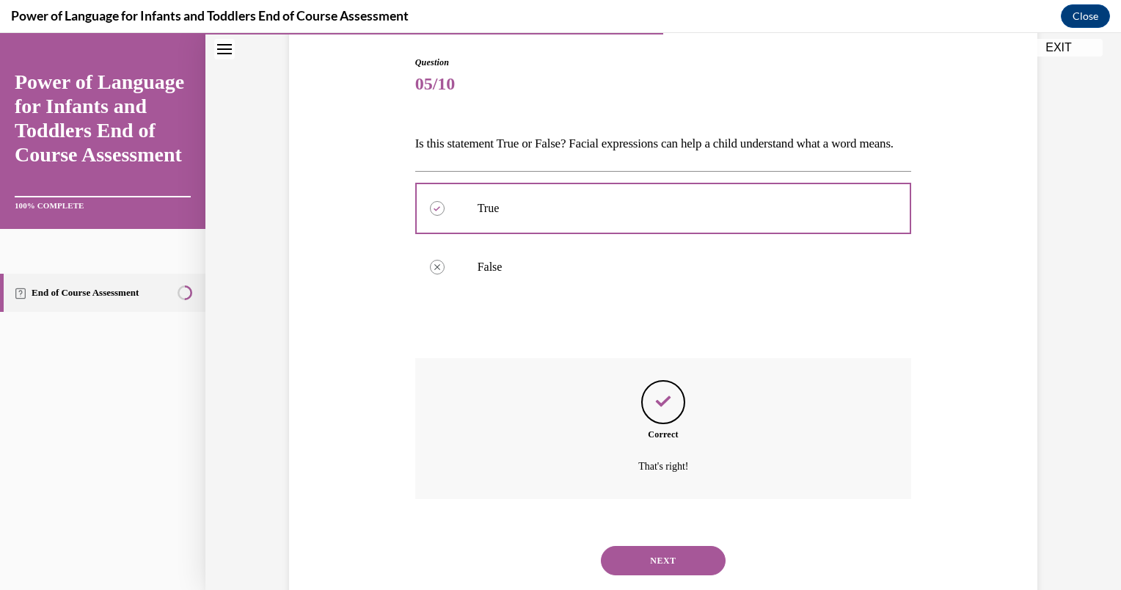
scroll to position [209, 0]
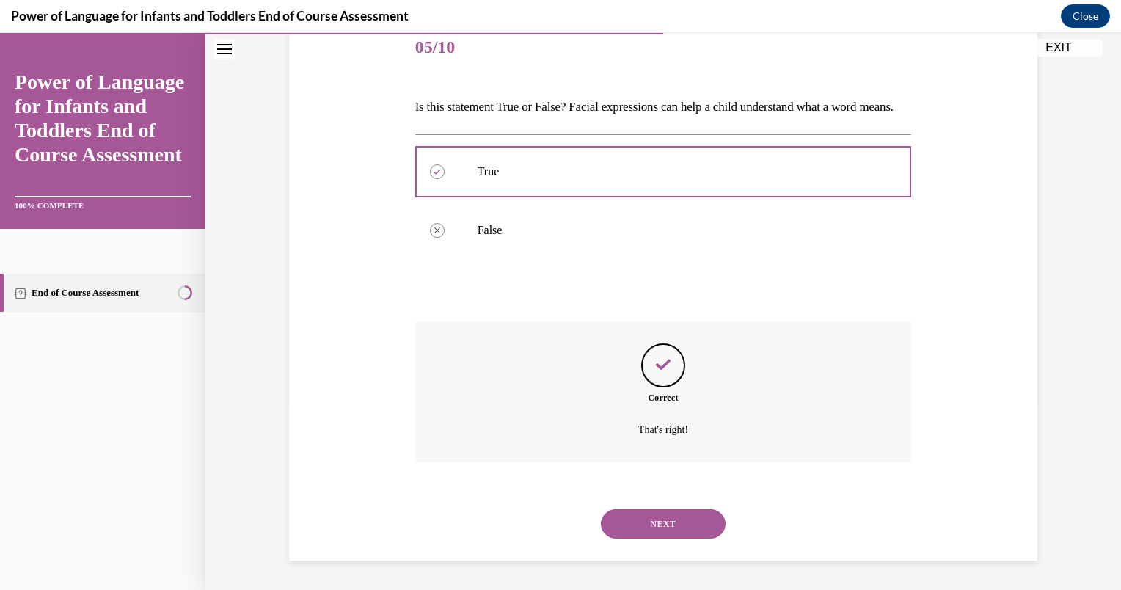
click at [626, 527] on button "NEXT" at bounding box center [663, 523] width 125 height 29
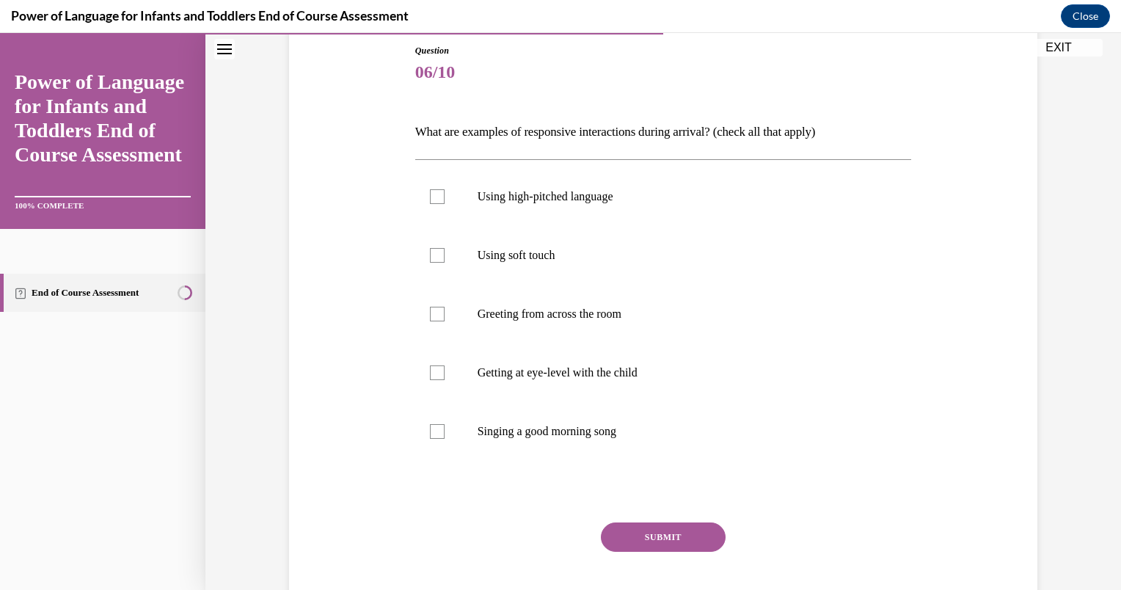
scroll to position [197, 0]
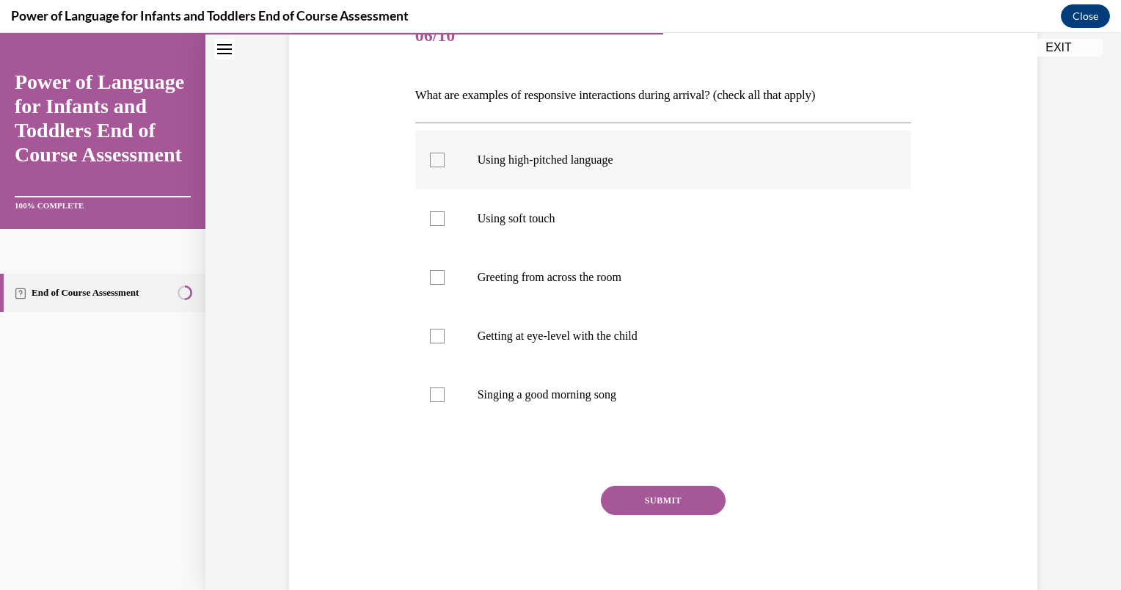
click at [533, 177] on label "Using high-pitched language" at bounding box center [663, 160] width 497 height 59
click at [444, 167] on input "Using high-pitched language" at bounding box center [437, 160] width 15 height 15
checkbox input "true"
click at [537, 213] on p "Using soft touch" at bounding box center [676, 218] width 398 height 15
click at [444, 213] on input "Using soft touch" at bounding box center [437, 218] width 15 height 15
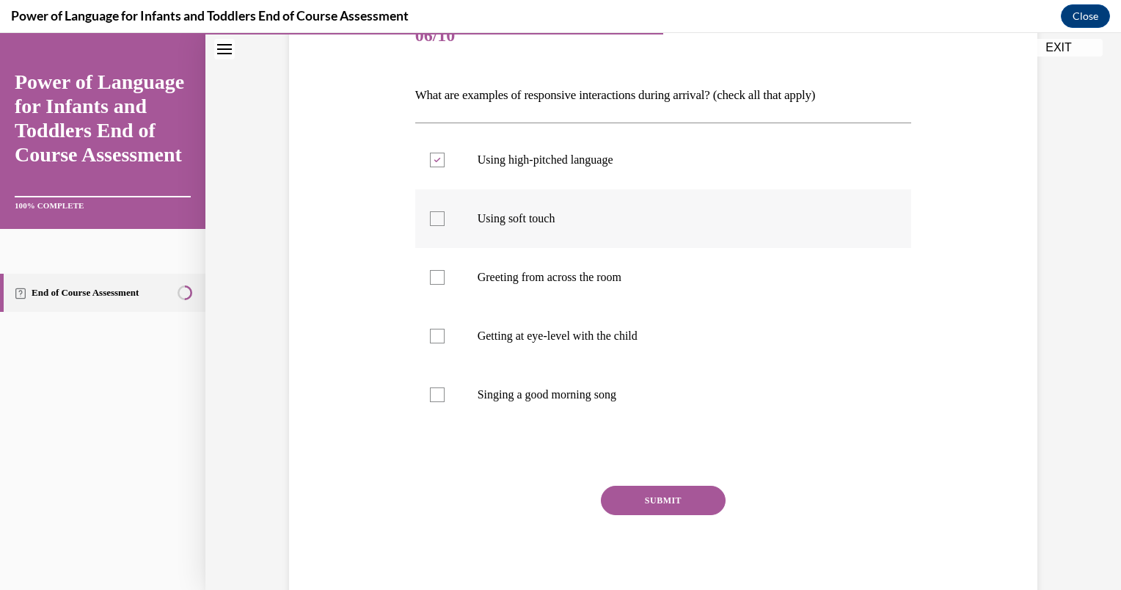
checkbox input "true"
click at [554, 337] on p "Getting at eye-level with the child" at bounding box center [676, 336] width 398 height 15
click at [444, 337] on input "Getting at eye-level with the child" at bounding box center [437, 336] width 15 height 15
checkbox input "true"
click at [557, 395] on p "Singing a good morning song" at bounding box center [676, 394] width 398 height 15
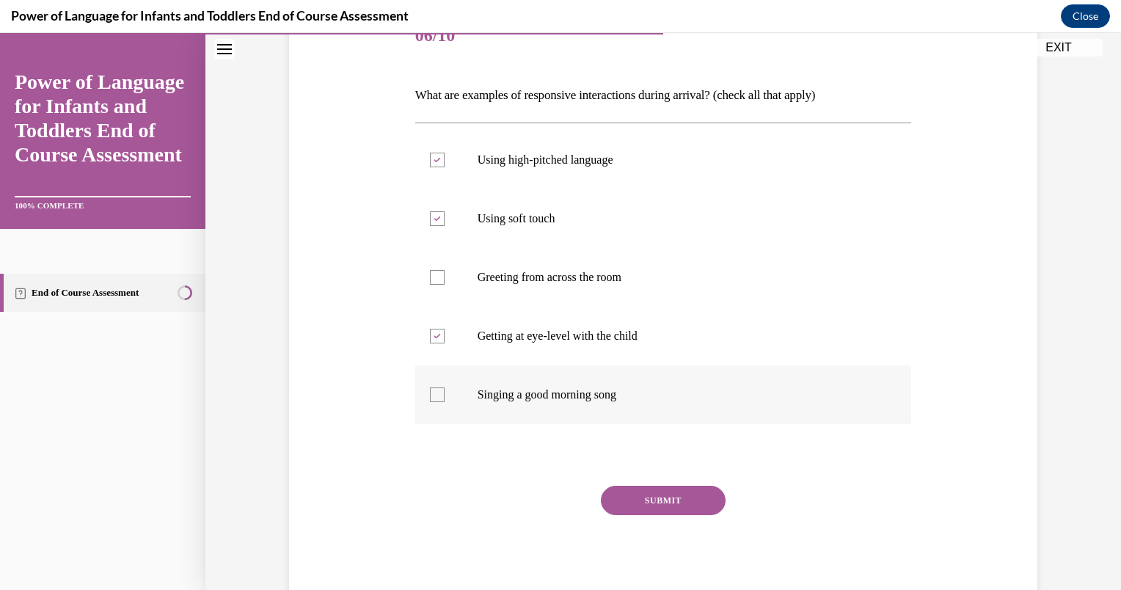
click at [444, 395] on input "Singing a good morning song" at bounding box center [437, 394] width 15 height 15
checkbox input "true"
click at [631, 510] on button "SUBMIT" at bounding box center [663, 500] width 125 height 29
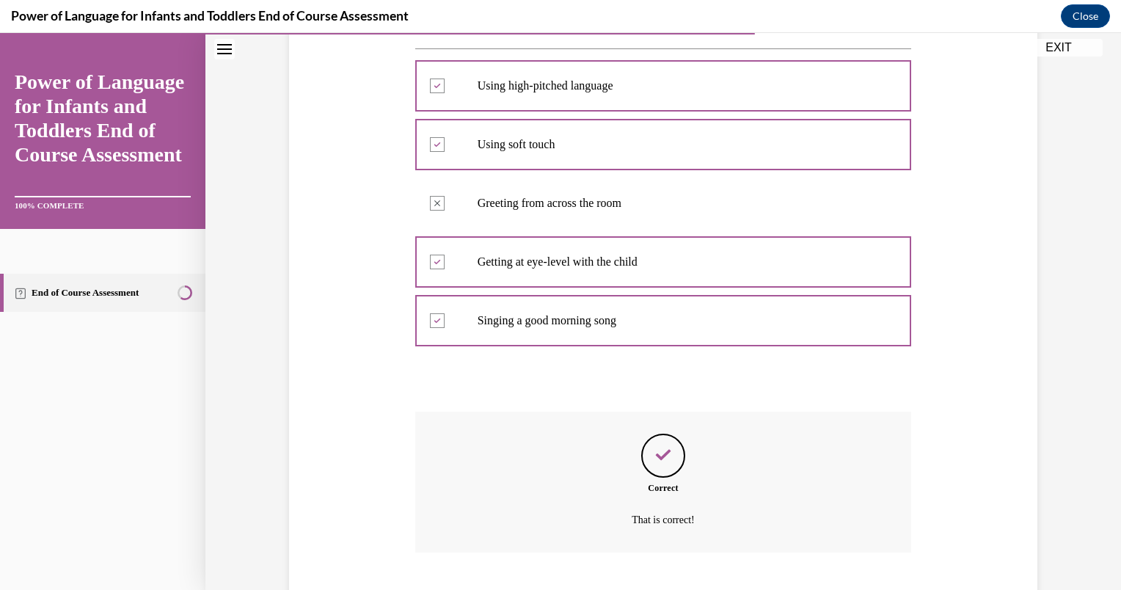
scroll to position [360, 0]
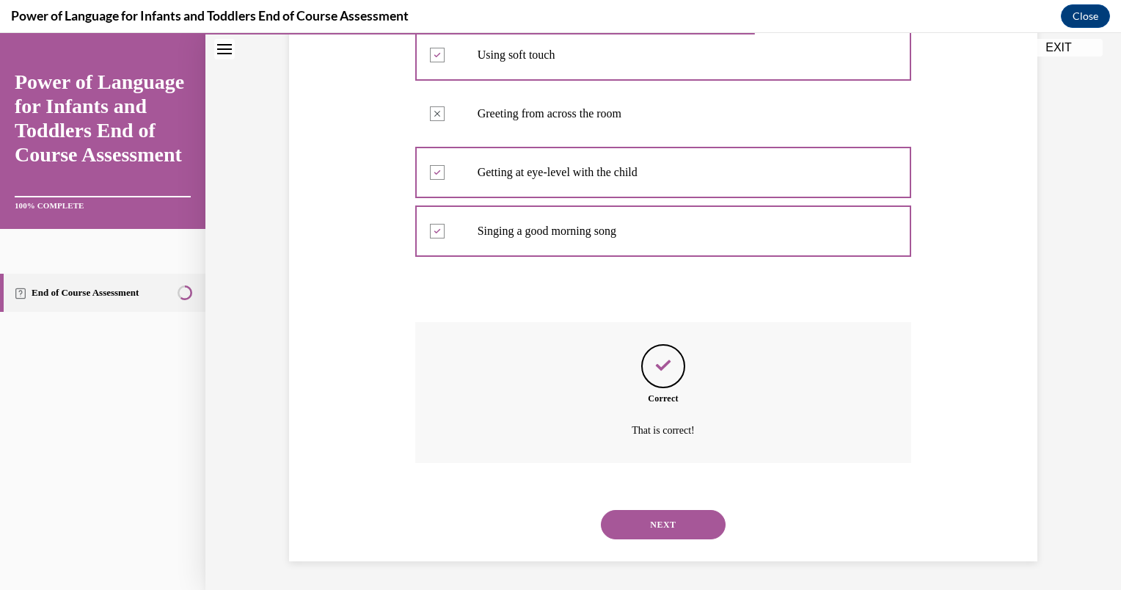
click at [648, 537] on button "NEXT" at bounding box center [663, 524] width 125 height 29
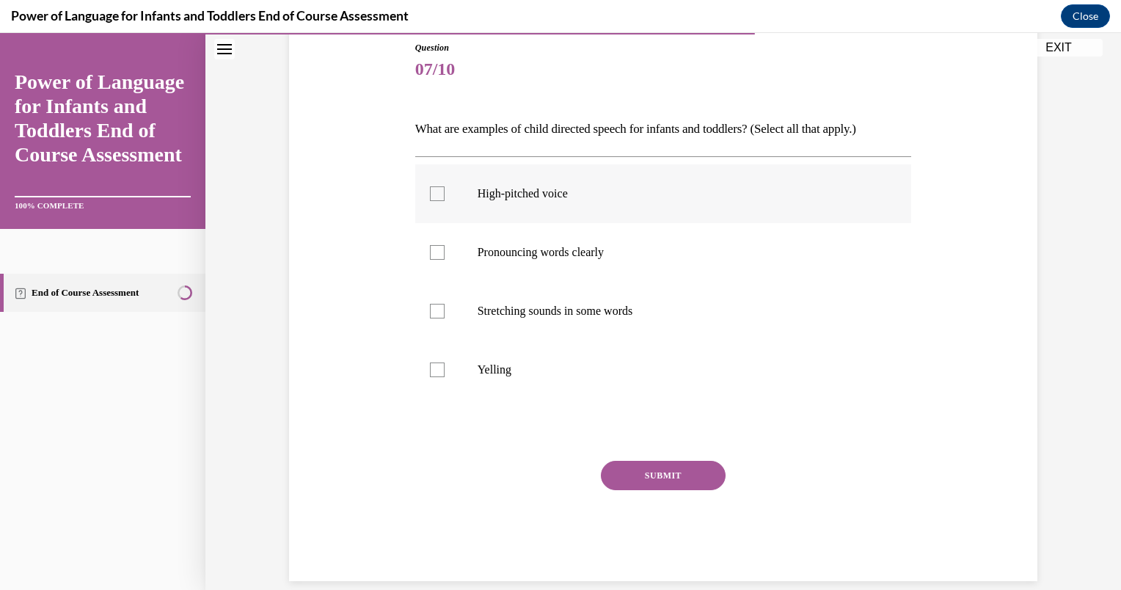
click at [573, 183] on label "High-pitched voice" at bounding box center [663, 193] width 497 height 59
click at [444, 186] on input "High-pitched voice" at bounding box center [437, 193] width 15 height 15
checkbox input "true"
click at [558, 293] on label "Stretching sounds in some words" at bounding box center [663, 311] width 497 height 59
click at [444, 304] on input "Stretching sounds in some words" at bounding box center [437, 311] width 15 height 15
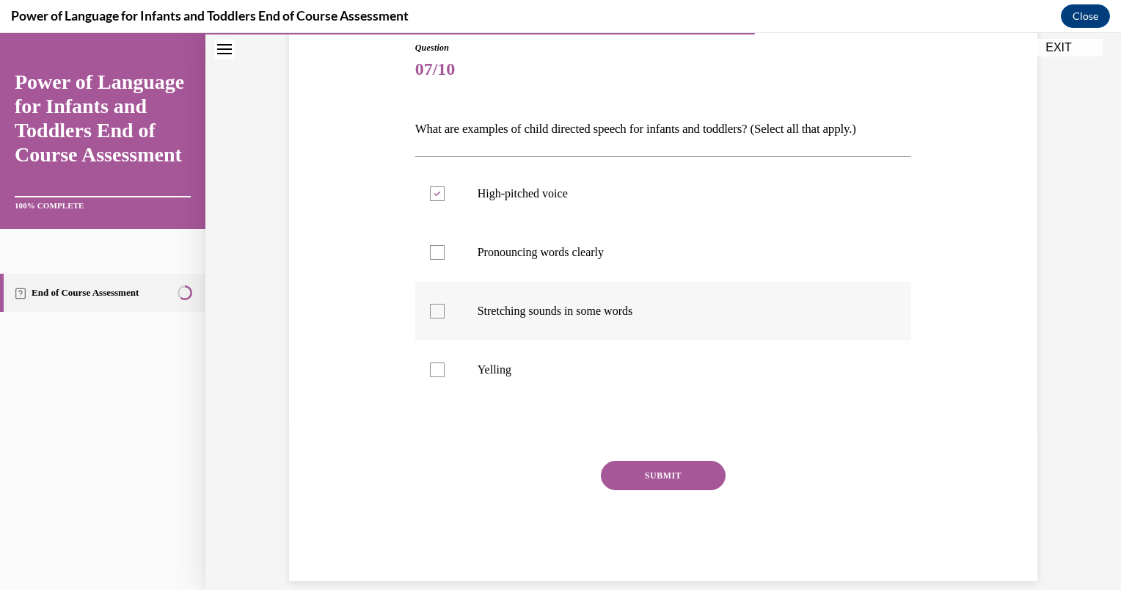
checkbox input "true"
click at [554, 263] on label "Pronouncing words clearly" at bounding box center [663, 252] width 497 height 59
click at [444, 260] on input "Pronouncing words clearly" at bounding box center [437, 252] width 15 height 15
checkbox input "true"
click at [634, 481] on button "SUBMIT" at bounding box center [663, 475] width 125 height 29
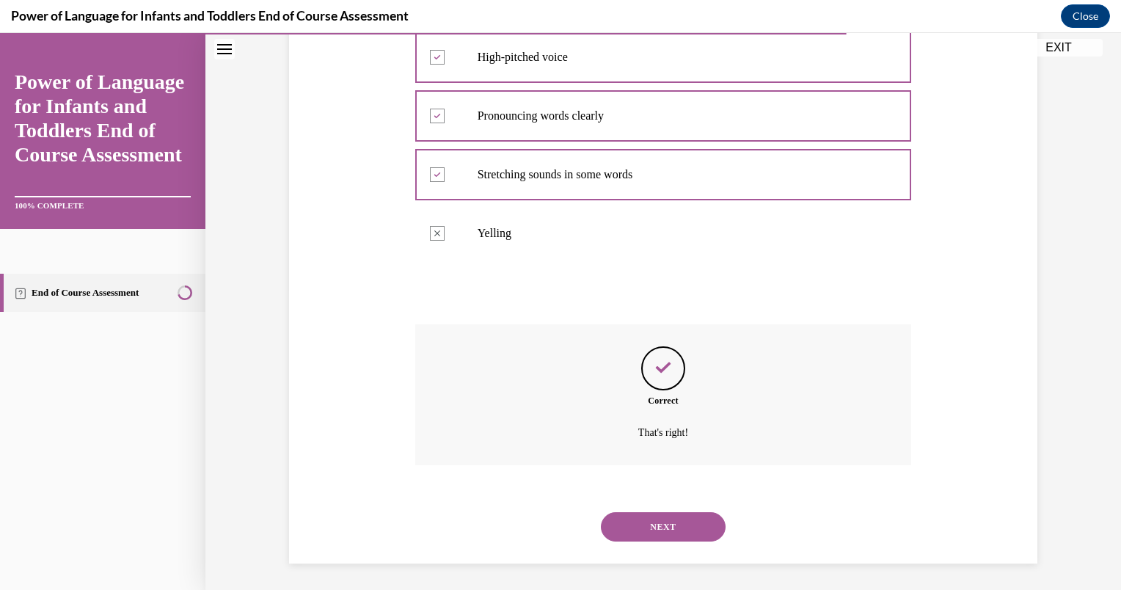
scroll to position [301, 0]
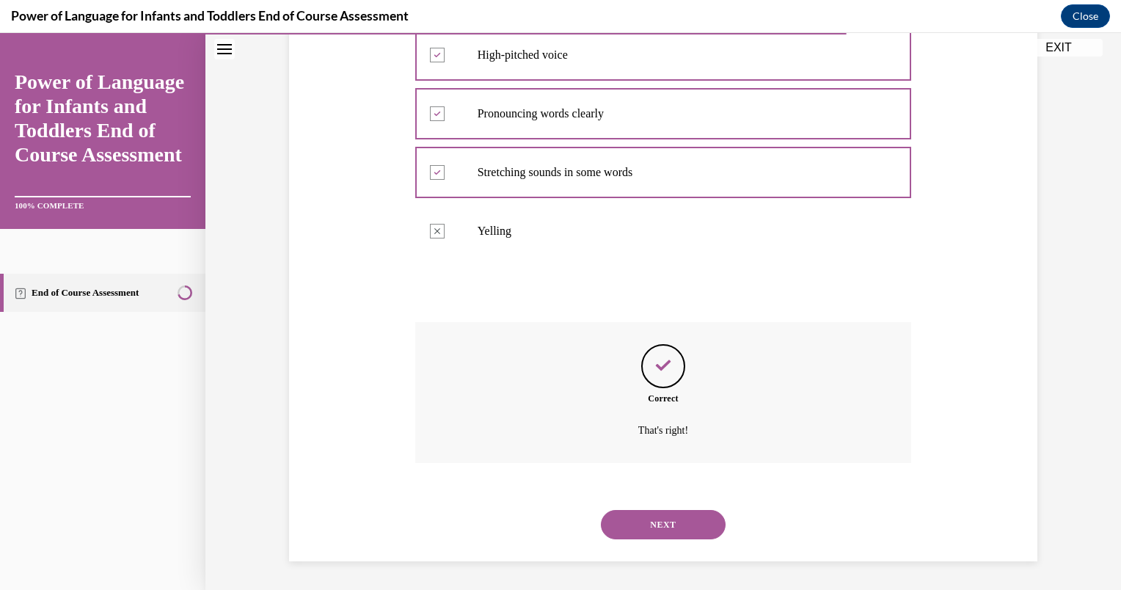
click at [619, 513] on button "NEXT" at bounding box center [663, 524] width 125 height 29
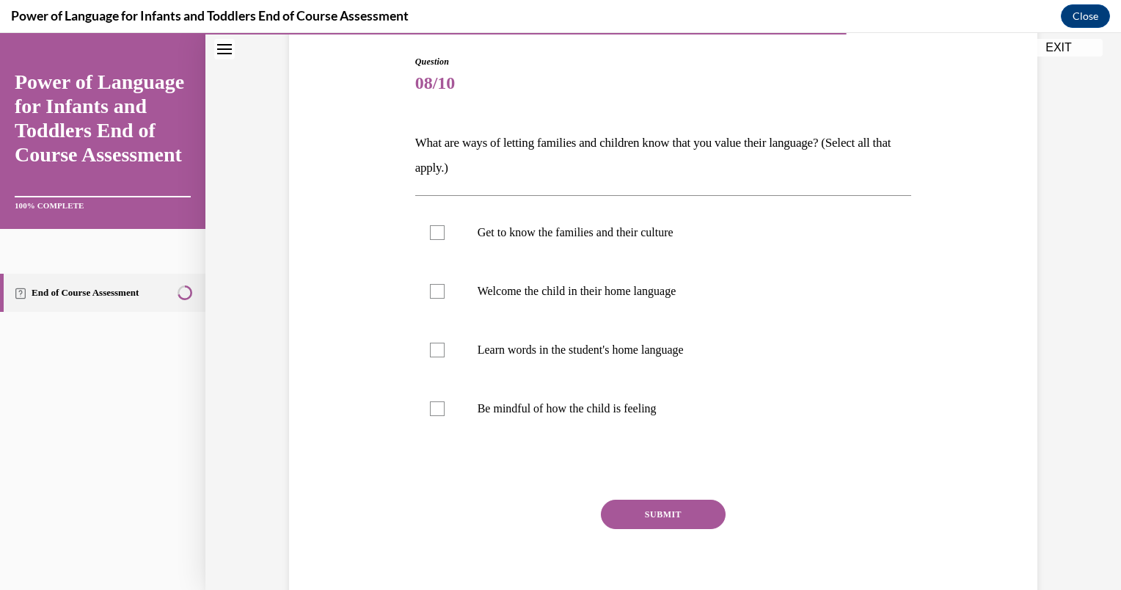
scroll to position [208, 0]
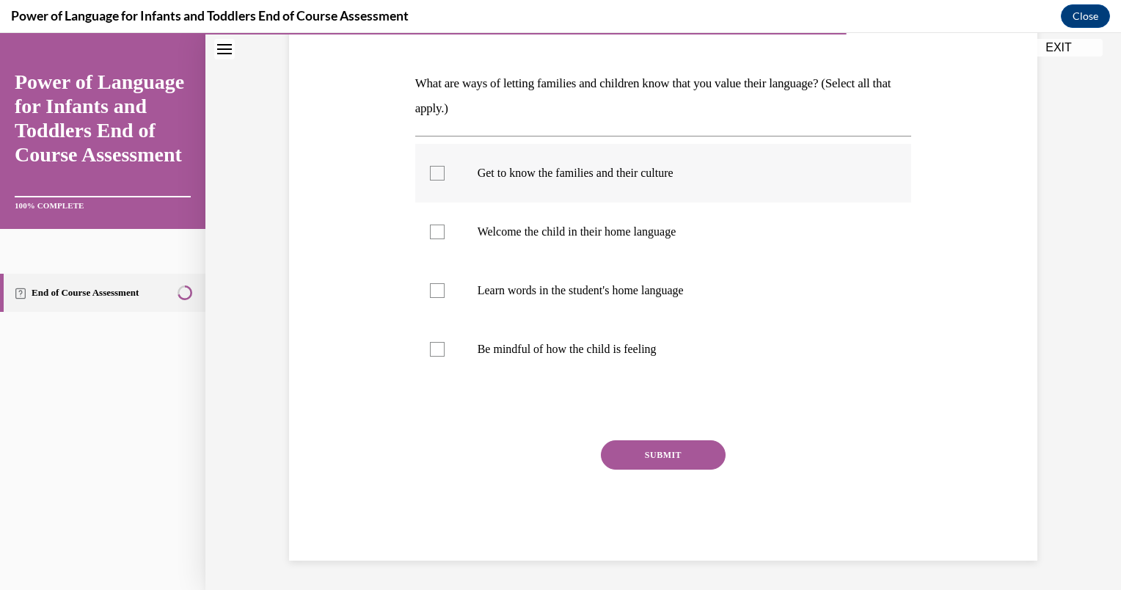
click at [527, 171] on p "Get to know the families and their culture" at bounding box center [676, 173] width 398 height 15
click at [444, 171] on input "Get to know the families and their culture" at bounding box center [437, 173] width 15 height 15
checkbox input "true"
click at [527, 225] on p "Welcome the child in their home language" at bounding box center [676, 231] width 398 height 15
click at [444, 225] on input "Welcome the child in their home language" at bounding box center [437, 231] width 15 height 15
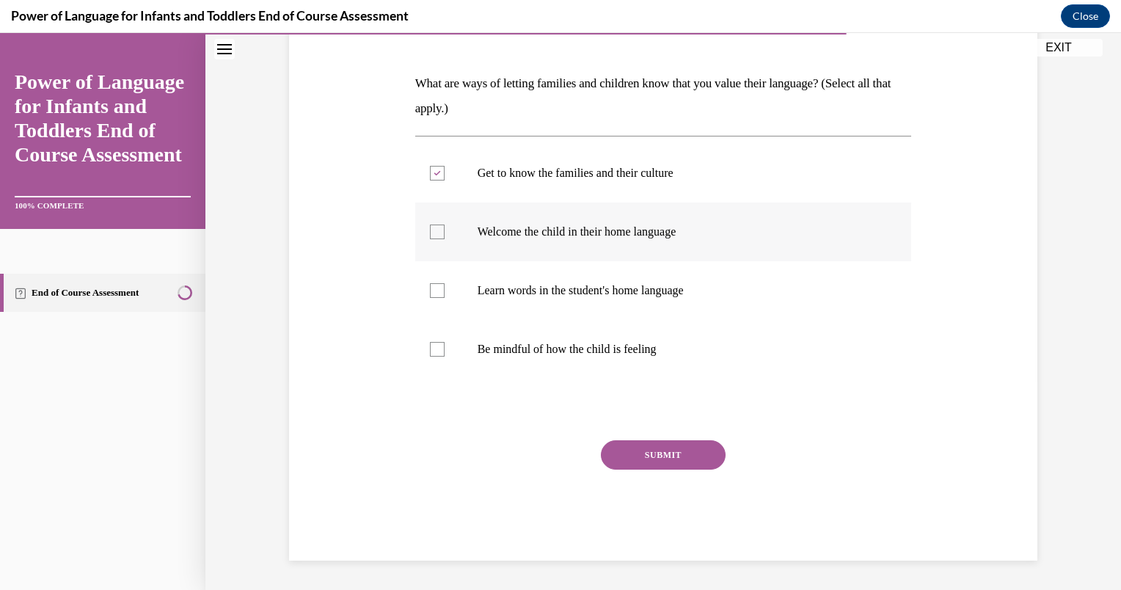
checkbox input "true"
click at [546, 296] on p "Learn words in the student's home language" at bounding box center [676, 290] width 398 height 15
click at [444, 296] on input "Learn words in the student's home language" at bounding box center [437, 290] width 15 height 15
checkbox input "true"
click at [604, 361] on label "Be mindful of how the child is feeling" at bounding box center [663, 349] width 497 height 59
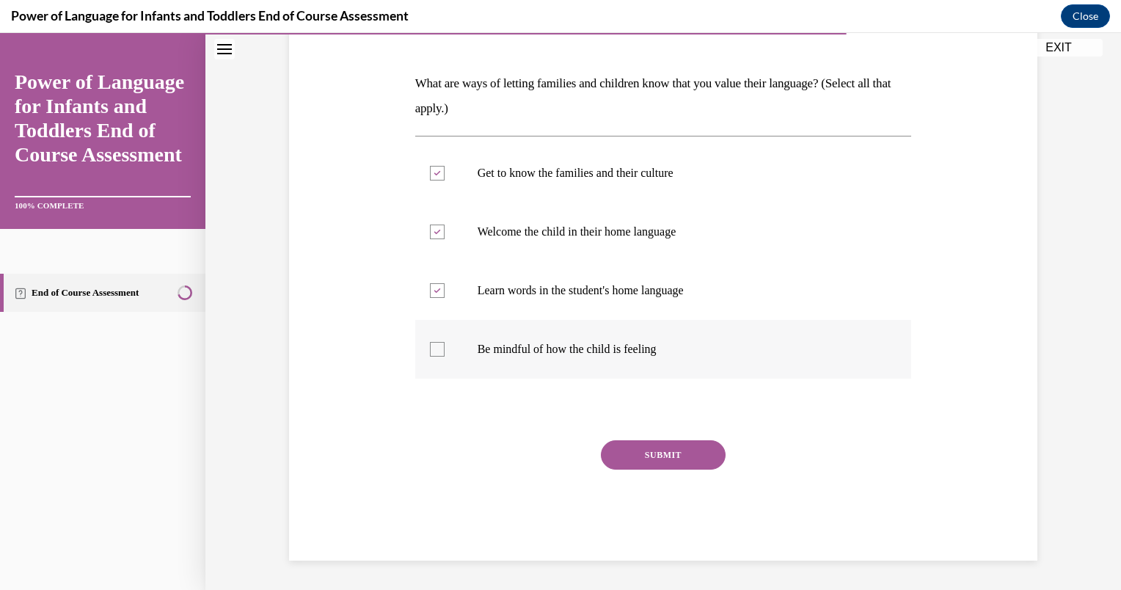
click at [444, 356] on input "Be mindful of how the child is feeling" at bounding box center [437, 349] width 15 height 15
click at [604, 361] on label "Be mindful of how the child is feeling" at bounding box center [663, 349] width 497 height 59
click at [444, 356] on input "Be mindful of how the child is feeling" at bounding box center [437, 349] width 15 height 15
drag, startPoint x: 604, startPoint y: 361, endPoint x: 548, endPoint y: 371, distance: 57.4
click at [548, 371] on label "Be mindful of how the child is feeling" at bounding box center [663, 349] width 497 height 59
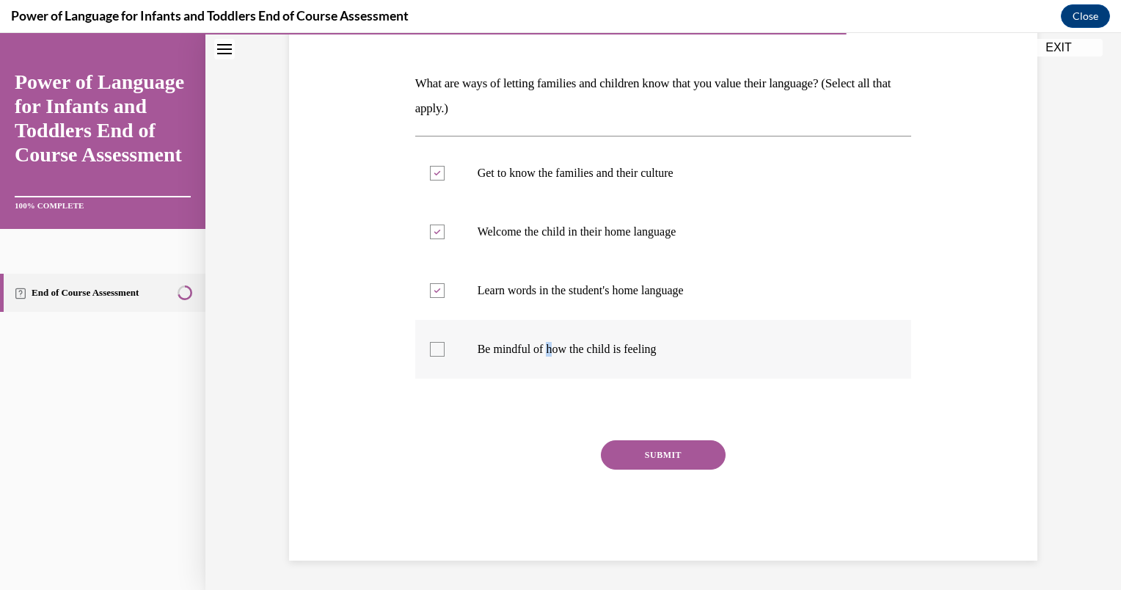
drag, startPoint x: 548, startPoint y: 371, endPoint x: 509, endPoint y: 341, distance: 49.1
click at [509, 341] on label "Be mindful of how the child is feeling" at bounding box center [663, 349] width 497 height 59
click at [444, 342] on input "Be mindful of how the child is feeling" at bounding box center [437, 349] width 15 height 15
checkbox input "true"
click at [646, 465] on button "SUBMIT" at bounding box center [663, 454] width 125 height 29
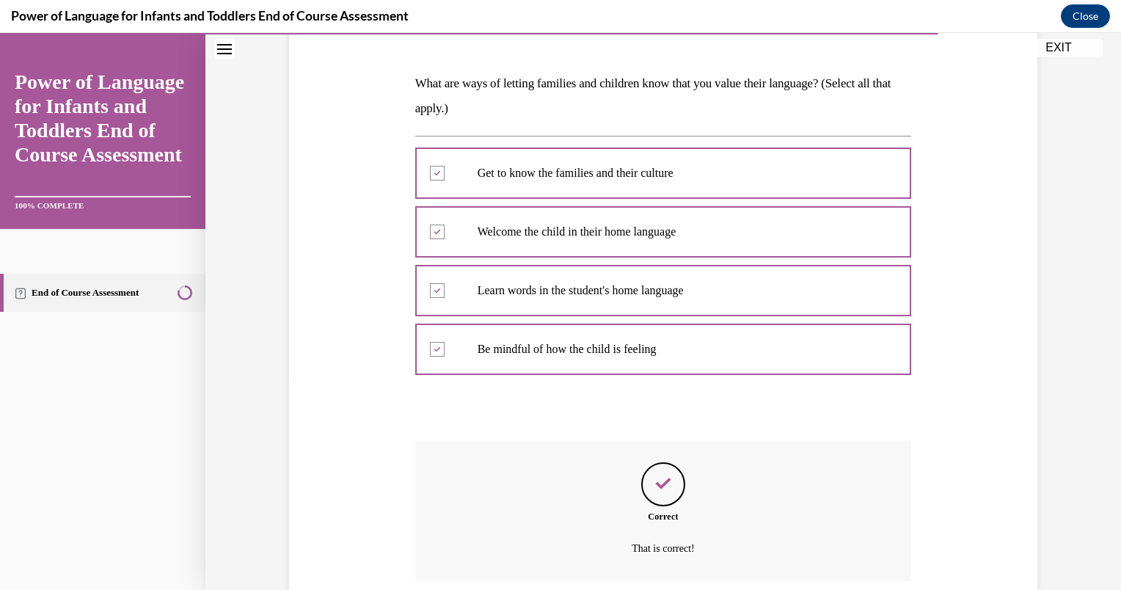
scroll to position [326, 0]
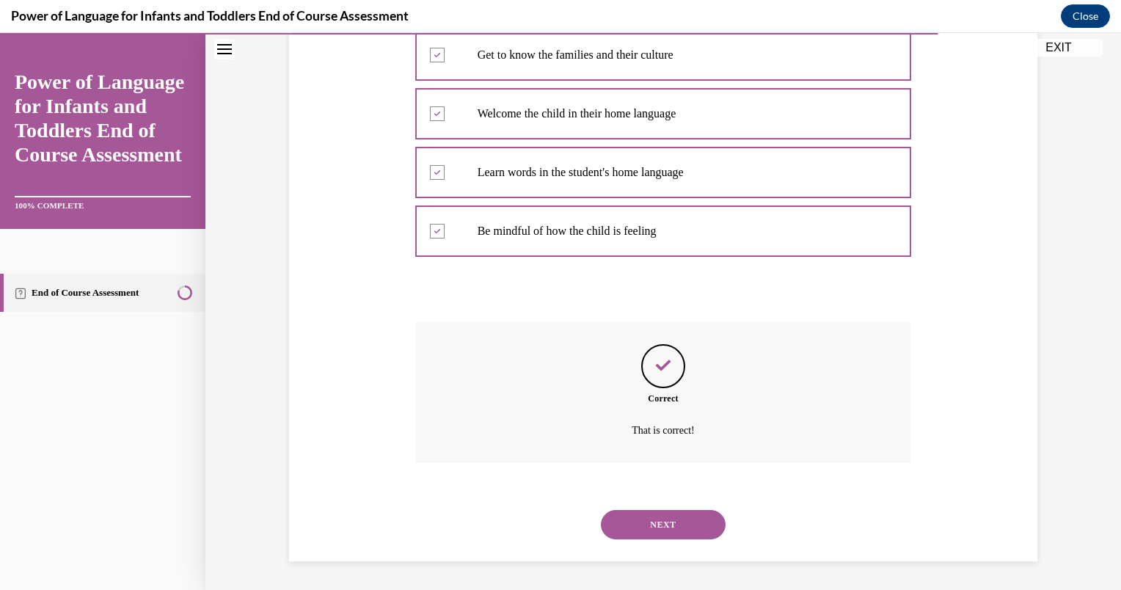
click at [638, 532] on button "NEXT" at bounding box center [663, 524] width 125 height 29
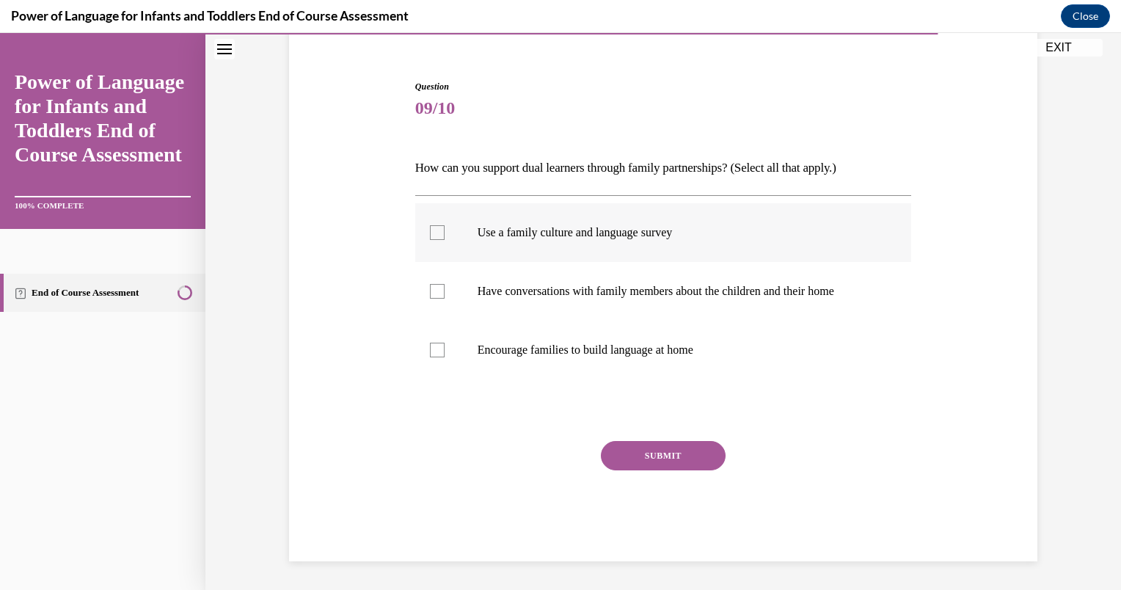
click at [565, 237] on p "Use a family culture and language survey" at bounding box center [676, 232] width 398 height 15
click at [444, 237] on input "Use a family culture and language survey" at bounding box center [437, 232] width 15 height 15
checkbox input "true"
click at [576, 289] on p "Have conversations with family members about the children and their home" at bounding box center [676, 291] width 398 height 15
click at [444, 289] on input "Have conversations with family members about the children and their home" at bounding box center [437, 291] width 15 height 15
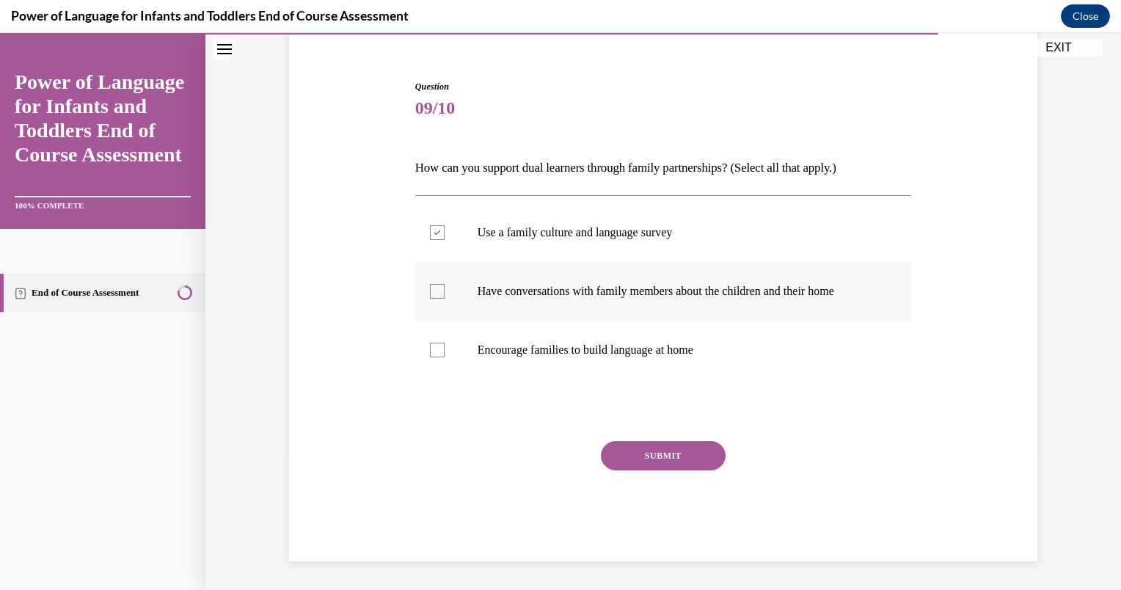
checkbox input "true"
click at [573, 340] on label "Encourage families to build language at home" at bounding box center [663, 349] width 497 height 59
click at [444, 342] on input "Encourage families to build language at home" at bounding box center [437, 349] width 15 height 15
checkbox input "true"
click at [614, 447] on button "SUBMIT" at bounding box center [663, 455] width 125 height 29
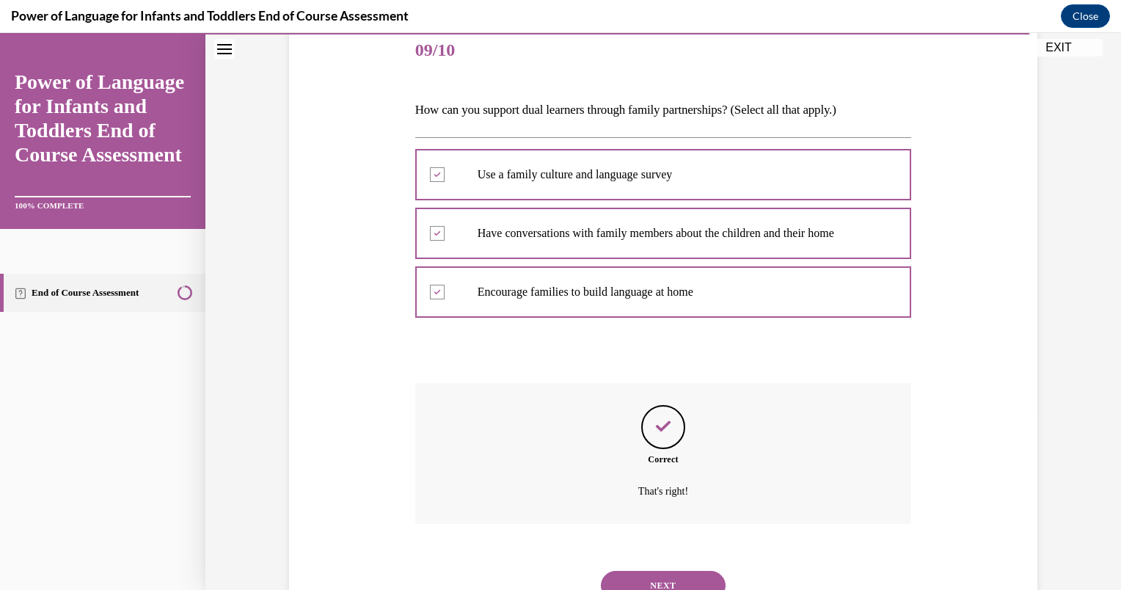
scroll to position [243, 0]
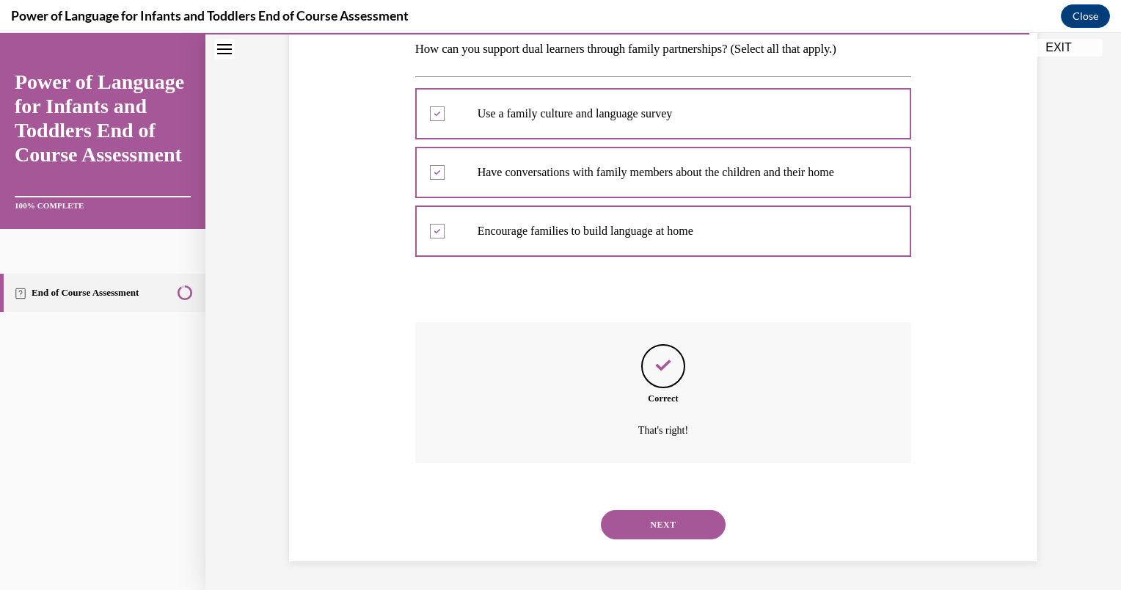
click at [632, 522] on button "NEXT" at bounding box center [663, 524] width 125 height 29
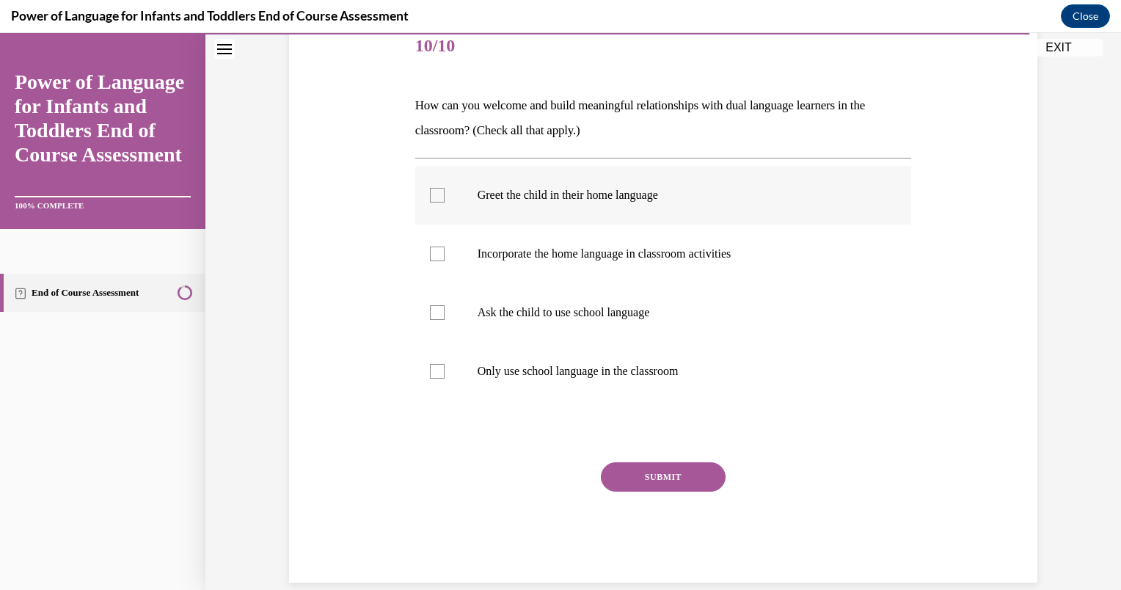
scroll to position [190, 0]
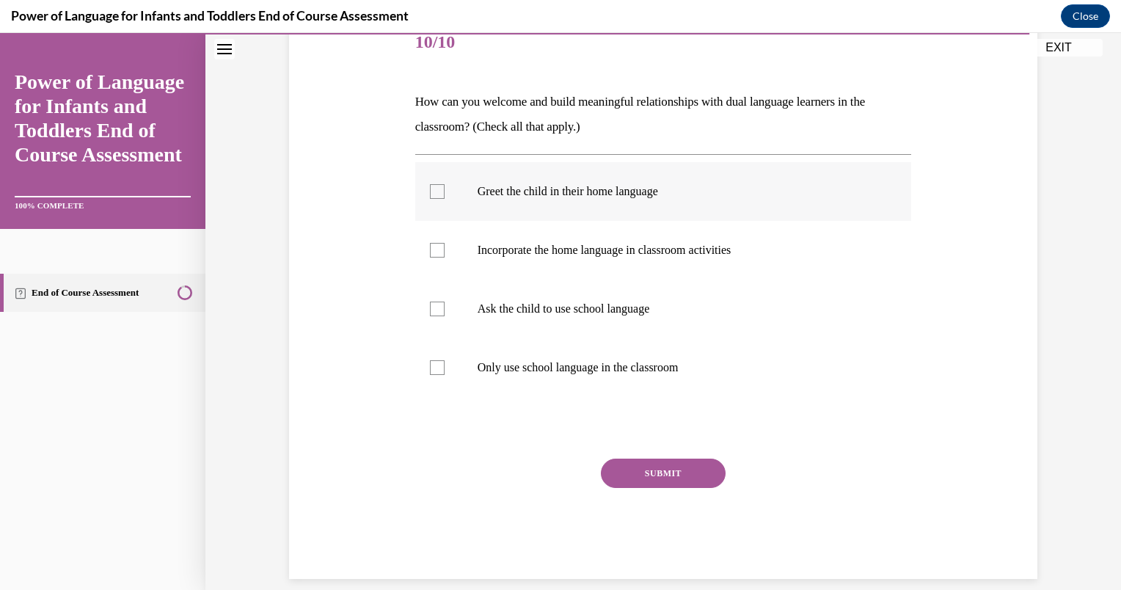
click at [521, 205] on label "Greet the child in their home language" at bounding box center [663, 191] width 497 height 59
click at [444, 199] on input "Greet the child in their home language" at bounding box center [437, 191] width 15 height 15
checkbox input "true"
click at [535, 252] on p "Incorporate the home language in classroom activities" at bounding box center [676, 250] width 398 height 15
click at [444, 252] on input "Incorporate the home language in classroom activities" at bounding box center [437, 250] width 15 height 15
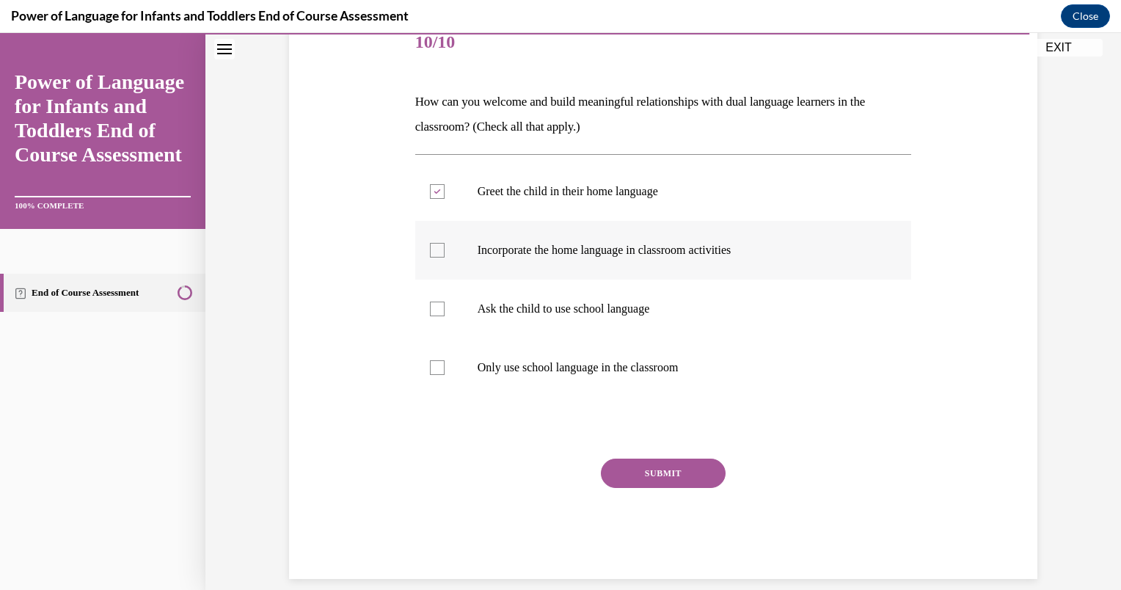
checkbox input "true"
click at [545, 305] on p "Ask the child to use school language" at bounding box center [676, 308] width 398 height 15
click at [444, 305] on input "Ask the child to use school language" at bounding box center [437, 308] width 15 height 15
checkbox input "true"
click at [642, 481] on button "SUBMIT" at bounding box center [663, 472] width 125 height 29
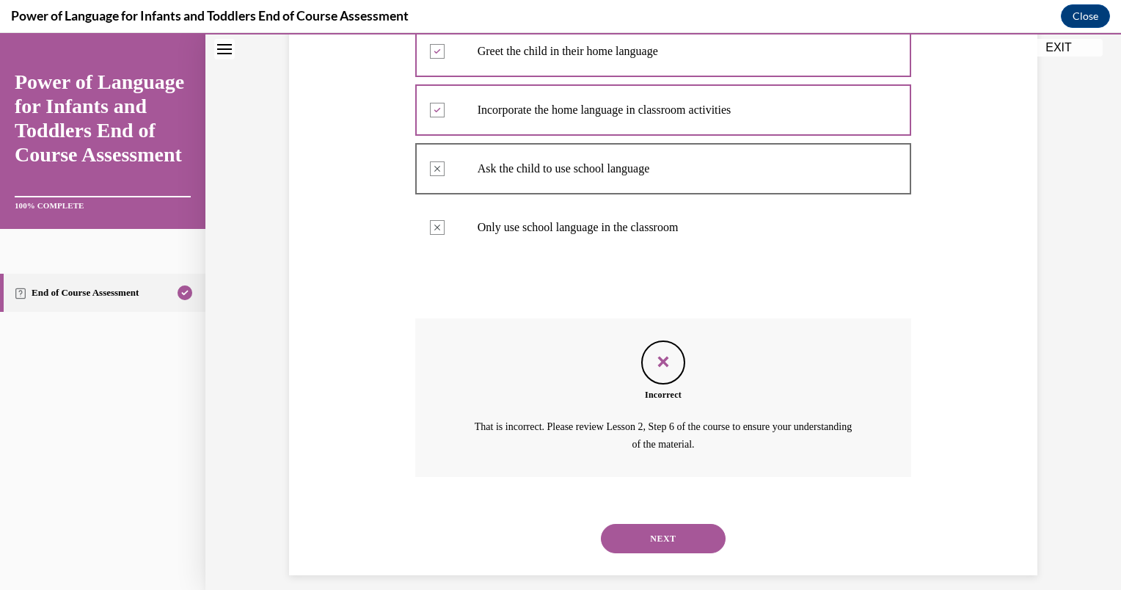
scroll to position [344, 0]
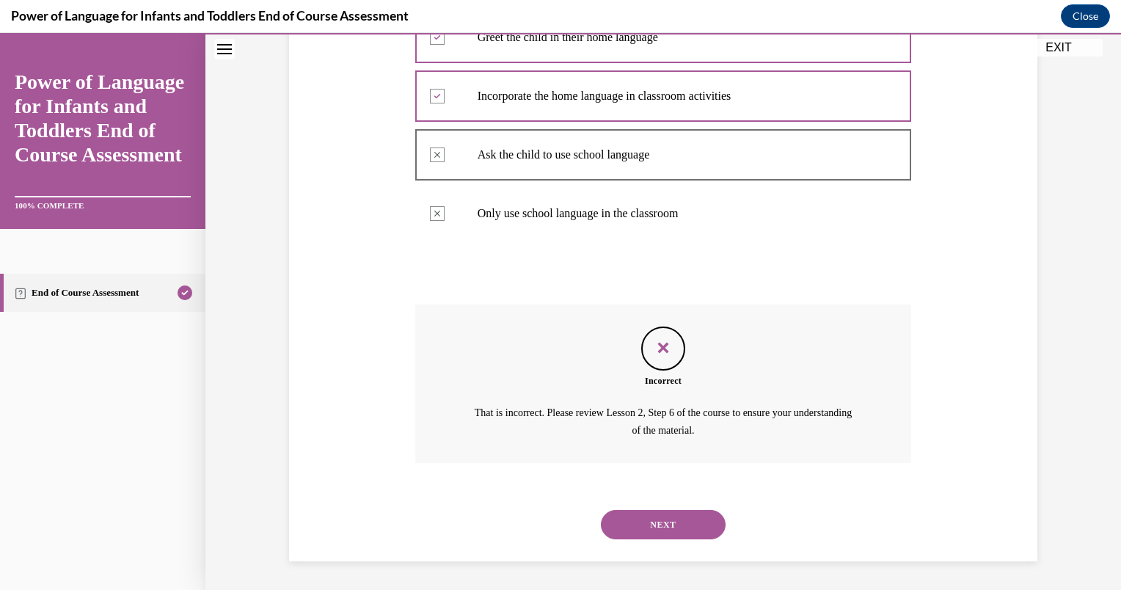
click at [648, 510] on button "NEXT" at bounding box center [663, 524] width 125 height 29
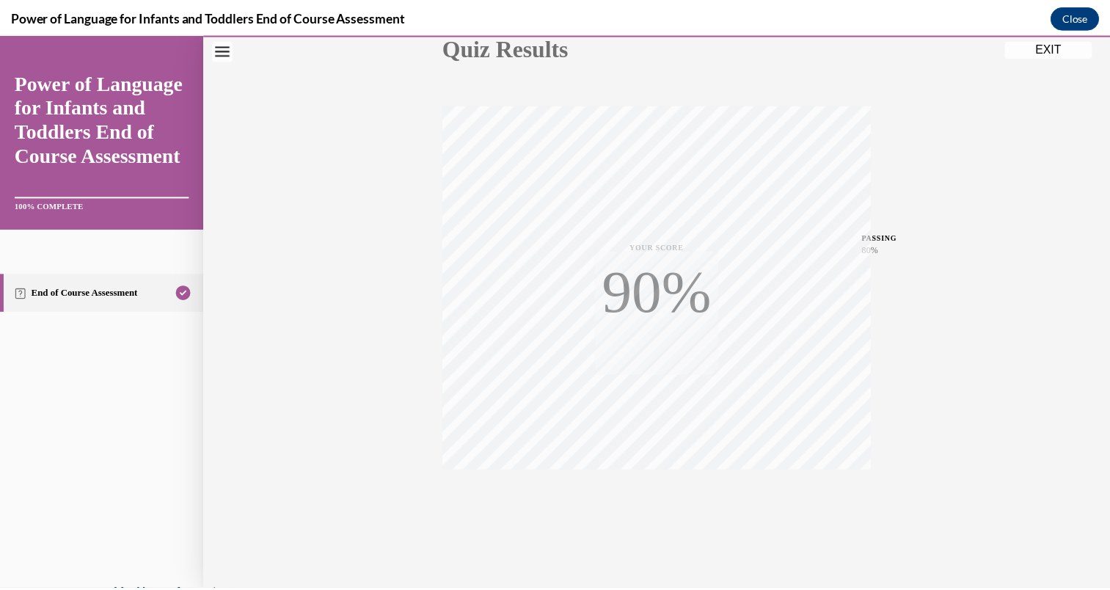
scroll to position [194, 0]
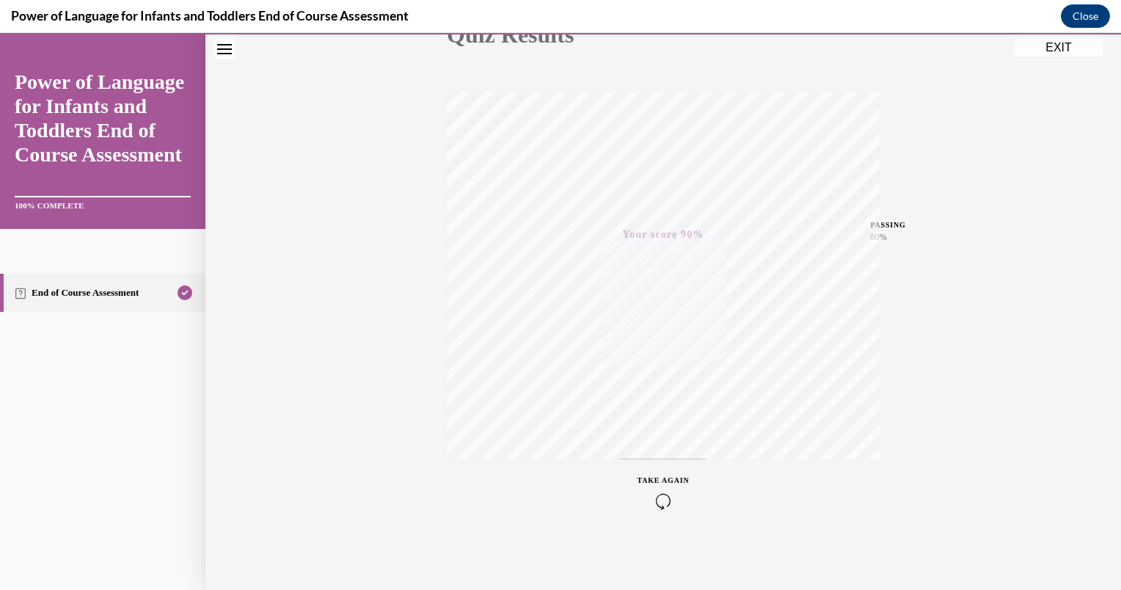
click at [1053, 54] on button "EXIT" at bounding box center [1058, 48] width 88 height 18
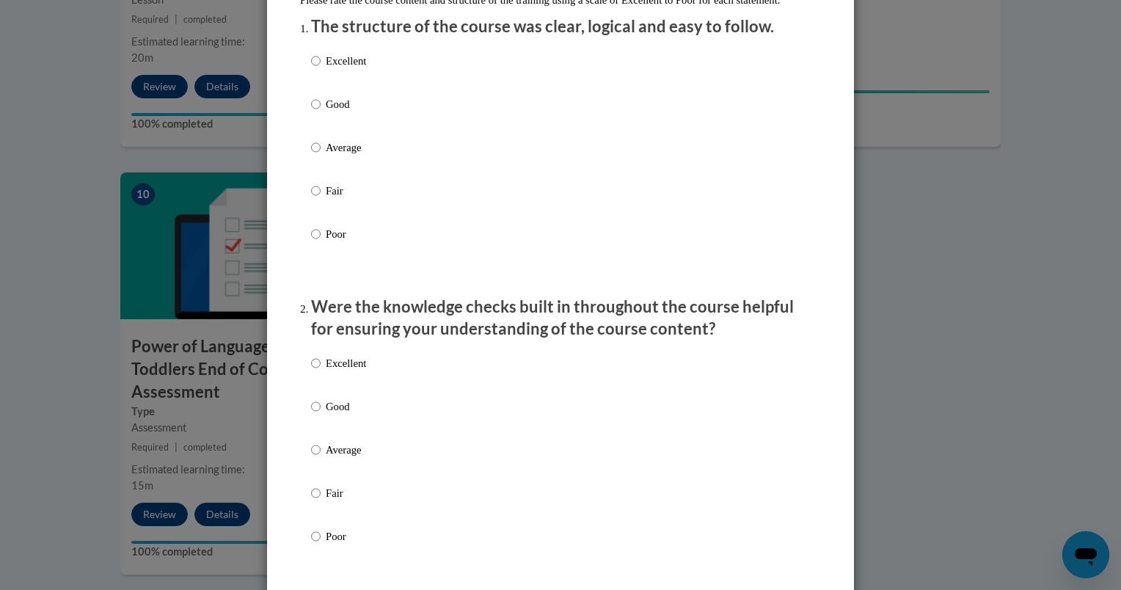
scroll to position [193, 0]
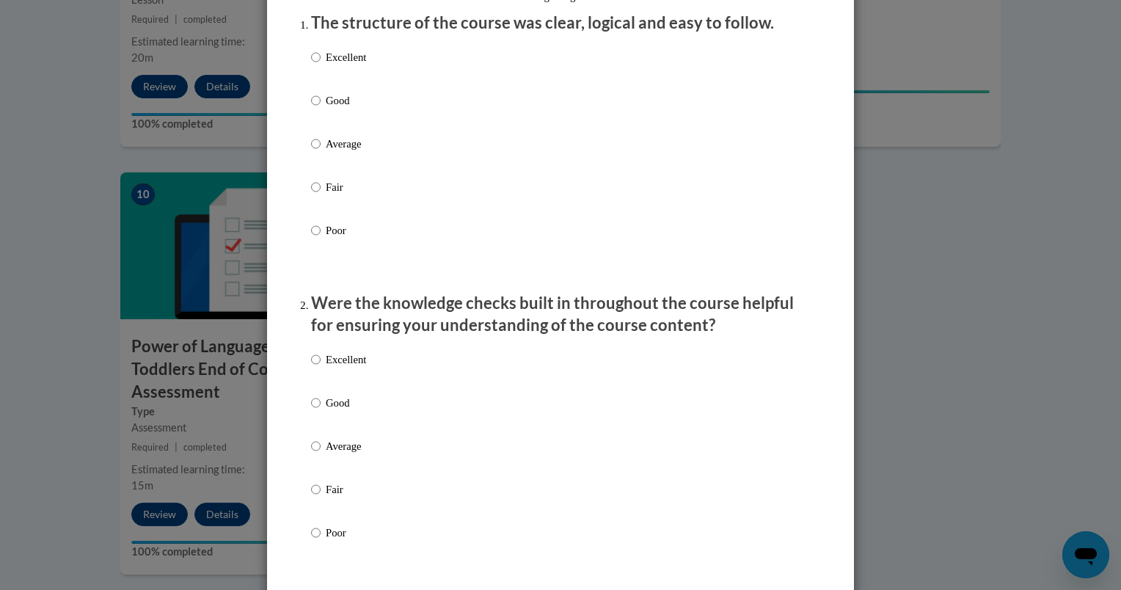
click at [345, 65] on p "Excellent" at bounding box center [346, 57] width 40 height 16
click at [320, 65] on input "Excellent" at bounding box center [316, 57] width 10 height 16
radio input "true"
click at [334, 367] on p "Excellent" at bounding box center [346, 359] width 40 height 16
click at [320, 367] on input "Excellent" at bounding box center [316, 359] width 10 height 16
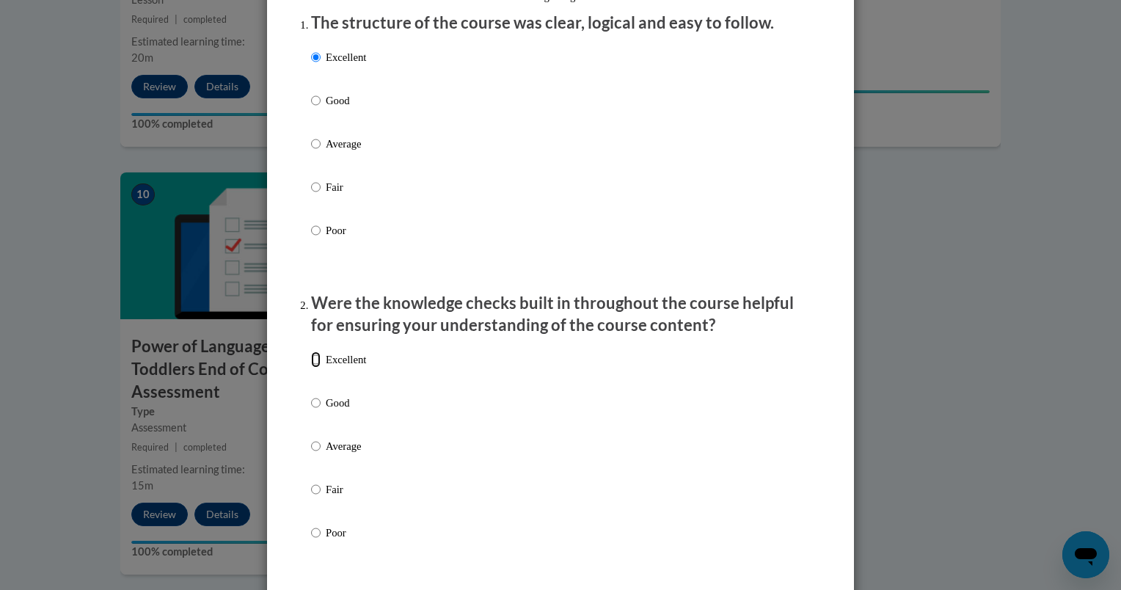
radio input "true"
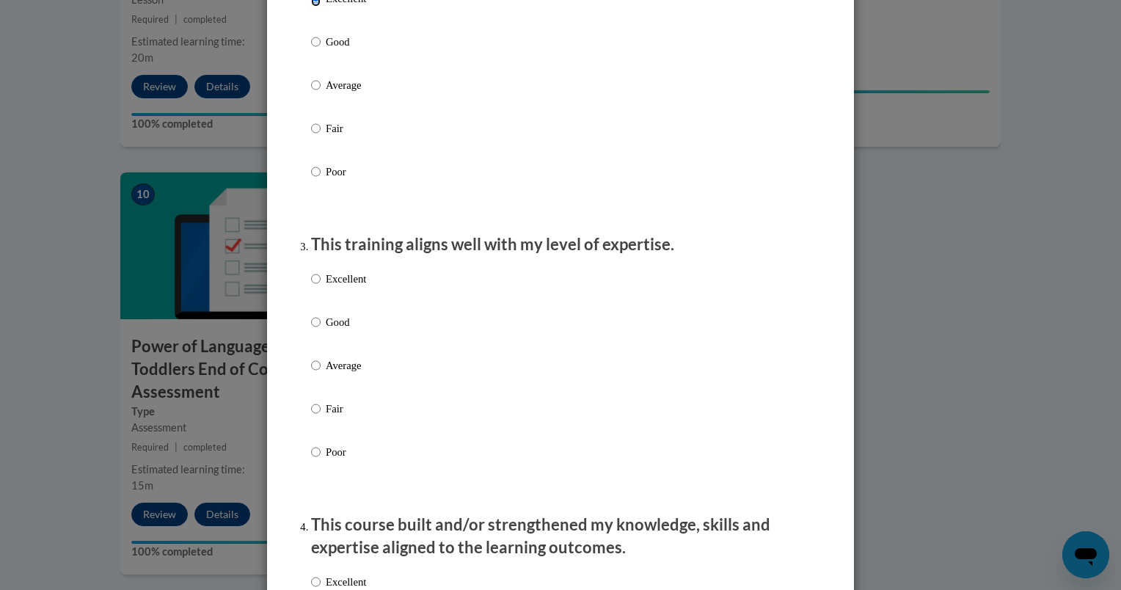
scroll to position [572, 0]
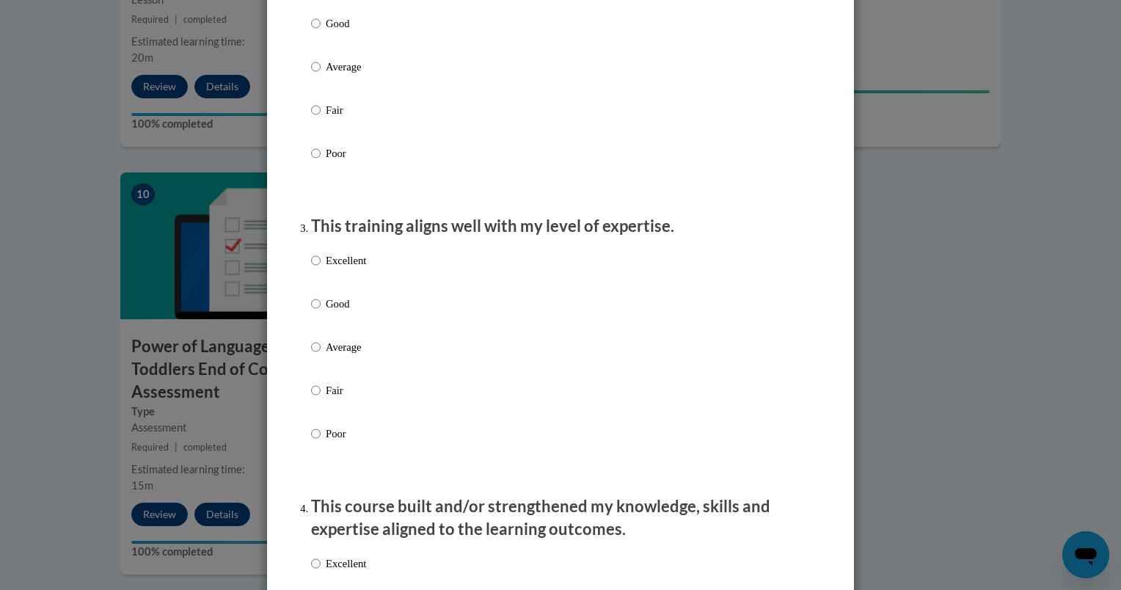
click at [355, 268] on p "Excellent" at bounding box center [346, 260] width 40 height 16
click at [320, 268] on input "Excellent" at bounding box center [316, 260] width 10 height 16
radio input "true"
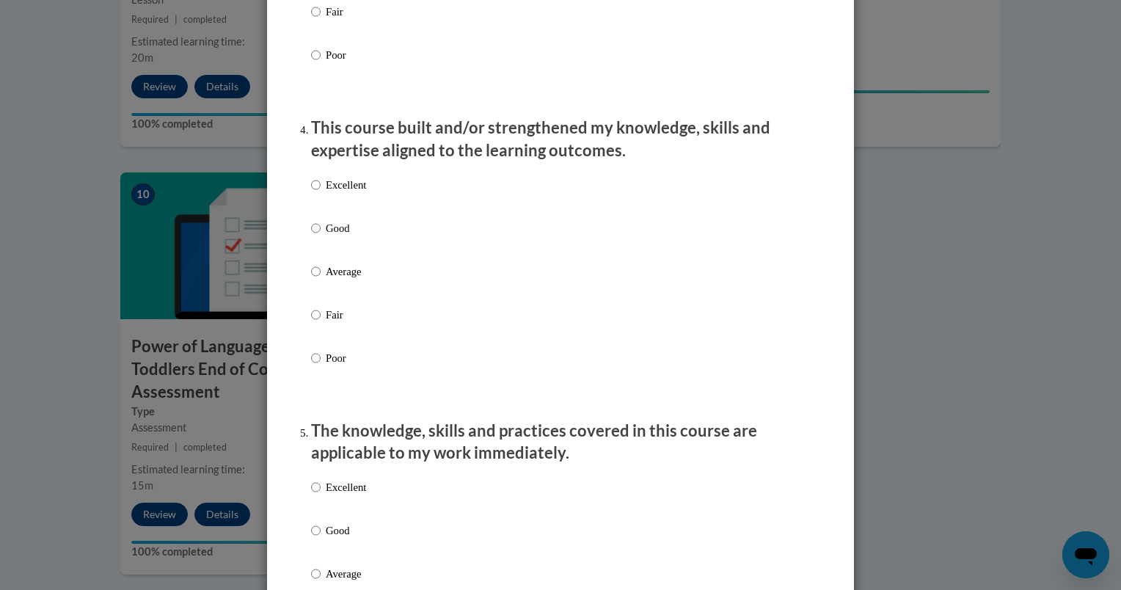
click at [342, 193] on p "Excellent" at bounding box center [346, 185] width 40 height 16
click at [320, 193] on input "Excellent" at bounding box center [316, 185] width 10 height 16
radio input "true"
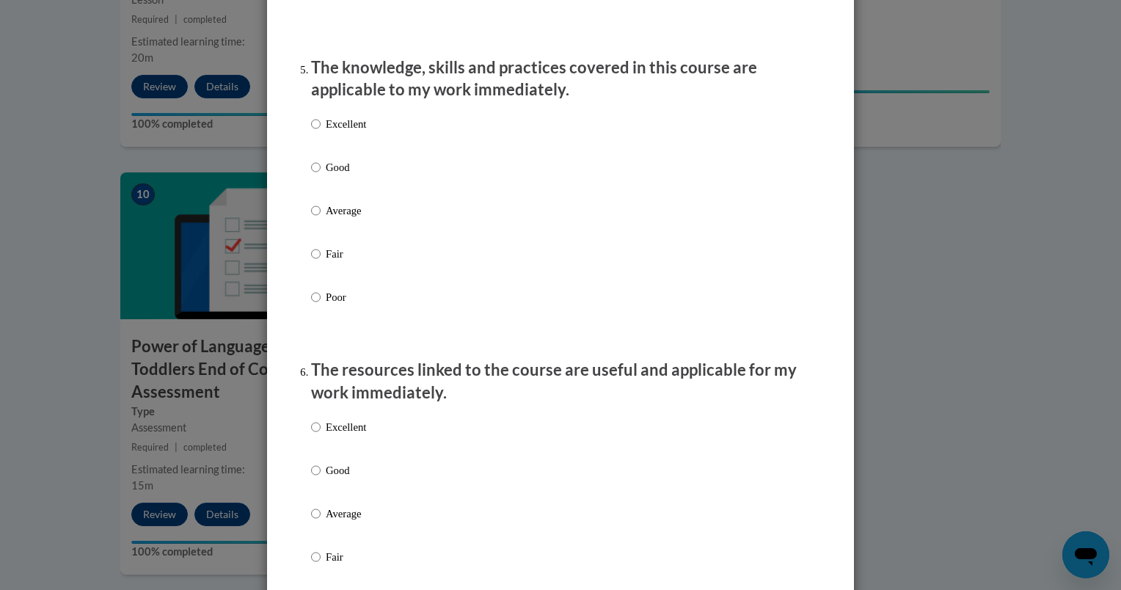
scroll to position [1341, 0]
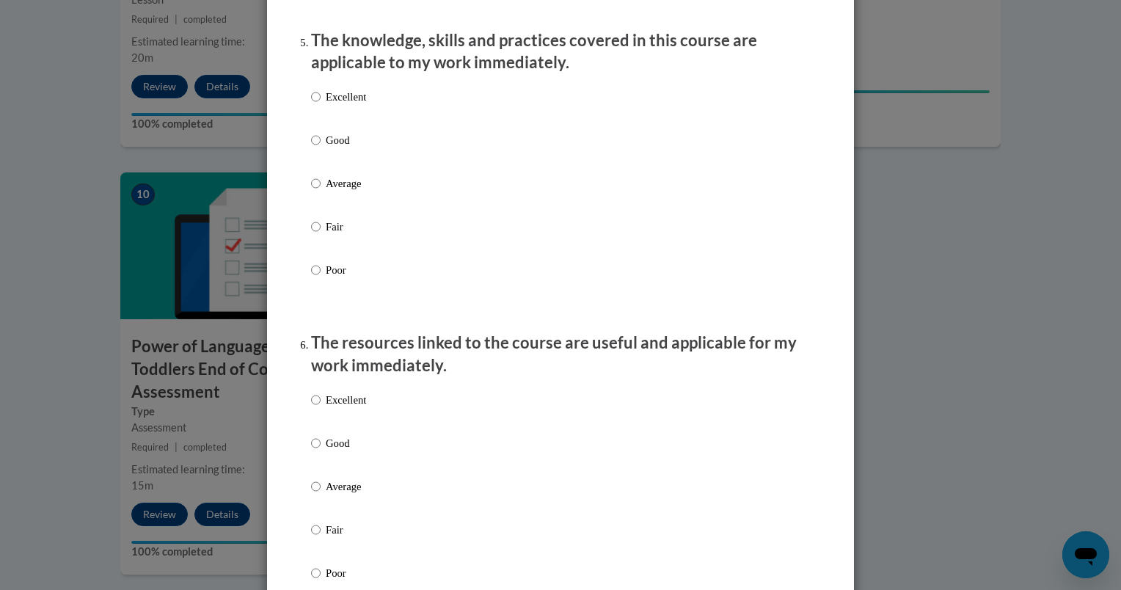
click at [351, 102] on div "Excellent Good Average Fair Poor" at bounding box center [338, 194] width 55 height 227
click at [350, 105] on p "Excellent" at bounding box center [346, 97] width 40 height 16
click at [320, 105] on input "Excellent" at bounding box center [316, 97] width 10 height 16
radio input "true"
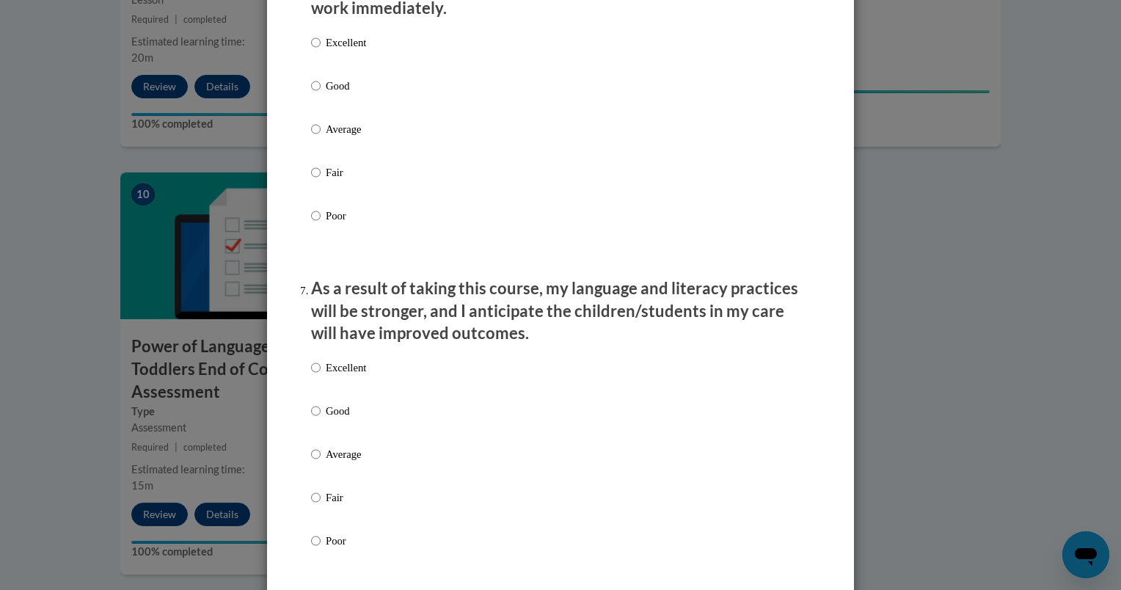
scroll to position [1722, 0]
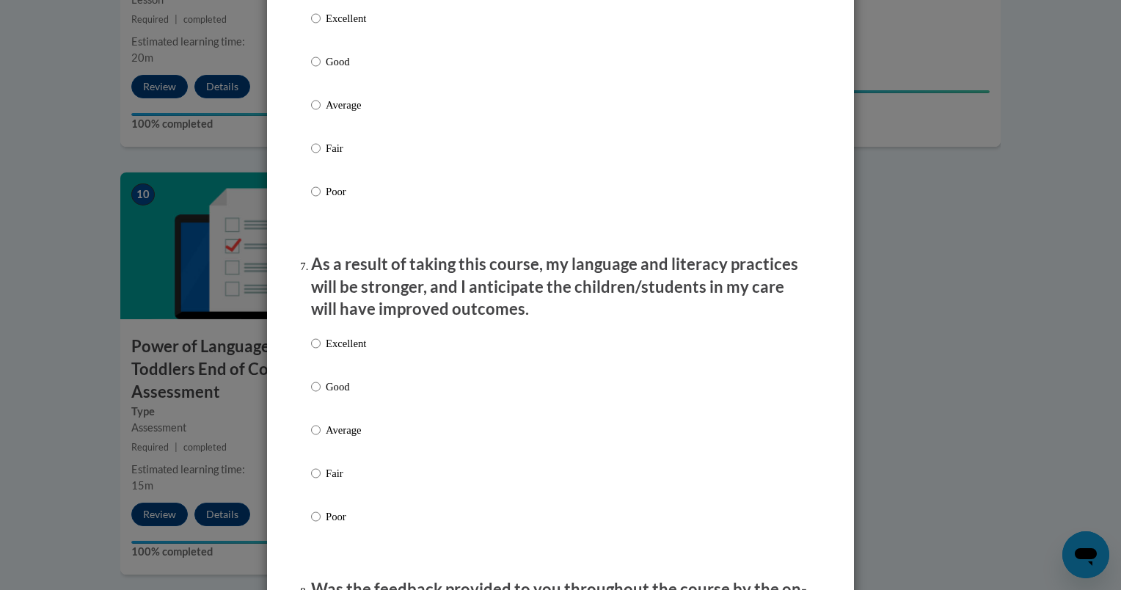
click at [335, 26] on p "Excellent" at bounding box center [346, 18] width 40 height 16
click at [320, 26] on input "Excellent" at bounding box center [316, 18] width 10 height 16
radio input "true"
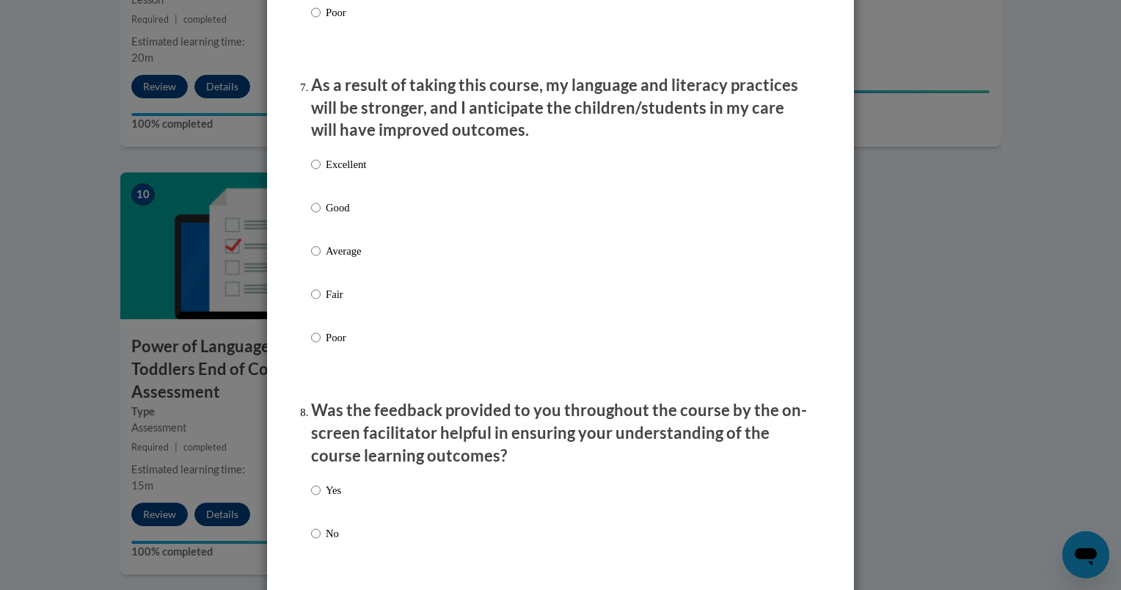
scroll to position [1909, 0]
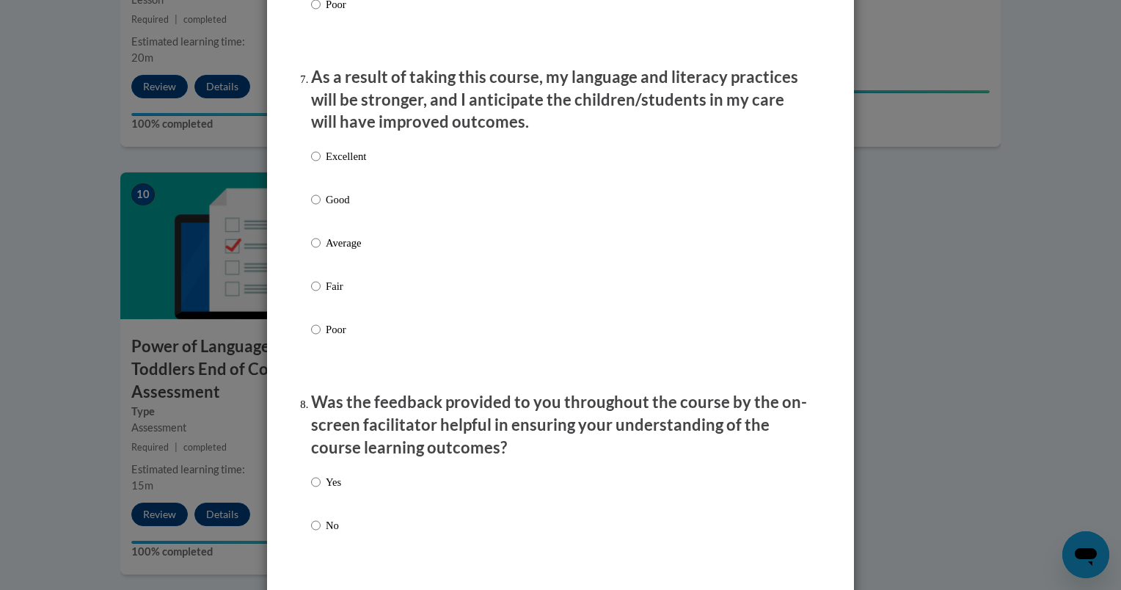
click at [328, 164] on p "Excellent" at bounding box center [346, 156] width 40 height 16
click at [320, 164] on input "Excellent" at bounding box center [316, 156] width 10 height 16
radio input "true"
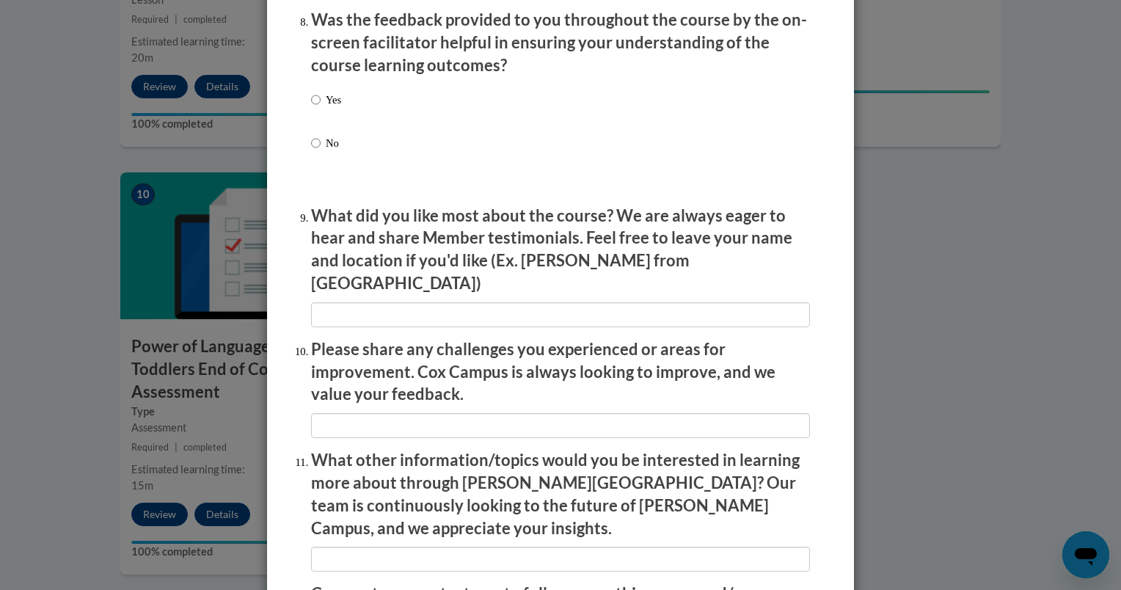
scroll to position [2293, 0]
click at [326, 106] on p "Yes" at bounding box center [333, 98] width 15 height 16
click at [320, 106] on input "Yes" at bounding box center [316, 98] width 10 height 16
radio input "true"
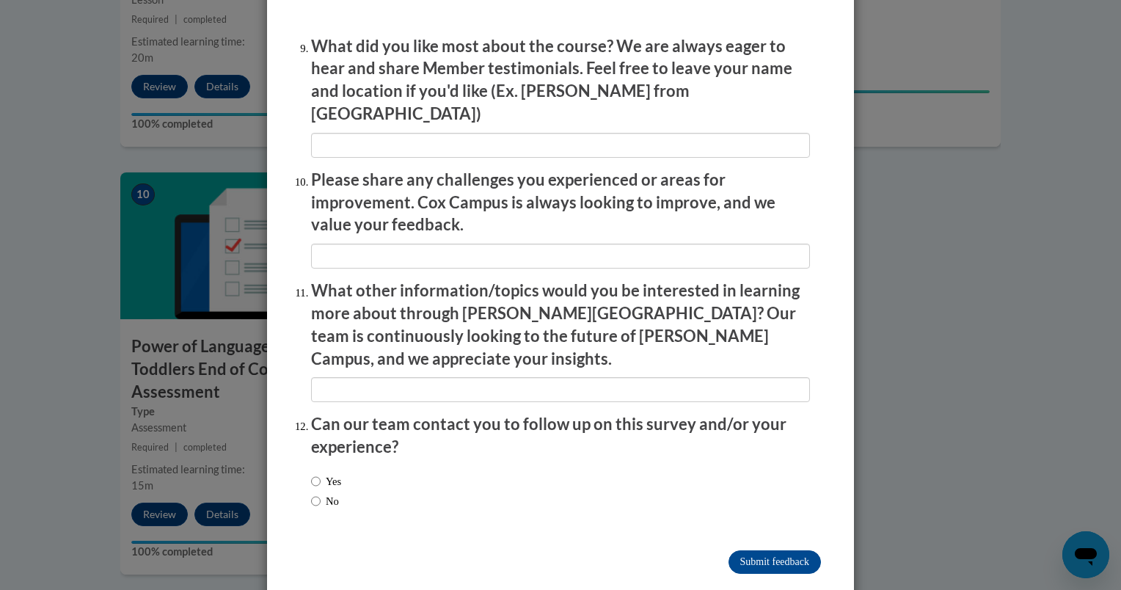
scroll to position [2464, 0]
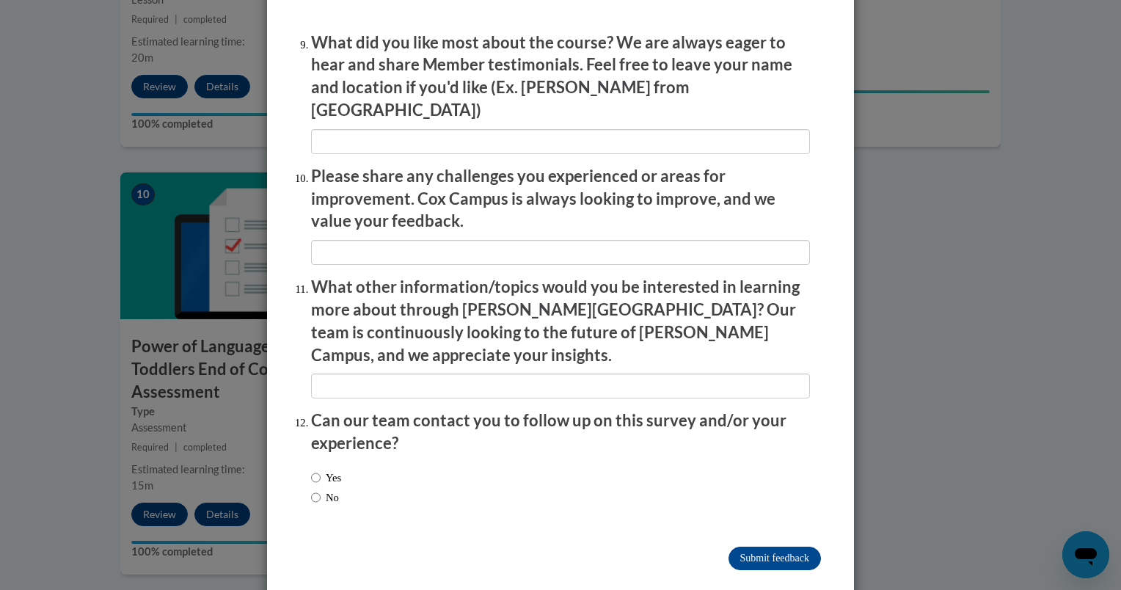
click at [329, 489] on label "No" at bounding box center [325, 497] width 28 height 16
click at [320, 489] on input "No" at bounding box center [316, 497] width 10 height 16
radio input "true"
click at [766, 546] on input "Submit feedback" at bounding box center [774, 557] width 92 height 23
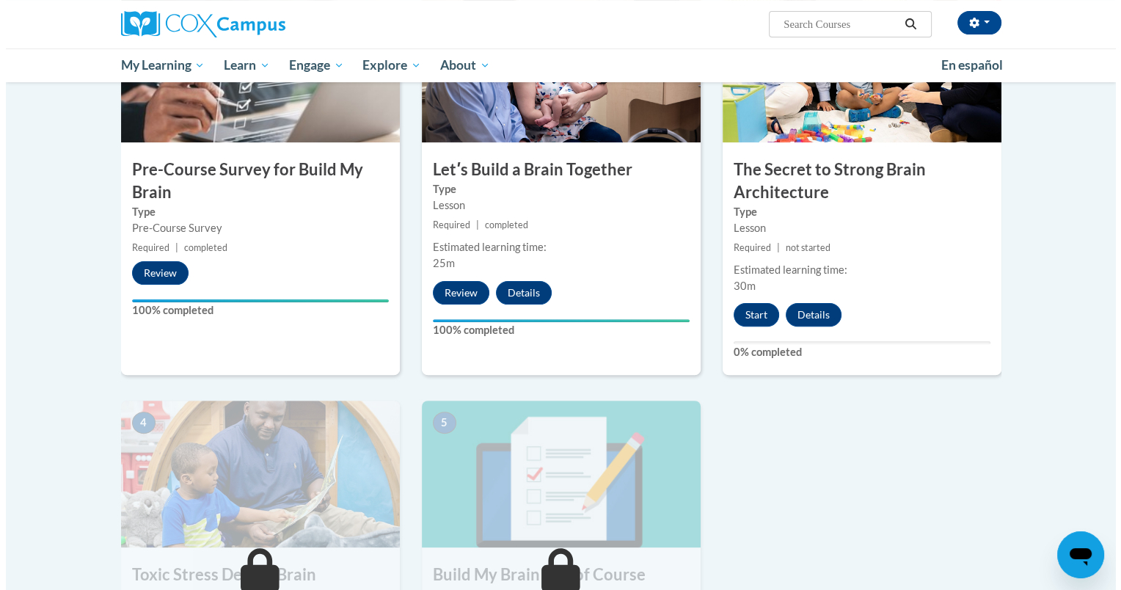
scroll to position [388, 0]
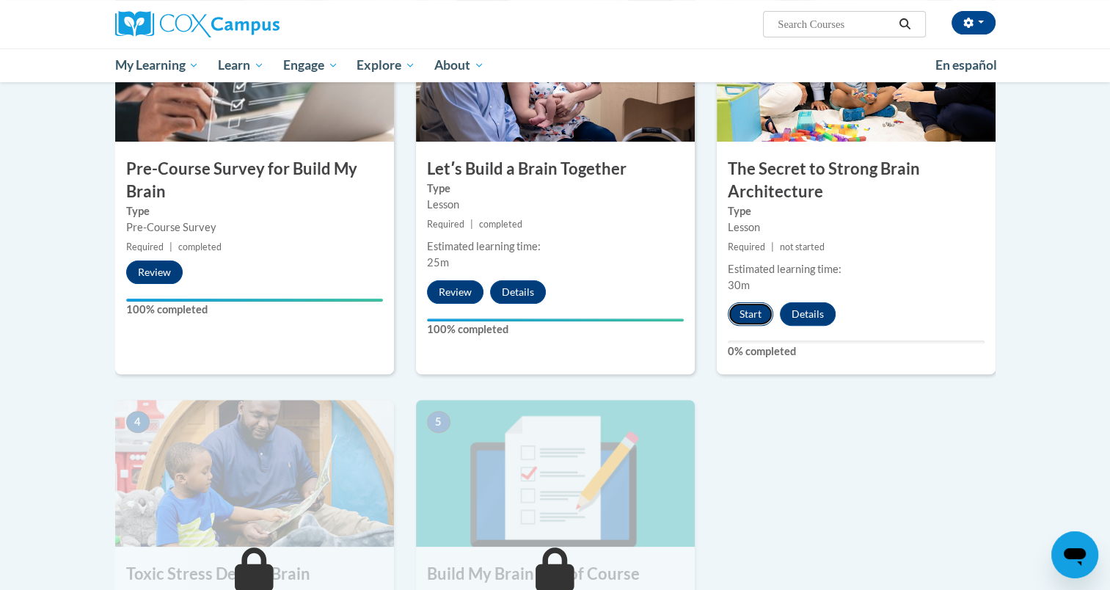
click at [769, 310] on button "Start" at bounding box center [750, 313] width 45 height 23
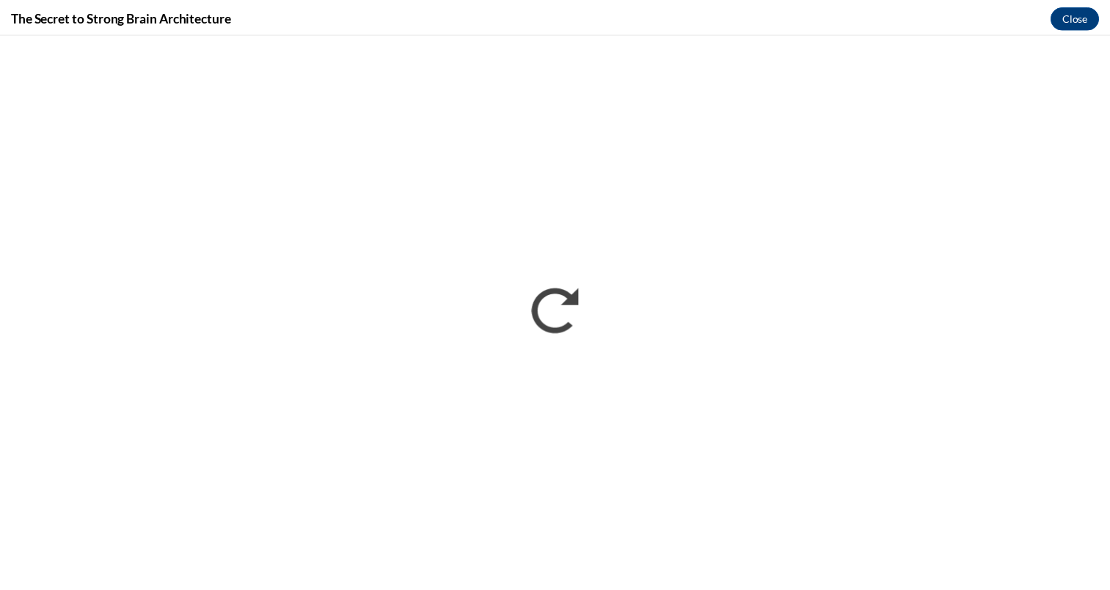
scroll to position [0, 0]
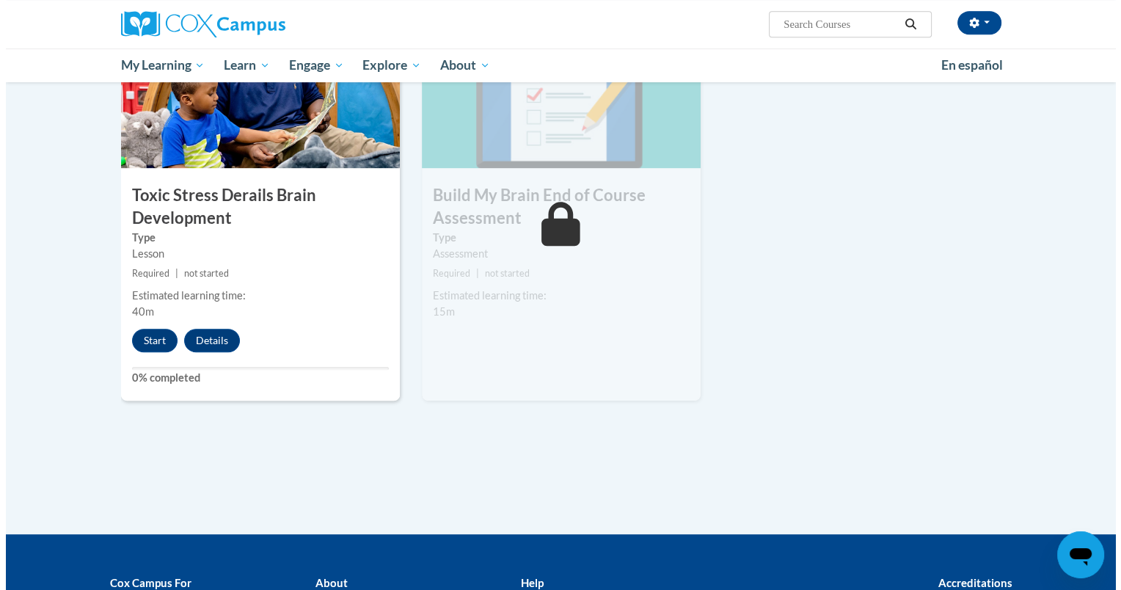
scroll to position [769, 0]
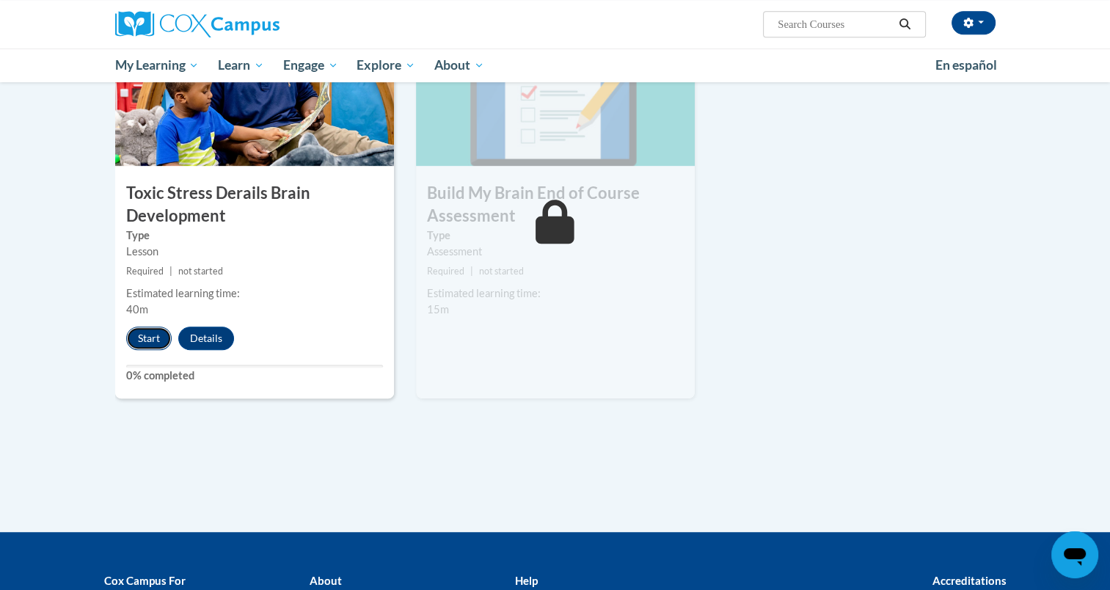
click at [147, 343] on button "Start" at bounding box center [148, 337] width 45 height 23
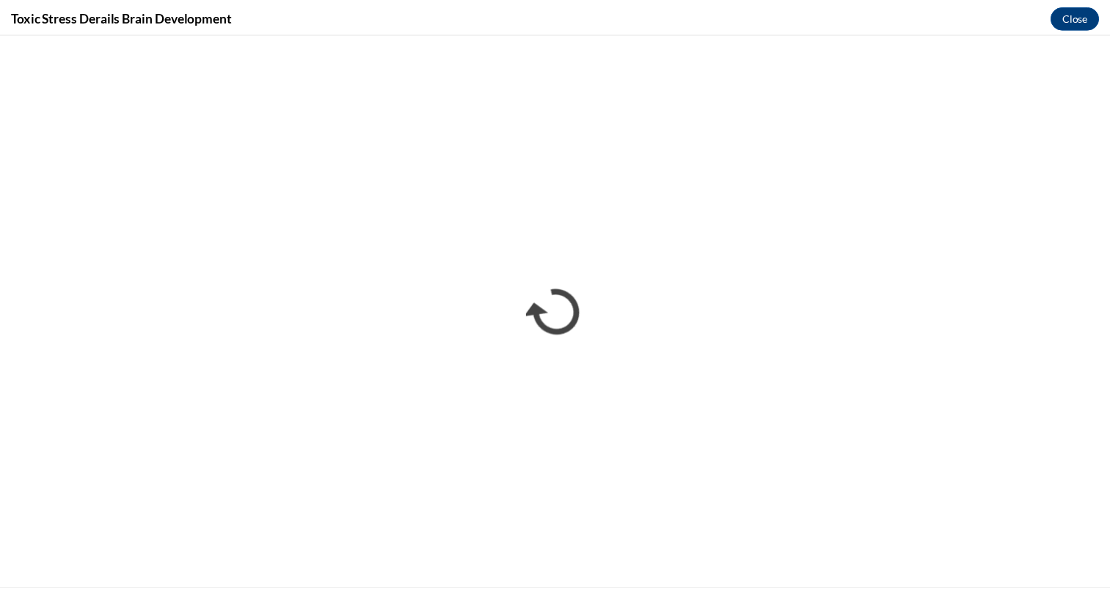
scroll to position [0, 0]
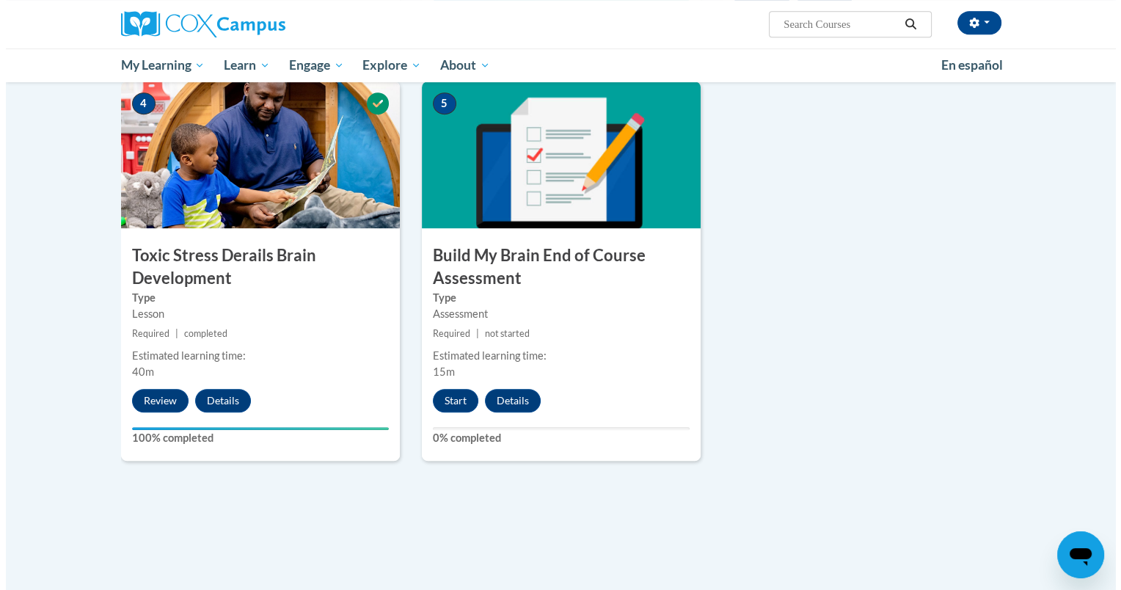
scroll to position [708, 0]
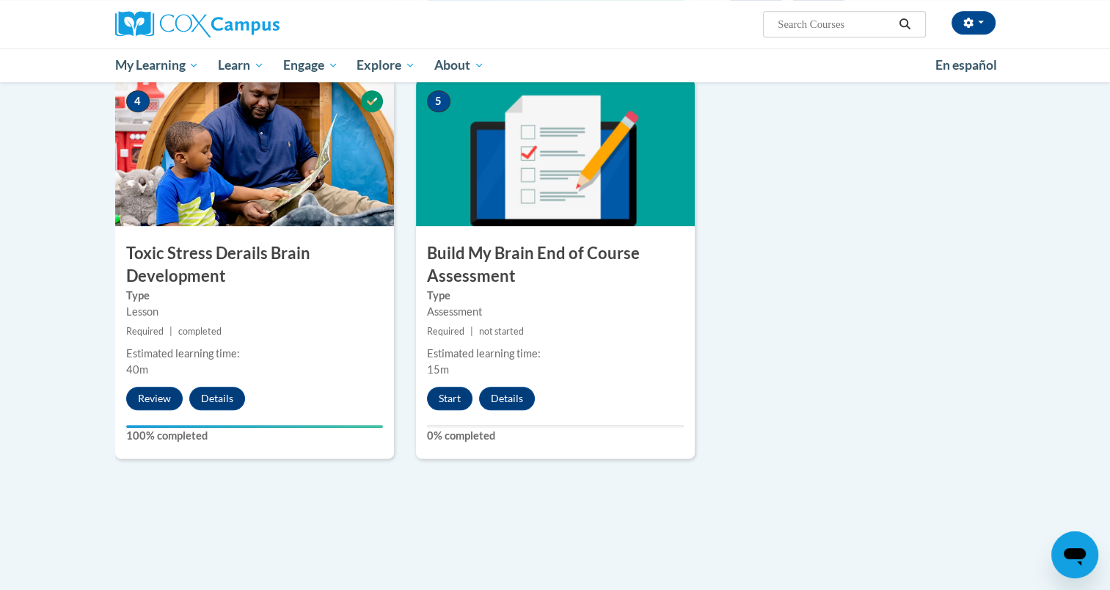
click at [426, 403] on div "Start Details" at bounding box center [484, 398] width 137 height 23
click at [455, 393] on button "Start" at bounding box center [449, 398] width 45 height 23
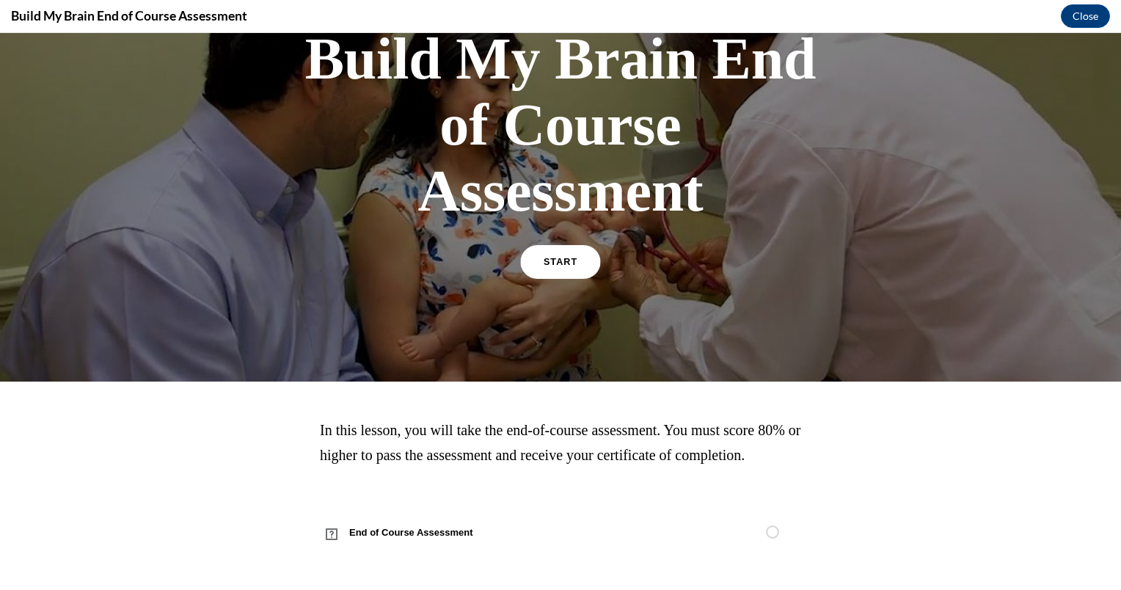
scroll to position [138, 0]
click at [563, 257] on span "START" at bounding box center [560, 262] width 34 height 11
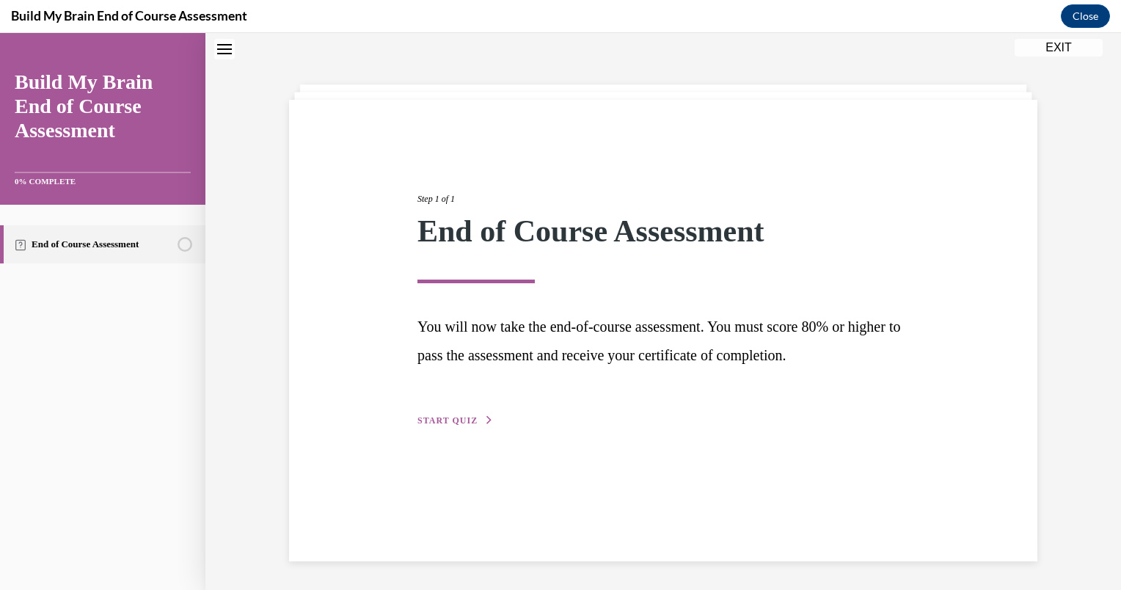
scroll to position [46, 0]
click at [455, 416] on span "START QUIZ" at bounding box center [447, 419] width 60 height 10
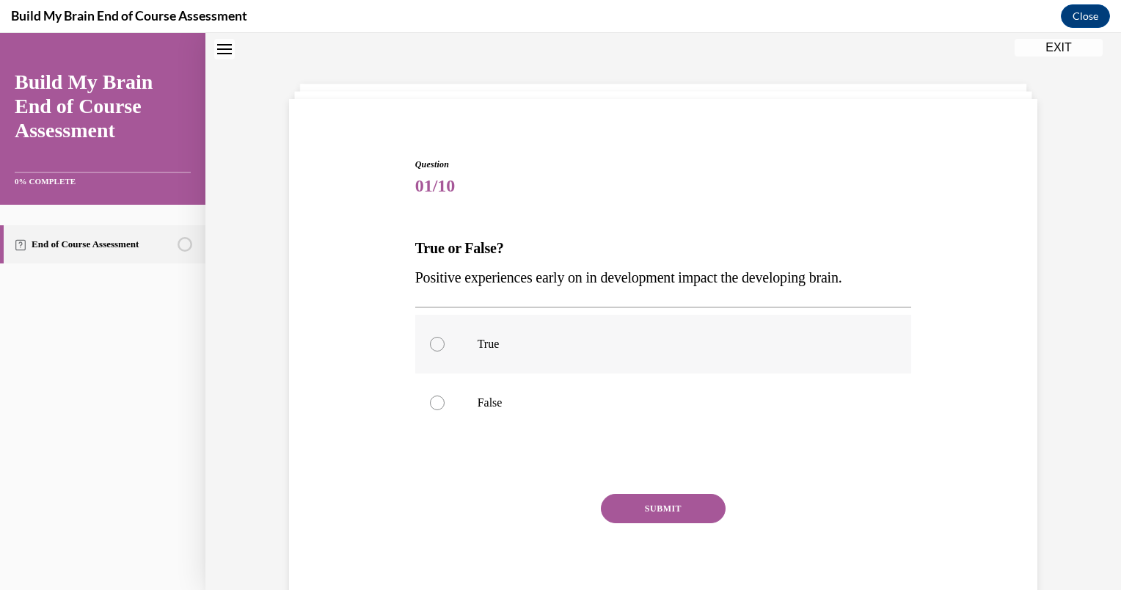
click at [476, 363] on label "True" at bounding box center [663, 344] width 497 height 59
click at [444, 351] on input "True" at bounding box center [437, 344] width 15 height 15
radio input "true"
click at [659, 504] on button "SUBMIT" at bounding box center [663, 508] width 125 height 29
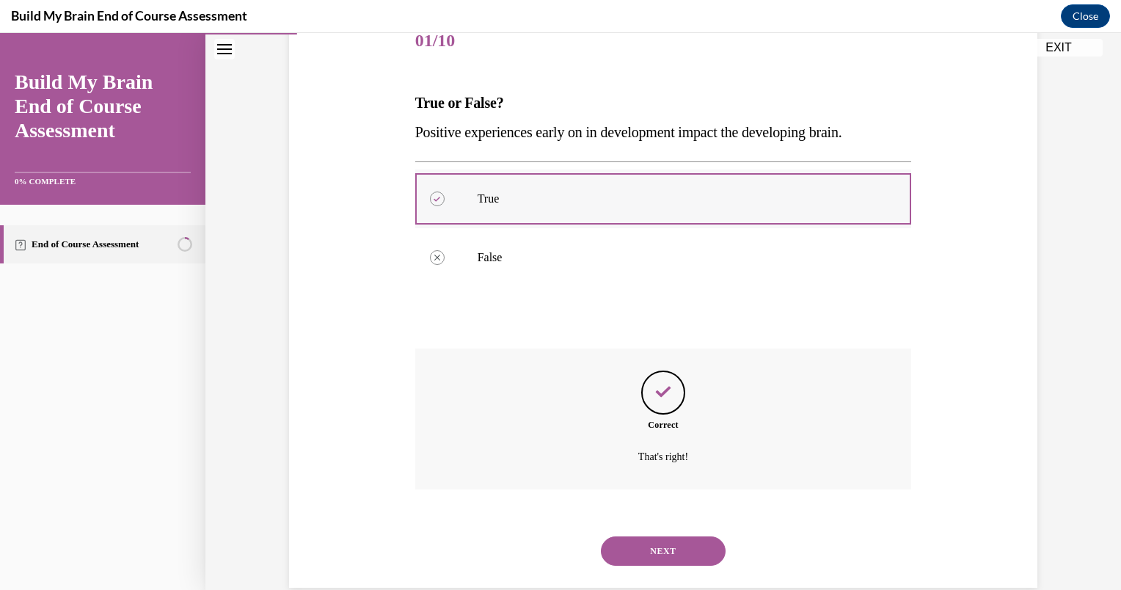
scroll to position [218, 0]
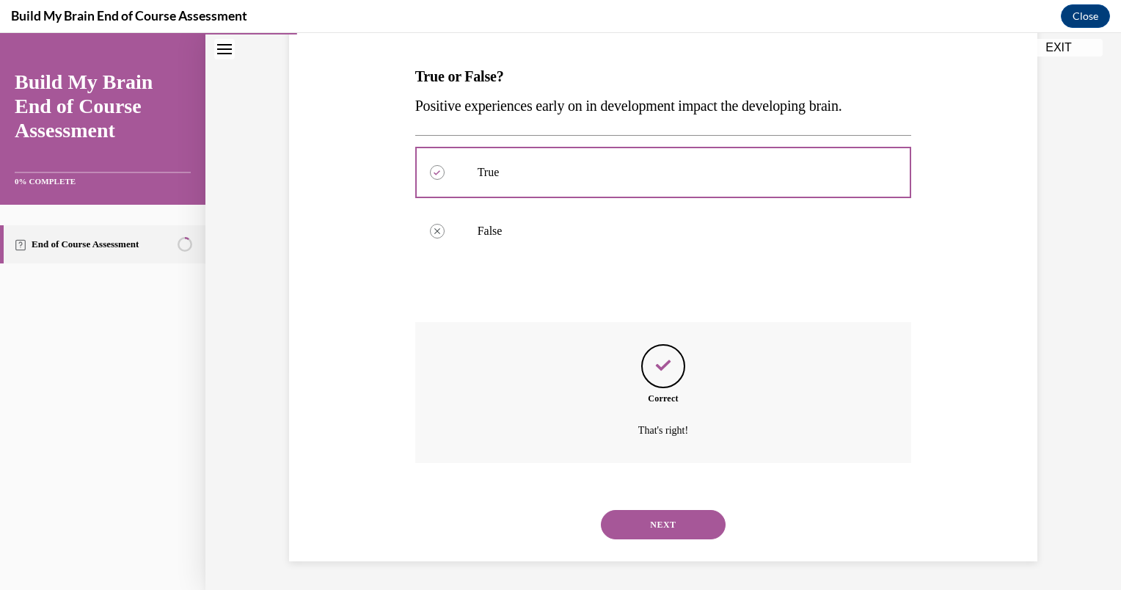
click at [635, 503] on div "NEXT" at bounding box center [663, 524] width 497 height 59
click at [638, 528] on button "NEXT" at bounding box center [663, 524] width 125 height 29
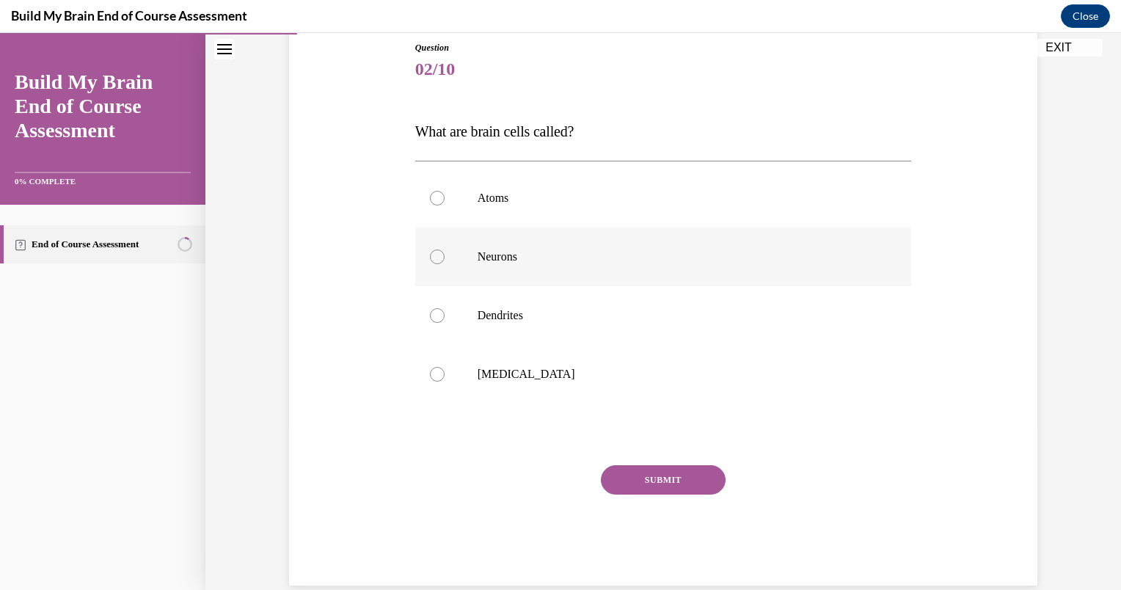
click at [521, 263] on p "Neurons" at bounding box center [676, 256] width 398 height 15
click at [444, 263] on input "Neurons" at bounding box center [437, 256] width 15 height 15
radio input "true"
click at [648, 473] on button "SUBMIT" at bounding box center [663, 479] width 125 height 29
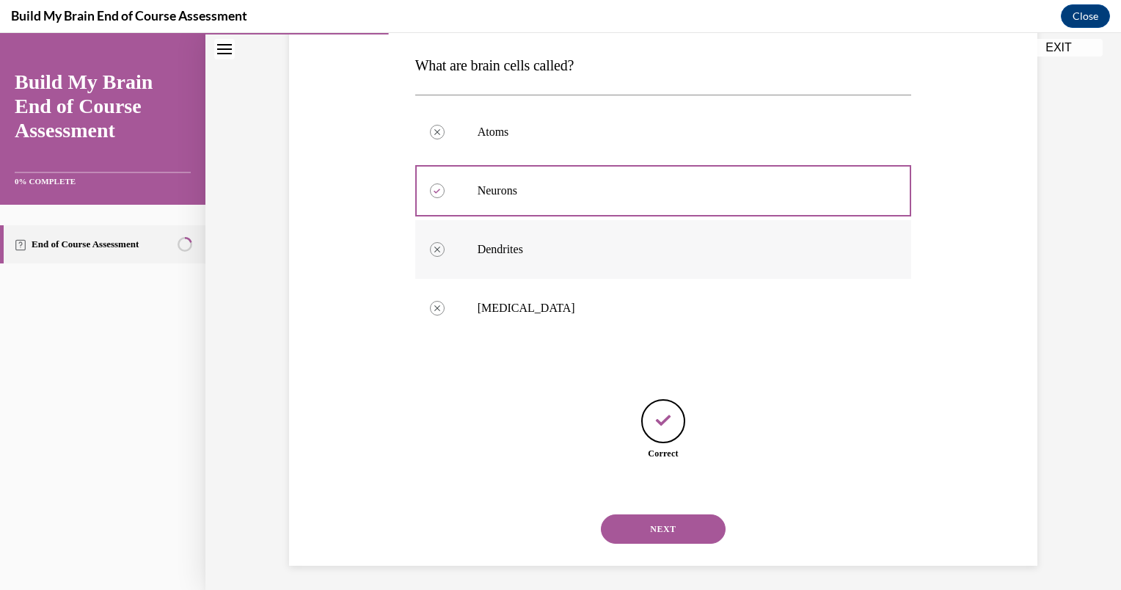
scroll to position [233, 0]
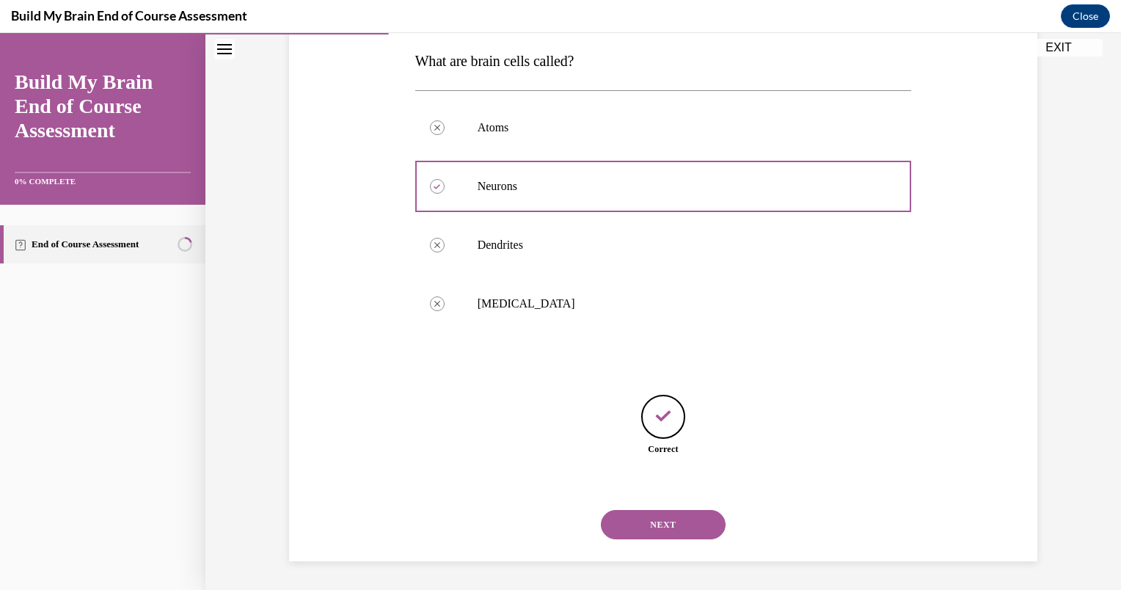
click at [631, 525] on button "NEXT" at bounding box center [663, 524] width 125 height 29
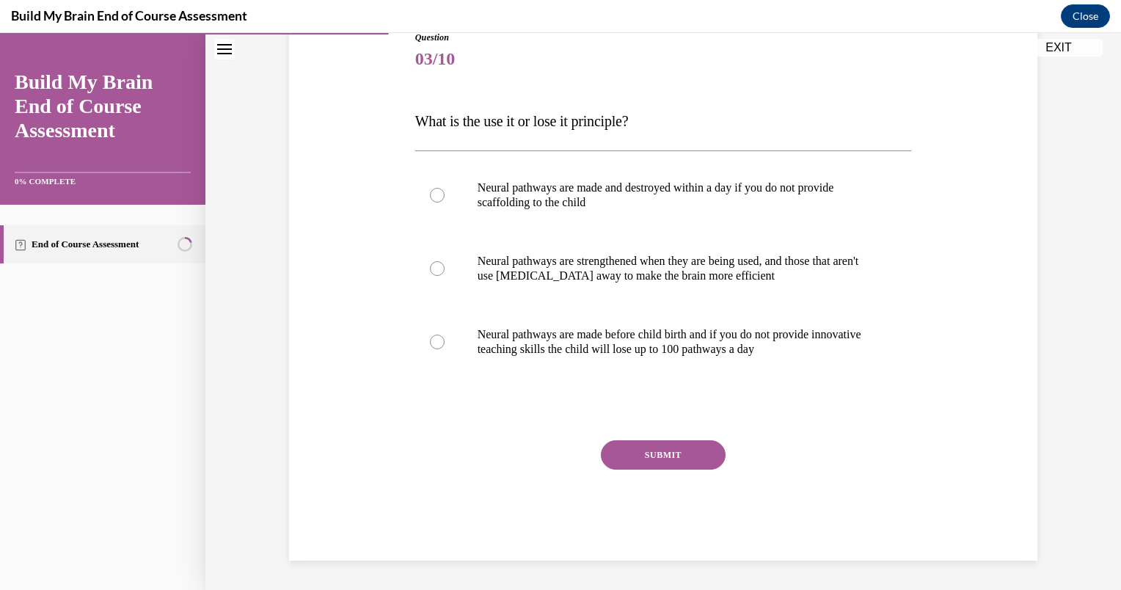
scroll to position [163, 0]
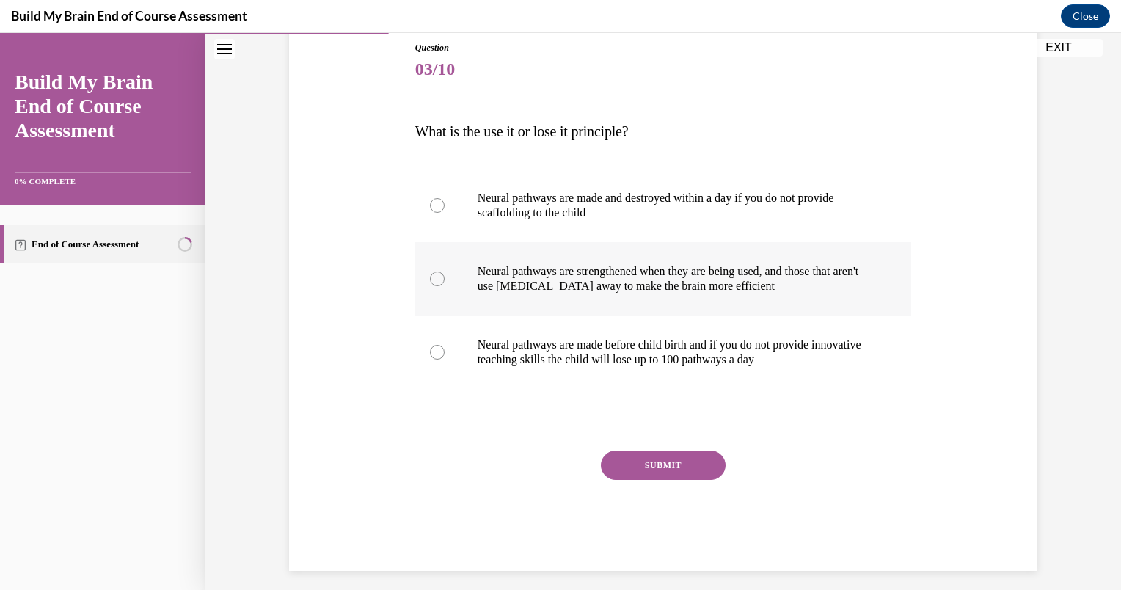
click at [603, 271] on p "Neural pathways are strengthened when they are being used, and those that aren'…" at bounding box center [676, 278] width 398 height 29
click at [444, 271] on input "Neural pathways are strengthened when they are being used, and those that aren'…" at bounding box center [437, 278] width 15 height 15
radio input "true"
click at [648, 461] on button "SUBMIT" at bounding box center [663, 464] width 125 height 29
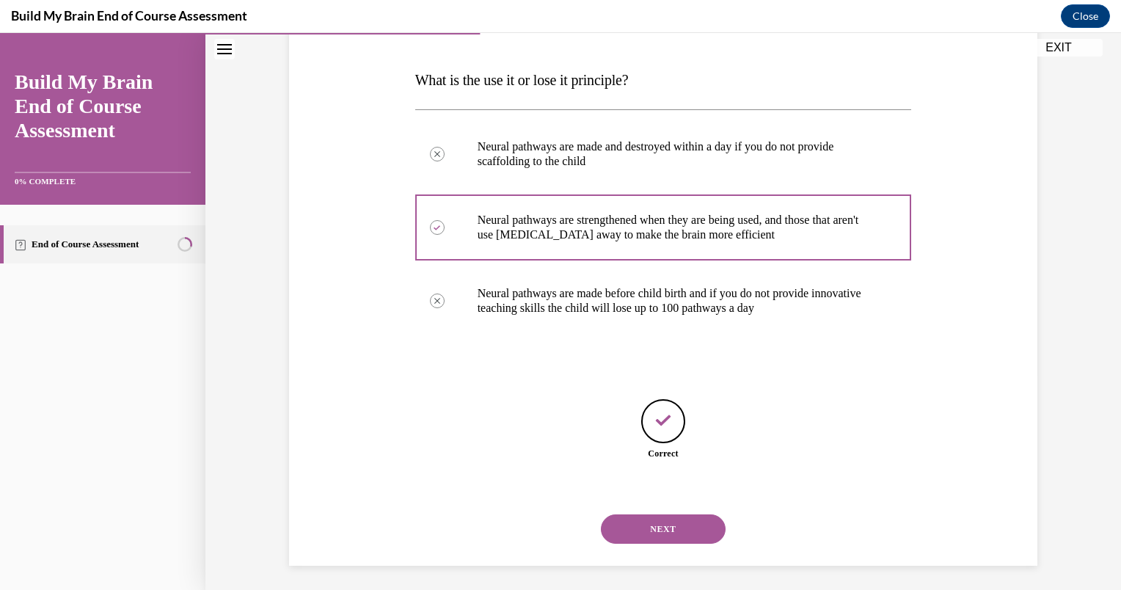
scroll to position [219, 0]
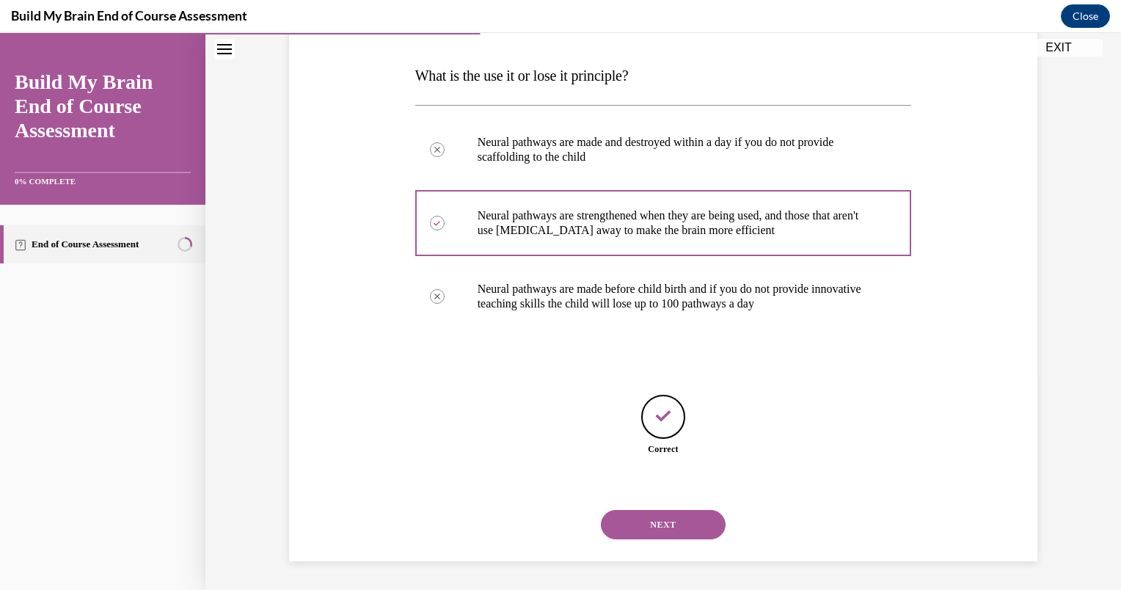
click at [652, 524] on button "NEXT" at bounding box center [663, 524] width 125 height 29
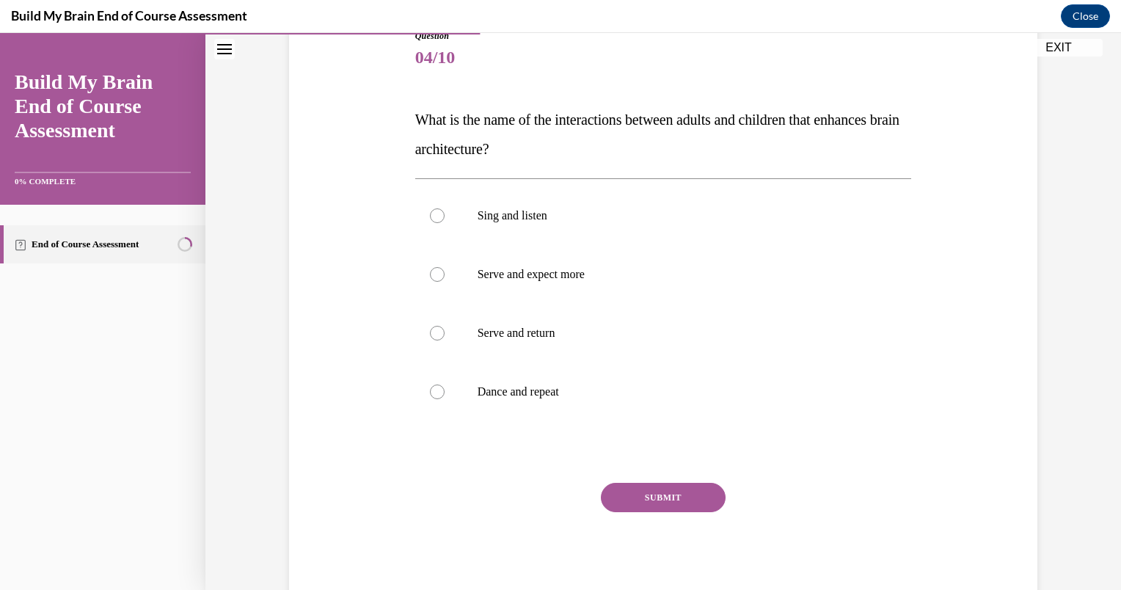
scroll to position [177, 0]
click at [534, 323] on p "Serve and return" at bounding box center [676, 330] width 398 height 15
click at [444, 323] on input "Serve and return" at bounding box center [437, 330] width 15 height 15
radio input "true"
click at [657, 502] on button "SUBMIT" at bounding box center [663, 494] width 125 height 29
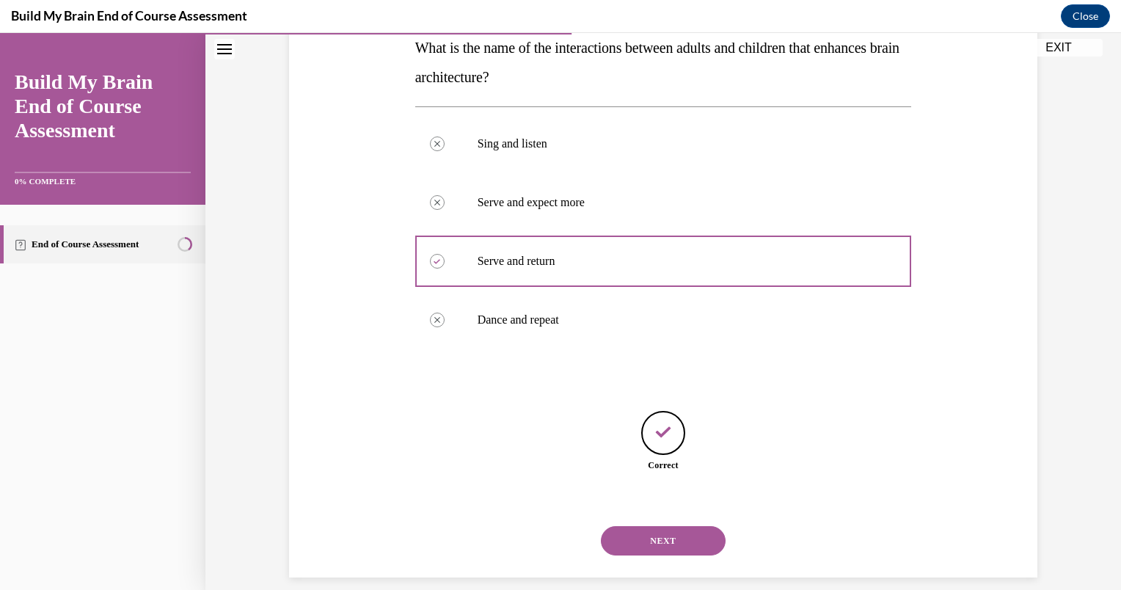
scroll to position [263, 0]
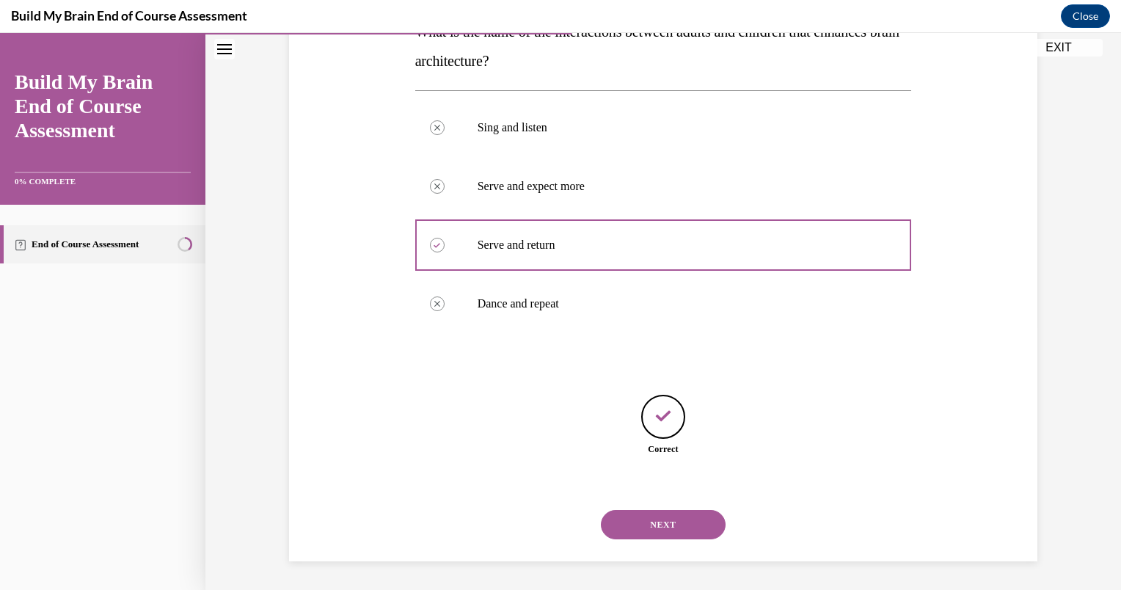
click at [659, 534] on button "NEXT" at bounding box center [663, 524] width 125 height 29
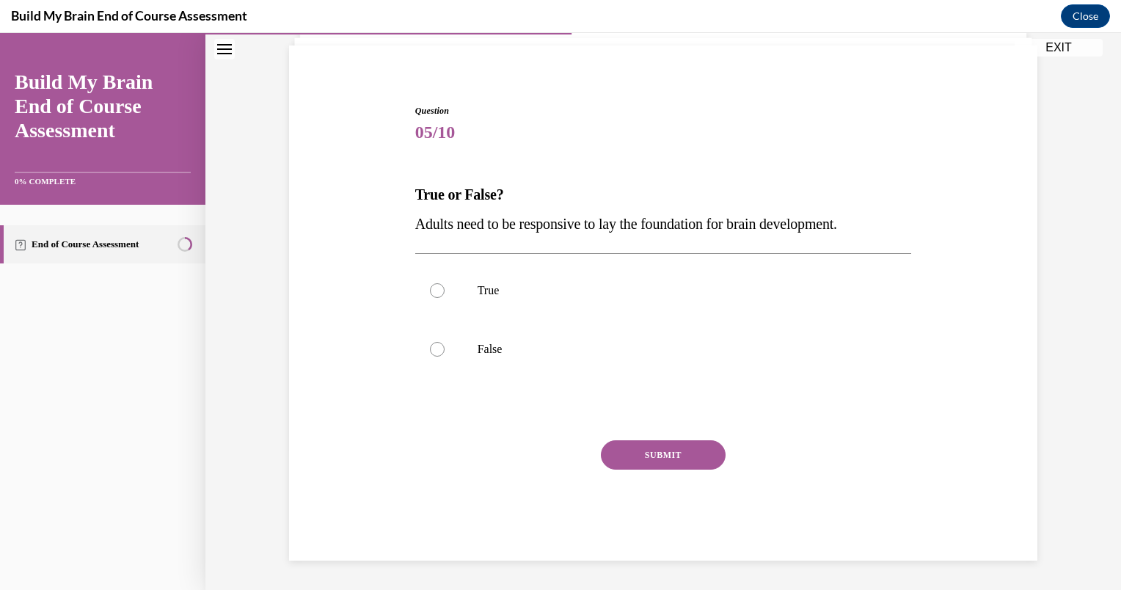
scroll to position [100, 0]
click at [551, 295] on p "True" at bounding box center [676, 290] width 398 height 15
click at [444, 295] on input "True" at bounding box center [437, 290] width 15 height 15
radio input "true"
click at [644, 457] on button "SUBMIT" at bounding box center [663, 454] width 125 height 29
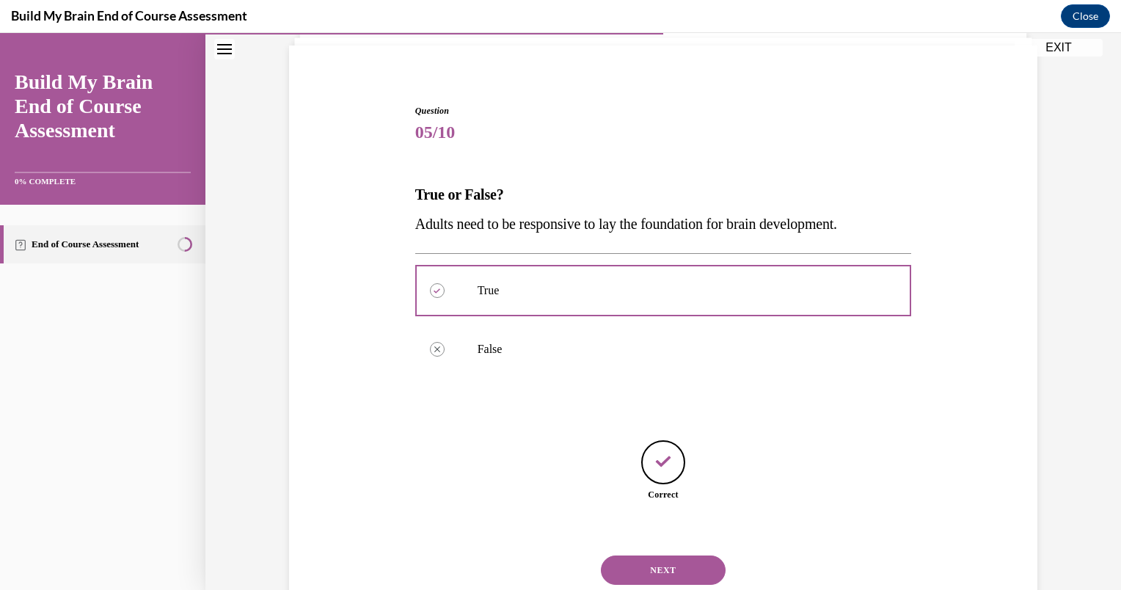
scroll to position [145, 0]
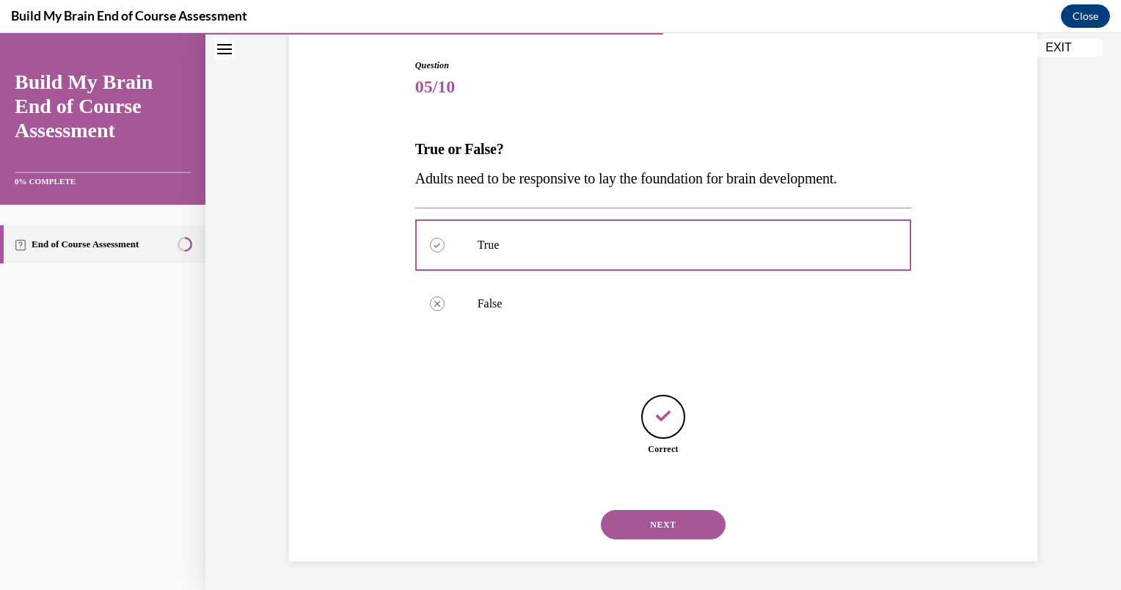
click at [660, 537] on button "NEXT" at bounding box center [663, 524] width 125 height 29
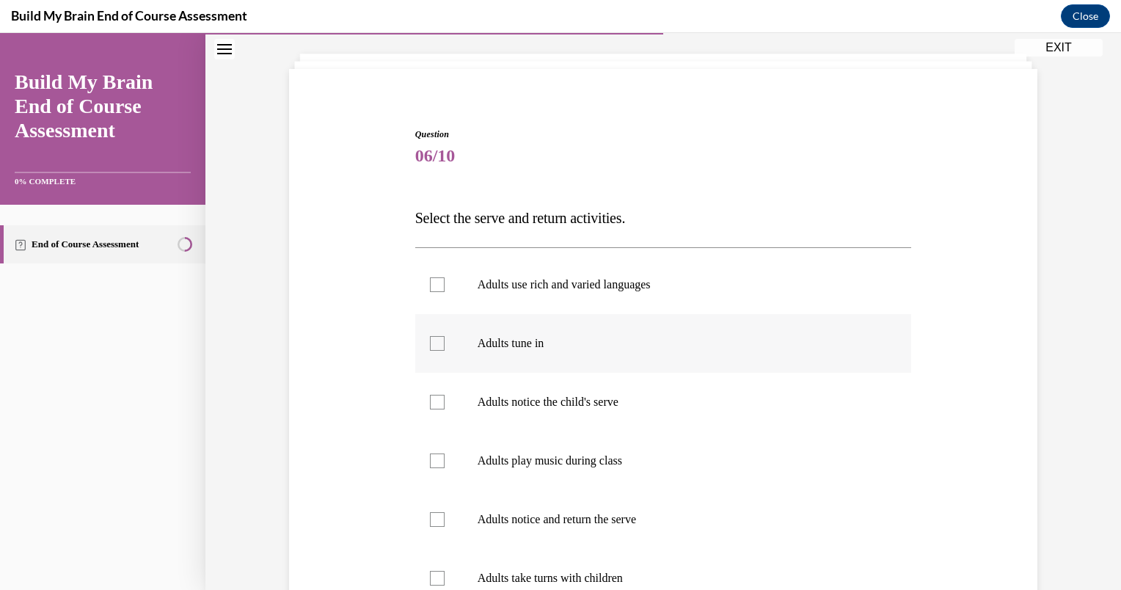
scroll to position [129, 0]
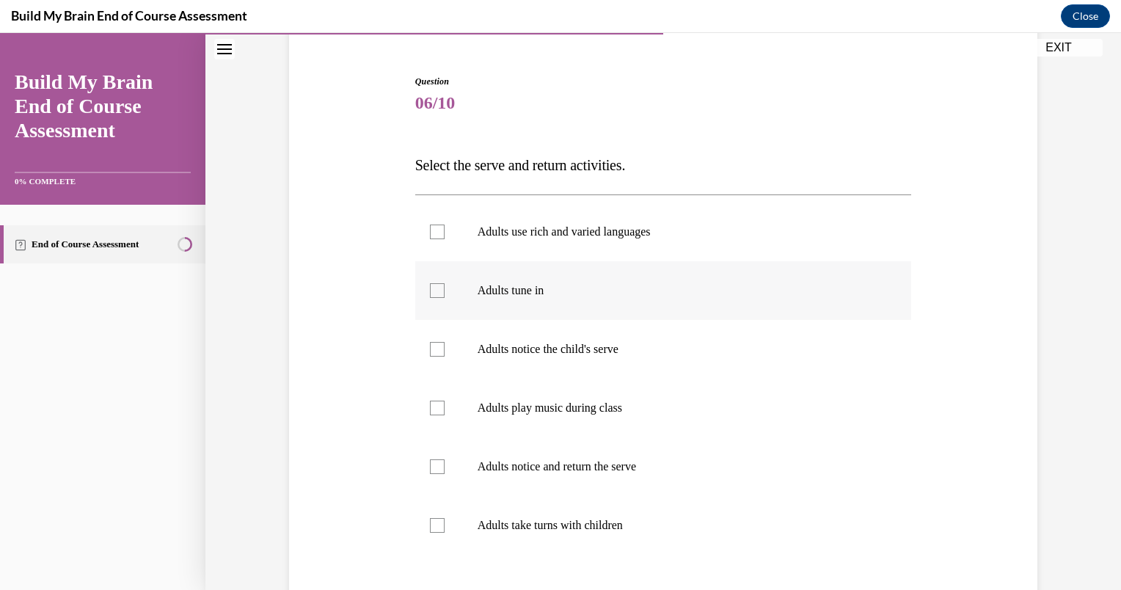
click at [510, 290] on p "Adults tune in" at bounding box center [676, 290] width 398 height 15
click at [444, 290] on input "Adults tune in" at bounding box center [437, 290] width 15 height 15
checkbox input "true"
click at [525, 350] on p "Adults notice the child's serve" at bounding box center [676, 349] width 398 height 15
click at [444, 350] on input "Adults notice the child's serve" at bounding box center [437, 349] width 15 height 15
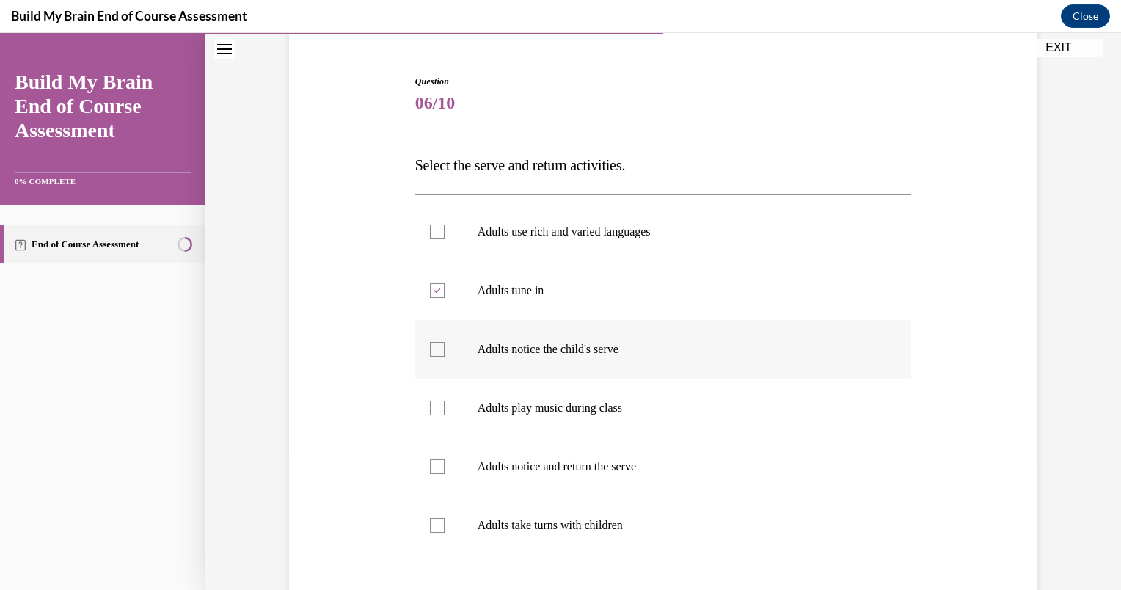
checkbox input "true"
click at [549, 470] on p "Adults notice and return the serve" at bounding box center [676, 466] width 398 height 15
click at [444, 470] on input "Adults notice and return the serve" at bounding box center [437, 466] width 15 height 15
checkbox input "true"
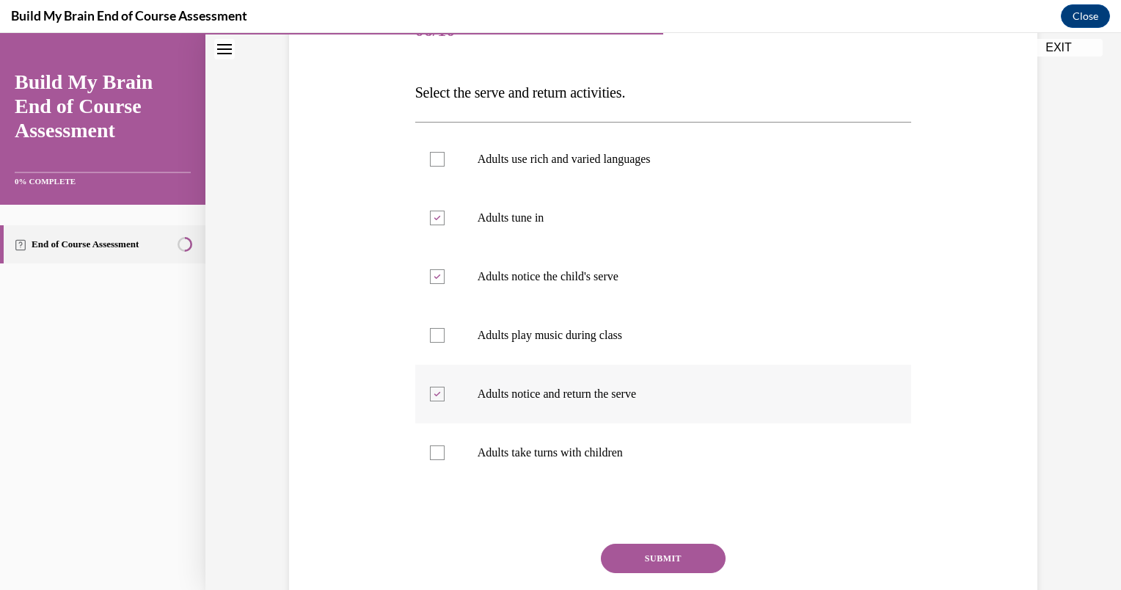
scroll to position [205, 0]
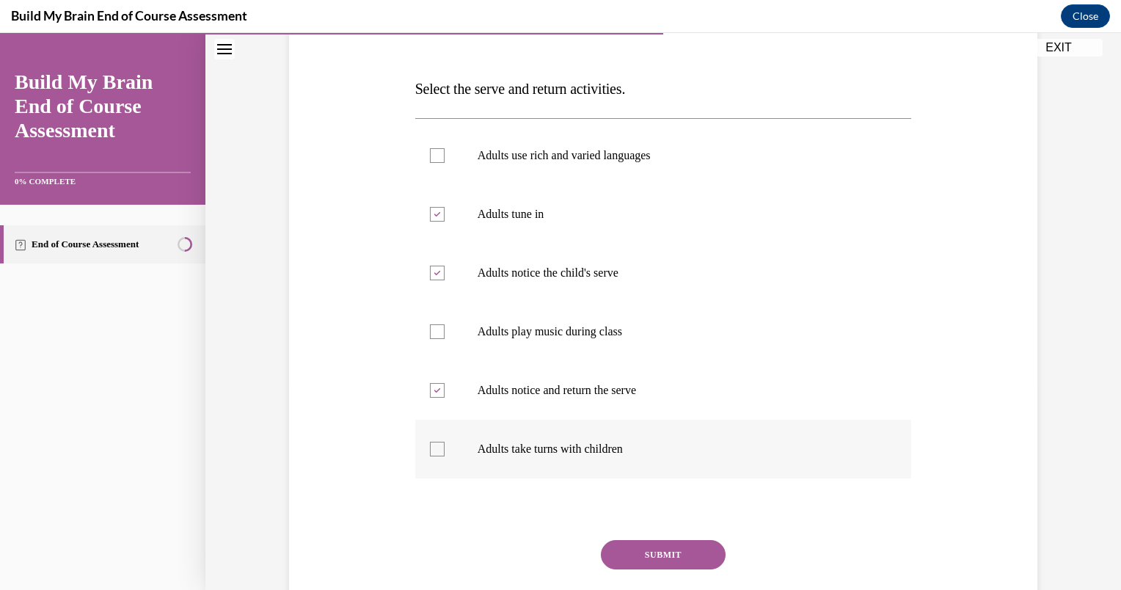
click at [528, 452] on p "Adults take turns with children" at bounding box center [676, 449] width 398 height 15
click at [444, 452] on input "Adults take turns with children" at bounding box center [437, 449] width 15 height 15
checkbox input "true"
click at [659, 549] on button "SUBMIT" at bounding box center [663, 554] width 125 height 29
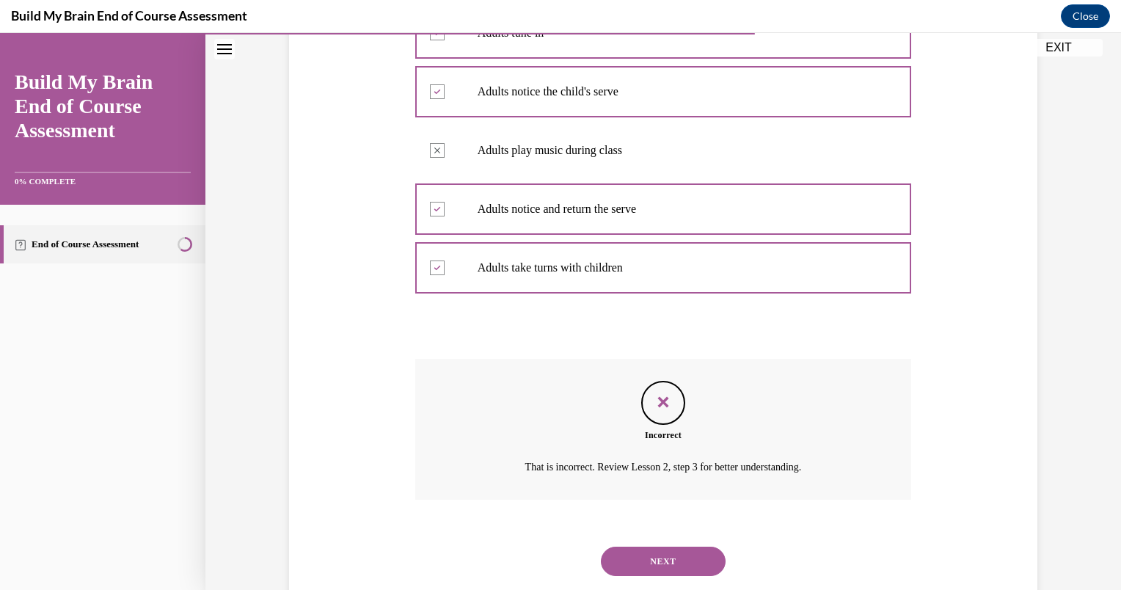
scroll to position [423, 0]
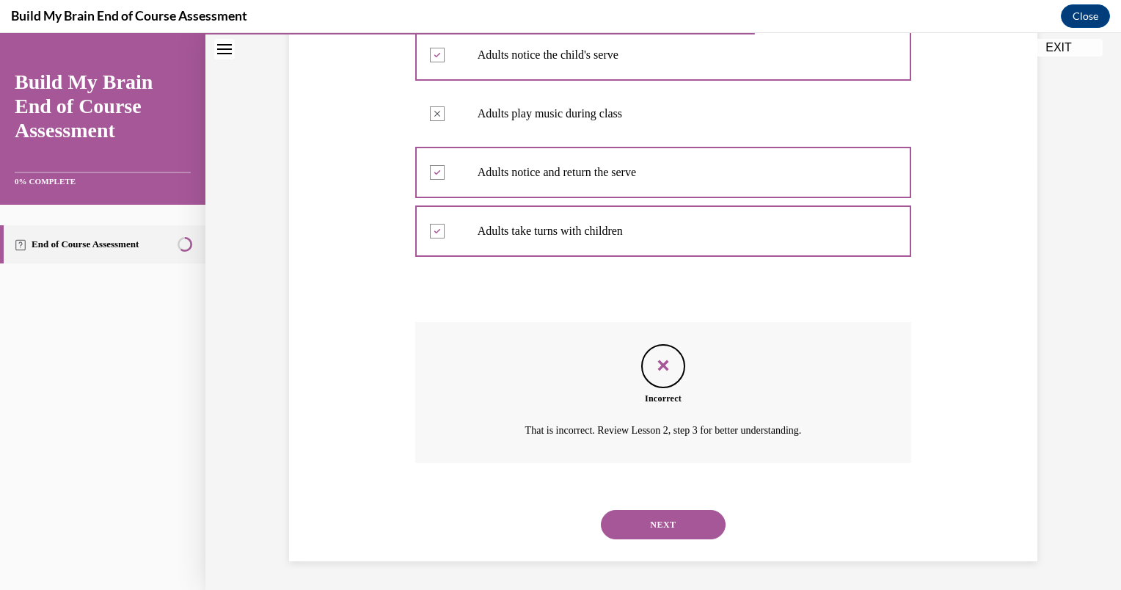
click at [642, 525] on button "NEXT" at bounding box center [663, 524] width 125 height 29
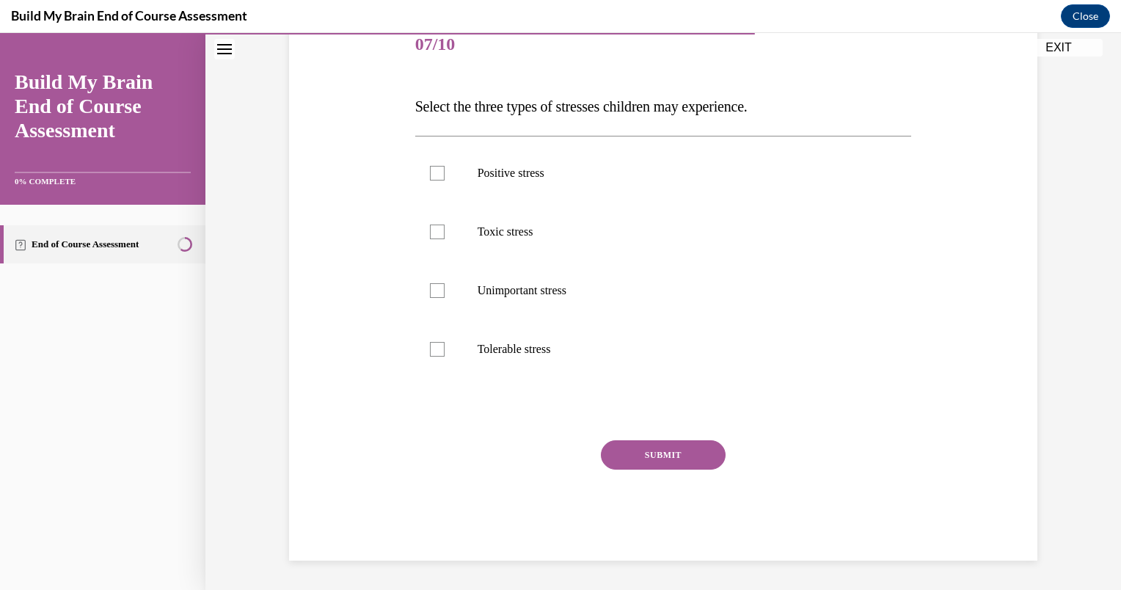
scroll to position [163, 0]
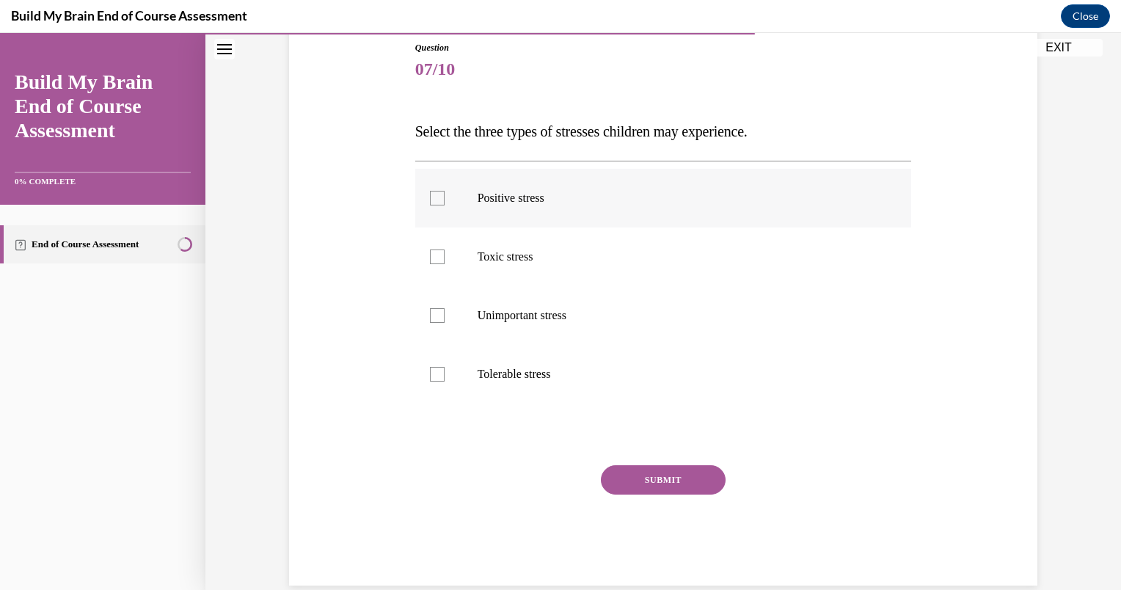
click at [510, 208] on label "Positive stress" at bounding box center [663, 198] width 497 height 59
click at [444, 205] on input "Positive stress" at bounding box center [437, 198] width 15 height 15
checkbox input "true"
click at [513, 257] on p "Toxic stress" at bounding box center [676, 256] width 398 height 15
click at [444, 257] on input "Toxic stress" at bounding box center [437, 256] width 15 height 15
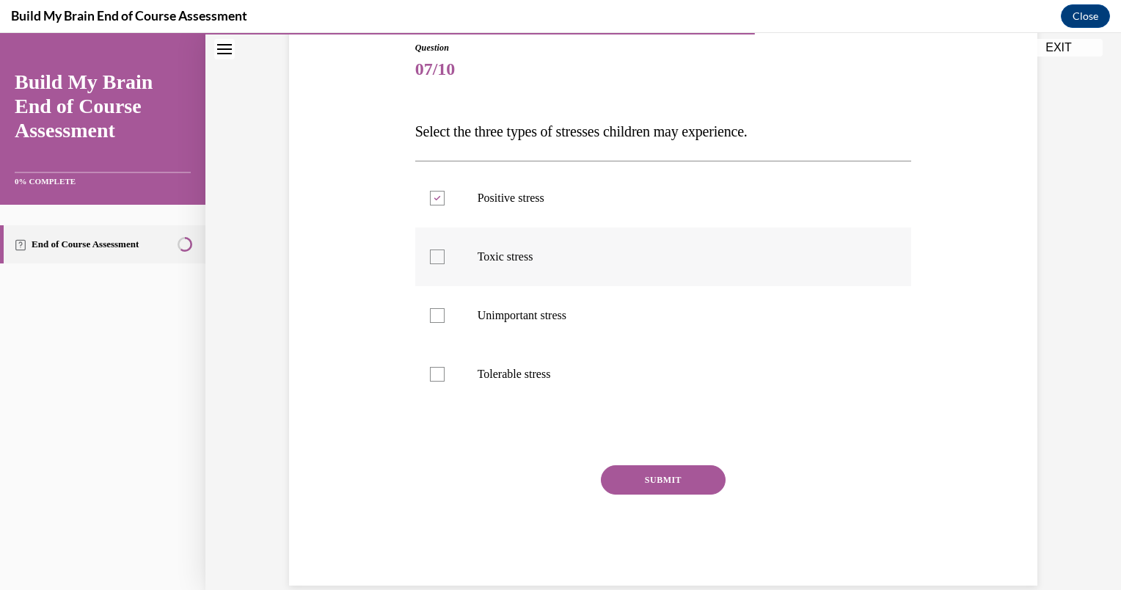
checkbox input "true"
click at [516, 358] on label "Tolerable stress" at bounding box center [663, 374] width 497 height 59
click at [444, 367] on input "Tolerable stress" at bounding box center [437, 374] width 15 height 15
checkbox input "true"
click at [648, 472] on button "SUBMIT" at bounding box center [663, 479] width 125 height 29
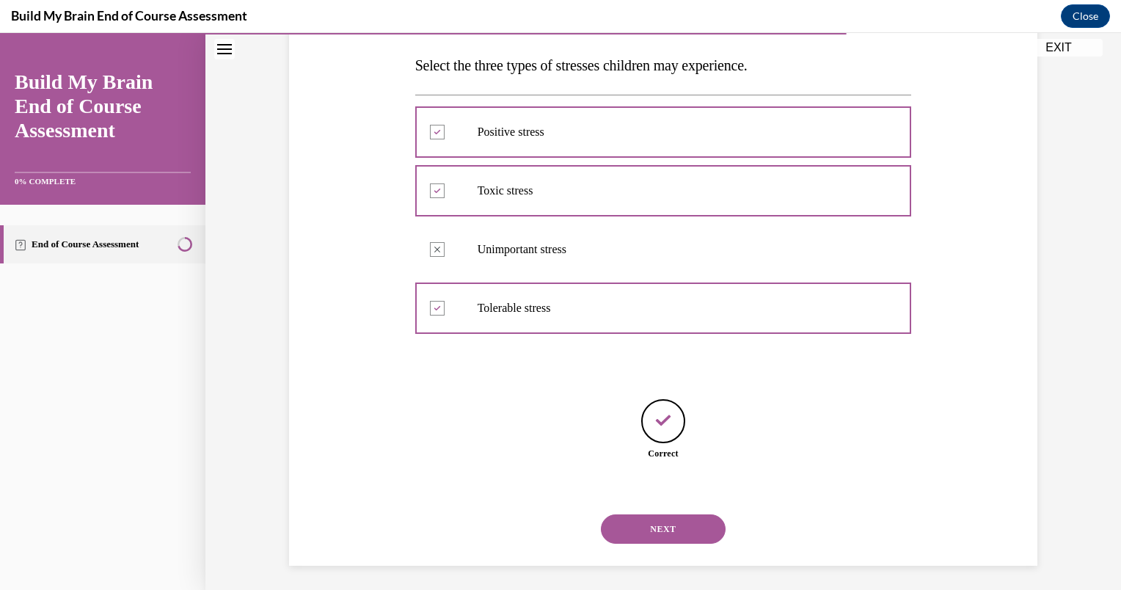
scroll to position [233, 0]
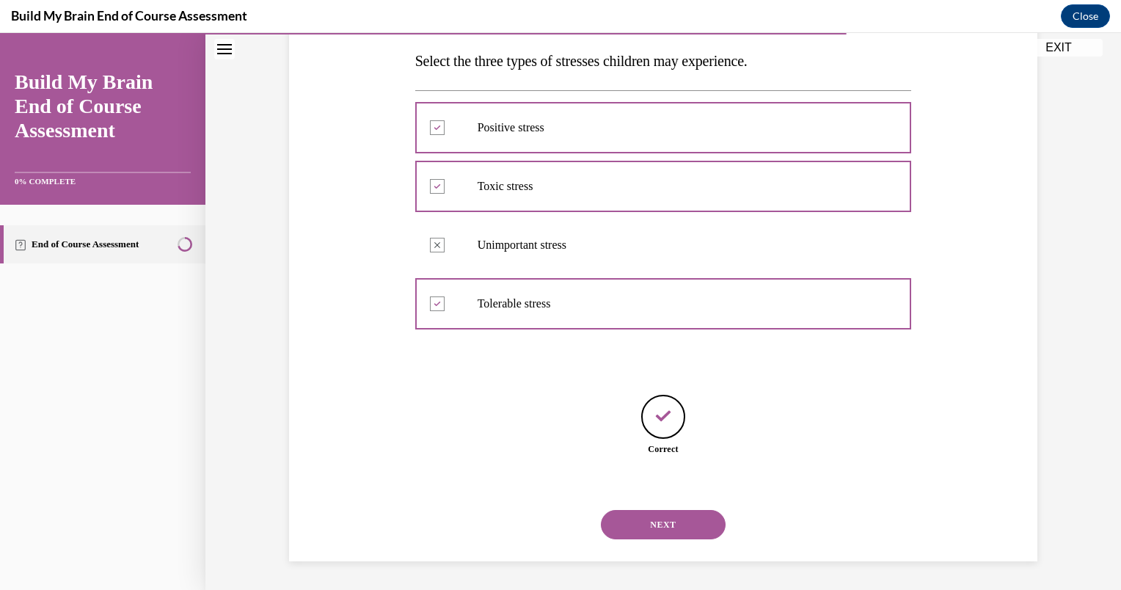
click at [631, 536] on button "NEXT" at bounding box center [663, 524] width 125 height 29
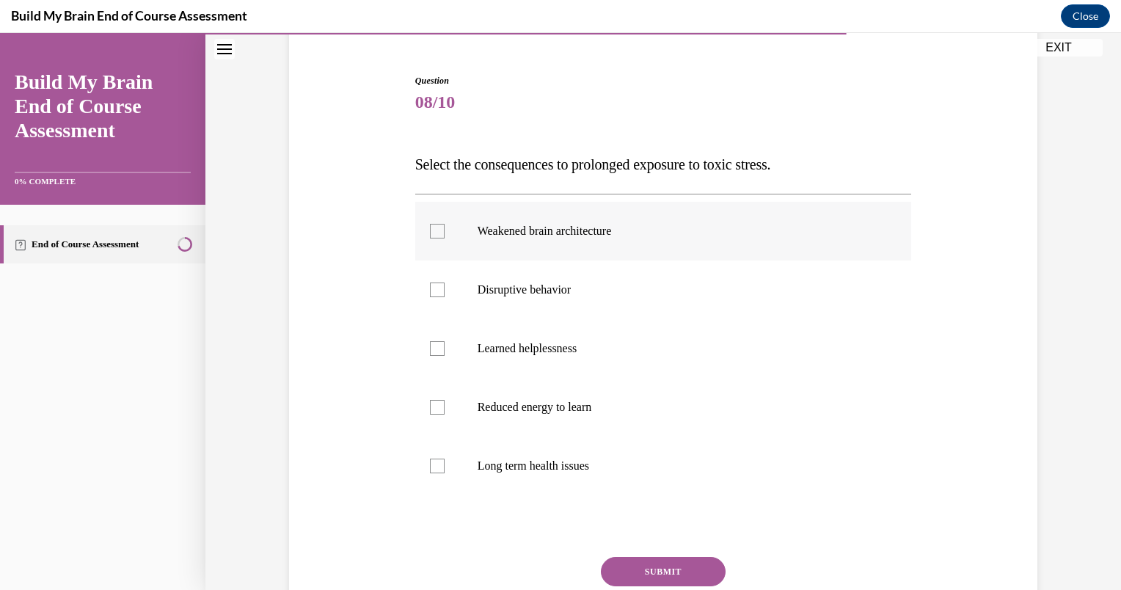
scroll to position [133, 0]
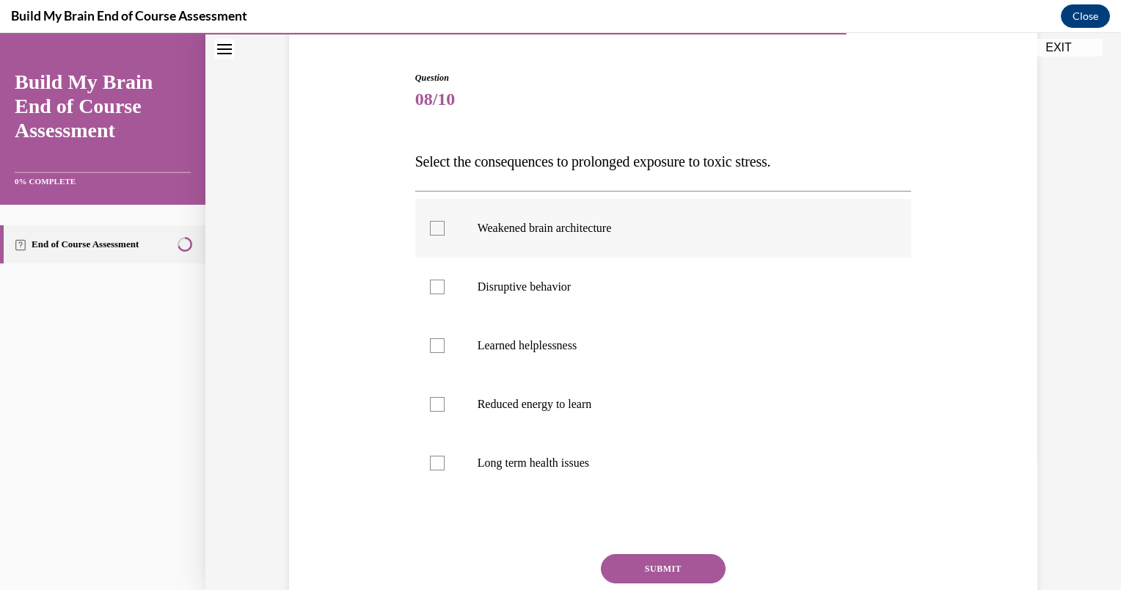
click at [546, 242] on label "Weakened brain architecture" at bounding box center [663, 228] width 497 height 59
click at [444, 235] on input "Weakened brain architecture" at bounding box center [437, 228] width 15 height 15
checkbox input "true"
click at [543, 338] on p "Learned helplessness" at bounding box center [676, 345] width 398 height 15
click at [444, 338] on input "Learned helplessness" at bounding box center [437, 345] width 15 height 15
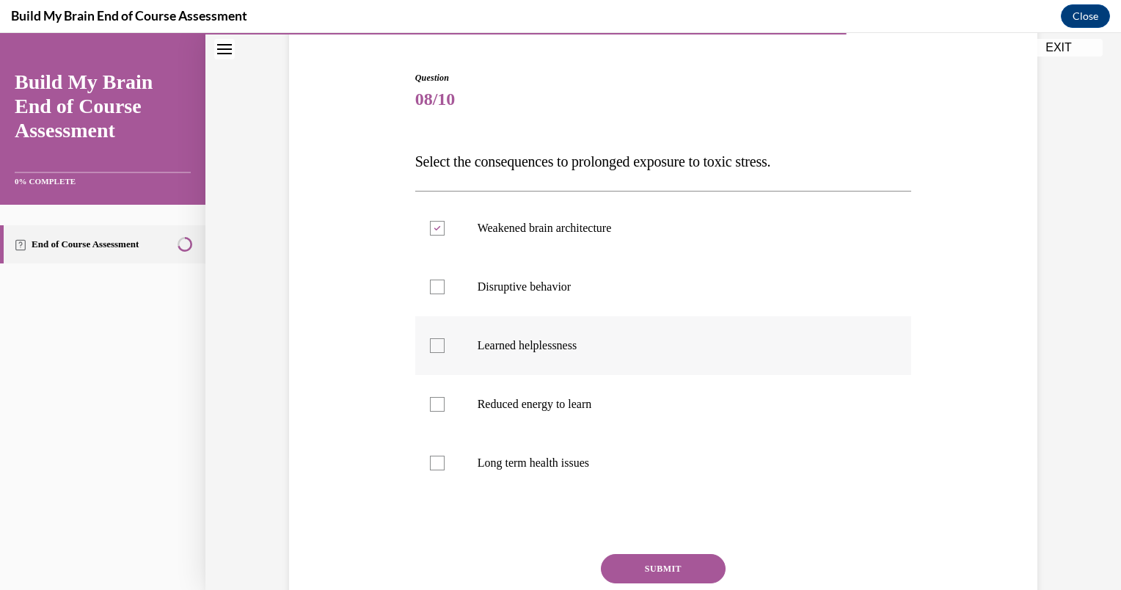
checkbox input "true"
click at [541, 461] on p "Long term health issues" at bounding box center [676, 462] width 398 height 15
click at [444, 461] on input "Long term health issues" at bounding box center [437, 462] width 15 height 15
checkbox input "true"
click at [520, 406] on p "Reduced energy to learn" at bounding box center [676, 404] width 398 height 15
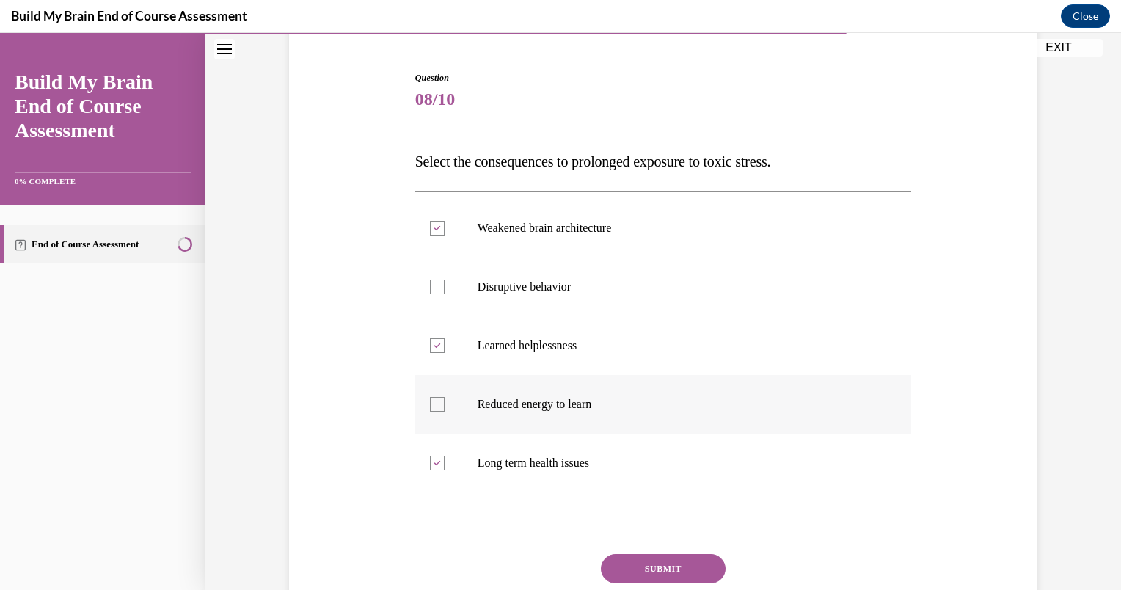
click at [444, 406] on input "Reduced energy to learn" at bounding box center [437, 404] width 15 height 15
checkbox input "true"
click at [508, 299] on label "Disruptive behavior" at bounding box center [663, 286] width 497 height 59
click at [444, 294] on input "Disruptive behavior" at bounding box center [437, 286] width 15 height 15
checkbox input "true"
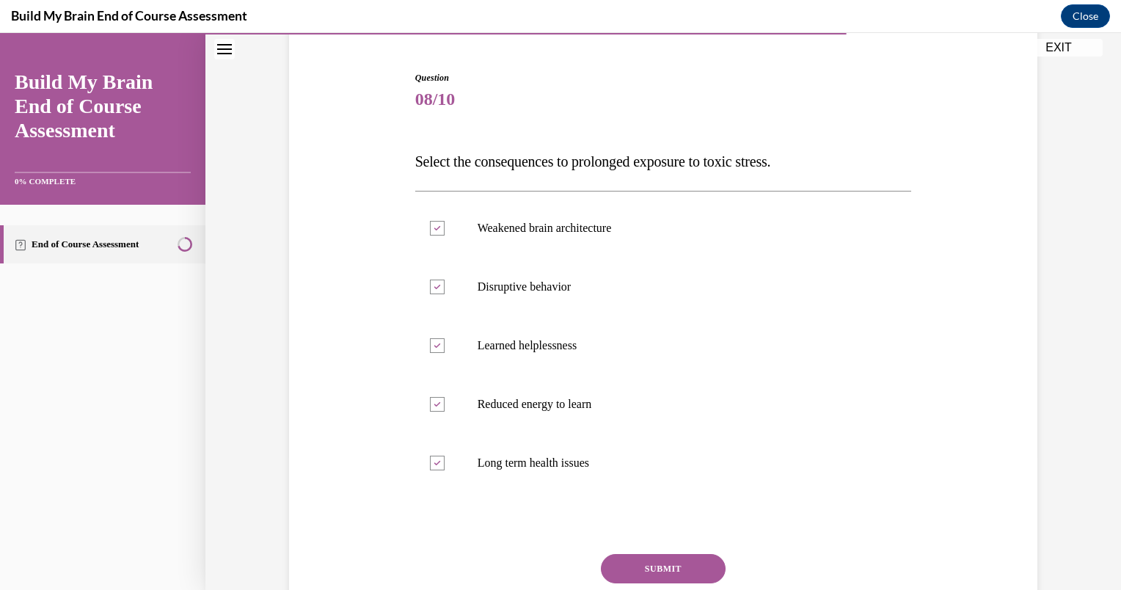
click at [659, 565] on button "SUBMIT" at bounding box center [663, 568] width 125 height 29
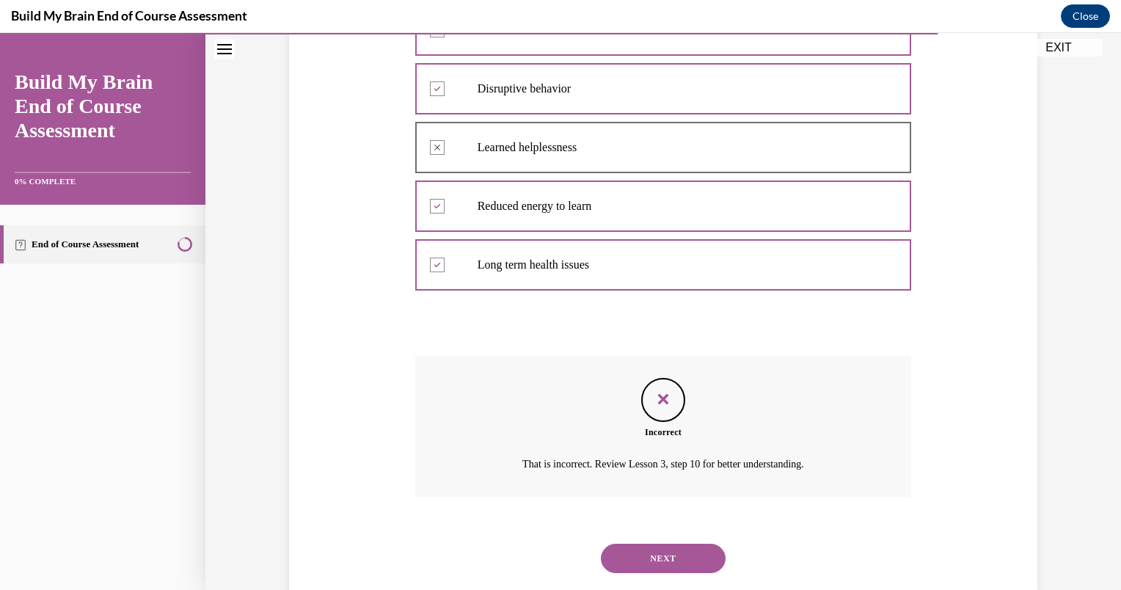
scroll to position [365, 0]
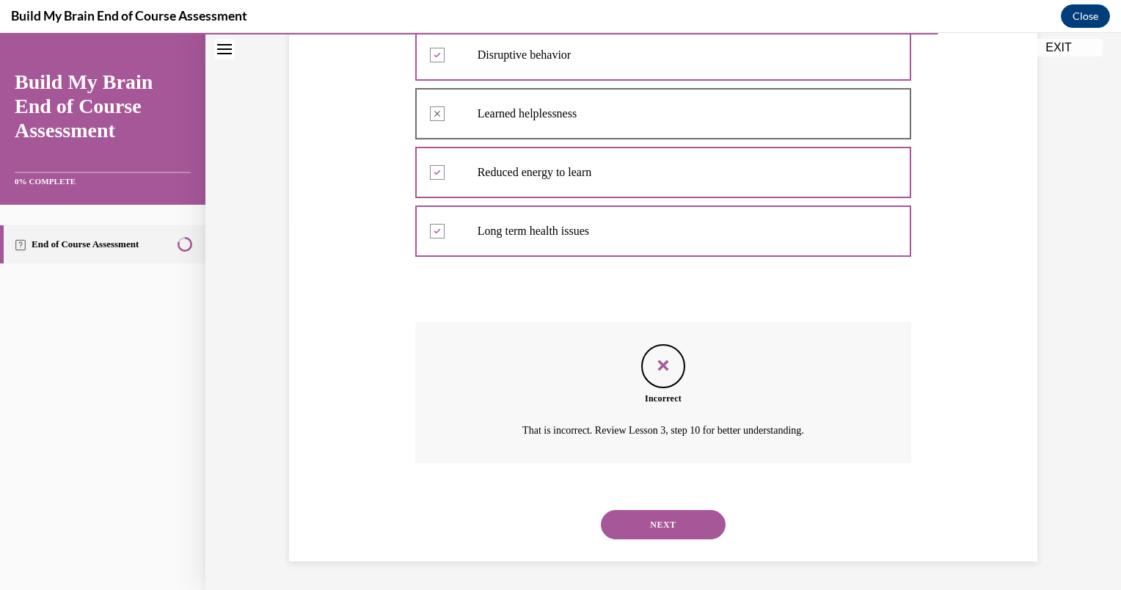
click at [646, 529] on button "NEXT" at bounding box center [663, 524] width 125 height 29
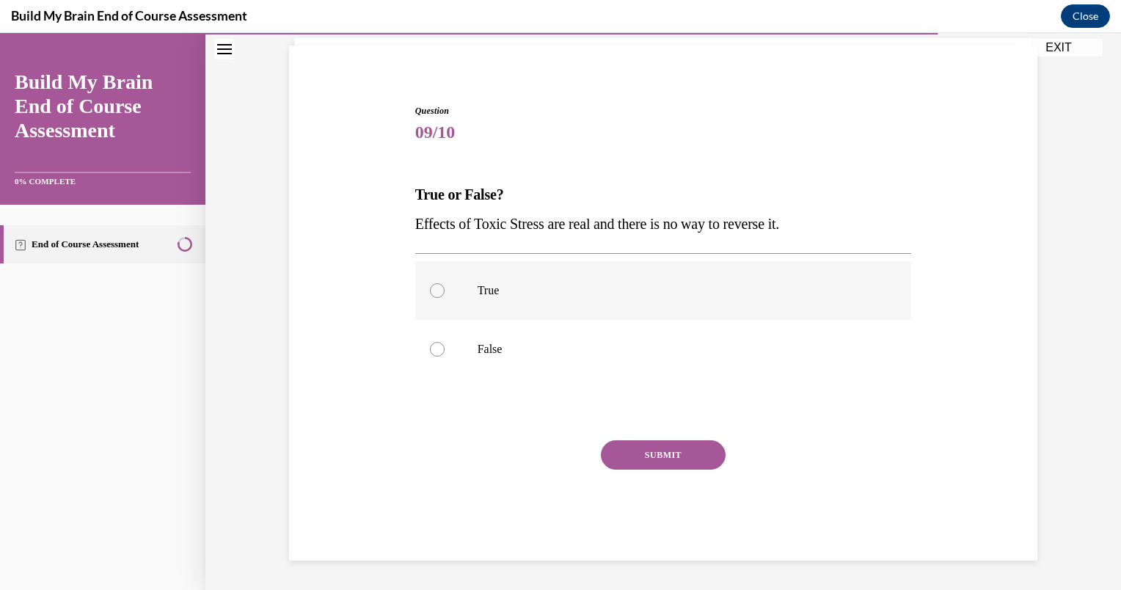
click at [457, 301] on label "True" at bounding box center [663, 290] width 497 height 59
click at [444, 298] on input "True" at bounding box center [437, 290] width 15 height 15
radio input "true"
click at [656, 452] on button "SUBMIT" at bounding box center [663, 454] width 125 height 29
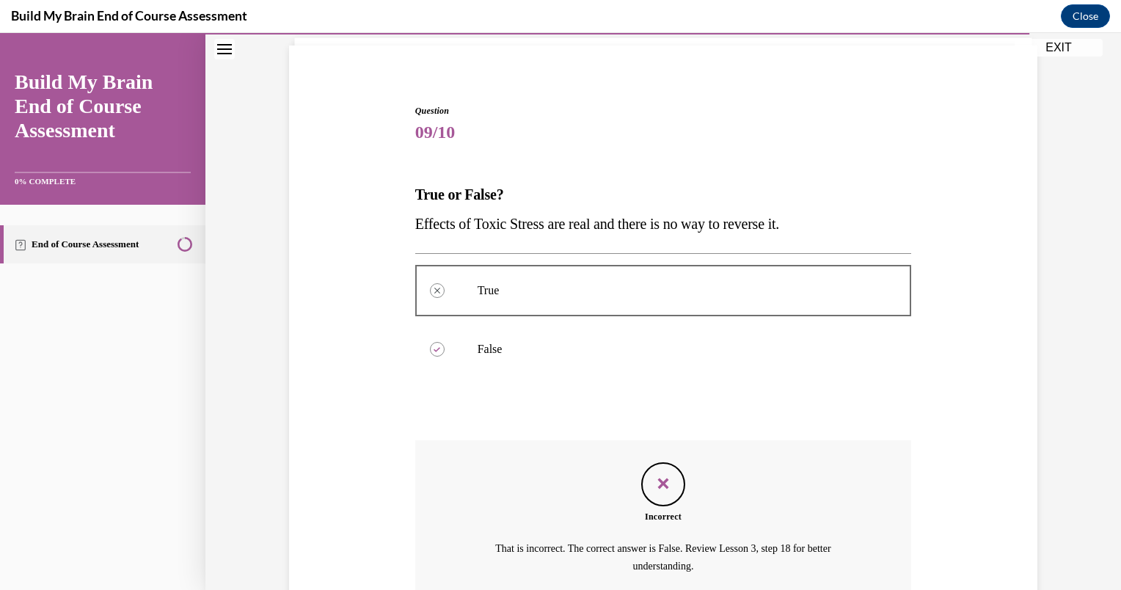
scroll to position [235, 0]
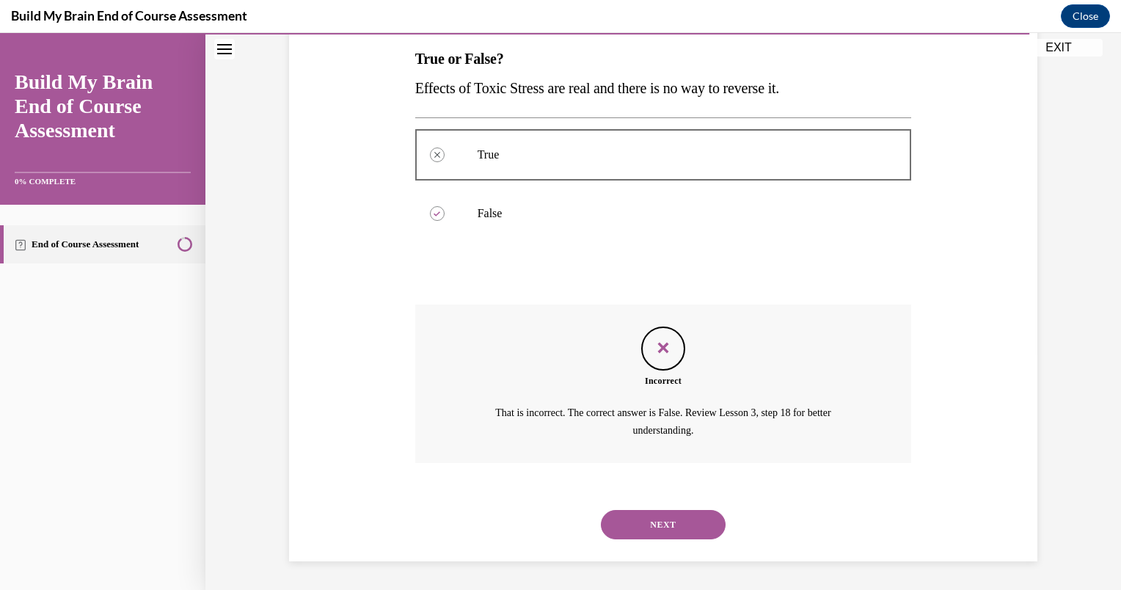
click at [631, 522] on button "NEXT" at bounding box center [663, 524] width 125 height 29
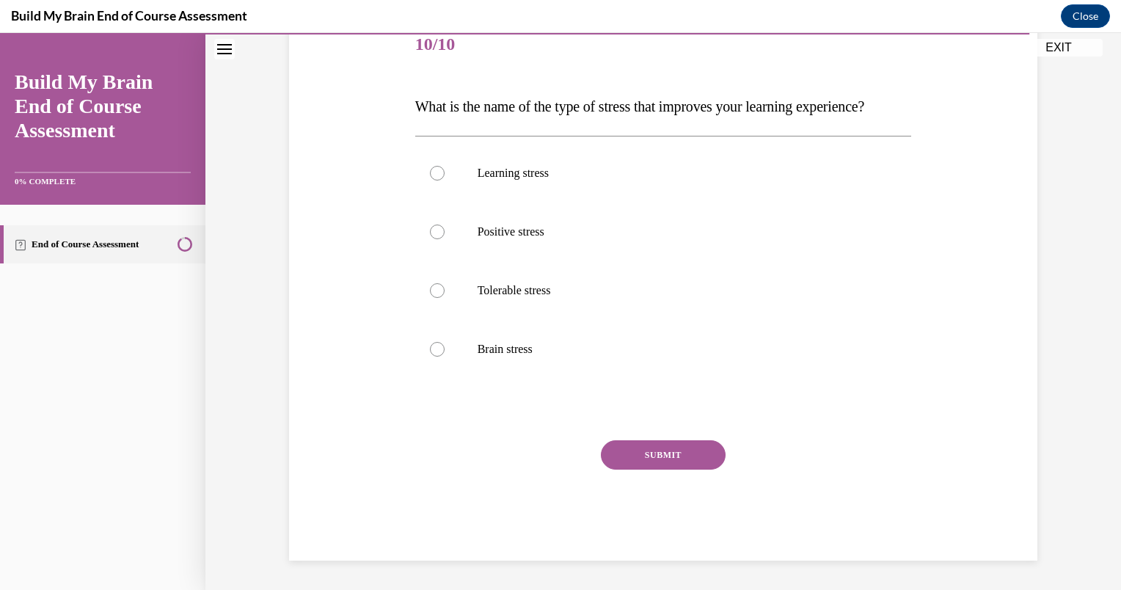
scroll to position [217, 0]
click at [508, 246] on label "Positive stress" at bounding box center [663, 231] width 497 height 59
click at [444, 239] on input "Positive stress" at bounding box center [437, 231] width 15 height 15
radio input "true"
click at [641, 458] on button "SUBMIT" at bounding box center [663, 454] width 125 height 29
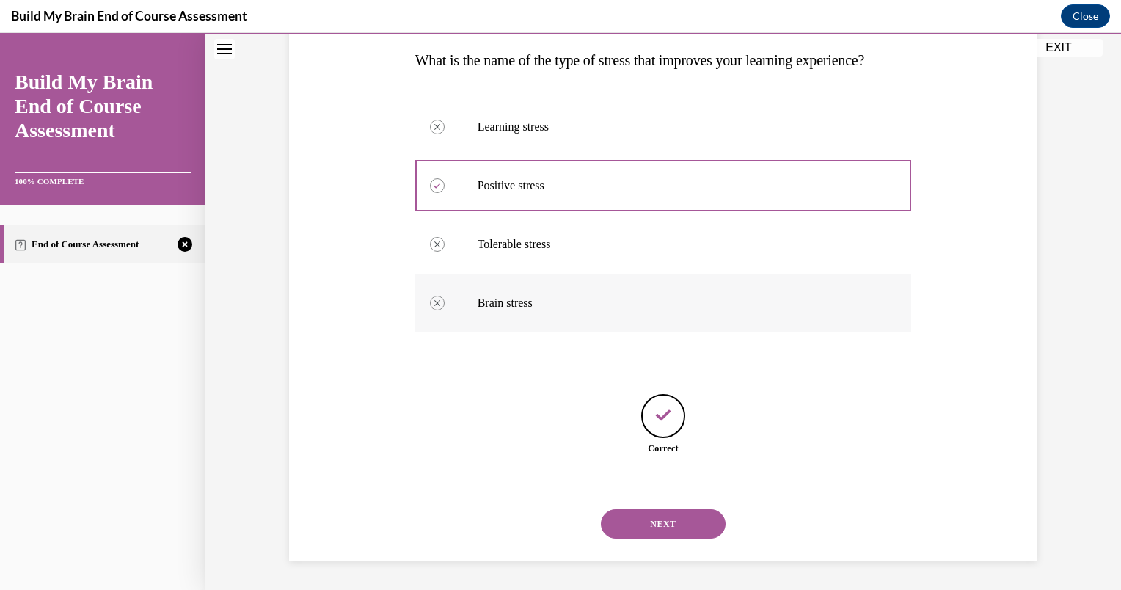
scroll to position [263, 0]
click at [645, 540] on div "NEXT" at bounding box center [663, 523] width 497 height 59
click at [630, 524] on button "NEXT" at bounding box center [663, 523] width 125 height 29
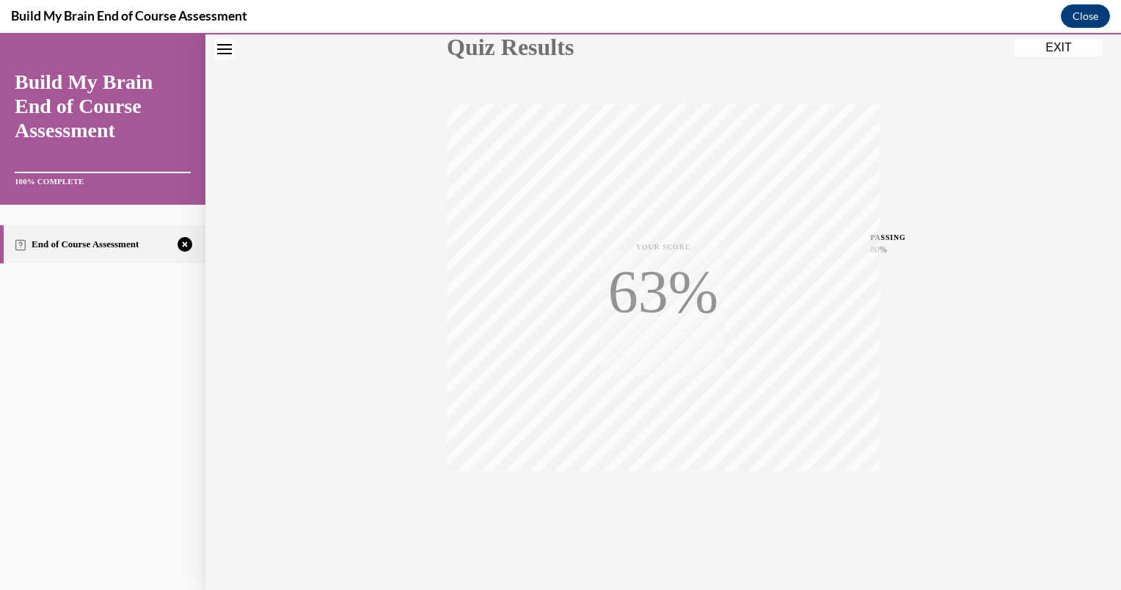
scroll to position [194, 0]
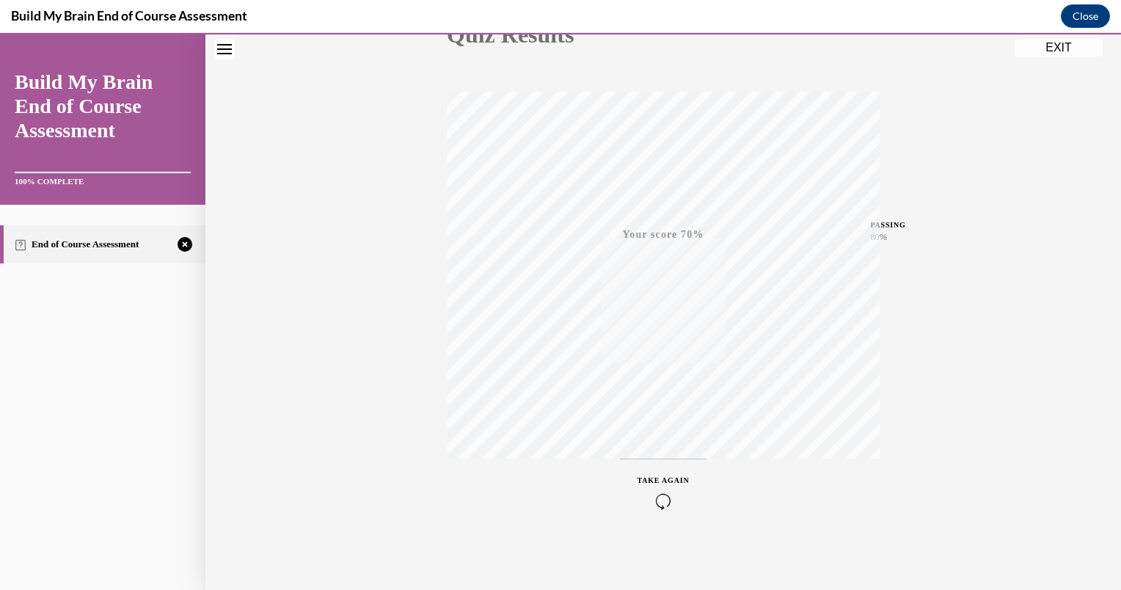
click at [655, 496] on icon "button" at bounding box center [663, 501] width 52 height 16
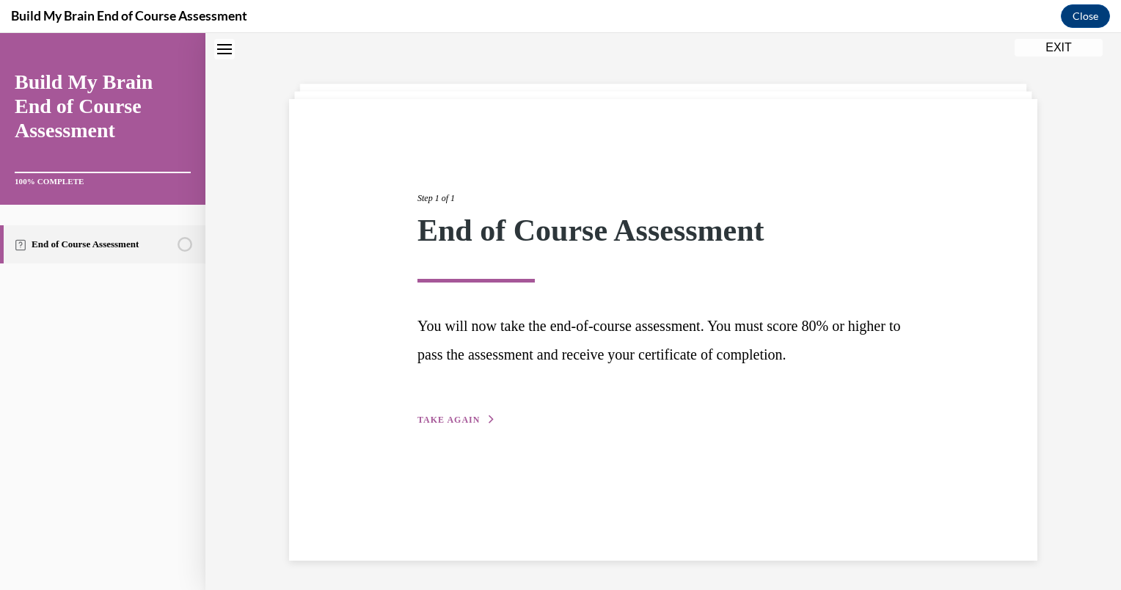
scroll to position [46, 0]
click at [437, 420] on span "TAKE AGAIN" at bounding box center [448, 419] width 62 height 10
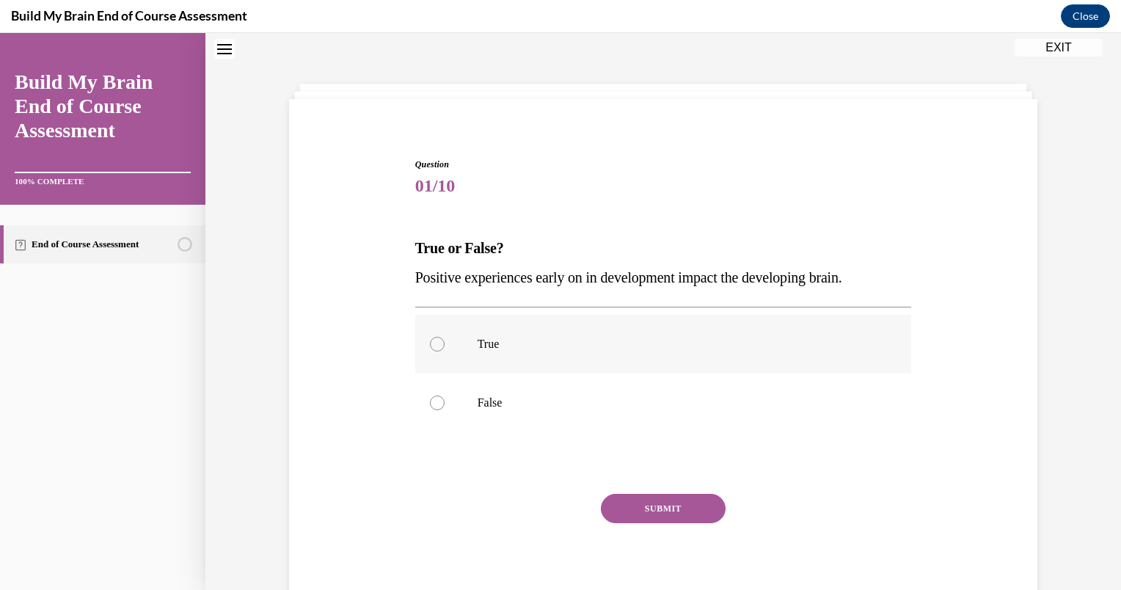
click at [535, 340] on p "True" at bounding box center [676, 344] width 398 height 15
click at [444, 340] on input "True" at bounding box center [437, 344] width 15 height 15
radio input "true"
click at [651, 516] on button "SUBMIT" at bounding box center [663, 508] width 125 height 29
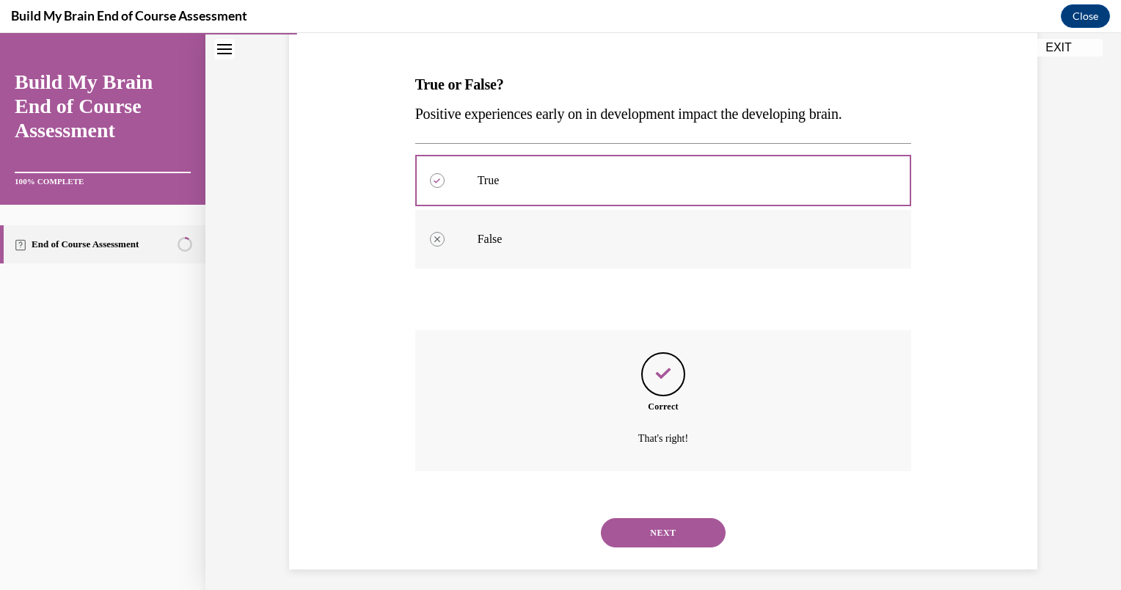
scroll to position [218, 0]
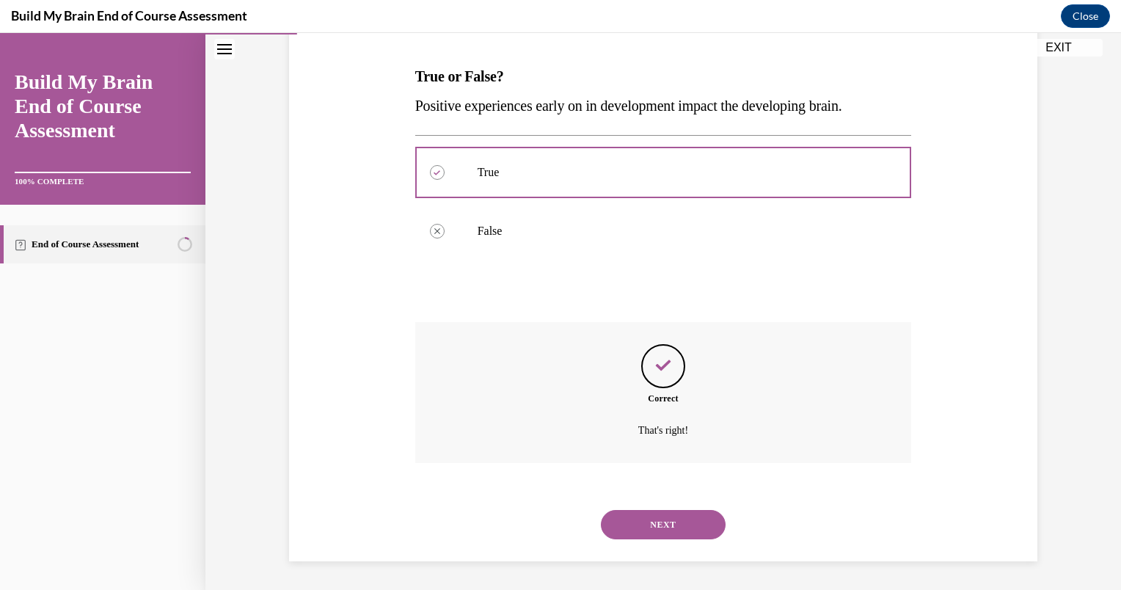
click at [637, 510] on button "NEXT" at bounding box center [663, 524] width 125 height 29
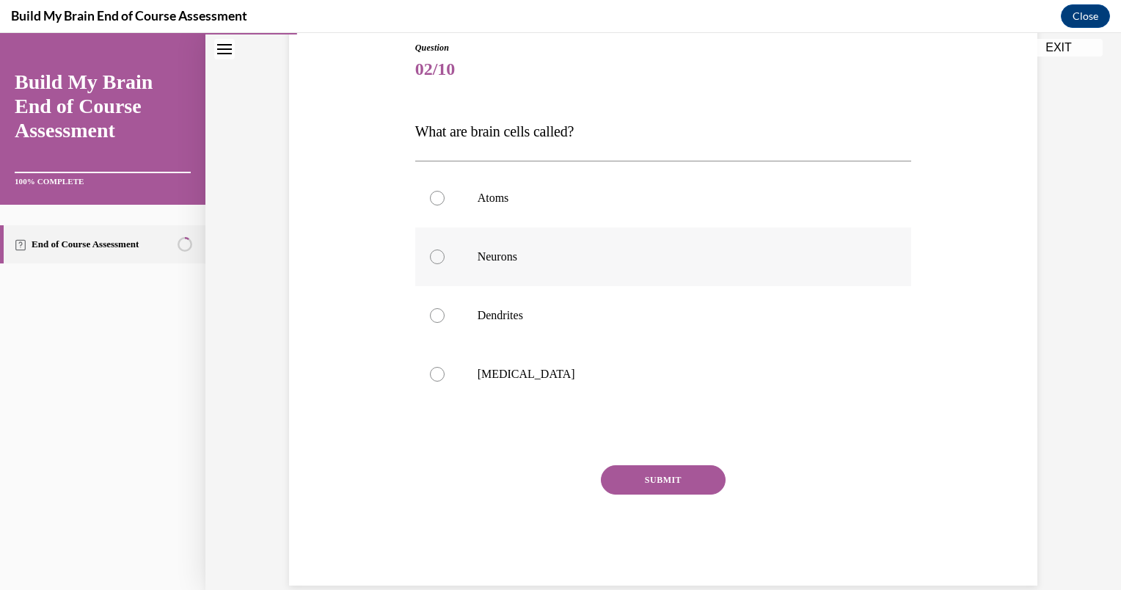
click at [532, 237] on label "Neurons" at bounding box center [663, 256] width 497 height 59
click at [444, 249] on input "Neurons" at bounding box center [437, 256] width 15 height 15
radio input "true"
click at [639, 477] on button "SUBMIT" at bounding box center [663, 479] width 125 height 29
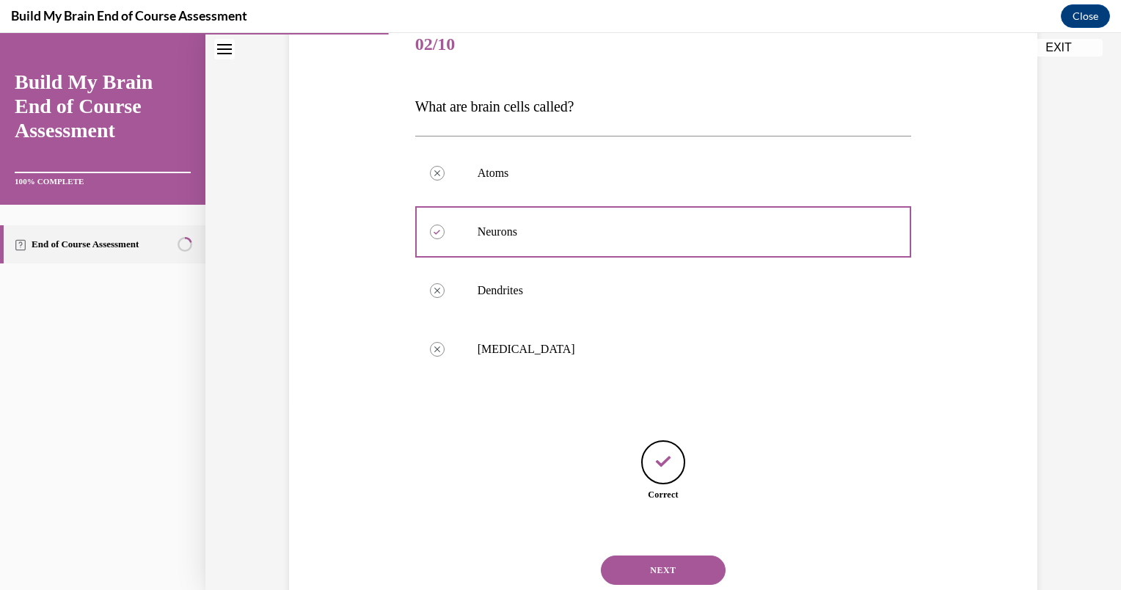
scroll to position [233, 0]
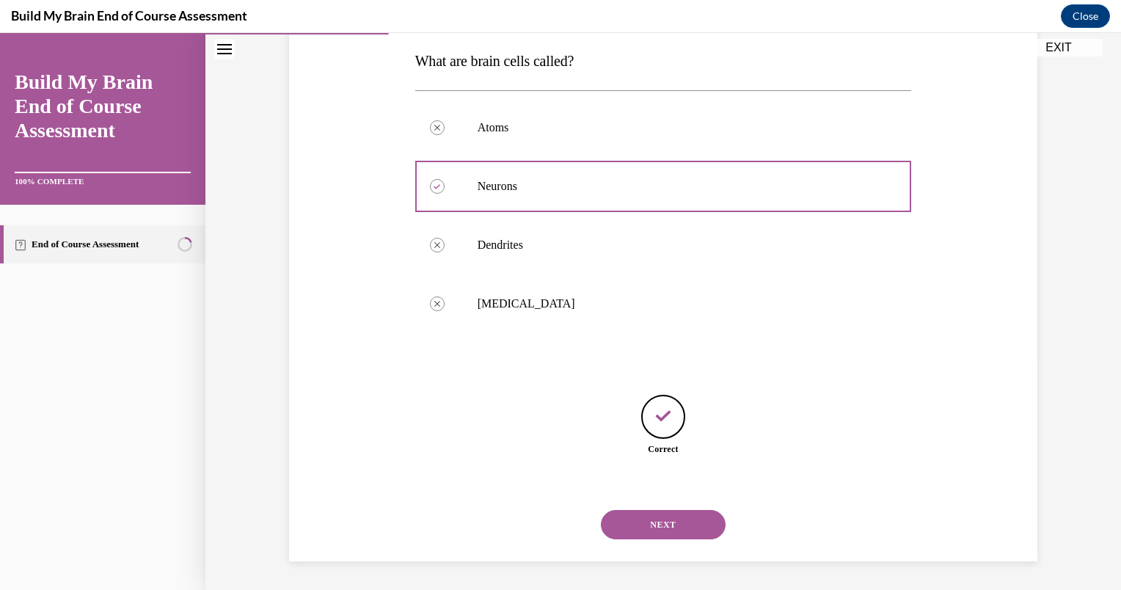
click at [660, 519] on button "NEXT" at bounding box center [663, 524] width 125 height 29
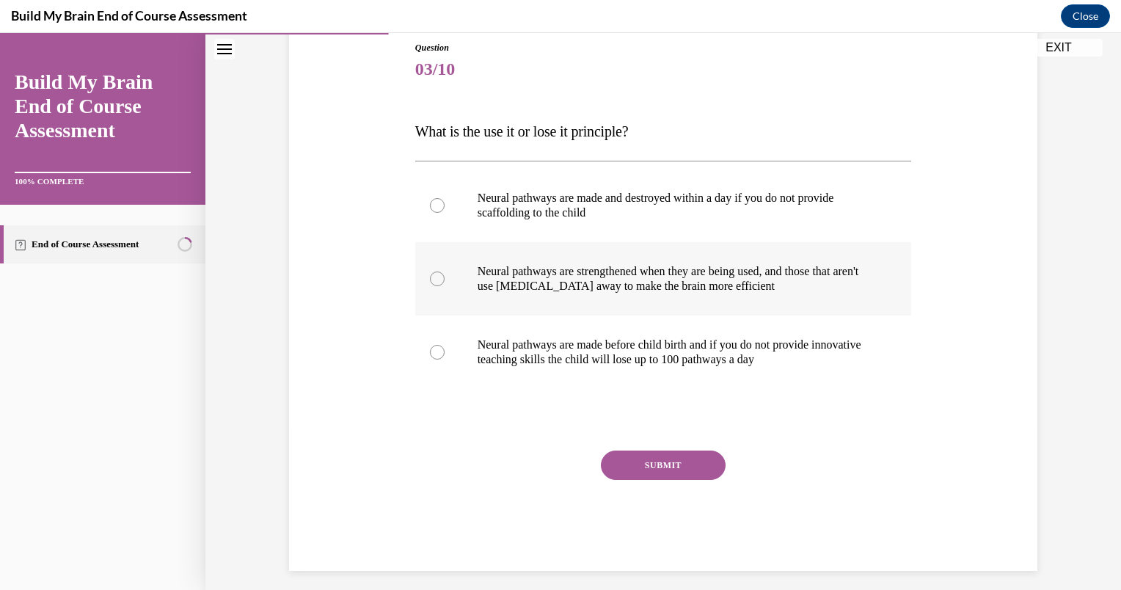
click at [593, 282] on p "Neural pathways are strengthened when they are being used, and those that aren'…" at bounding box center [676, 278] width 398 height 29
click at [444, 282] on input "Neural pathways are strengthened when they are being used, and those that aren'…" at bounding box center [437, 278] width 15 height 15
radio input "true"
click at [618, 458] on button "SUBMIT" at bounding box center [663, 464] width 125 height 29
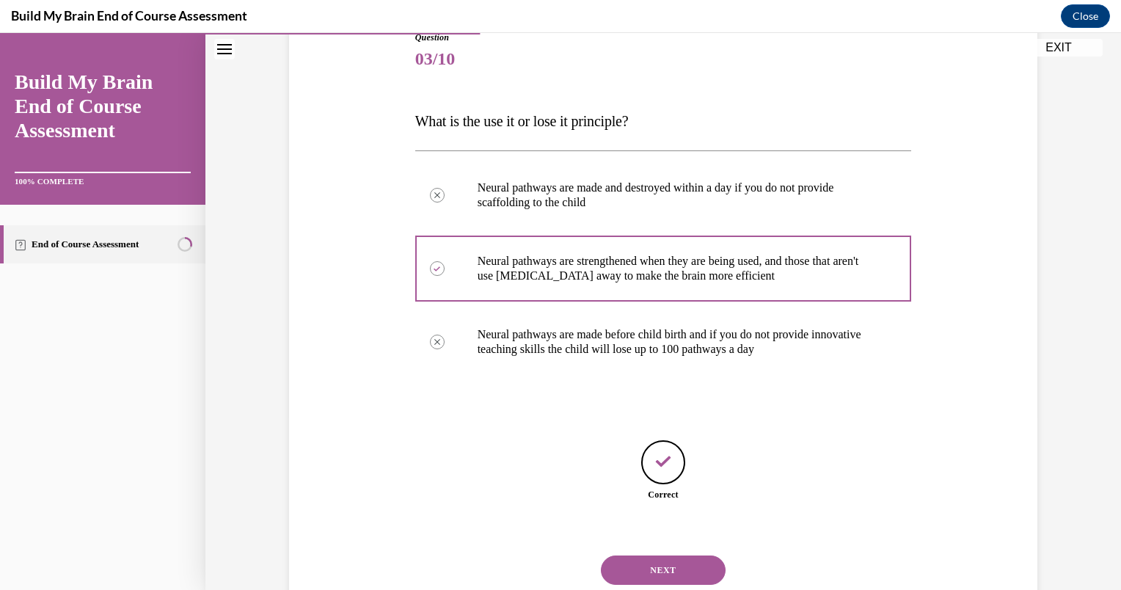
scroll to position [219, 0]
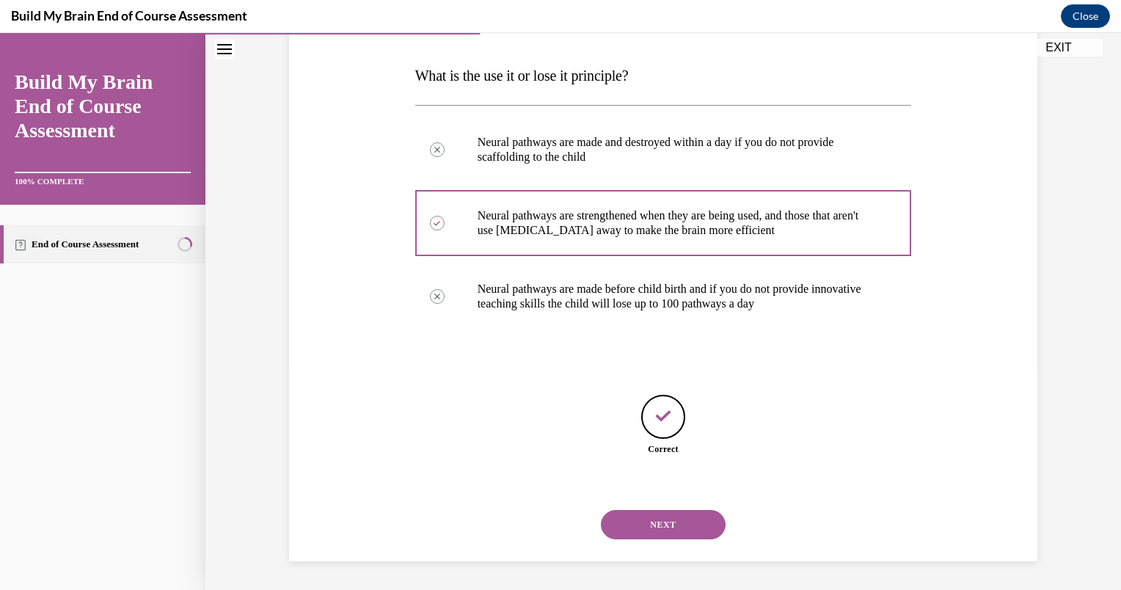
click at [640, 527] on button "NEXT" at bounding box center [663, 524] width 125 height 29
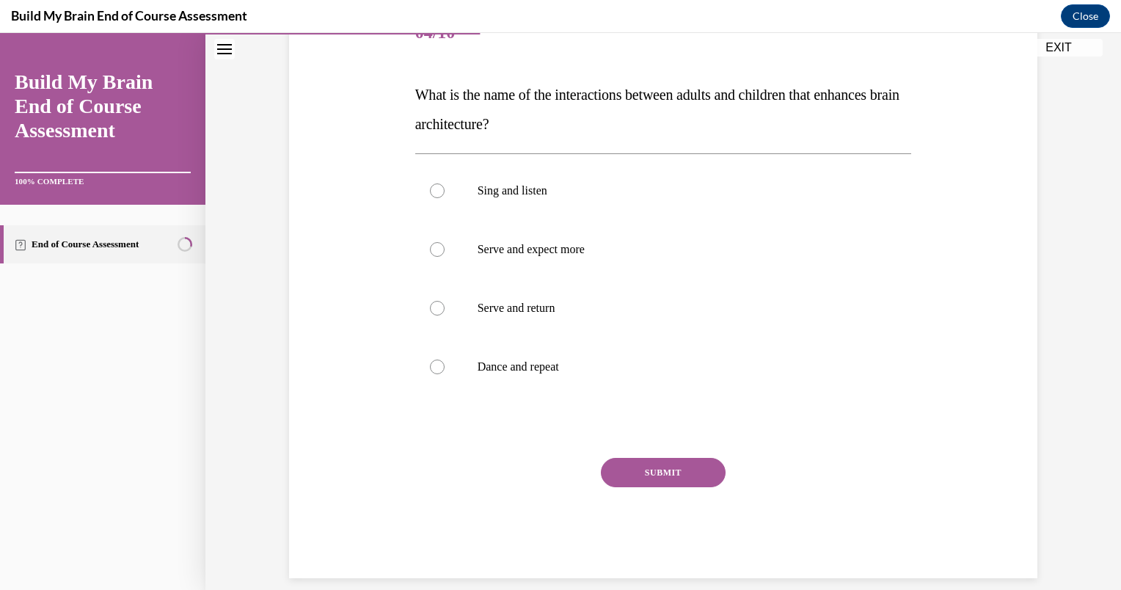
scroll to position [200, 0]
click at [565, 298] on label "Serve and return" at bounding box center [663, 307] width 497 height 59
click at [444, 300] on input "Serve and return" at bounding box center [437, 307] width 15 height 15
radio input "true"
click at [651, 472] on button "SUBMIT" at bounding box center [663, 471] width 125 height 29
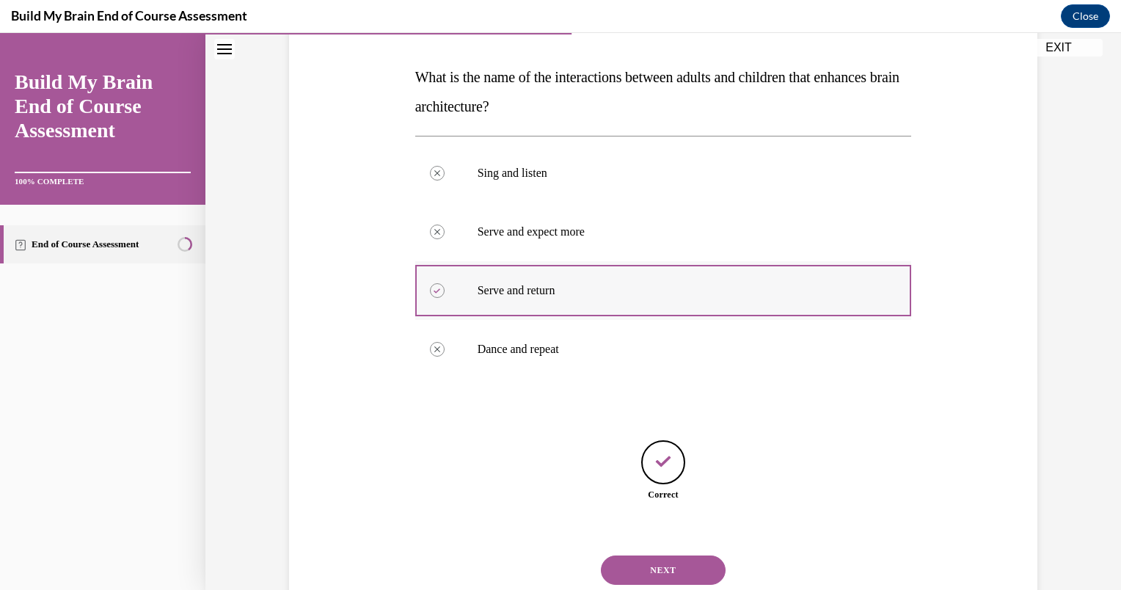
scroll to position [263, 0]
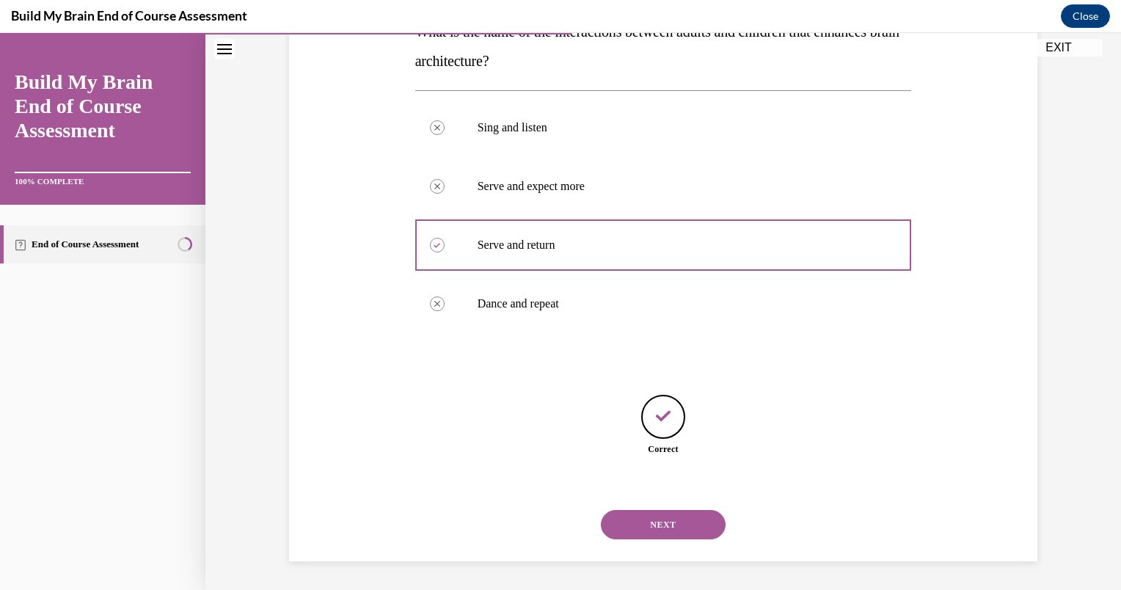
click at [636, 517] on button "NEXT" at bounding box center [663, 524] width 125 height 29
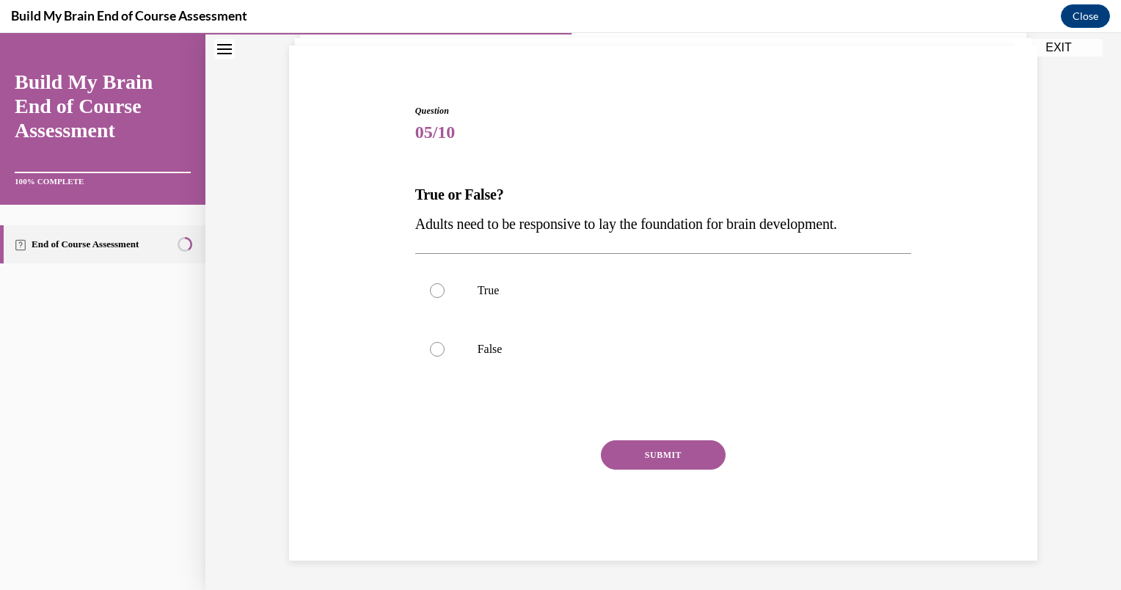
scroll to position [100, 0]
click at [560, 284] on p "True" at bounding box center [676, 290] width 398 height 15
click at [444, 284] on input "True" at bounding box center [437, 290] width 15 height 15
radio input "true"
click at [639, 449] on button "SUBMIT" at bounding box center [663, 454] width 125 height 29
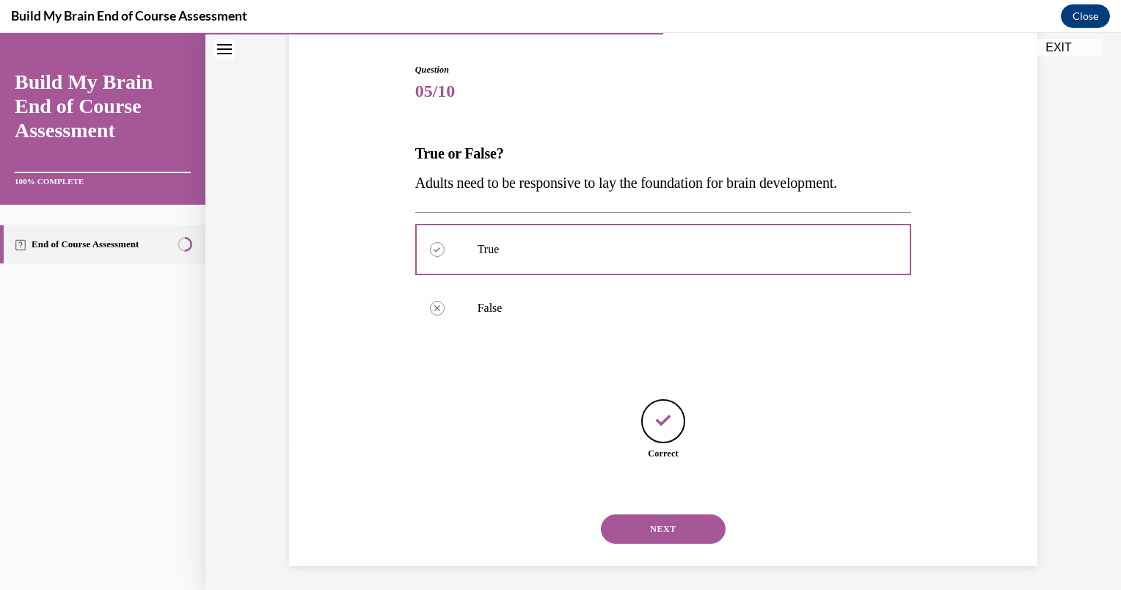
scroll to position [145, 0]
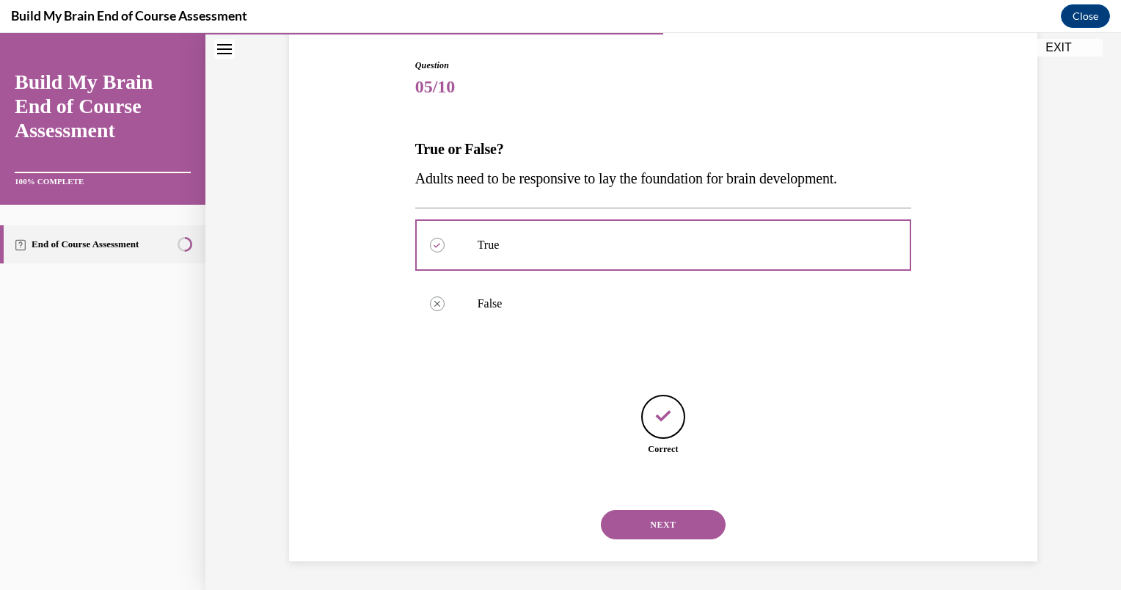
click at [653, 527] on button "NEXT" at bounding box center [663, 524] width 125 height 29
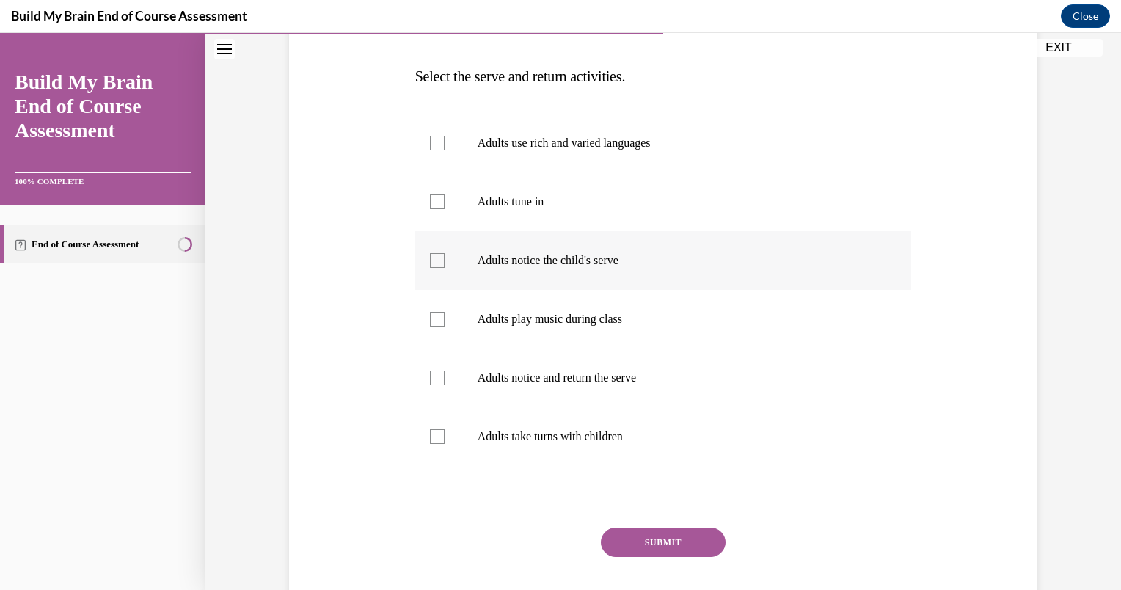
scroll to position [219, 0]
click at [508, 191] on label "Adults tune in" at bounding box center [663, 200] width 497 height 59
click at [444, 193] on input "Adults tune in" at bounding box center [437, 200] width 15 height 15
checkbox input "true"
click at [510, 264] on p "Adults notice the child's serve" at bounding box center [676, 259] width 398 height 15
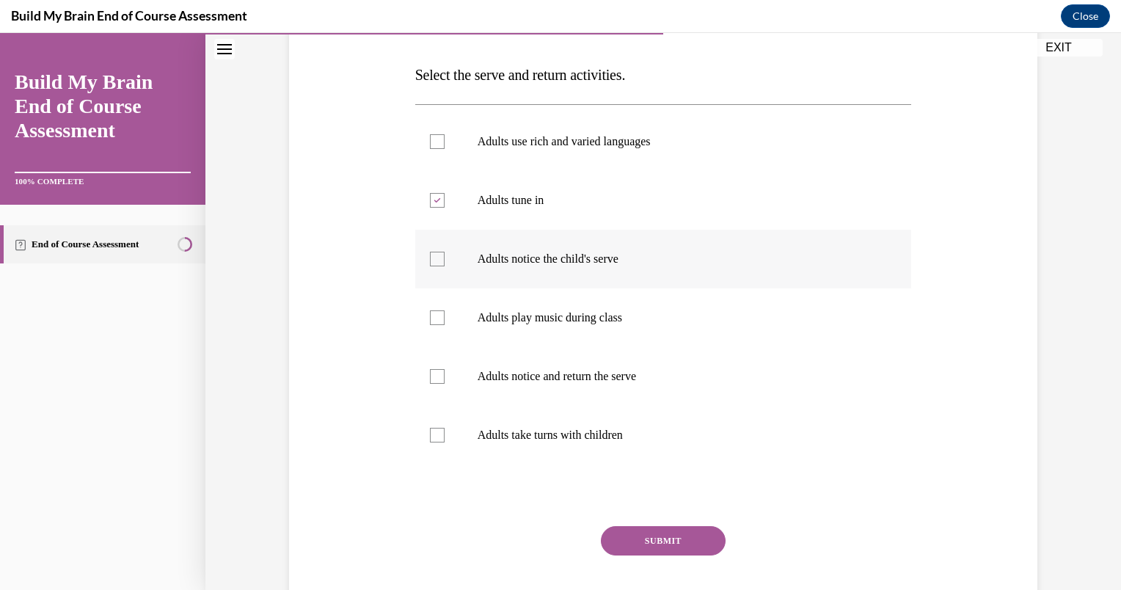
click at [444, 264] on input "Adults notice the child's serve" at bounding box center [437, 259] width 15 height 15
checkbox input "true"
click at [512, 359] on label "Adults notice and return the serve" at bounding box center [663, 376] width 497 height 59
click at [444, 369] on input "Adults notice and return the serve" at bounding box center [437, 376] width 15 height 15
checkbox input "true"
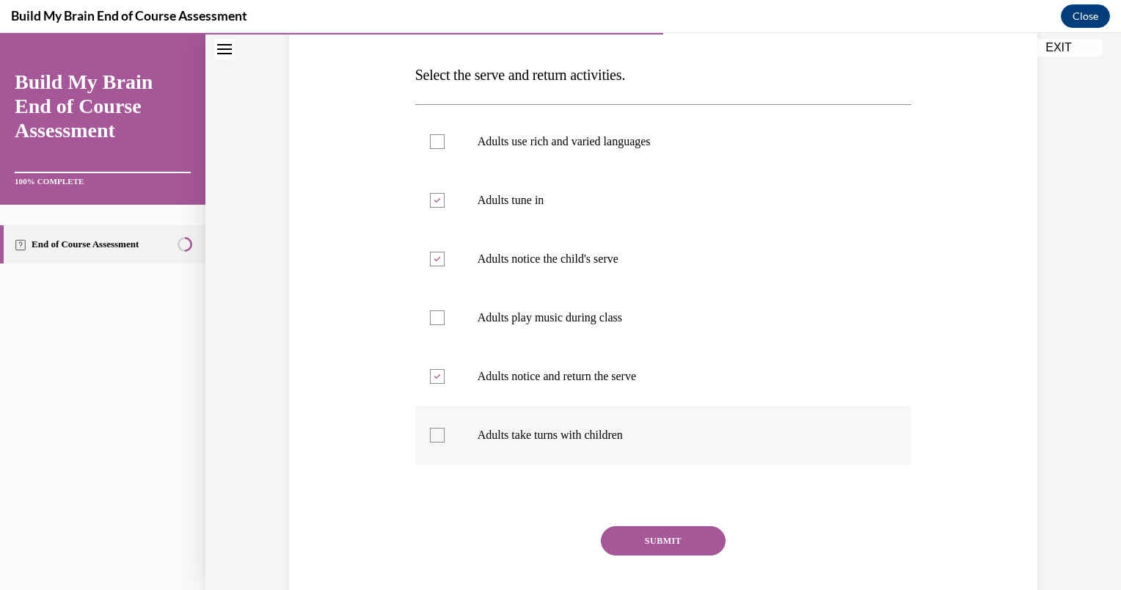
click at [525, 425] on label "Adults take turns with children" at bounding box center [663, 435] width 497 height 59
click at [444, 428] on input "Adults take turns with children" at bounding box center [437, 435] width 15 height 15
checkbox input "true"
click at [631, 542] on button "SUBMIT" at bounding box center [663, 540] width 125 height 29
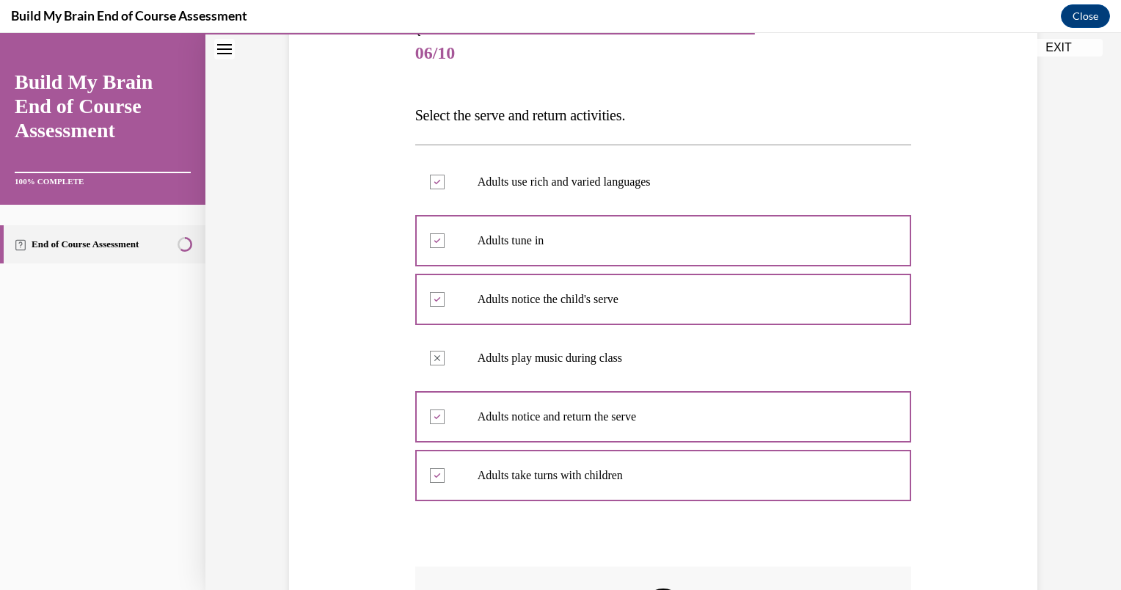
scroll to position [179, 0]
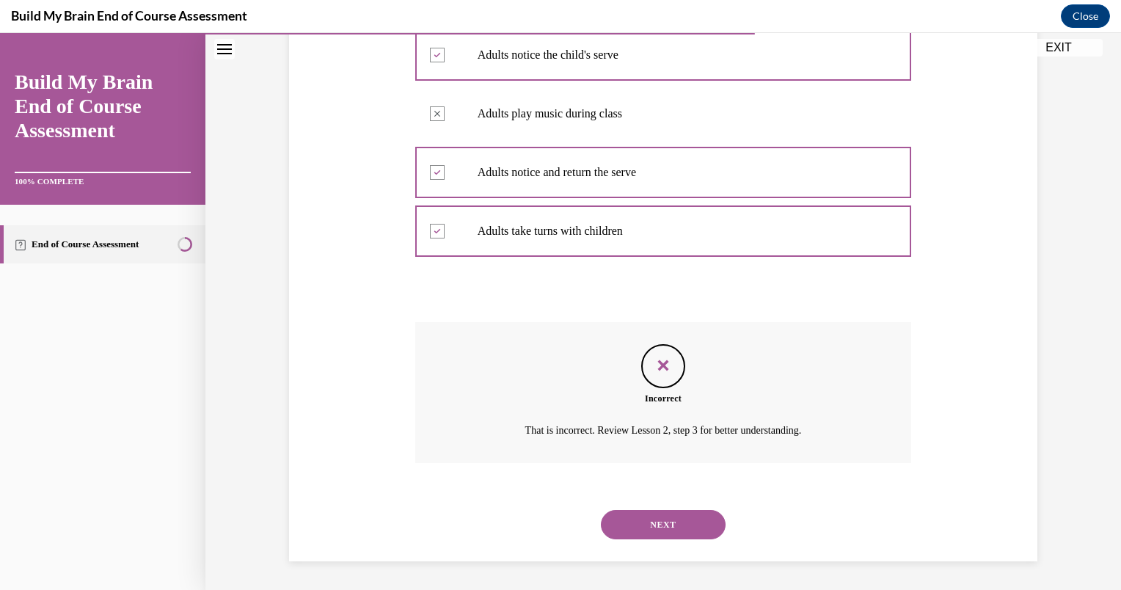
click at [619, 510] on button "NEXT" at bounding box center [663, 524] width 125 height 29
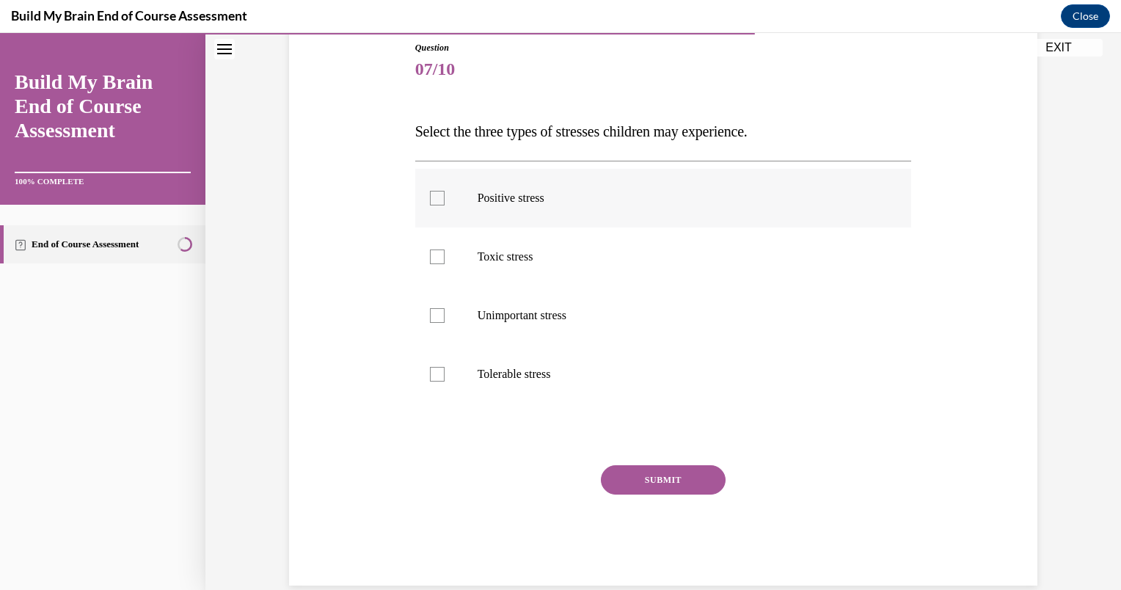
click at [572, 202] on p "Positive stress" at bounding box center [676, 198] width 398 height 15
click at [444, 202] on input "Positive stress" at bounding box center [437, 198] width 15 height 15
checkbox input "true"
click at [555, 242] on label "Toxic stress" at bounding box center [663, 256] width 497 height 59
click at [444, 249] on input "Toxic stress" at bounding box center [437, 256] width 15 height 15
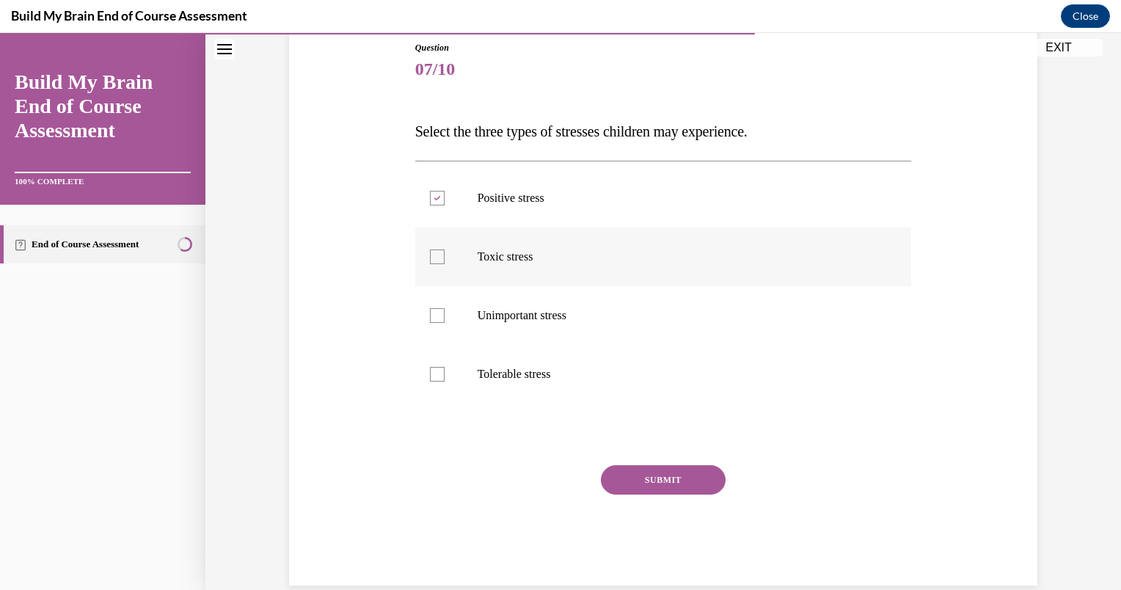
checkbox input "true"
click at [532, 364] on label "Tolerable stress" at bounding box center [663, 374] width 497 height 59
click at [444, 367] on input "Tolerable stress" at bounding box center [437, 374] width 15 height 15
checkbox input "true"
click at [666, 473] on button "SUBMIT" at bounding box center [663, 479] width 125 height 29
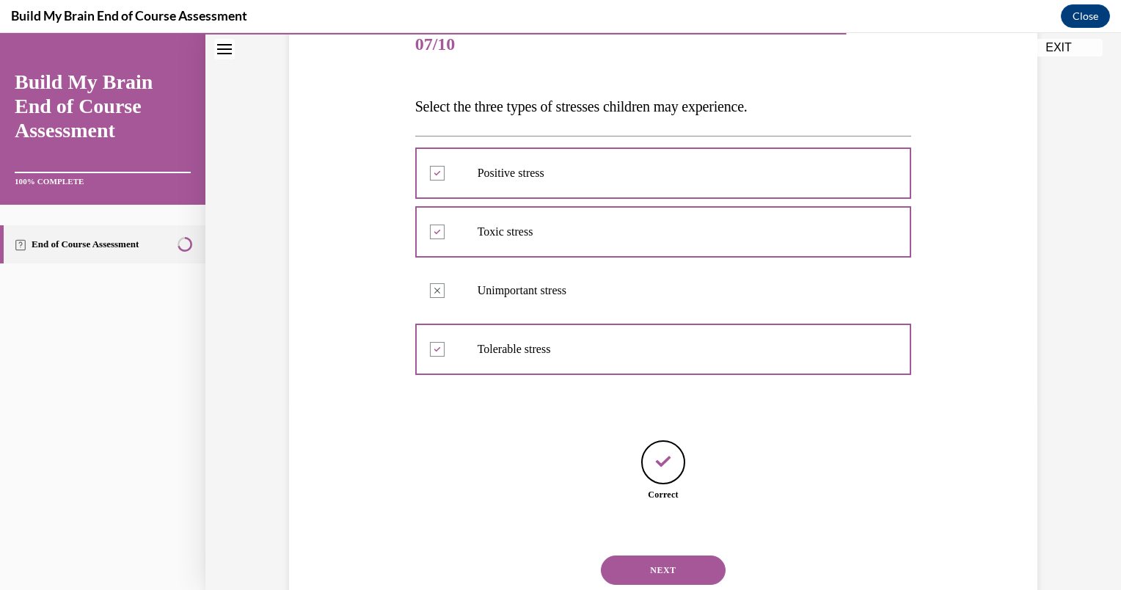
scroll to position [233, 0]
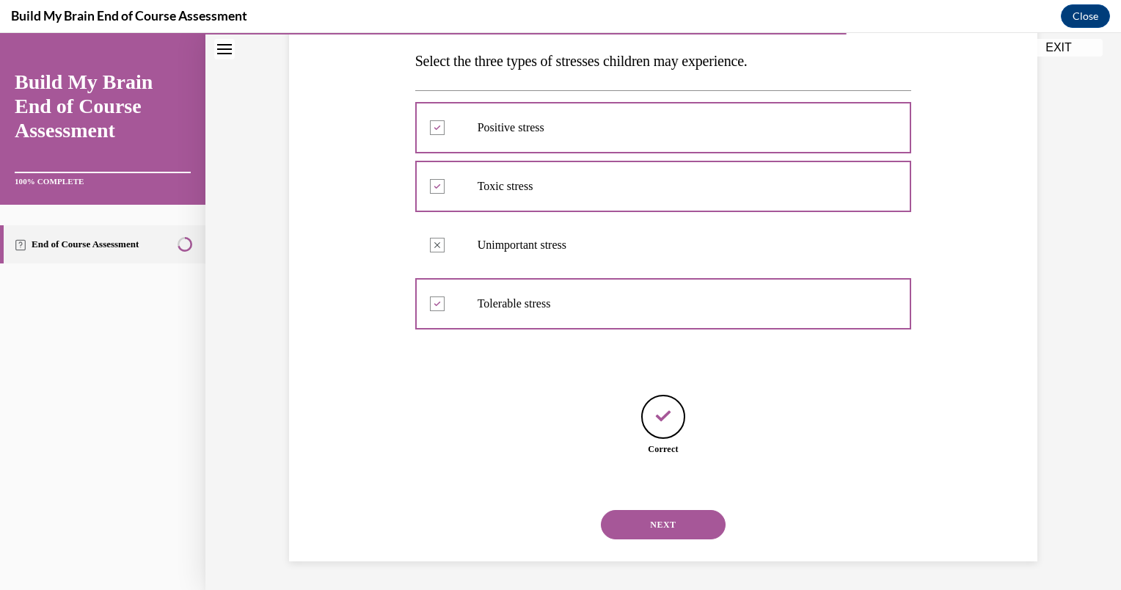
click at [652, 529] on button "NEXT" at bounding box center [663, 524] width 125 height 29
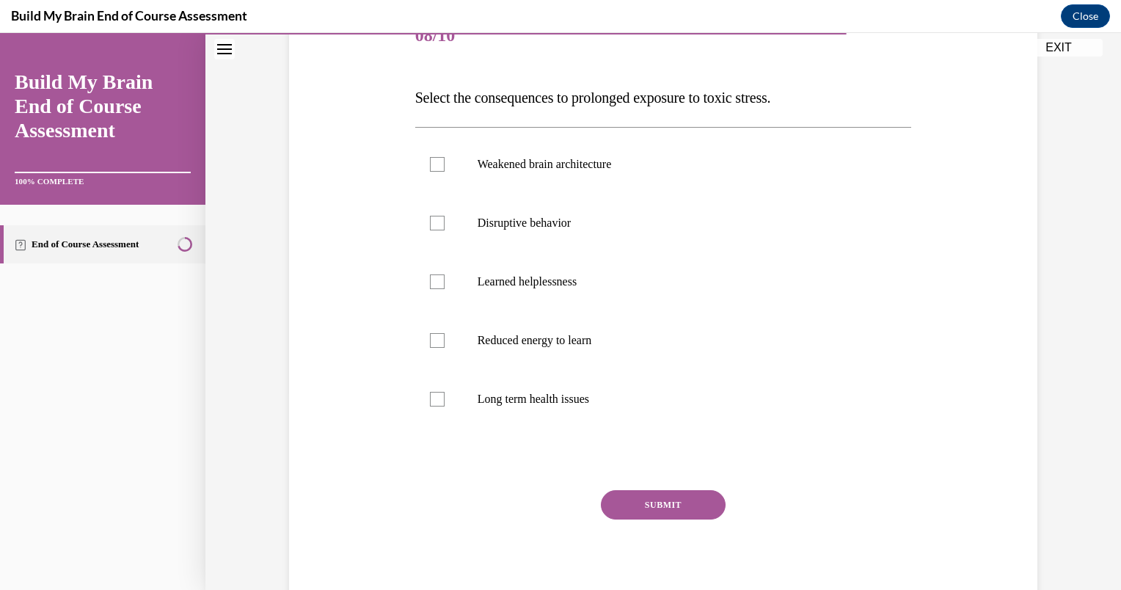
scroll to position [205, 0]
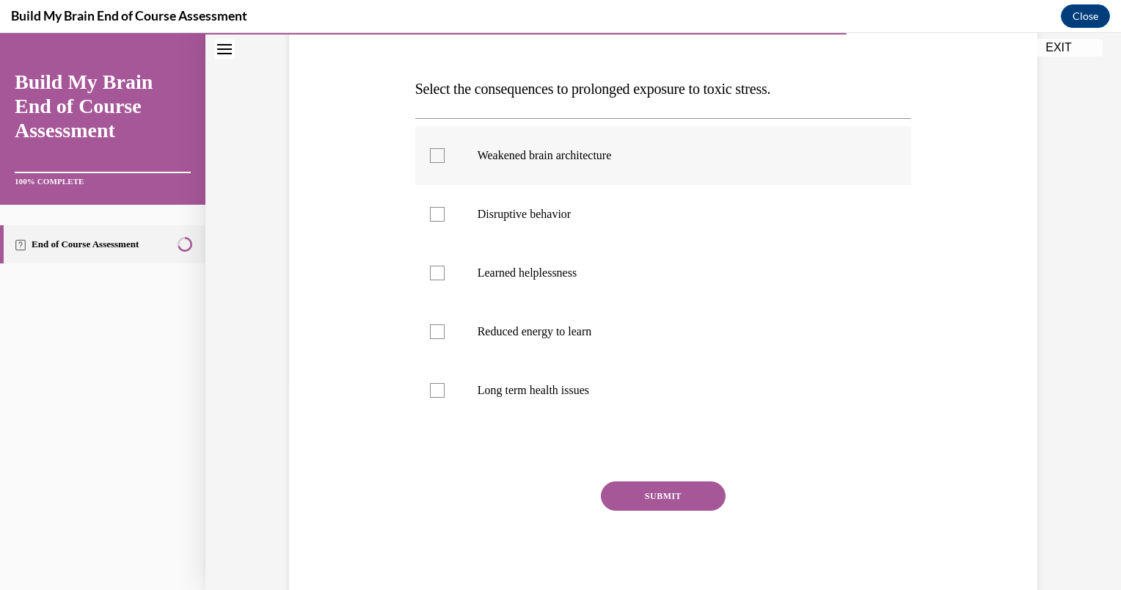
click at [533, 162] on p "Weakened brain architecture" at bounding box center [676, 155] width 398 height 15
click at [444, 162] on input "Weakened brain architecture" at bounding box center [437, 155] width 15 height 15
checkbox input "true"
click at [543, 265] on p "Learned helplessness" at bounding box center [676, 272] width 398 height 15
click at [444, 265] on input "Learned helplessness" at bounding box center [437, 272] width 15 height 15
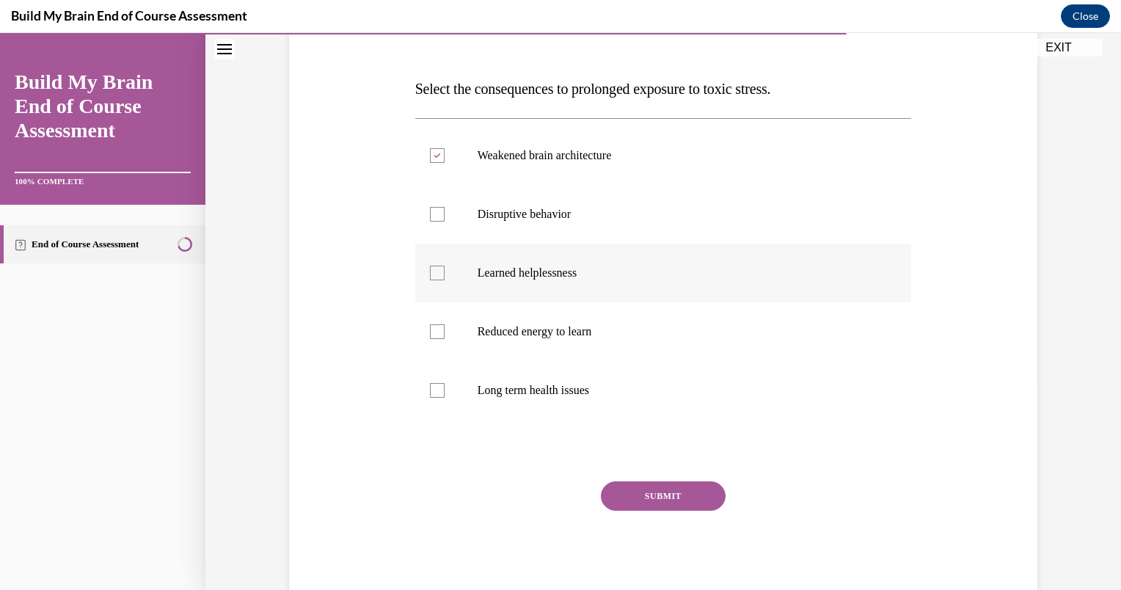
checkbox input "true"
click at [540, 390] on p "Long term health issues" at bounding box center [676, 390] width 398 height 15
click at [444, 390] on input "Long term health issues" at bounding box center [437, 390] width 15 height 15
checkbox input "true"
click at [659, 496] on button "SUBMIT" at bounding box center [663, 495] width 125 height 29
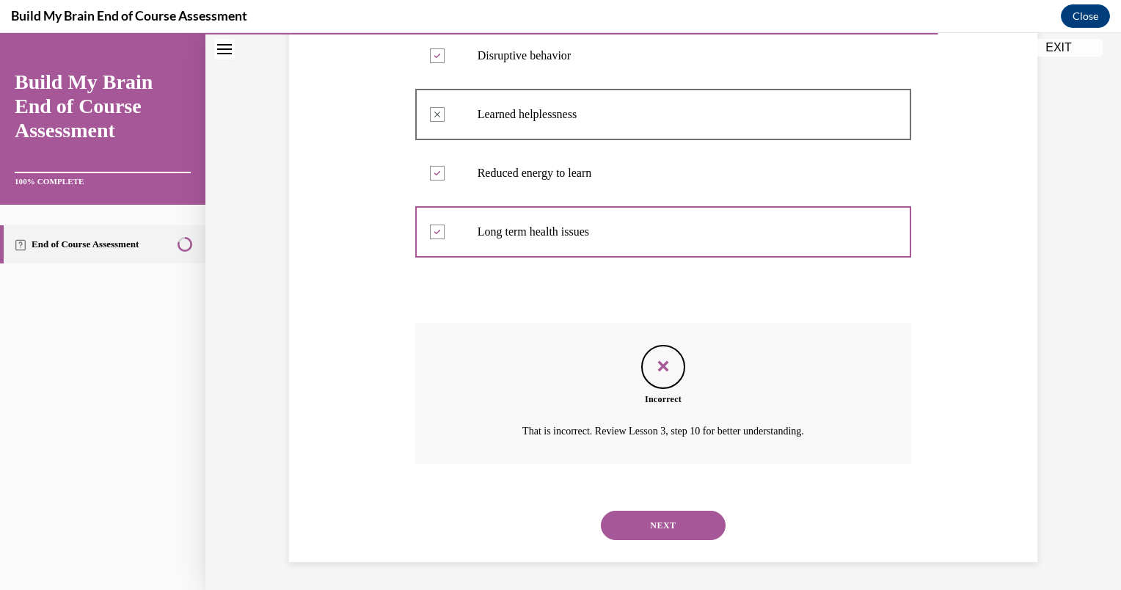
click at [642, 528] on button "NEXT" at bounding box center [663, 524] width 125 height 29
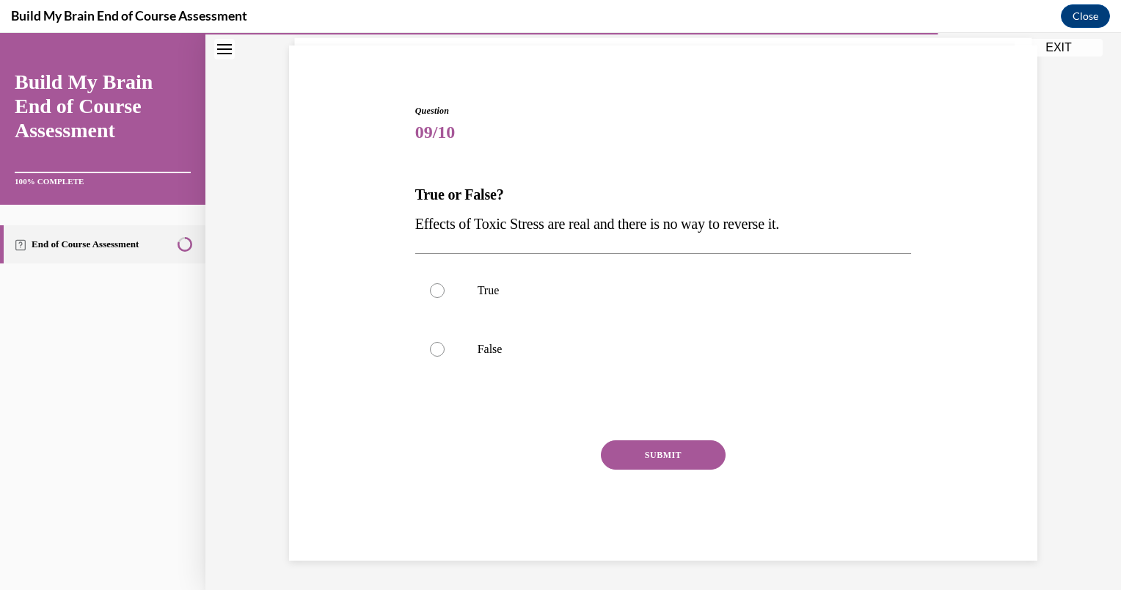
scroll to position [100, 0]
click at [491, 334] on label "False" at bounding box center [663, 349] width 497 height 59
click at [444, 342] on input "False" at bounding box center [437, 349] width 15 height 15
radio input "true"
click at [640, 442] on button "SUBMIT" at bounding box center [663, 454] width 125 height 29
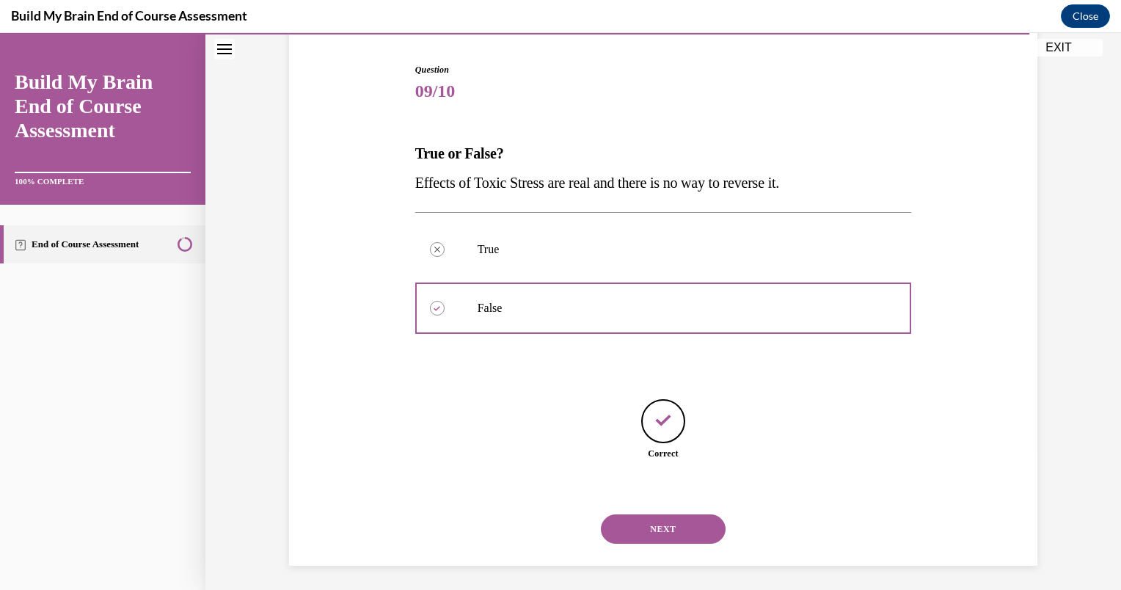
scroll to position [145, 0]
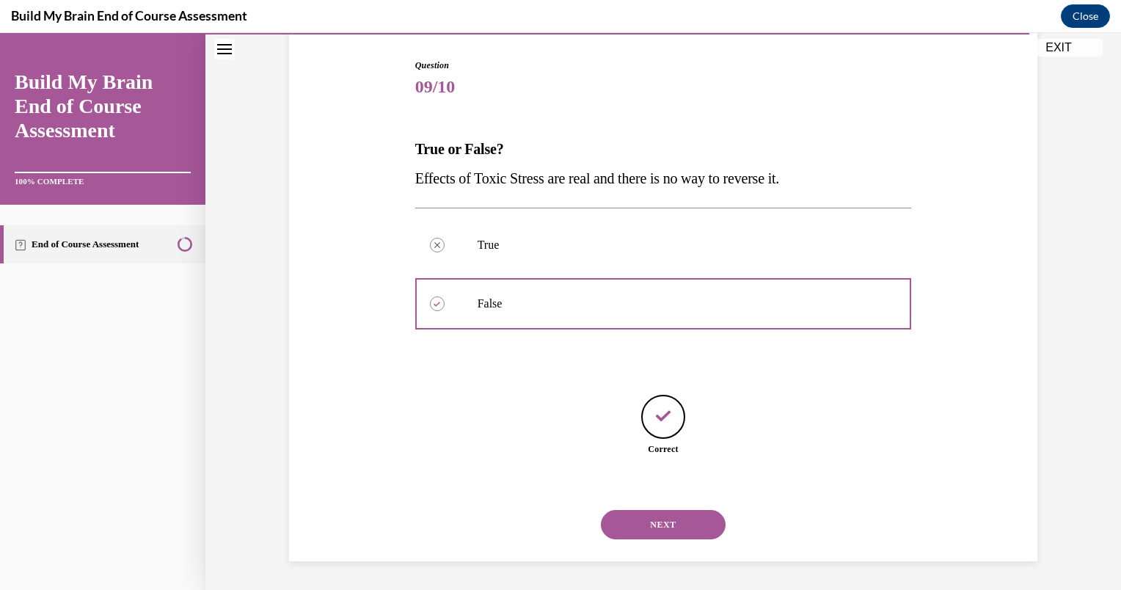
click at [660, 535] on button "NEXT" at bounding box center [663, 524] width 125 height 29
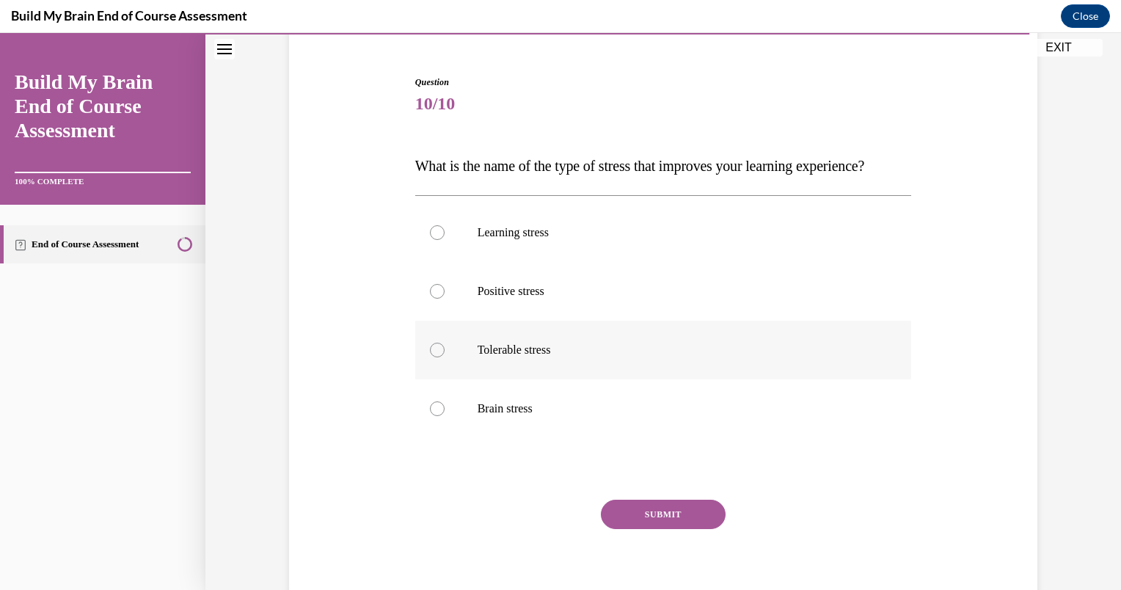
scroll to position [129, 0]
click at [538, 298] on p "Positive stress" at bounding box center [676, 290] width 398 height 15
click at [444, 298] on input "Positive stress" at bounding box center [437, 290] width 15 height 15
radio input "true"
click at [559, 356] on p "Tolerable stress" at bounding box center [676, 349] width 398 height 15
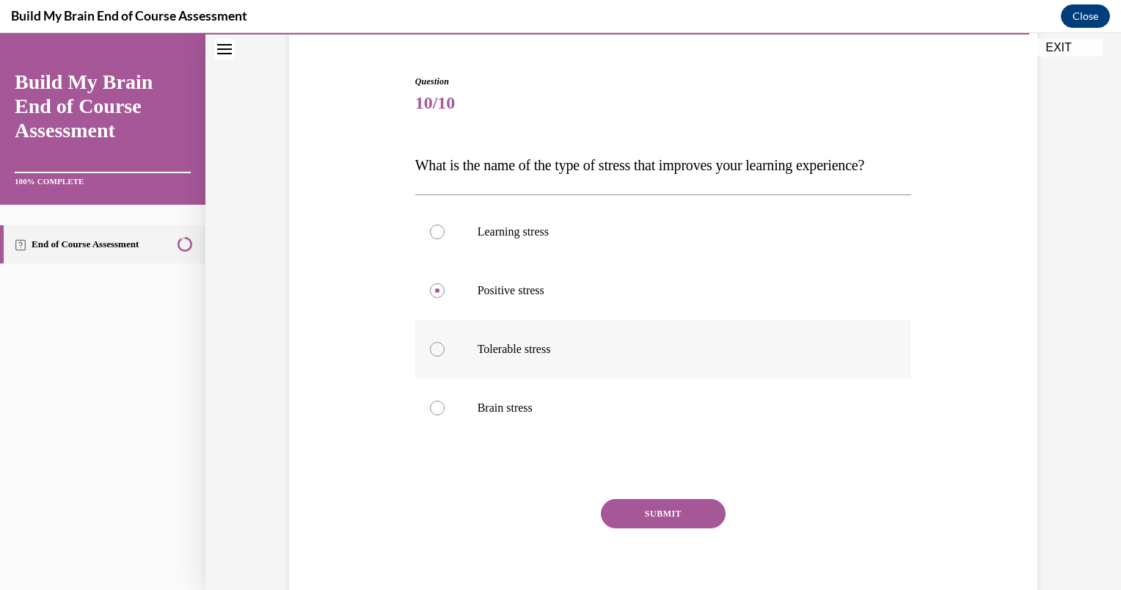
click at [444, 356] on input "Tolerable stress" at bounding box center [437, 349] width 15 height 15
radio input "true"
click at [625, 528] on button "SUBMIT" at bounding box center [663, 513] width 125 height 29
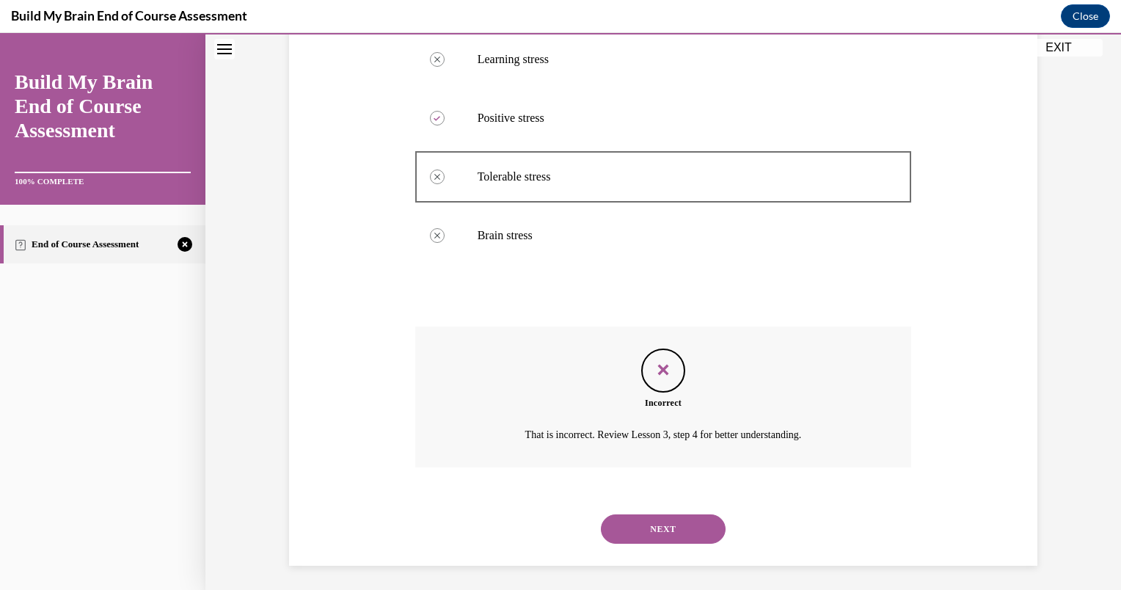
scroll to position [335, 0]
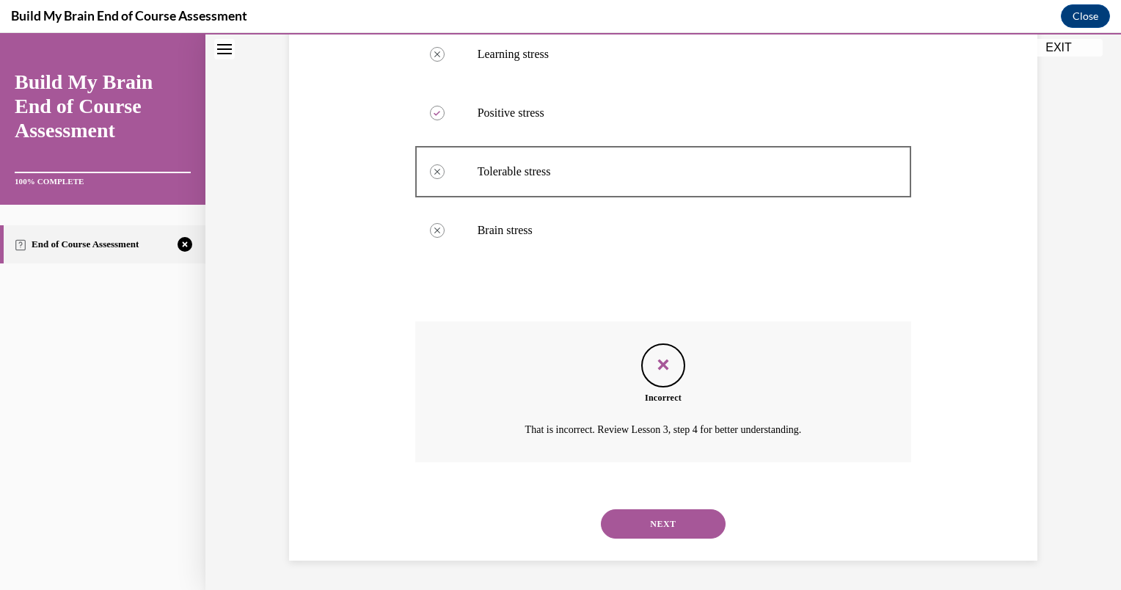
click at [625, 537] on button "NEXT" at bounding box center [663, 523] width 125 height 29
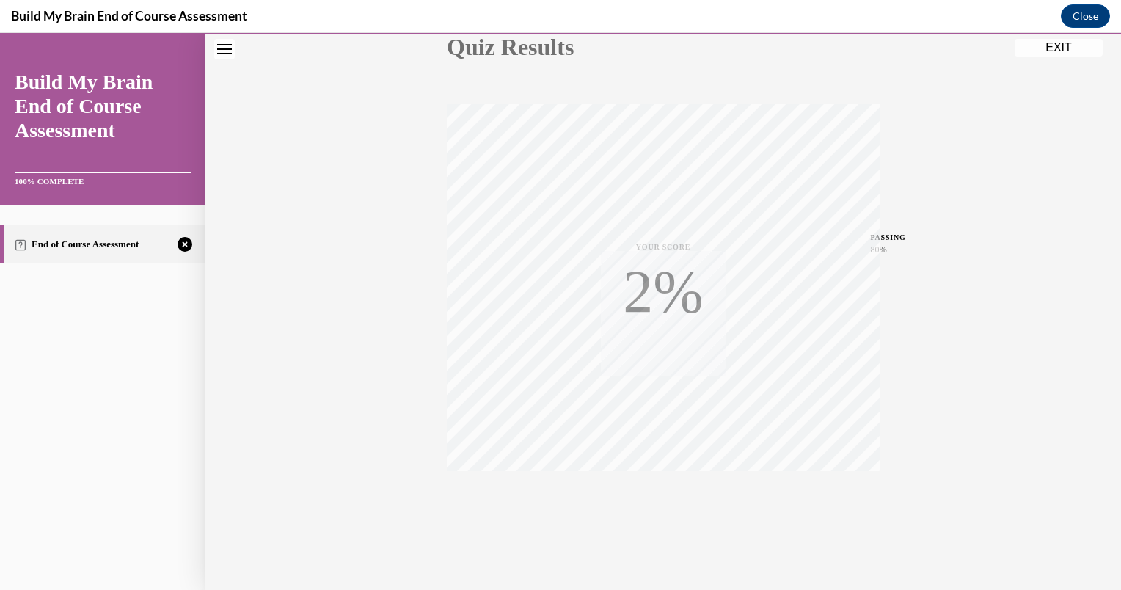
scroll to position [194, 0]
click at [657, 483] on div "TAKE AGAIN" at bounding box center [663, 492] width 52 height 34
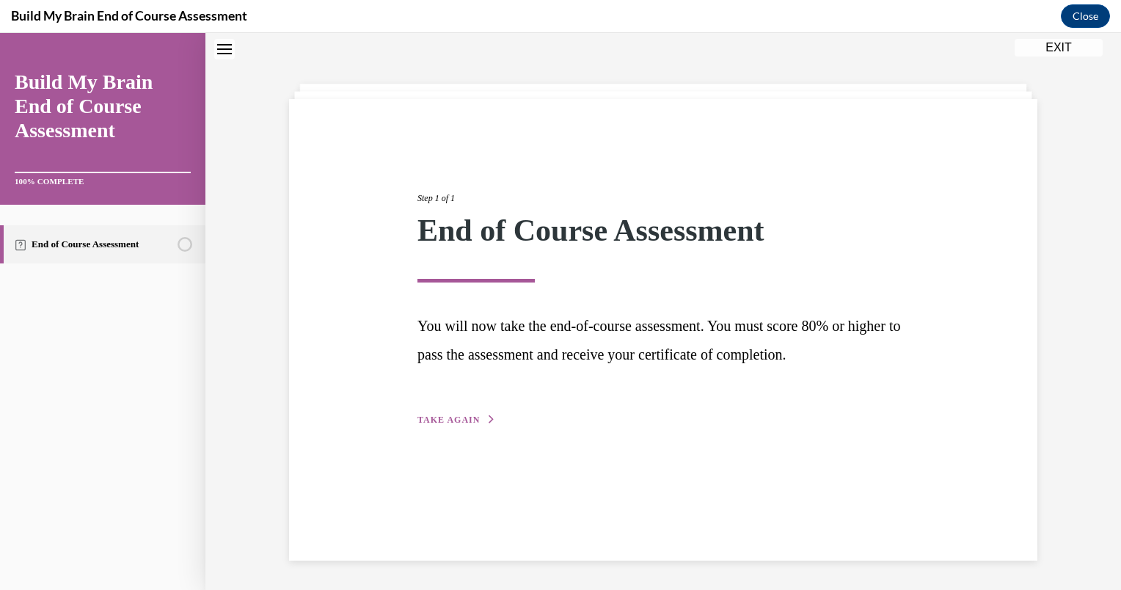
click at [443, 423] on button "TAKE AGAIN" at bounding box center [456, 419] width 78 height 13
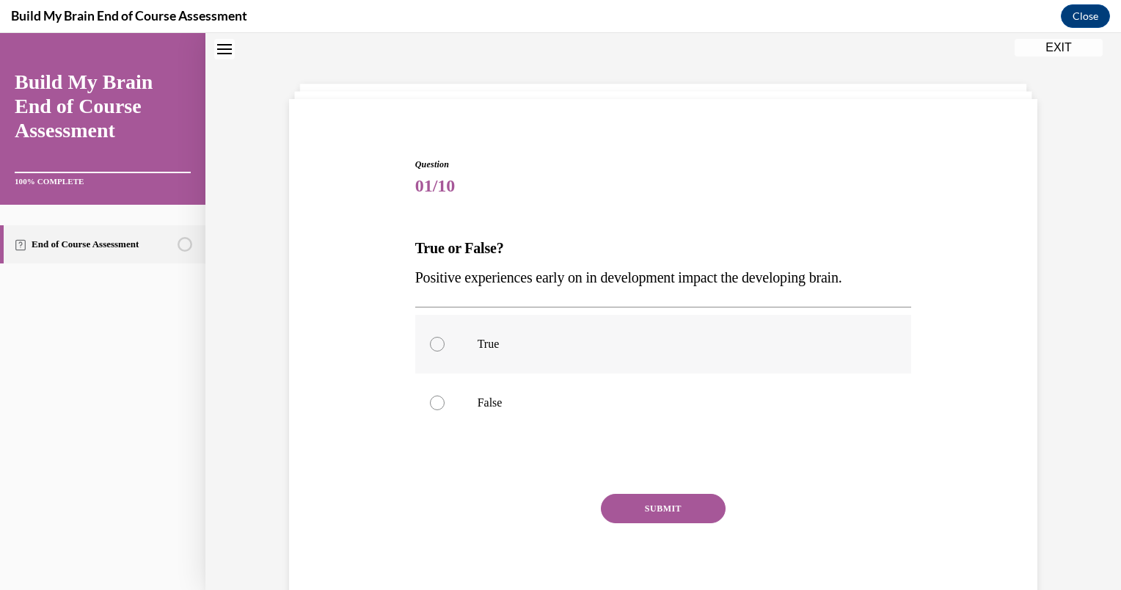
click at [496, 331] on label "True" at bounding box center [663, 344] width 497 height 59
click at [444, 337] on input "True" at bounding box center [437, 344] width 15 height 15
radio input "true"
click at [635, 517] on button "SUBMIT" at bounding box center [663, 508] width 125 height 29
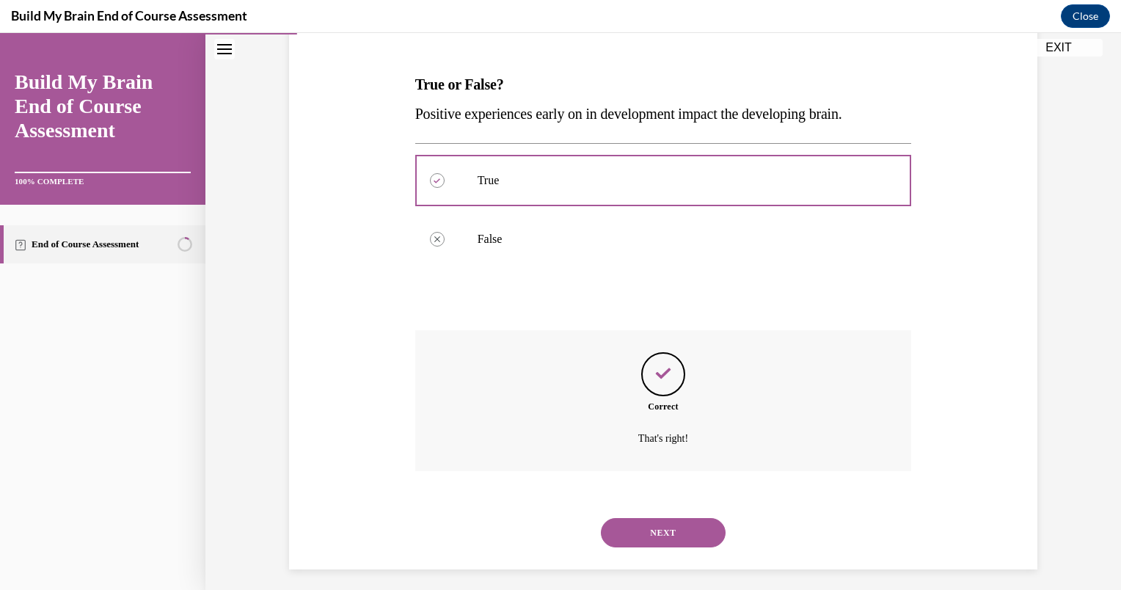
scroll to position [218, 0]
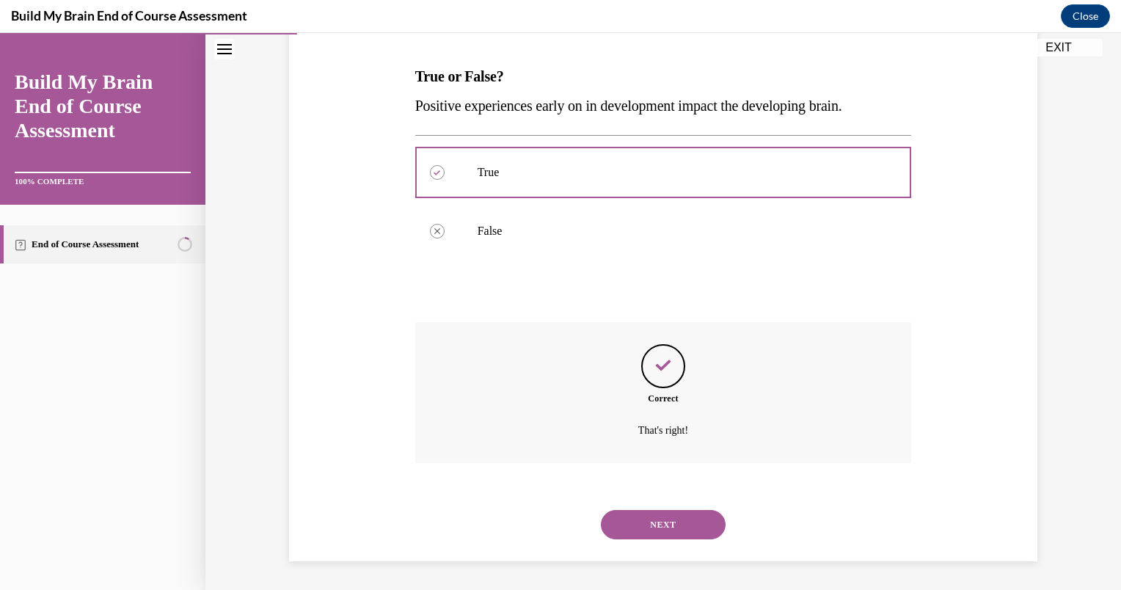
click at [637, 513] on button "NEXT" at bounding box center [663, 524] width 125 height 29
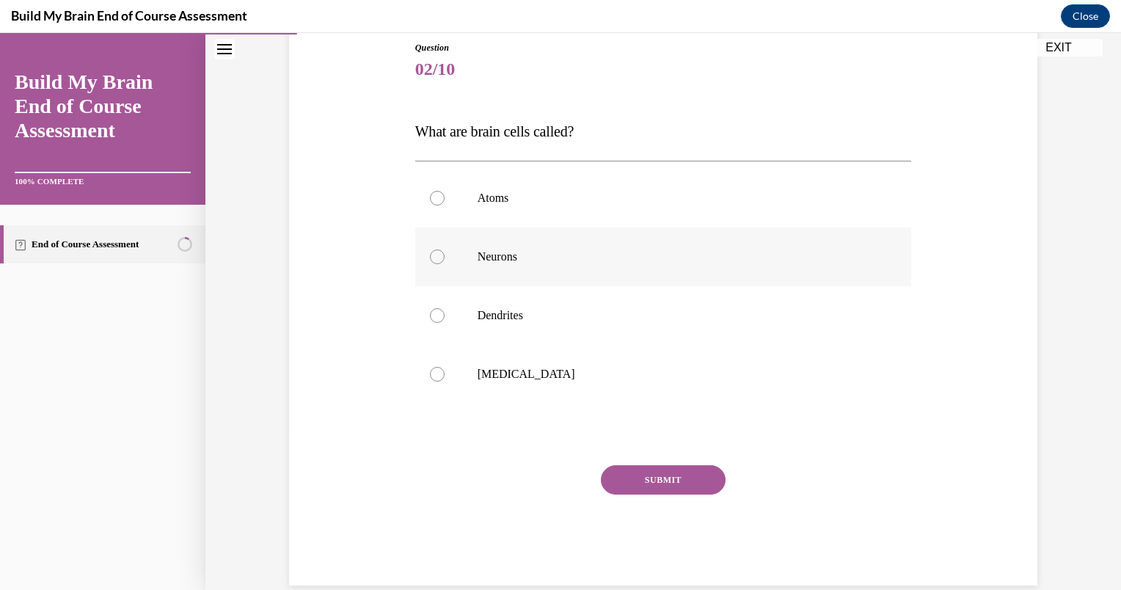
click at [499, 246] on label "Neurons" at bounding box center [663, 256] width 497 height 59
click at [444, 249] on input "Neurons" at bounding box center [437, 256] width 15 height 15
radio input "true"
click at [623, 467] on button "SUBMIT" at bounding box center [663, 478] width 125 height 29
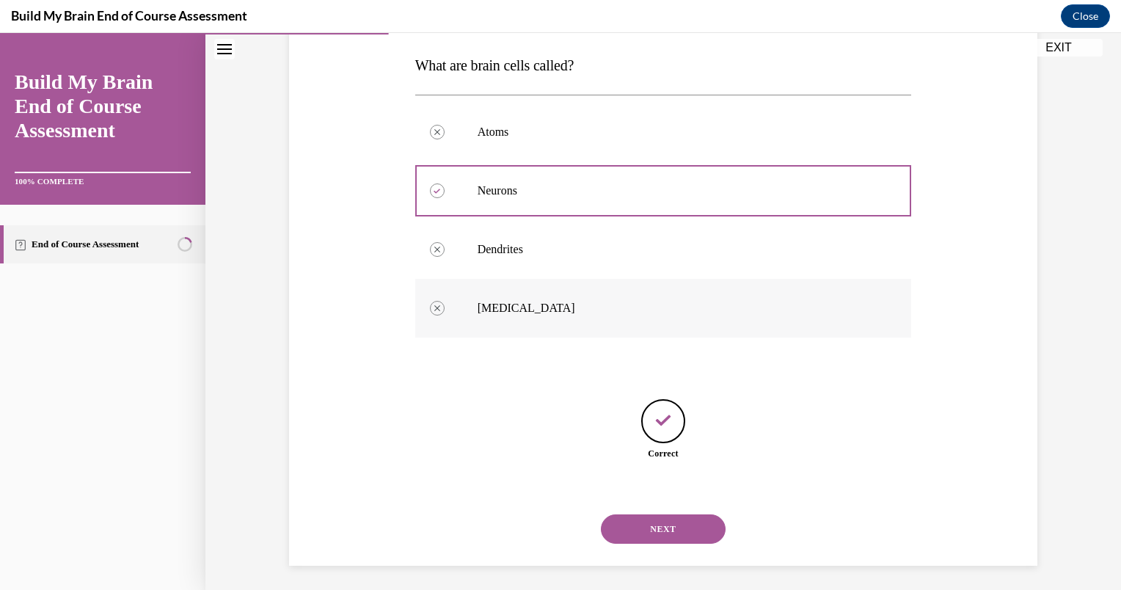
scroll to position [233, 0]
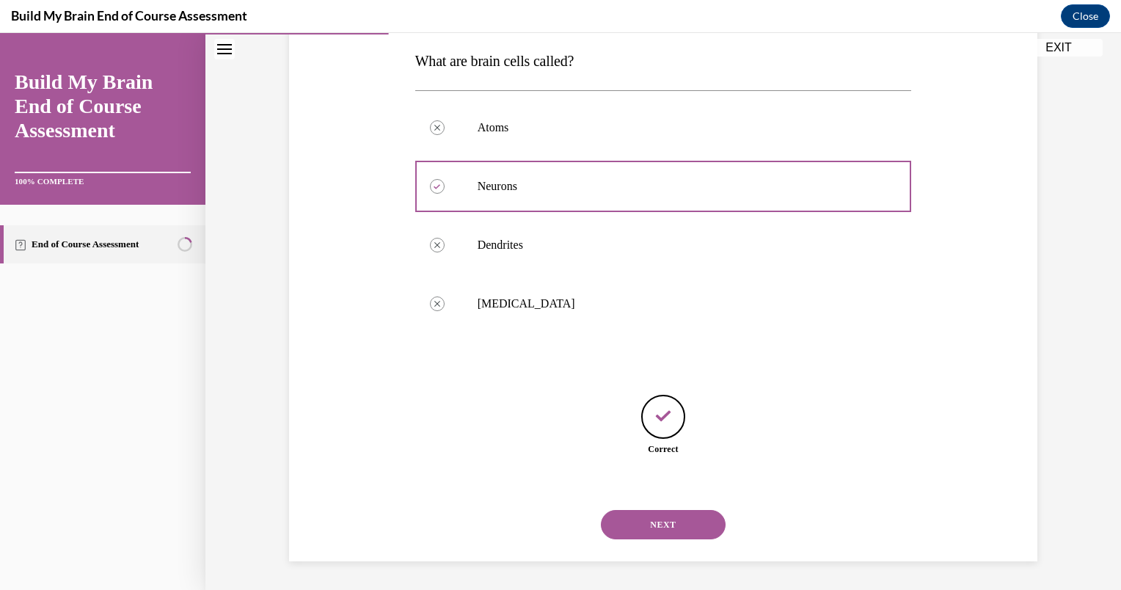
click at [641, 521] on button "NEXT" at bounding box center [663, 524] width 125 height 29
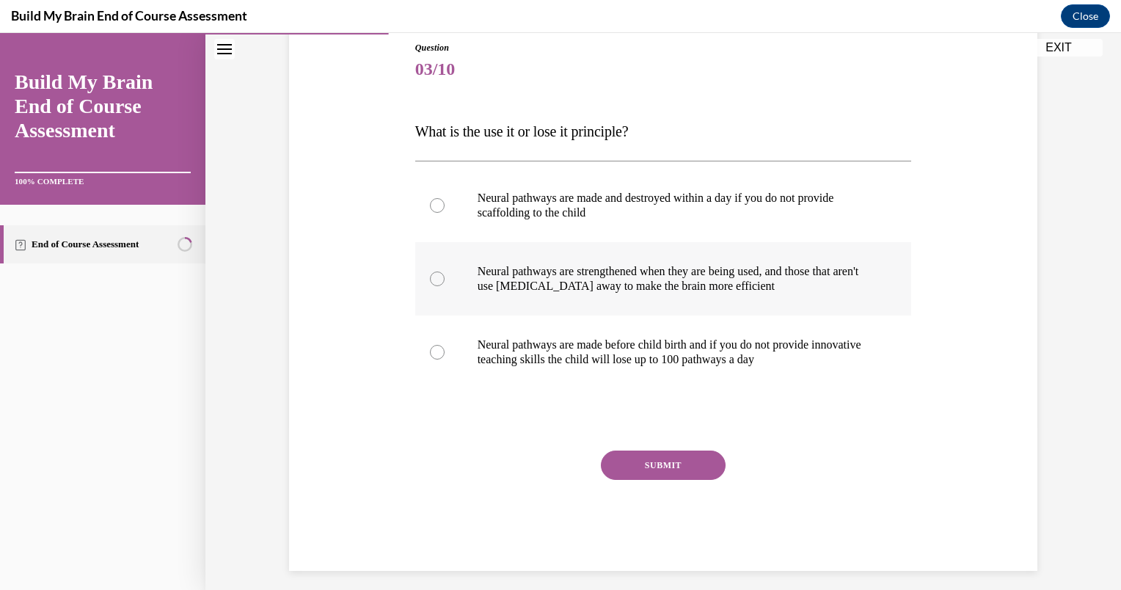
click at [530, 262] on label "Neural pathways are strengthened when they are being used, and those that aren'…" at bounding box center [663, 278] width 497 height 73
click at [444, 271] on input "Neural pathways are strengthened when they are being used, and those that aren'…" at bounding box center [437, 278] width 15 height 15
radio input "true"
click at [631, 469] on button "SUBMIT" at bounding box center [663, 464] width 125 height 29
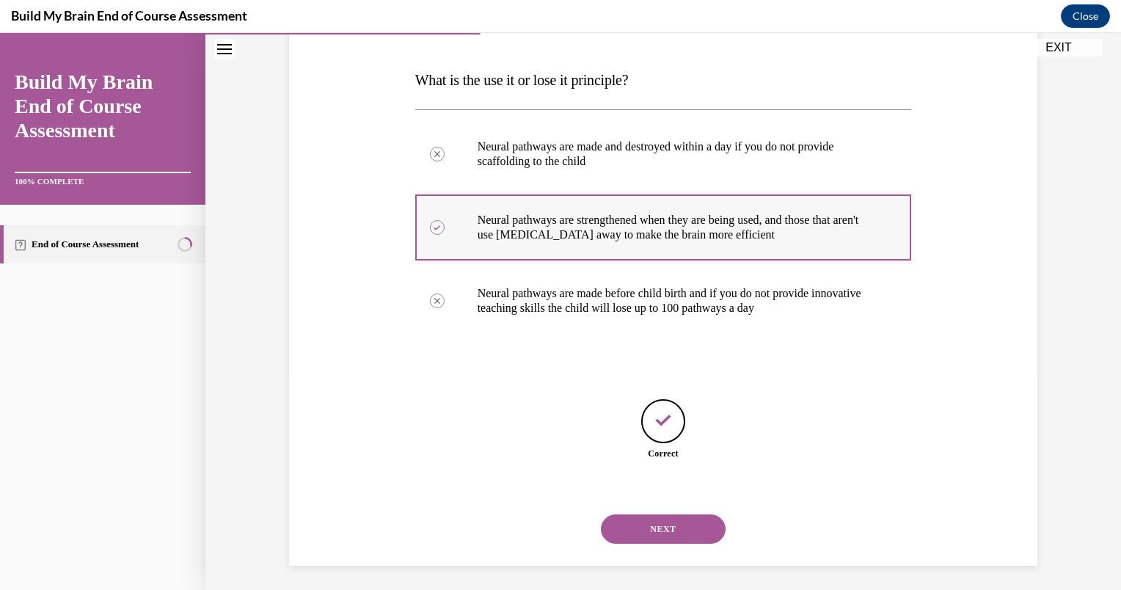
scroll to position [219, 0]
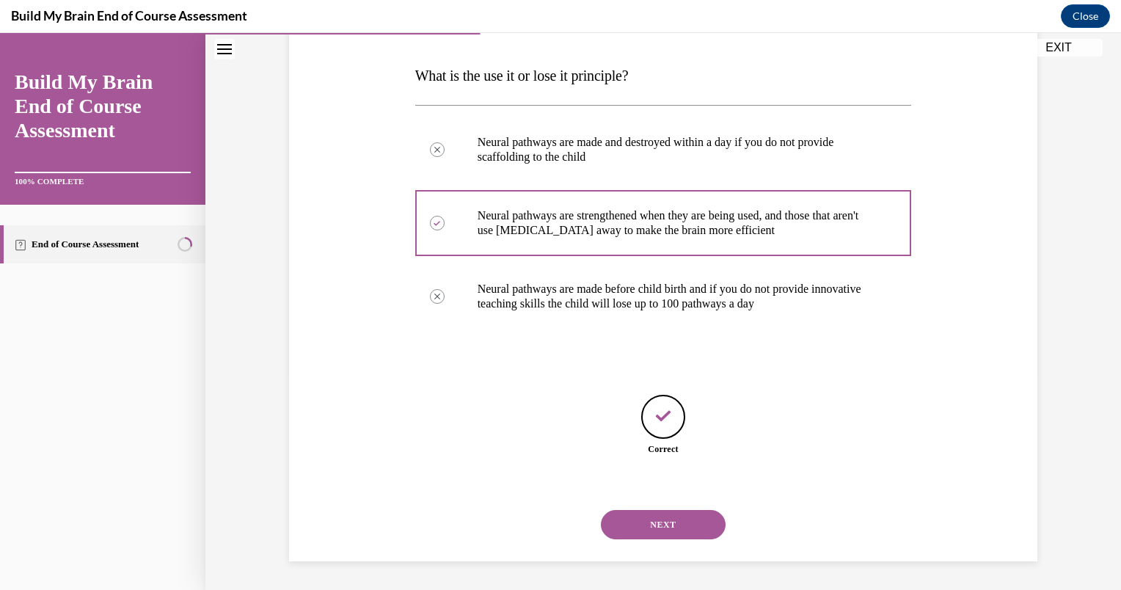
click at [645, 527] on button "NEXT" at bounding box center [663, 524] width 125 height 29
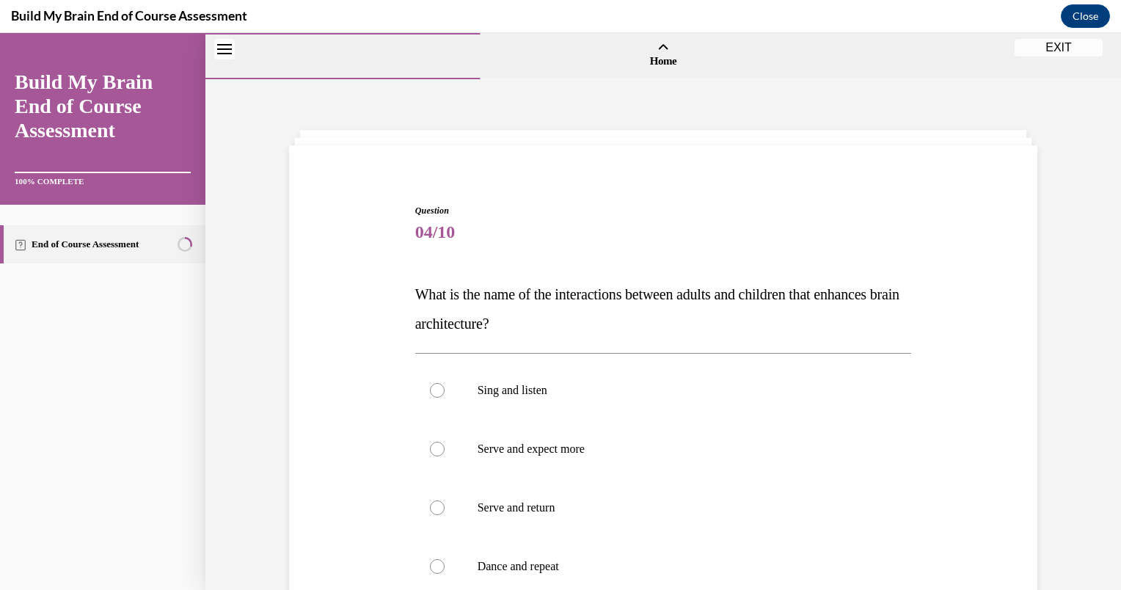
scroll to position [217, 0]
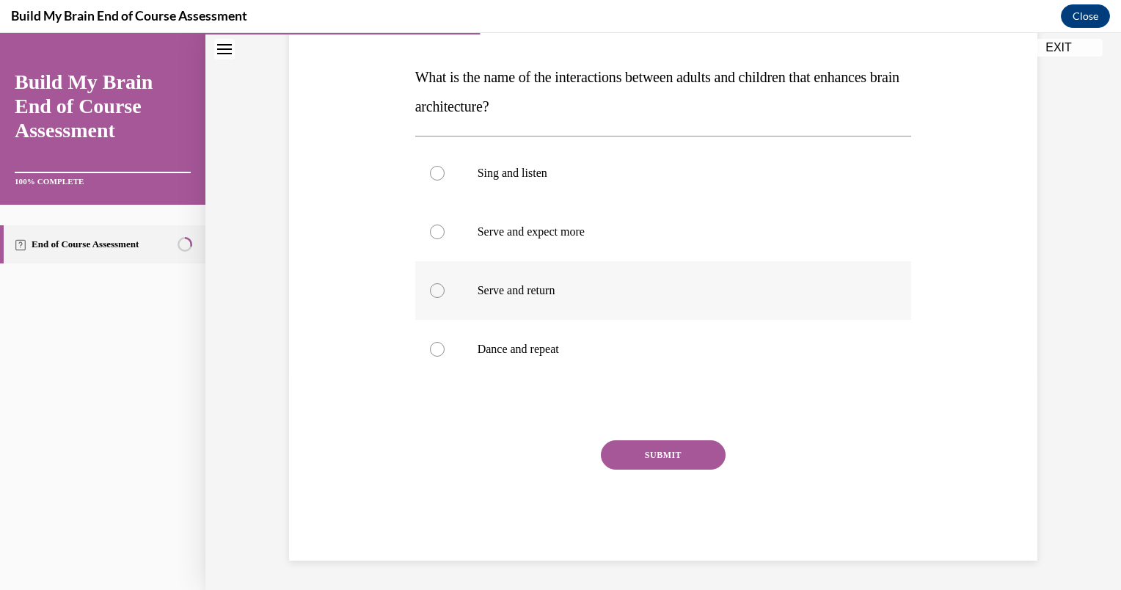
click at [524, 290] on p "Serve and return" at bounding box center [676, 290] width 398 height 15
click at [444, 290] on input "Serve and return" at bounding box center [437, 290] width 15 height 15
radio input "true"
click at [622, 457] on button "SUBMIT" at bounding box center [663, 454] width 125 height 29
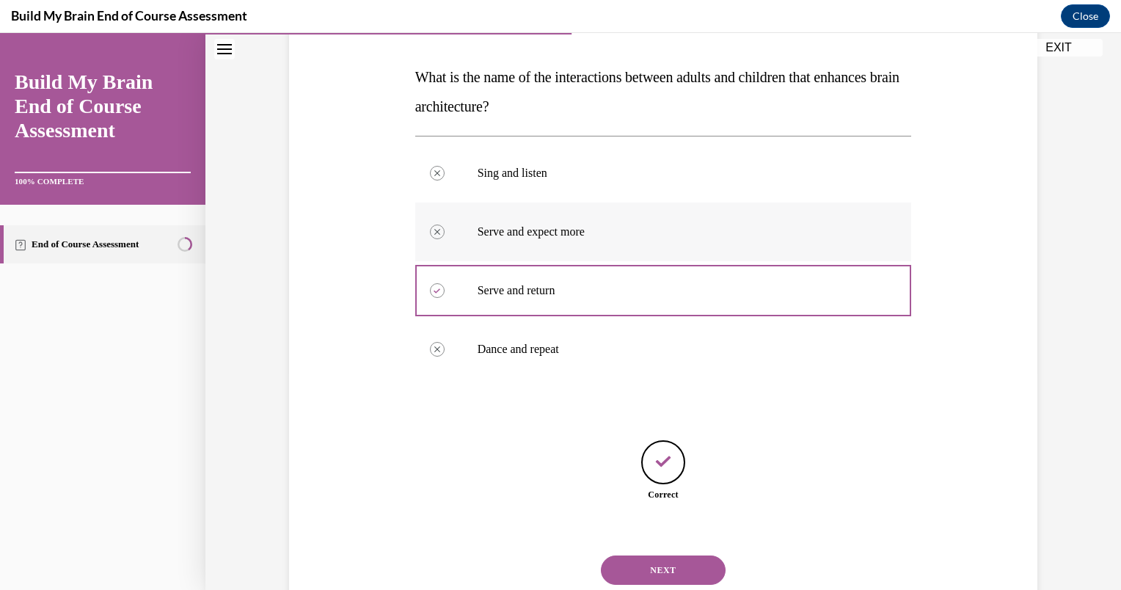
scroll to position [263, 0]
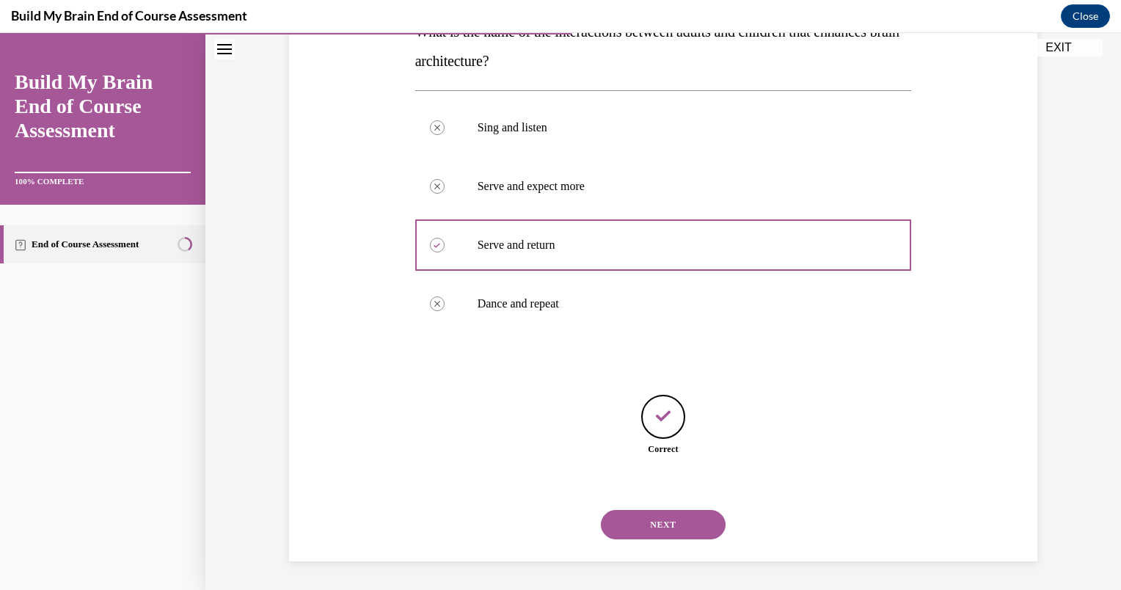
click at [637, 541] on div "NEXT" at bounding box center [663, 524] width 497 height 59
click at [623, 516] on button "NEXT" at bounding box center [663, 524] width 125 height 29
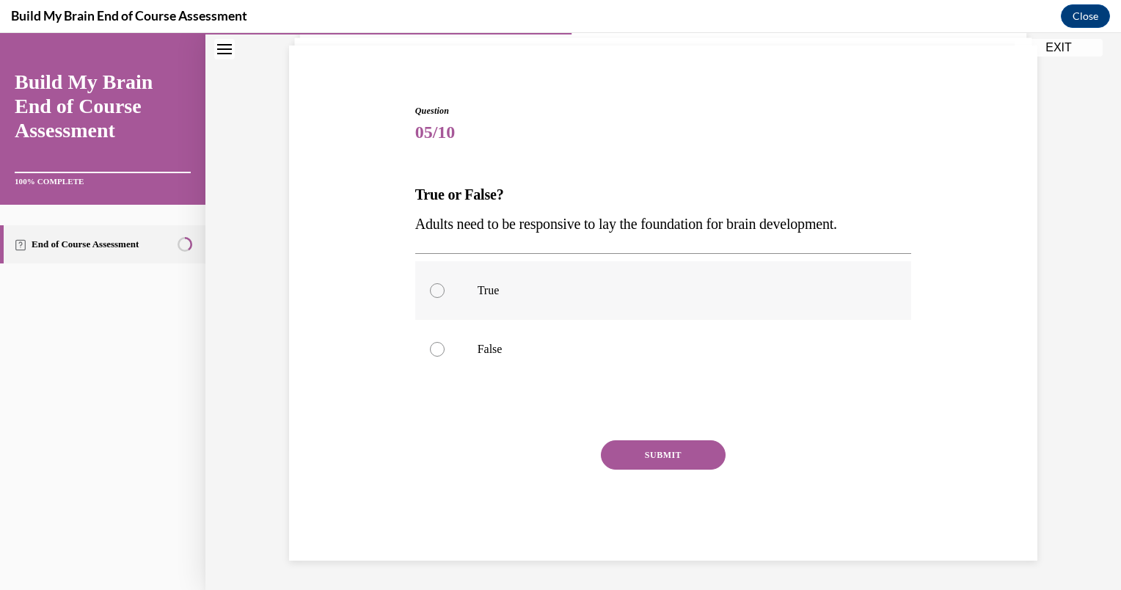
click at [562, 290] on p "True" at bounding box center [676, 290] width 398 height 15
click at [444, 290] on input "True" at bounding box center [437, 290] width 15 height 15
radio input "true"
click at [628, 452] on button "SUBMIT" at bounding box center [663, 454] width 125 height 29
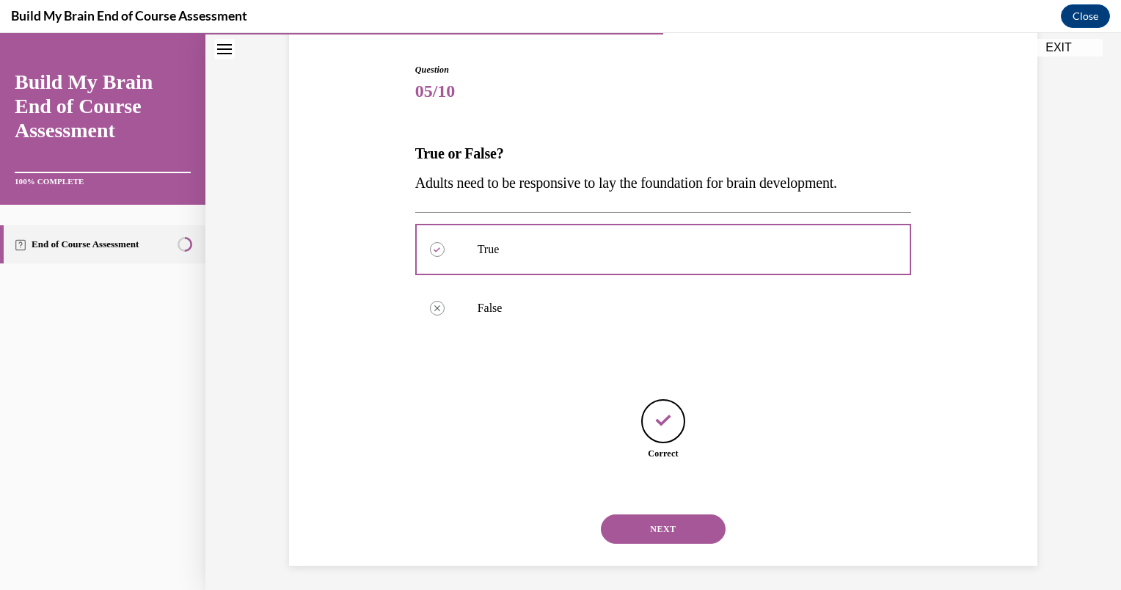
scroll to position [145, 0]
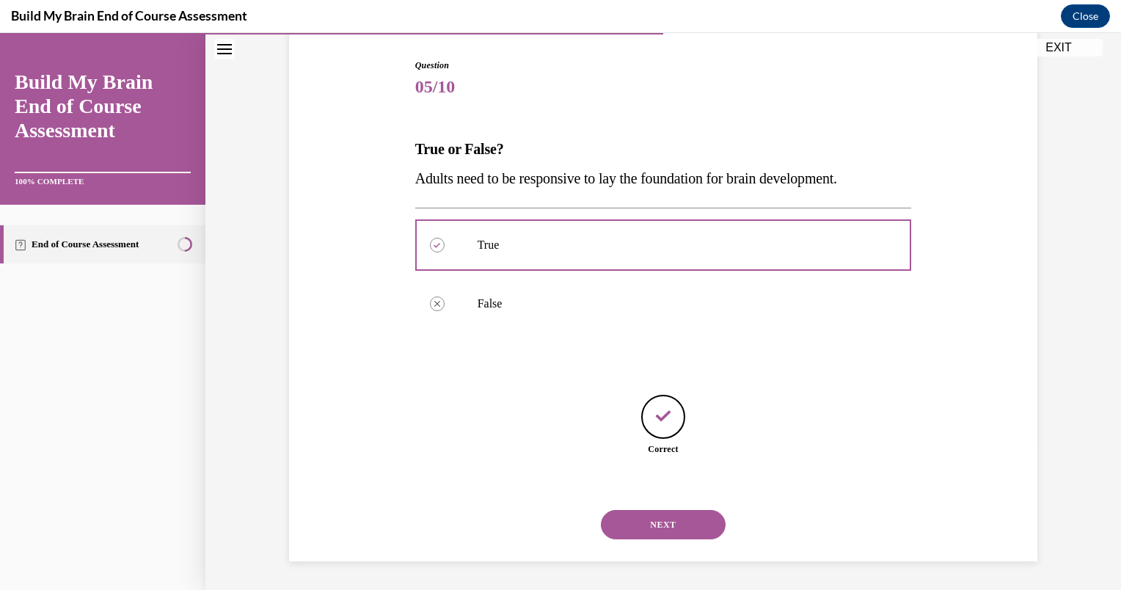
click at [623, 518] on button "NEXT" at bounding box center [663, 524] width 125 height 29
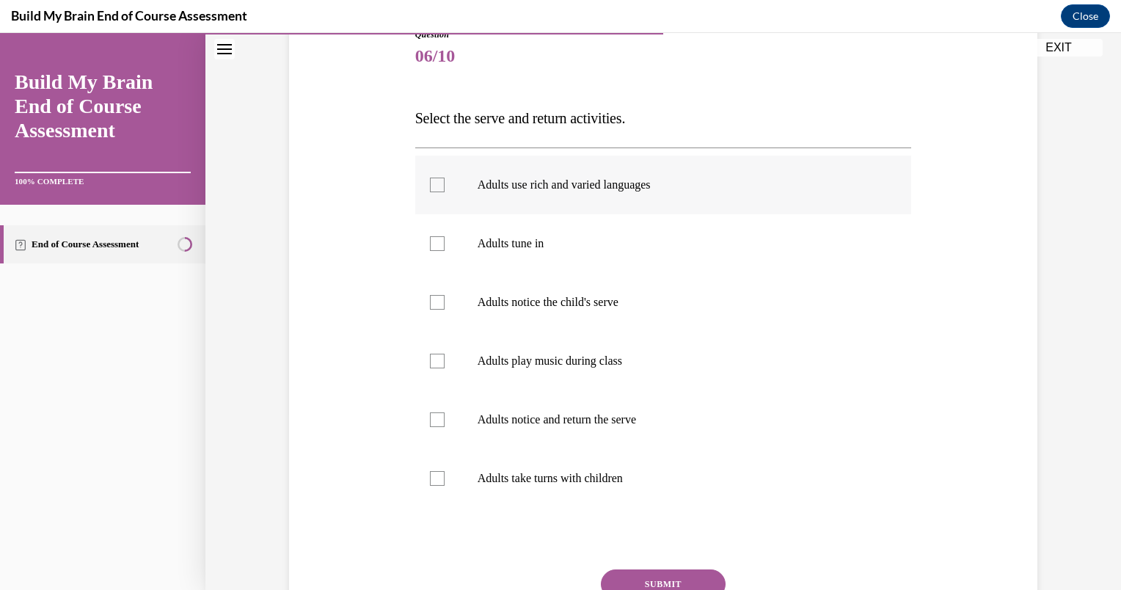
scroll to position [176, 0]
click at [547, 191] on label "Adults use rich and varied languages" at bounding box center [663, 184] width 497 height 59
click at [444, 191] on input "Adults use rich and varied languages" at bounding box center [437, 184] width 15 height 15
checkbox input "true"
click at [540, 236] on p "Adults tune in" at bounding box center [676, 243] width 398 height 15
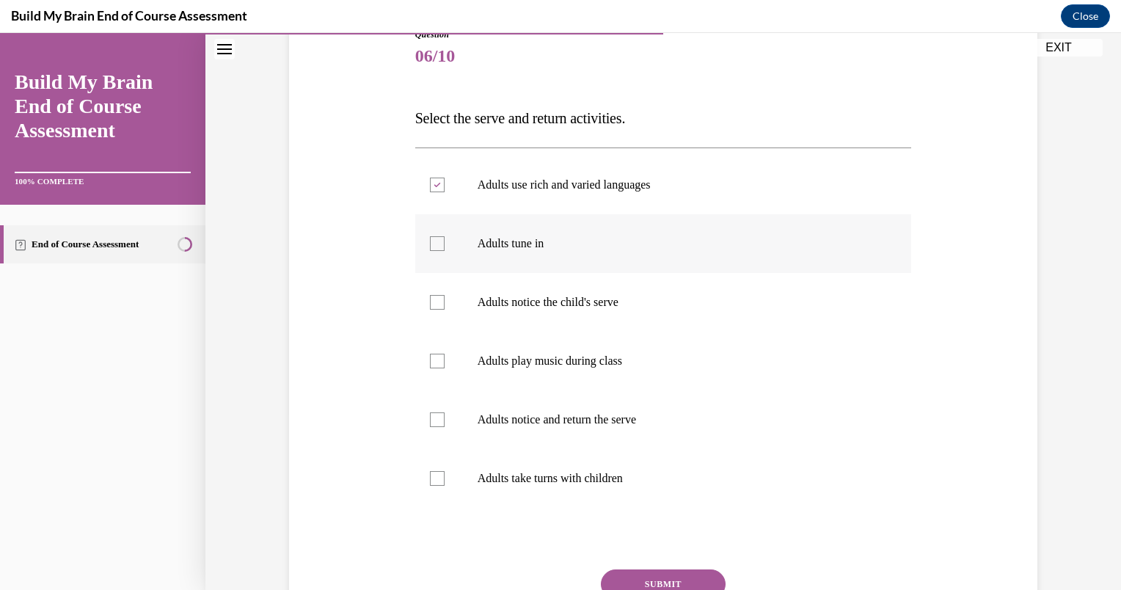
click at [444, 236] on input "Adults tune in" at bounding box center [437, 243] width 15 height 15
checkbox input "true"
click at [533, 291] on label "Adults notice the child's serve" at bounding box center [663, 302] width 497 height 59
click at [444, 295] on input "Adults notice the child's serve" at bounding box center [437, 302] width 15 height 15
checkbox input "true"
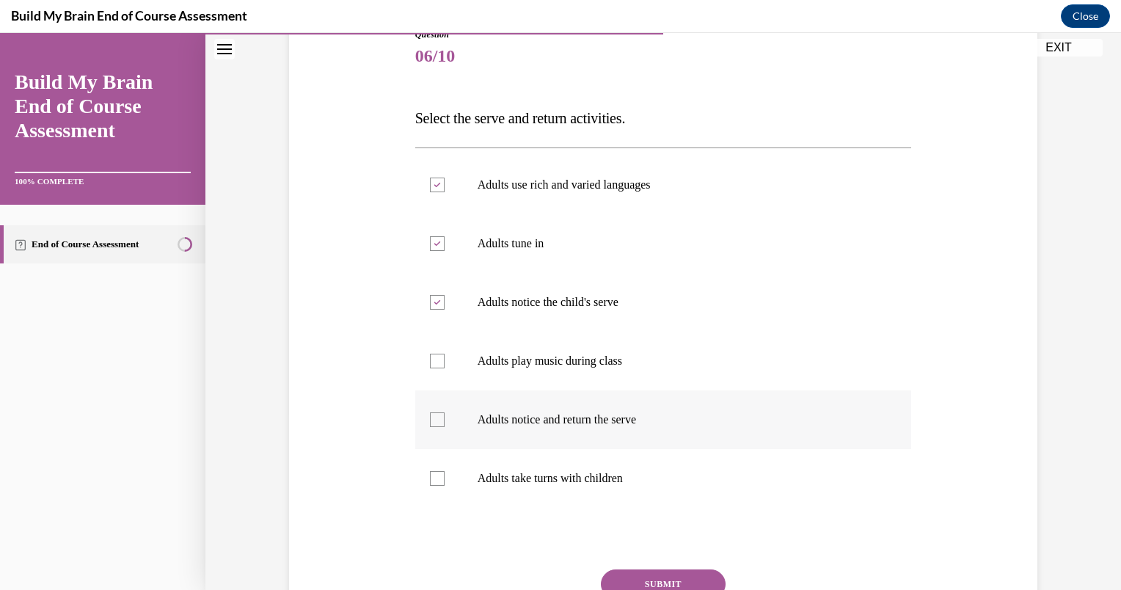
click at [531, 404] on label "Adults notice and return the serve" at bounding box center [663, 419] width 497 height 59
click at [444, 412] on input "Adults notice and return the serve" at bounding box center [437, 419] width 15 height 15
checkbox input "true"
click at [528, 475] on p "Adults take turns with children" at bounding box center [676, 478] width 398 height 15
click at [444, 475] on input "Adults take turns with children" at bounding box center [437, 478] width 15 height 15
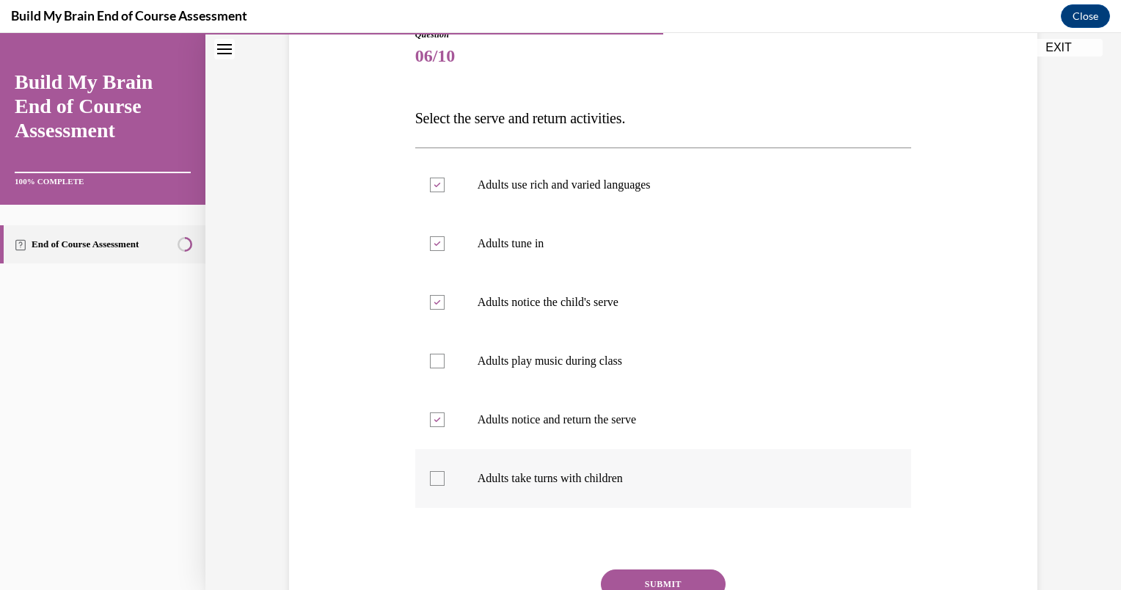
checkbox input "true"
click at [493, 377] on label "Adults play music during class" at bounding box center [663, 360] width 497 height 59
click at [444, 368] on input "Adults play music during class" at bounding box center [437, 361] width 15 height 15
checkbox input "true"
click at [507, 179] on p "Adults use rich and varied languages" at bounding box center [676, 184] width 398 height 15
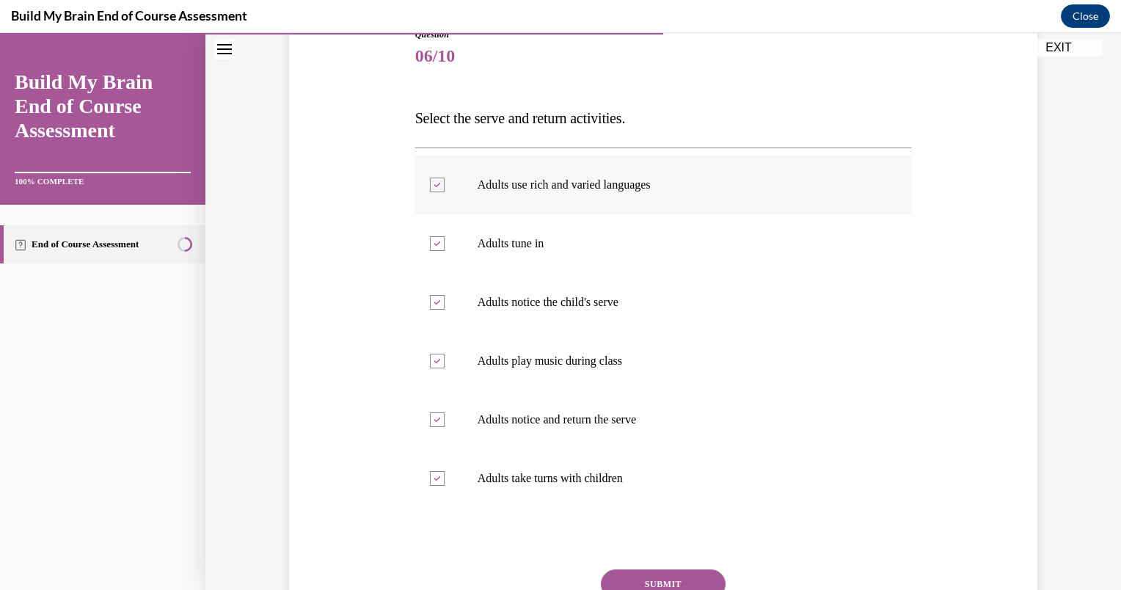
click at [444, 179] on input "Adults use rich and varied languages" at bounding box center [437, 184] width 15 height 15
checkbox input "false"
click at [662, 574] on button "SUBMIT" at bounding box center [663, 583] width 125 height 29
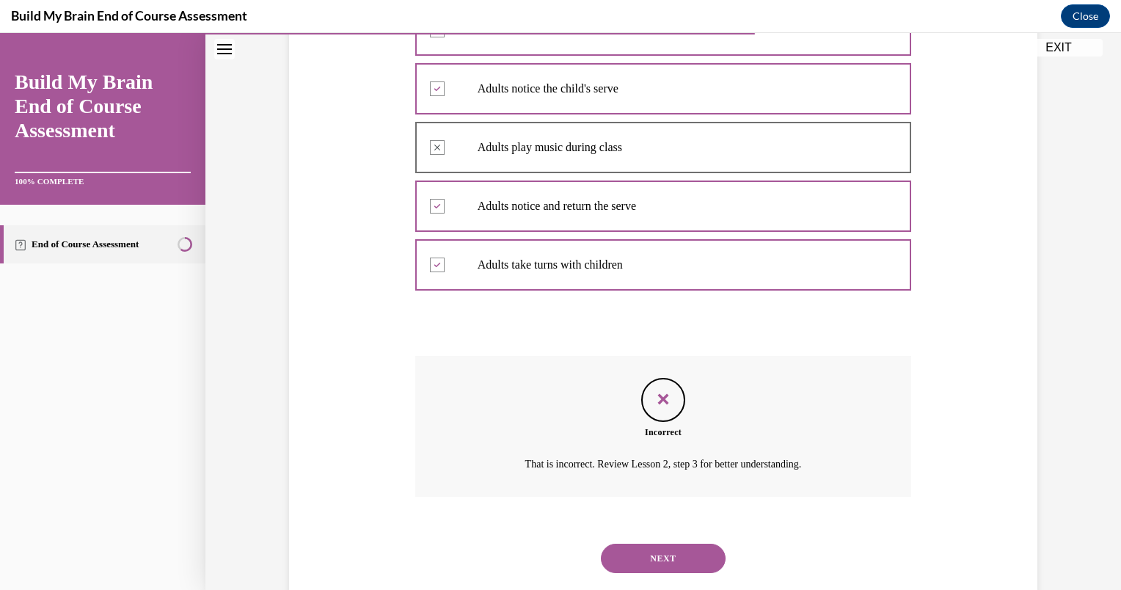
scroll to position [423, 0]
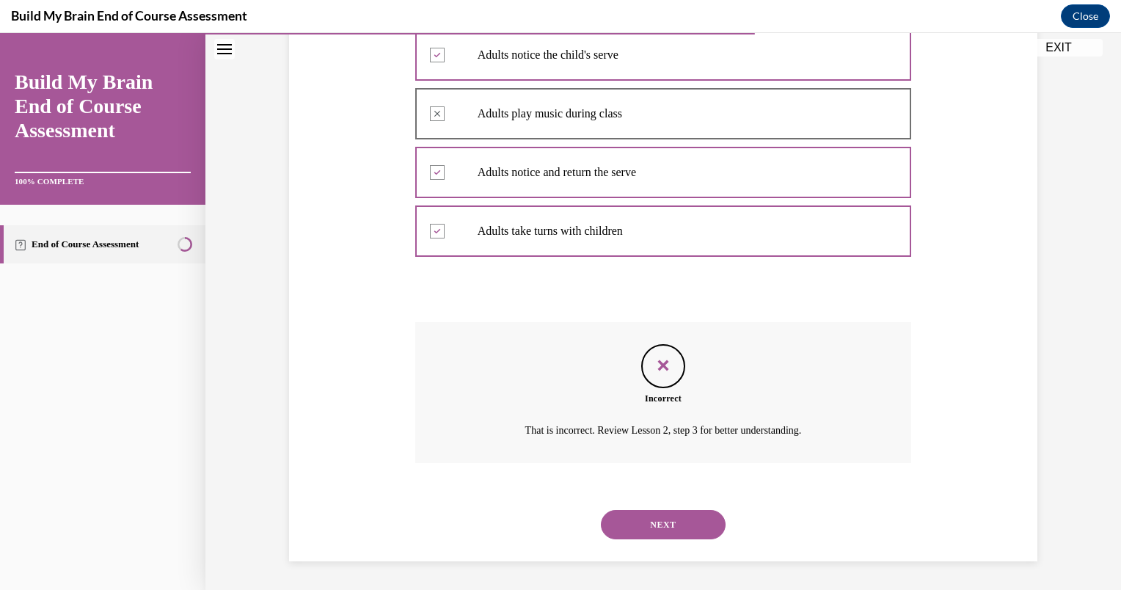
click at [634, 532] on button "NEXT" at bounding box center [663, 524] width 125 height 29
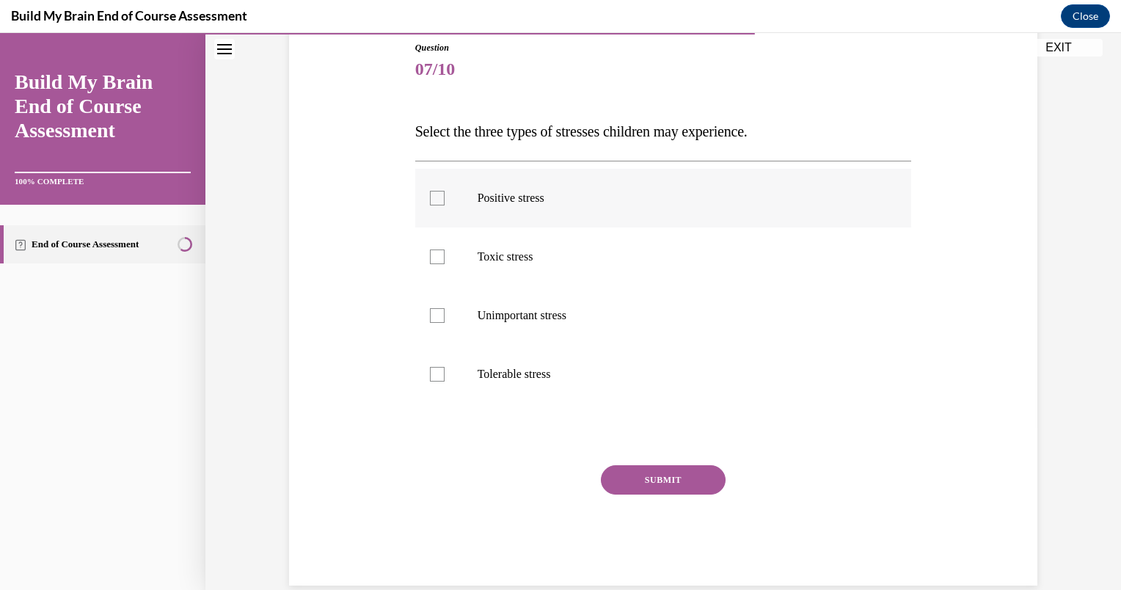
click at [510, 203] on p "Positive stress" at bounding box center [676, 198] width 398 height 15
click at [444, 203] on input "Positive stress" at bounding box center [437, 198] width 15 height 15
checkbox input "true"
click at [505, 246] on label "Toxic stress" at bounding box center [663, 256] width 497 height 59
click at [444, 249] on input "Toxic stress" at bounding box center [437, 256] width 15 height 15
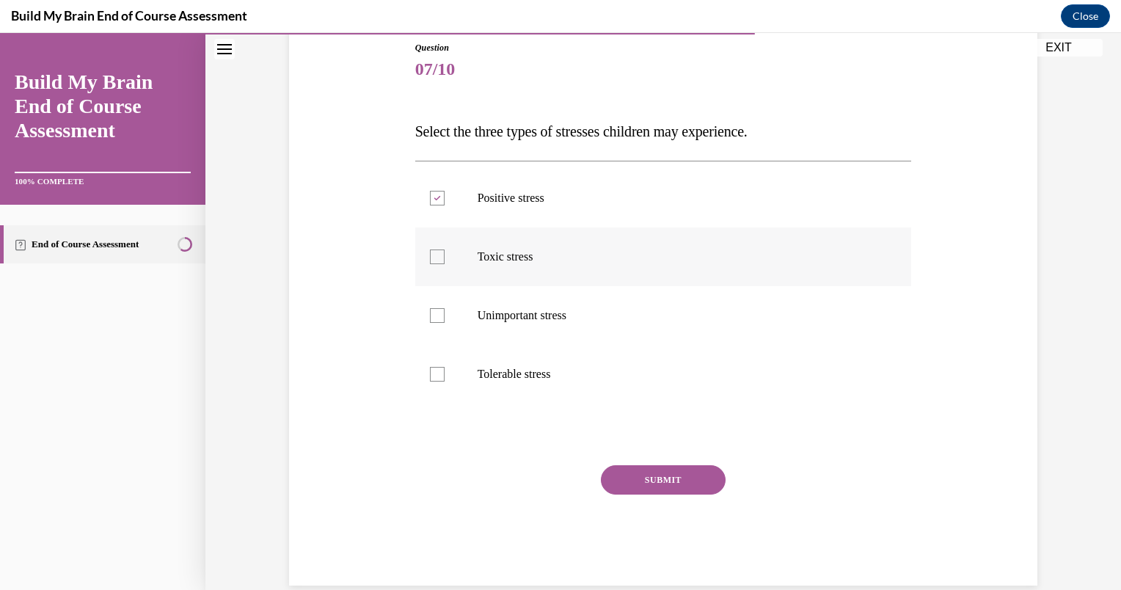
checkbox input "true"
click at [503, 365] on label "Tolerable stress" at bounding box center [663, 374] width 497 height 59
click at [444, 367] on input "Tolerable stress" at bounding box center [437, 374] width 15 height 15
checkbox input "true"
click at [637, 493] on button "SUBMIT" at bounding box center [663, 479] width 125 height 29
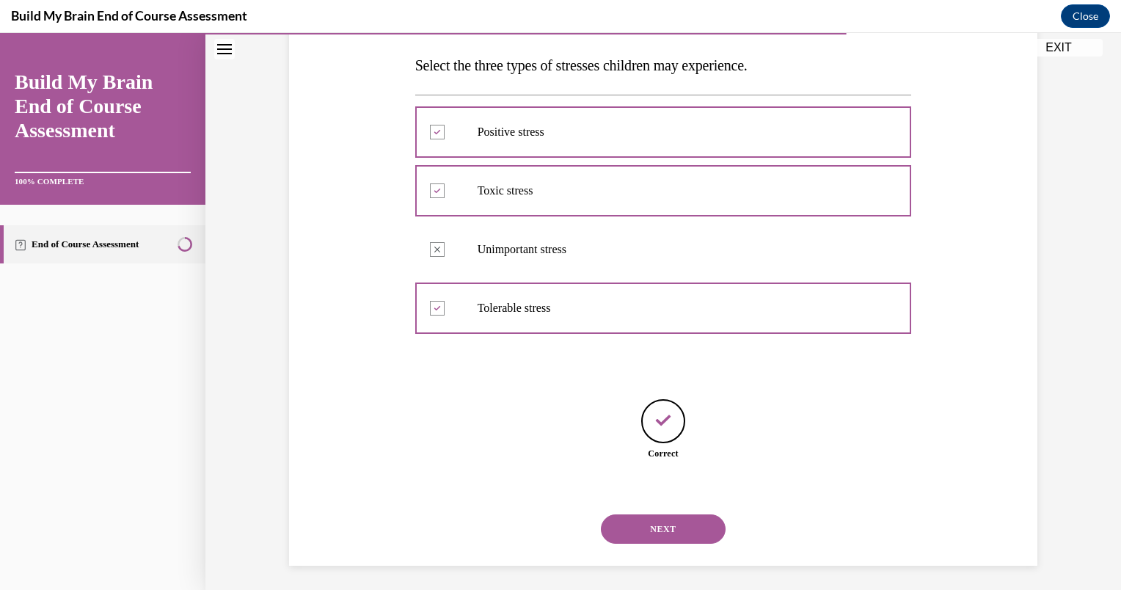
scroll to position [233, 0]
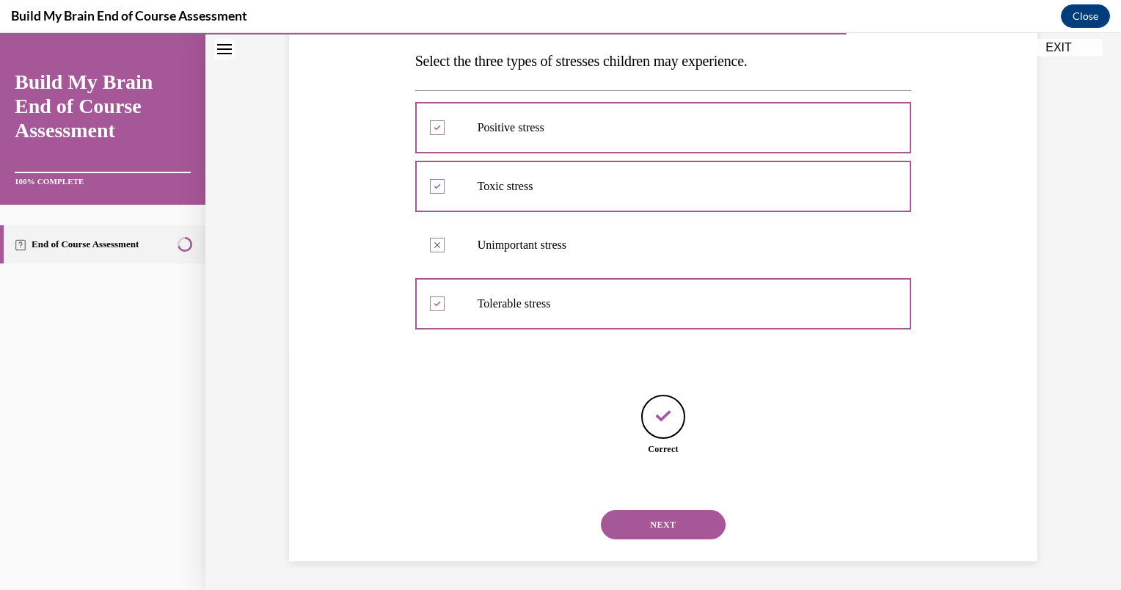
click at [657, 522] on button "NEXT" at bounding box center [663, 524] width 125 height 29
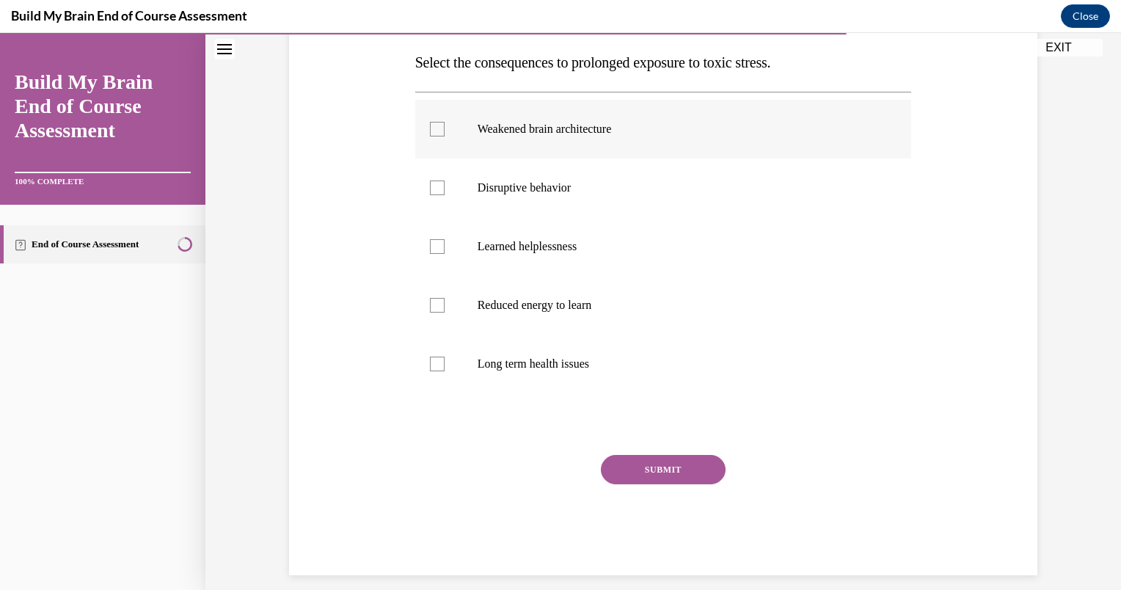
scroll to position [243, 0]
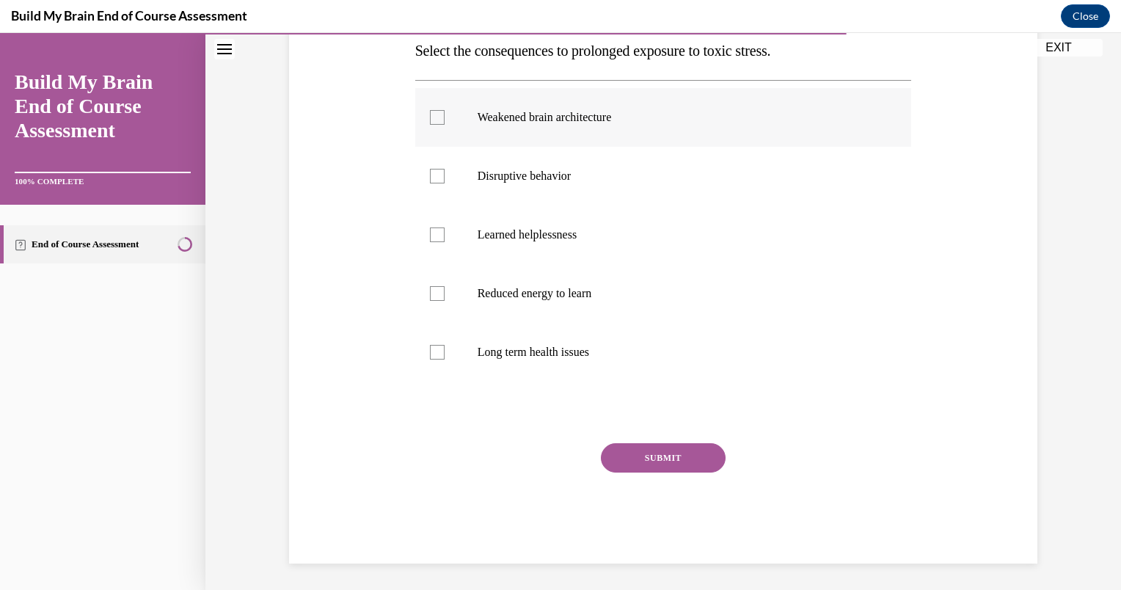
click at [514, 126] on label "Weakened brain architecture" at bounding box center [663, 117] width 497 height 59
click at [444, 125] on input "Weakened brain architecture" at bounding box center [437, 117] width 15 height 15
checkbox input "true"
click at [516, 233] on p "Learned helplessness" at bounding box center [676, 234] width 398 height 15
click at [444, 233] on input "Learned helplessness" at bounding box center [437, 234] width 15 height 15
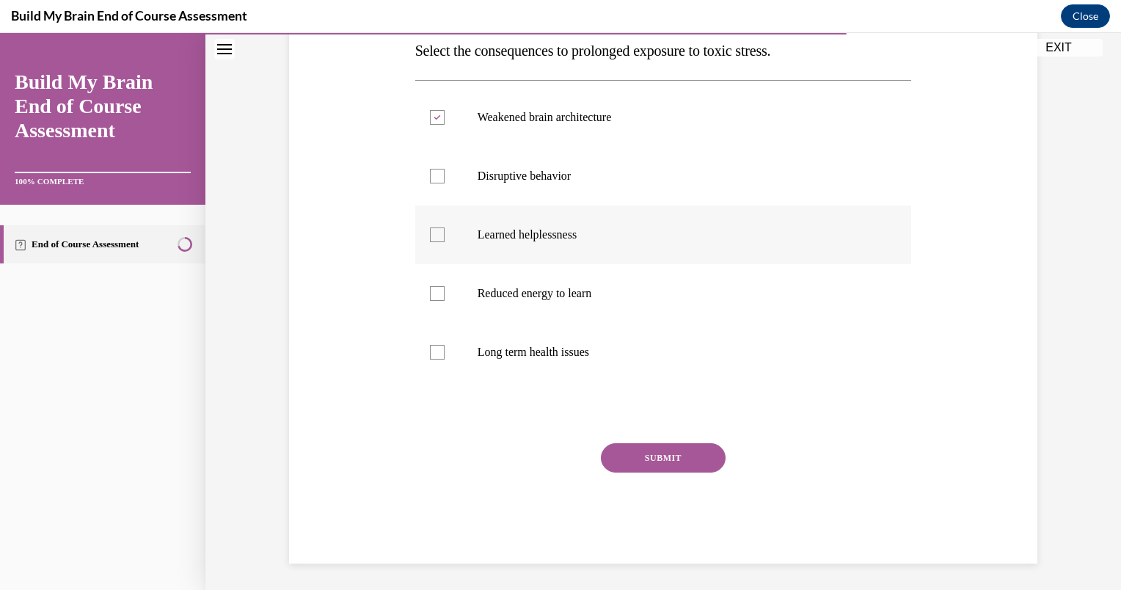
checkbox input "true"
click at [531, 351] on p "Long term health issues" at bounding box center [676, 352] width 398 height 15
click at [444, 351] on input "Long term health issues" at bounding box center [437, 352] width 15 height 15
checkbox input "true"
click at [516, 309] on label "Reduced energy to learn" at bounding box center [663, 293] width 497 height 59
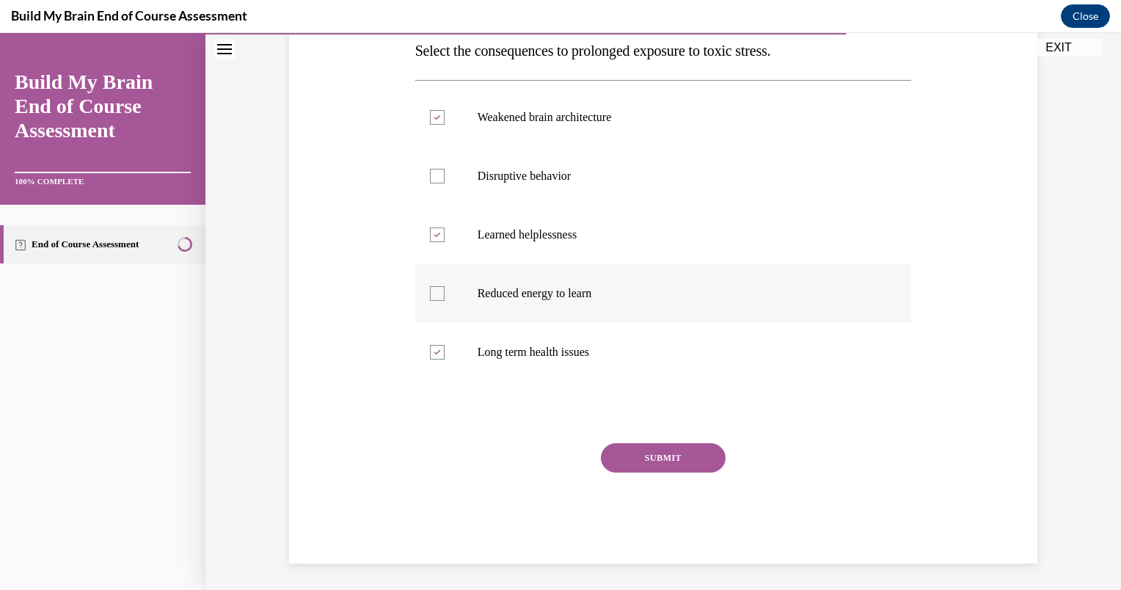
click at [444, 301] on input "Reduced energy to learn" at bounding box center [437, 293] width 15 height 15
checkbox input "true"
click at [634, 453] on button "SUBMIT" at bounding box center [663, 457] width 125 height 29
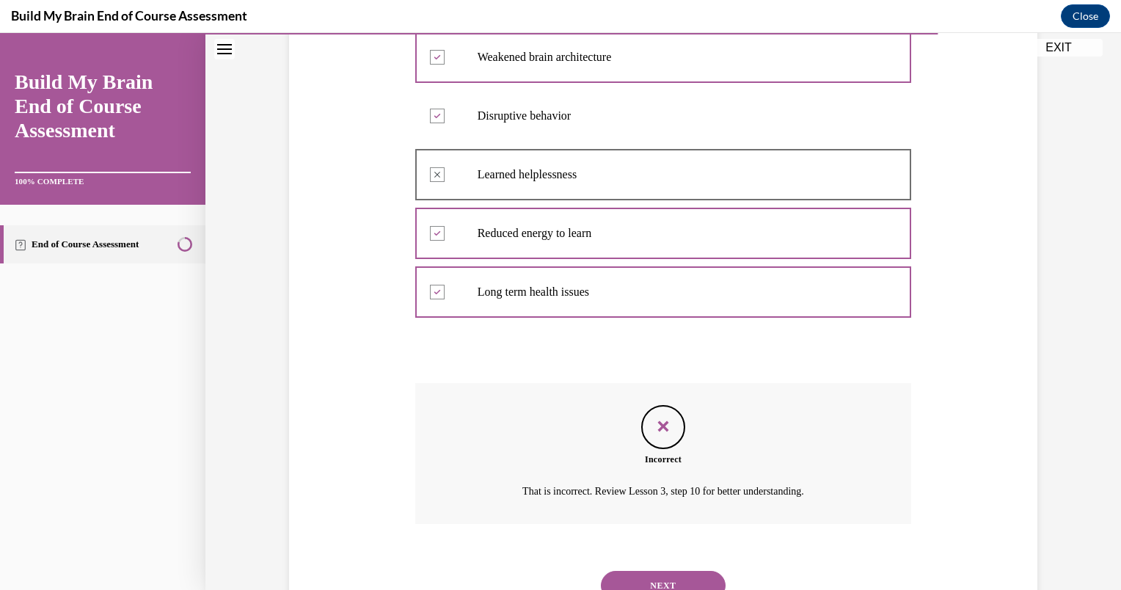
scroll to position [365, 0]
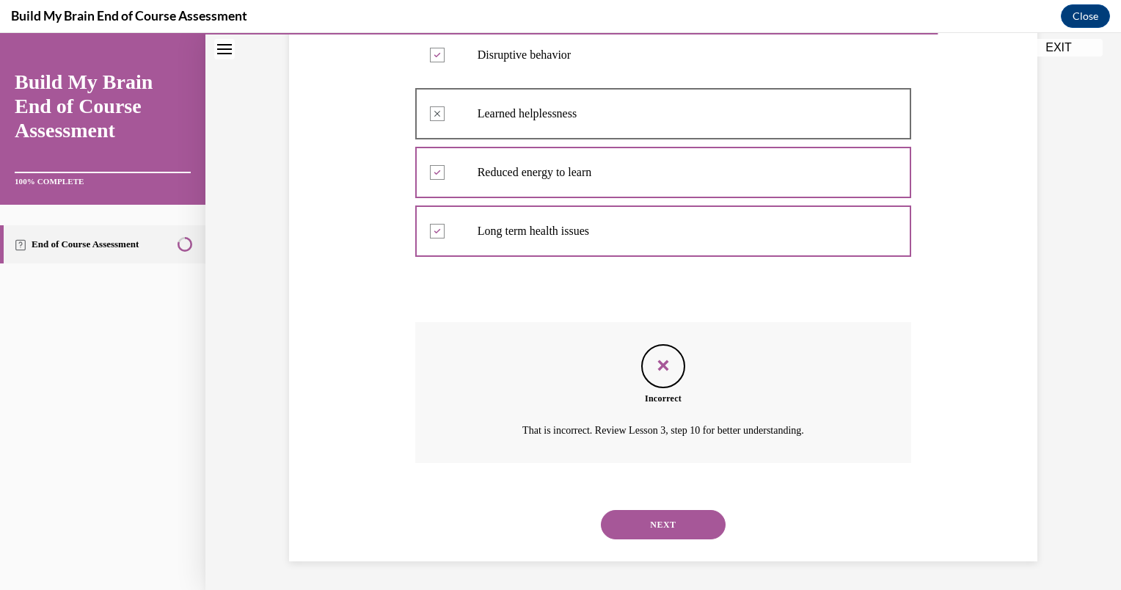
click at [653, 532] on button "NEXT" at bounding box center [663, 524] width 125 height 29
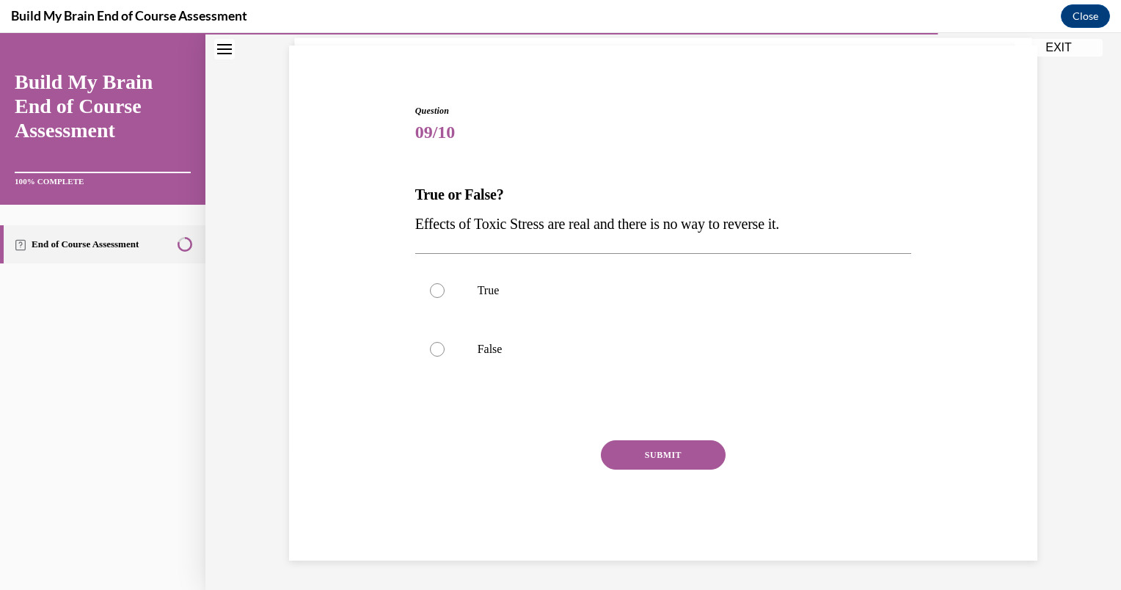
scroll to position [100, 0]
click at [475, 338] on label "False" at bounding box center [663, 349] width 497 height 59
click at [444, 342] on input "False" at bounding box center [437, 349] width 15 height 15
radio input "true"
click at [645, 455] on button "SUBMIT" at bounding box center [663, 454] width 125 height 29
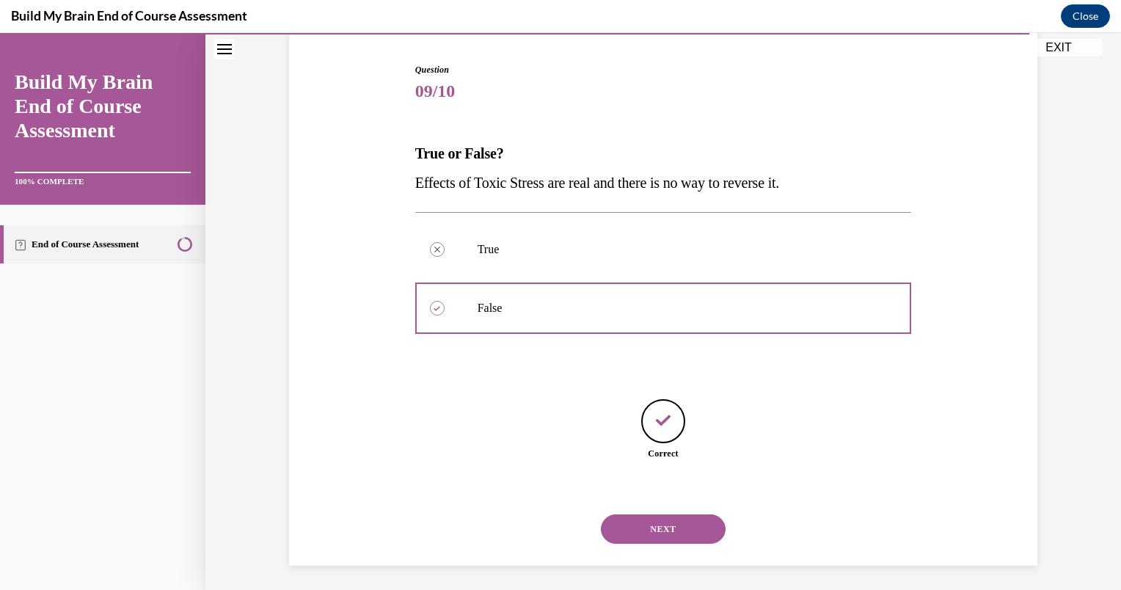
scroll to position [145, 0]
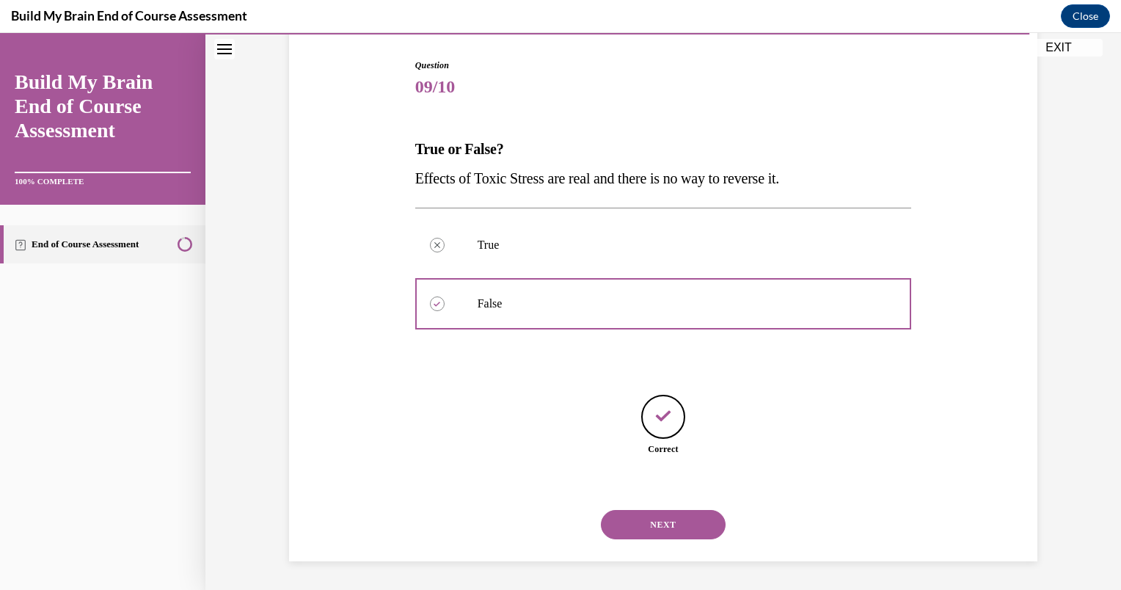
click at [618, 510] on button "NEXT" at bounding box center [663, 524] width 125 height 29
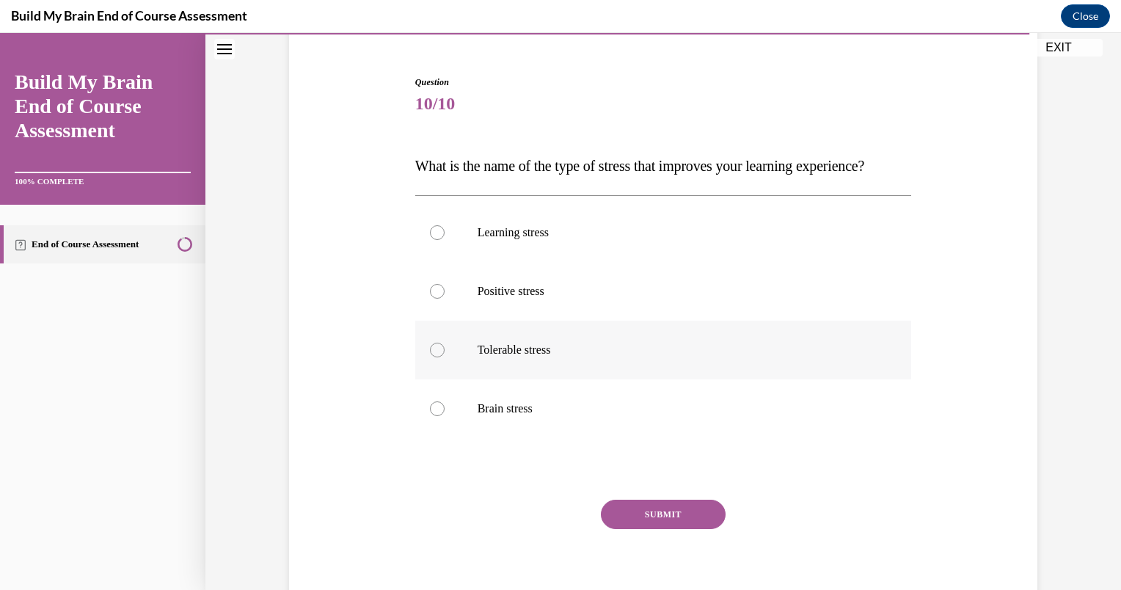
scroll to position [129, 0]
click at [522, 298] on p "Positive stress" at bounding box center [676, 290] width 398 height 15
click at [444, 298] on input "Positive stress" at bounding box center [437, 290] width 15 height 15
radio input "true"
click at [644, 528] on button "SUBMIT" at bounding box center [663, 513] width 125 height 29
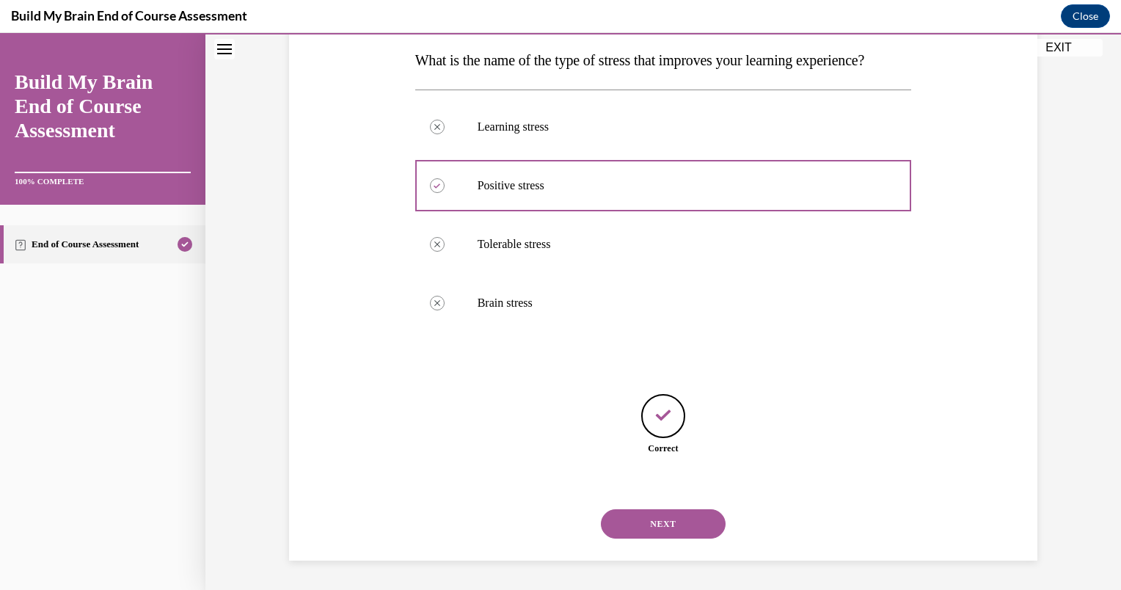
scroll to position [263, 0]
click at [666, 530] on button "NEXT" at bounding box center [663, 523] width 125 height 29
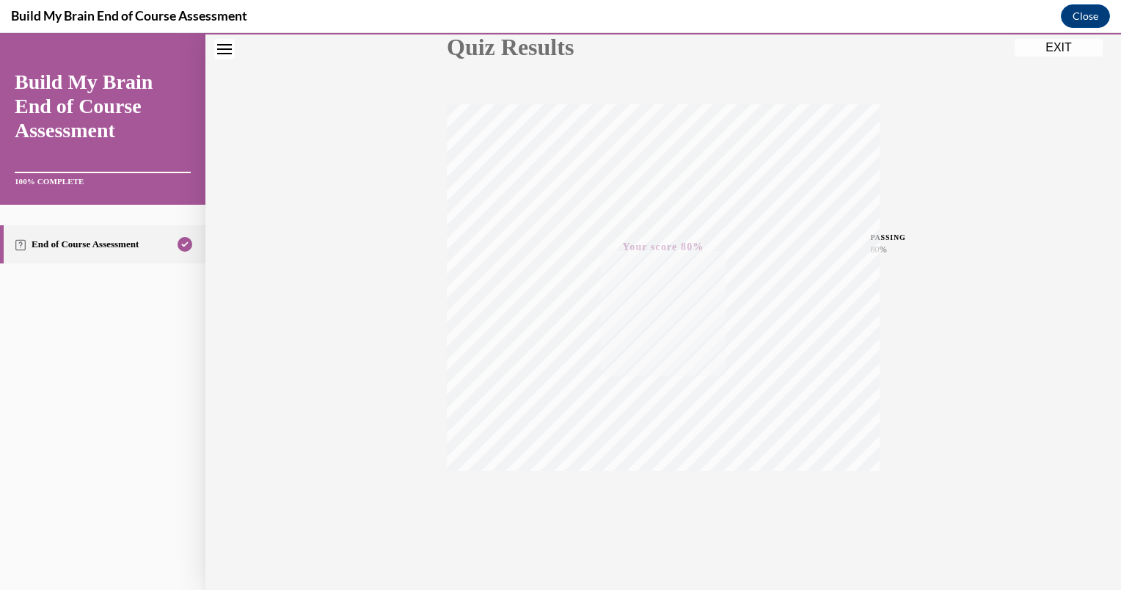
scroll to position [194, 0]
click at [1061, 42] on button "EXIT" at bounding box center [1058, 48] width 88 height 18
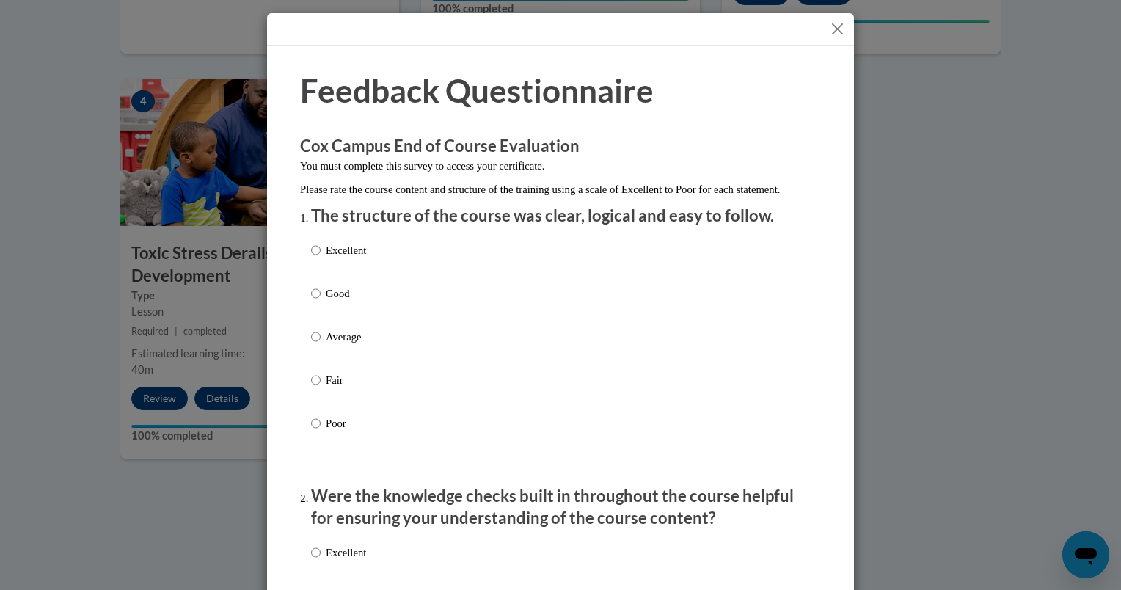
scroll to position [0, 0]
click at [311, 258] on input "Excellent" at bounding box center [316, 250] width 10 height 16
radio input "true"
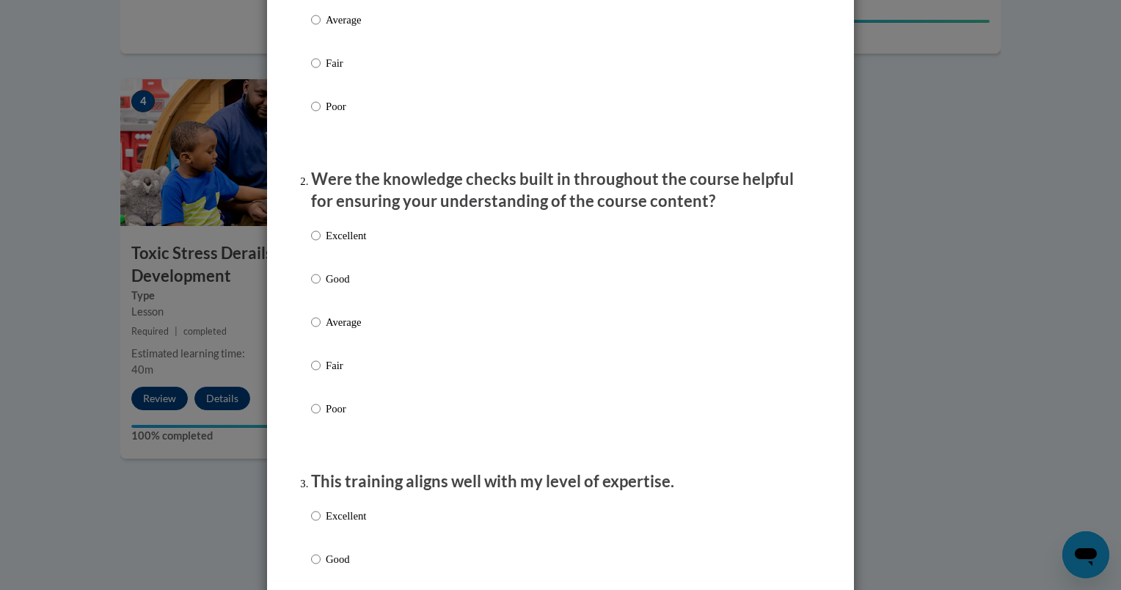
scroll to position [326, 0]
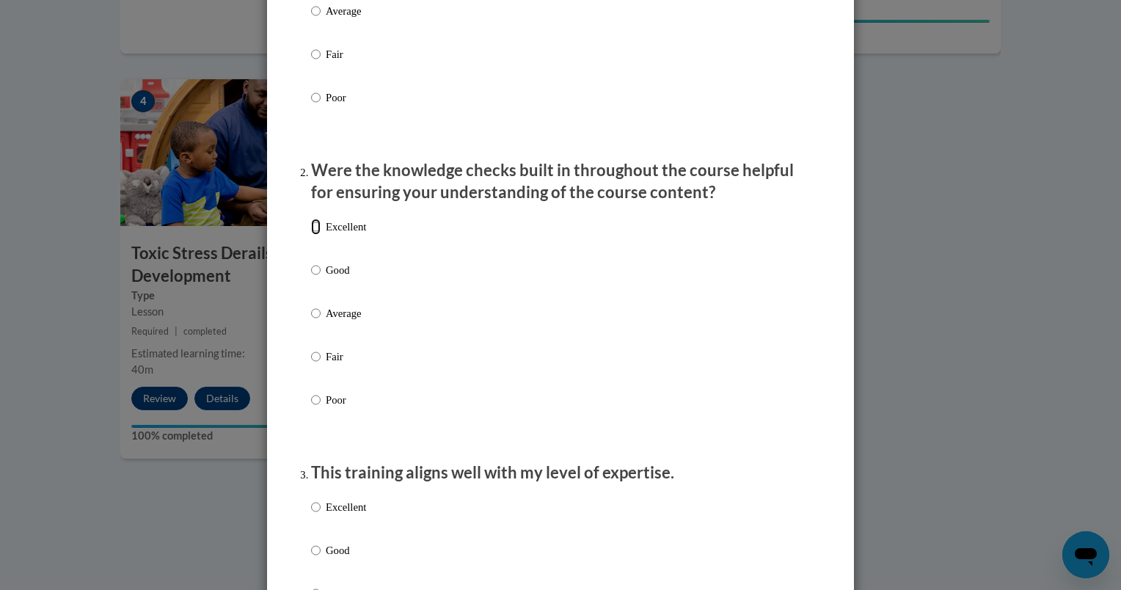
click at [311, 235] on input "Excellent" at bounding box center [316, 227] width 10 height 16
radio input "true"
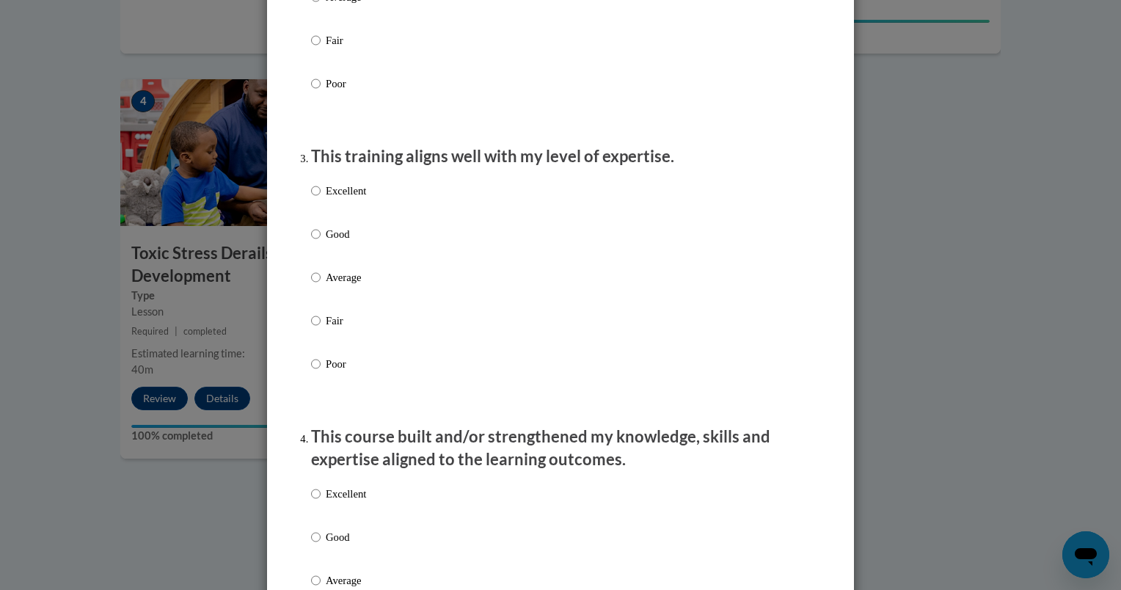
scroll to position [642, 0]
click at [312, 198] on input "Excellent" at bounding box center [316, 190] width 10 height 16
radio input "true"
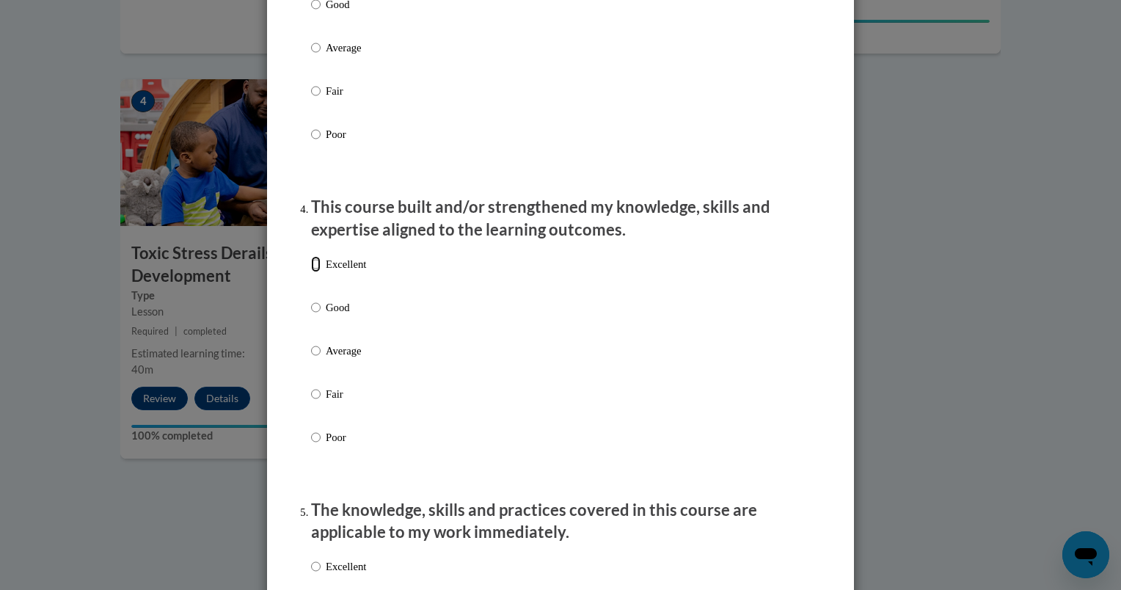
click at [311, 272] on input "Excellent" at bounding box center [316, 264] width 10 height 16
radio input "true"
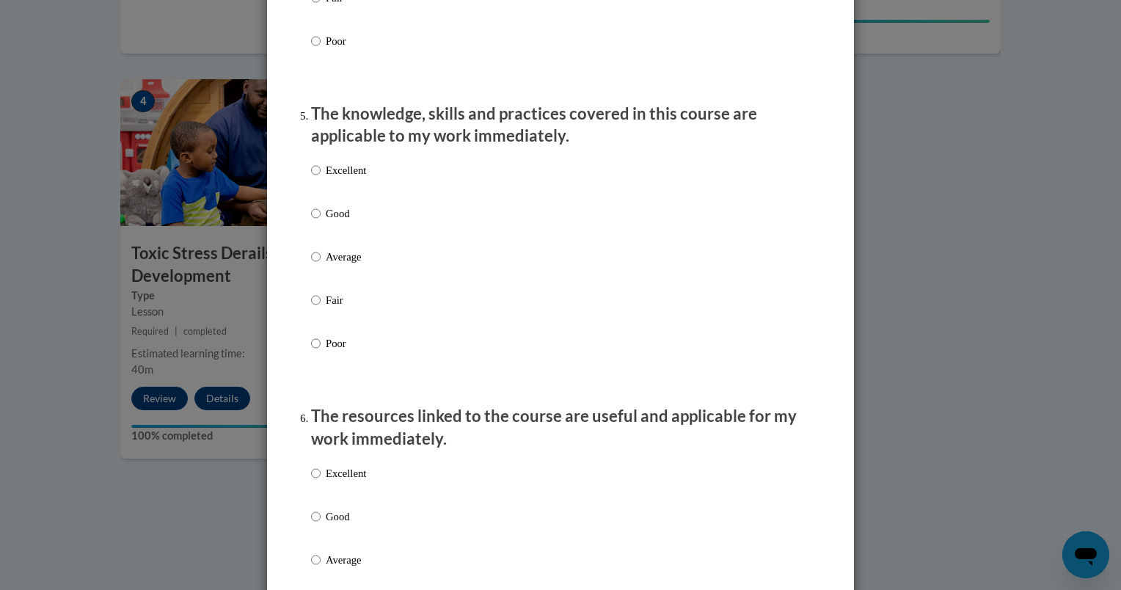
scroll to position [1267, 0]
click at [316, 181] on label "Excellent" at bounding box center [338, 182] width 55 height 40
click at [316, 178] on input "Excellent" at bounding box center [316, 170] width 10 height 16
radio input "true"
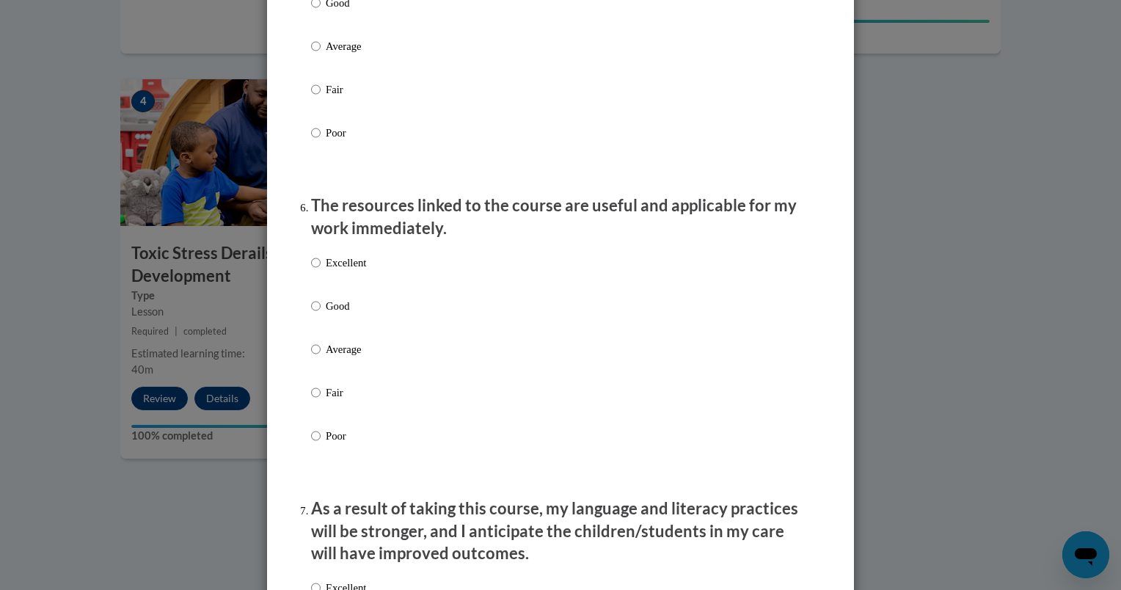
scroll to position [1511, 0]
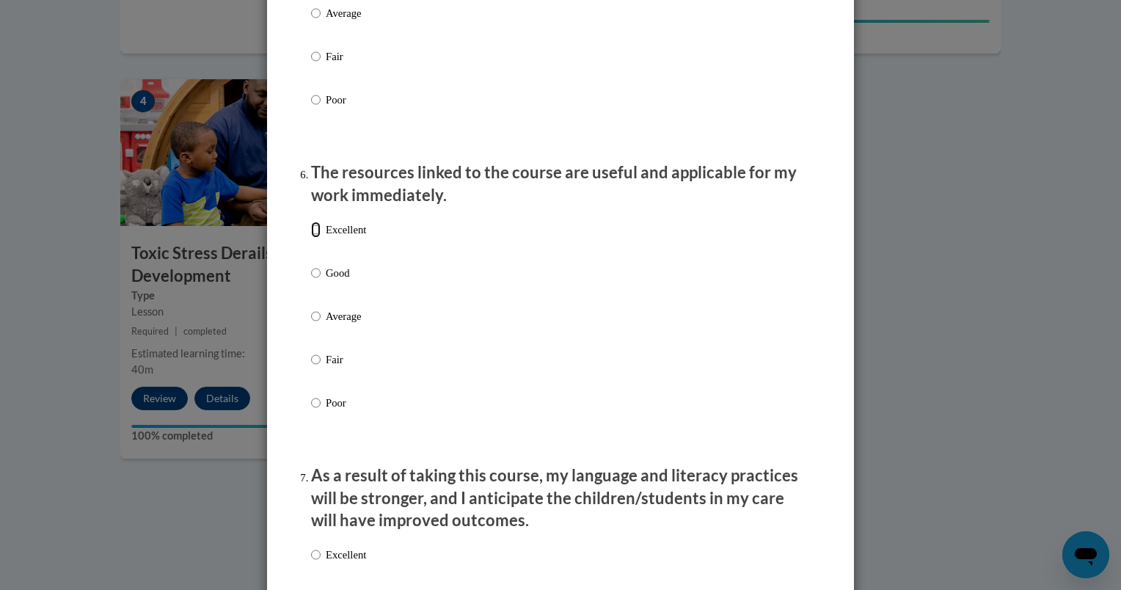
click at [311, 238] on input "Excellent" at bounding box center [316, 229] width 10 height 16
radio input "true"
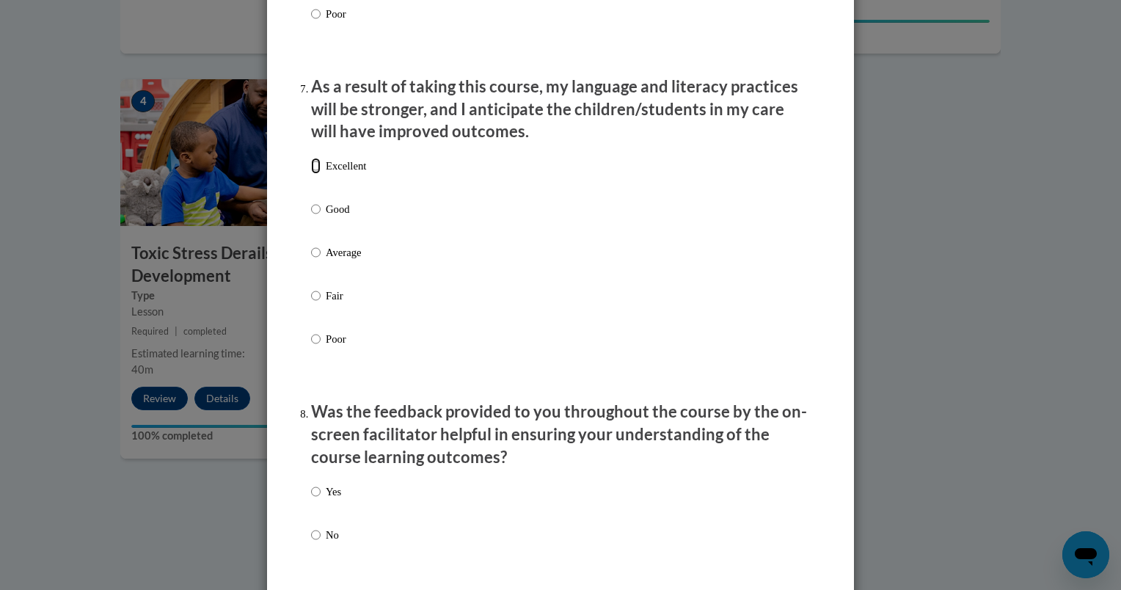
click at [312, 174] on input "Excellent" at bounding box center [316, 166] width 10 height 16
radio input "true"
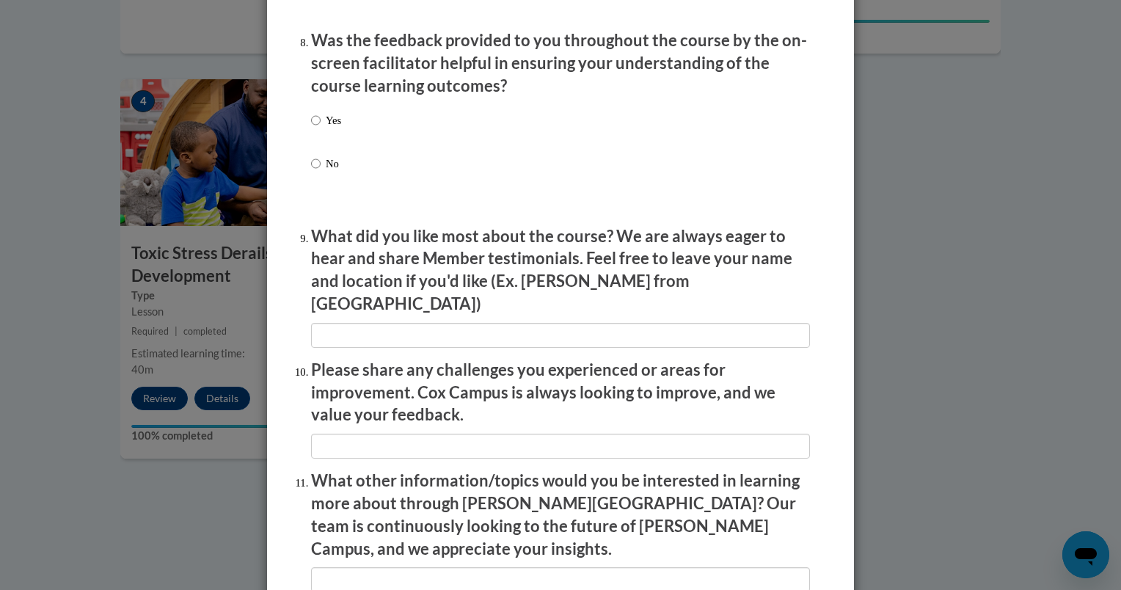
scroll to position [2272, 0]
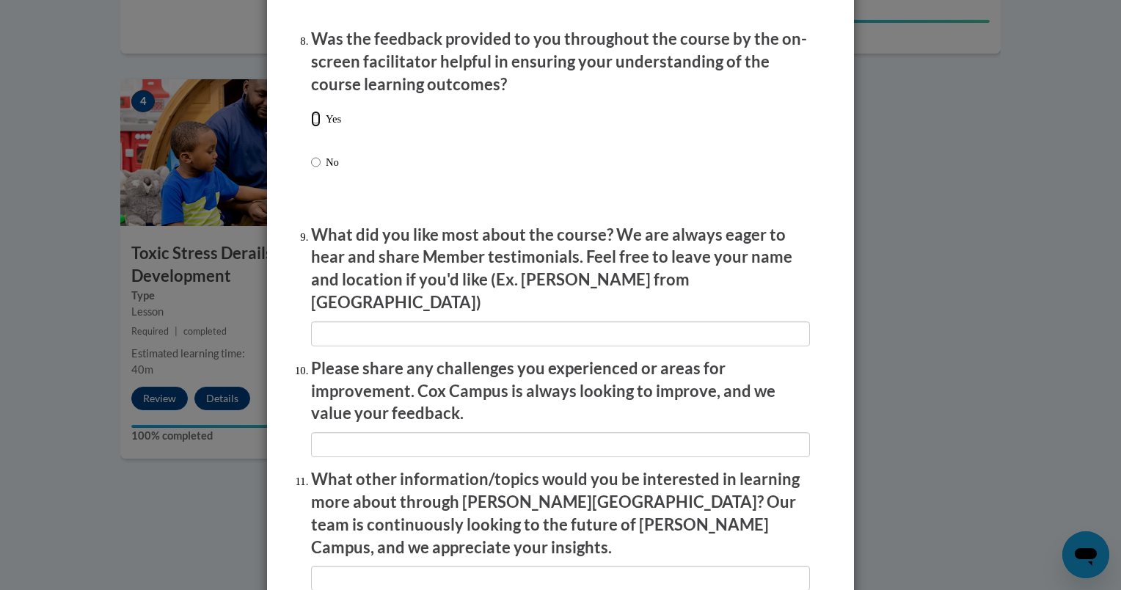
click at [311, 127] on input "Yes" at bounding box center [316, 119] width 10 height 16
radio input "true"
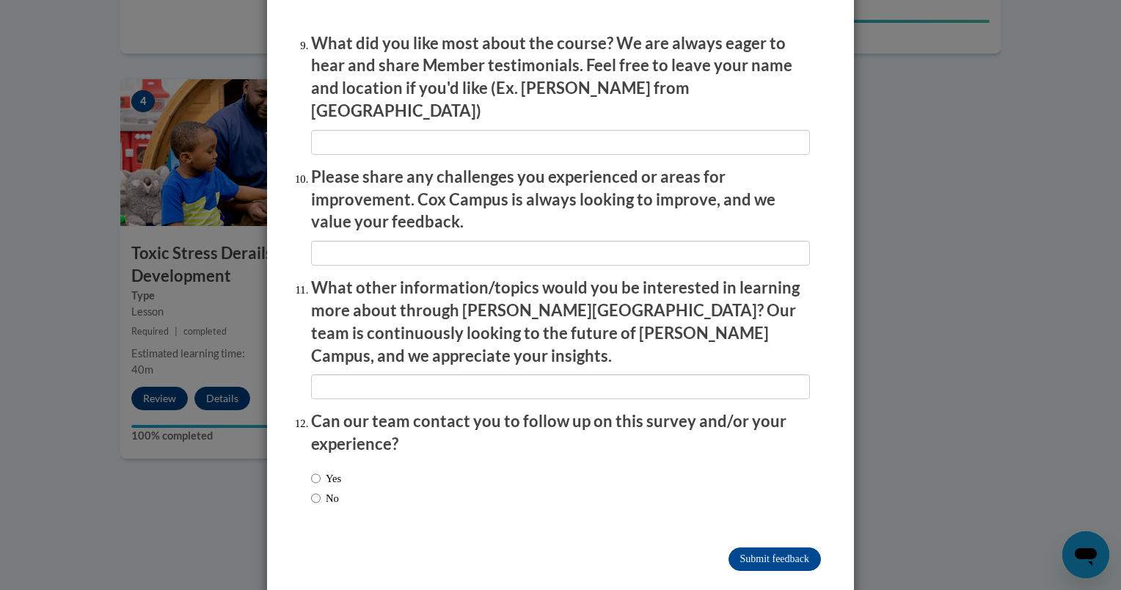
scroll to position [2464, 0]
click at [311, 489] on input "No" at bounding box center [316, 497] width 10 height 16
radio input "true"
click at [774, 546] on input "Submit feedback" at bounding box center [774, 557] width 92 height 23
